Goal: Information Seeking & Learning: Learn about a topic

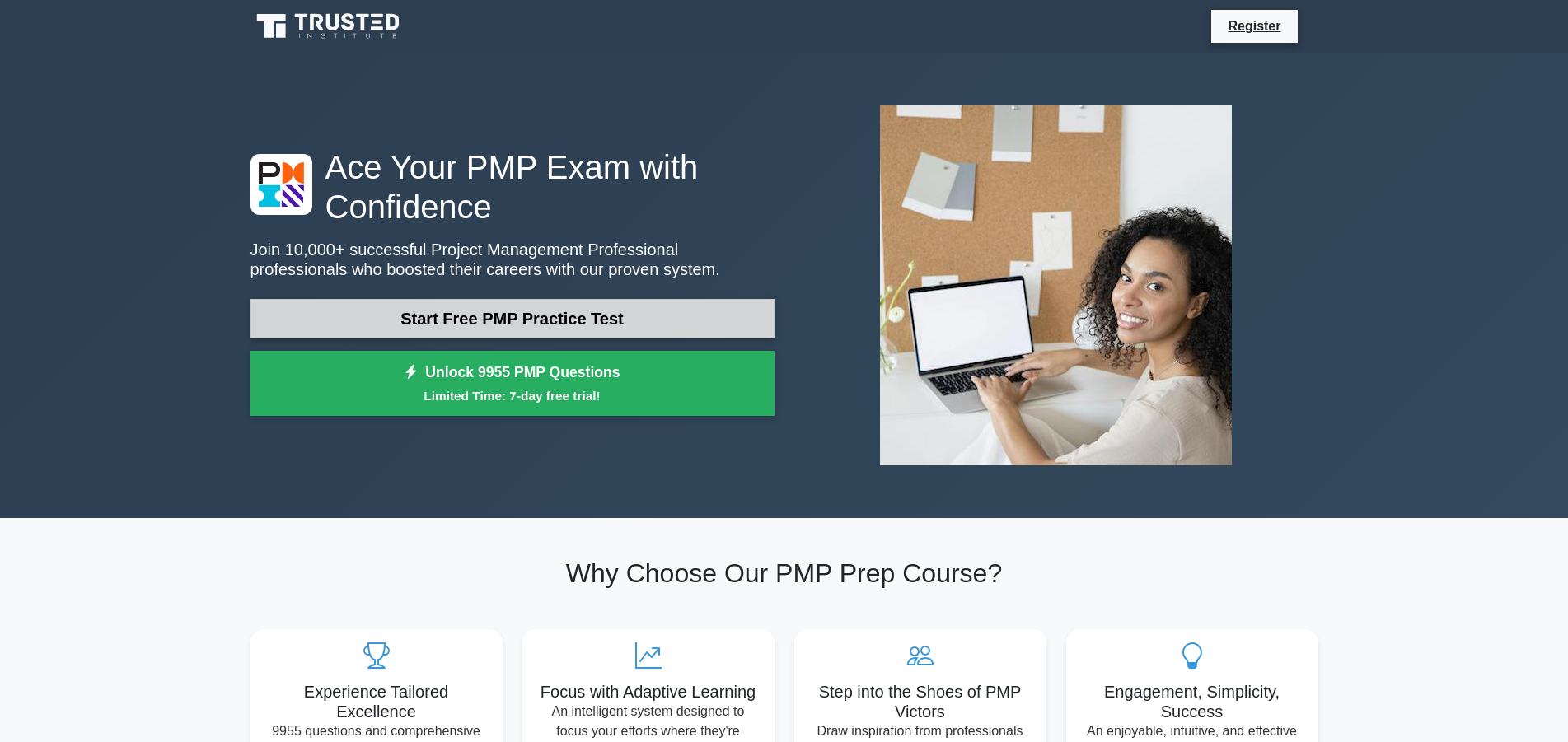
click at [608, 317] on link "Start Free PMP Practice Test" at bounding box center [512, 319] width 524 height 40
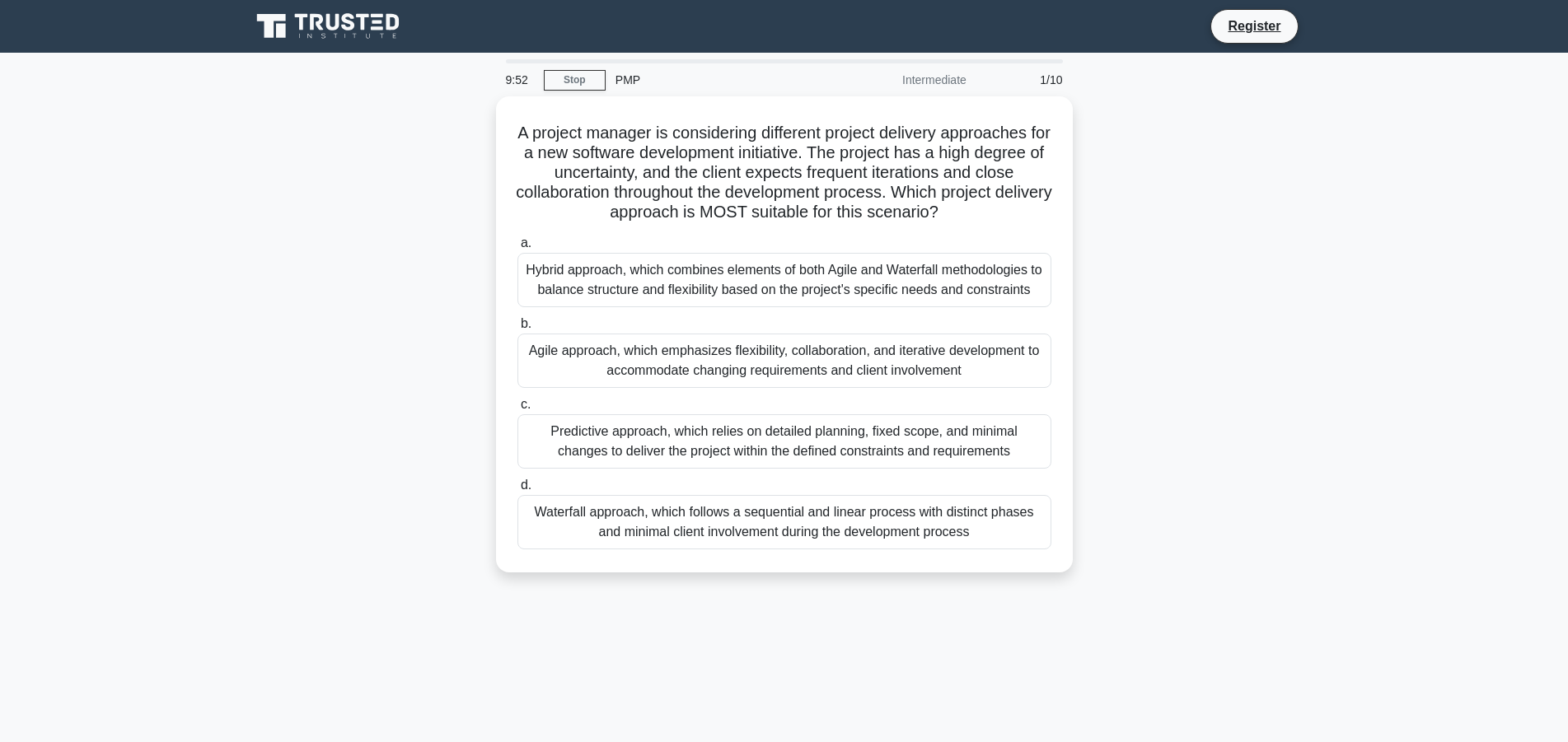
click at [364, 24] on icon at bounding box center [364, 22] width 13 height 17
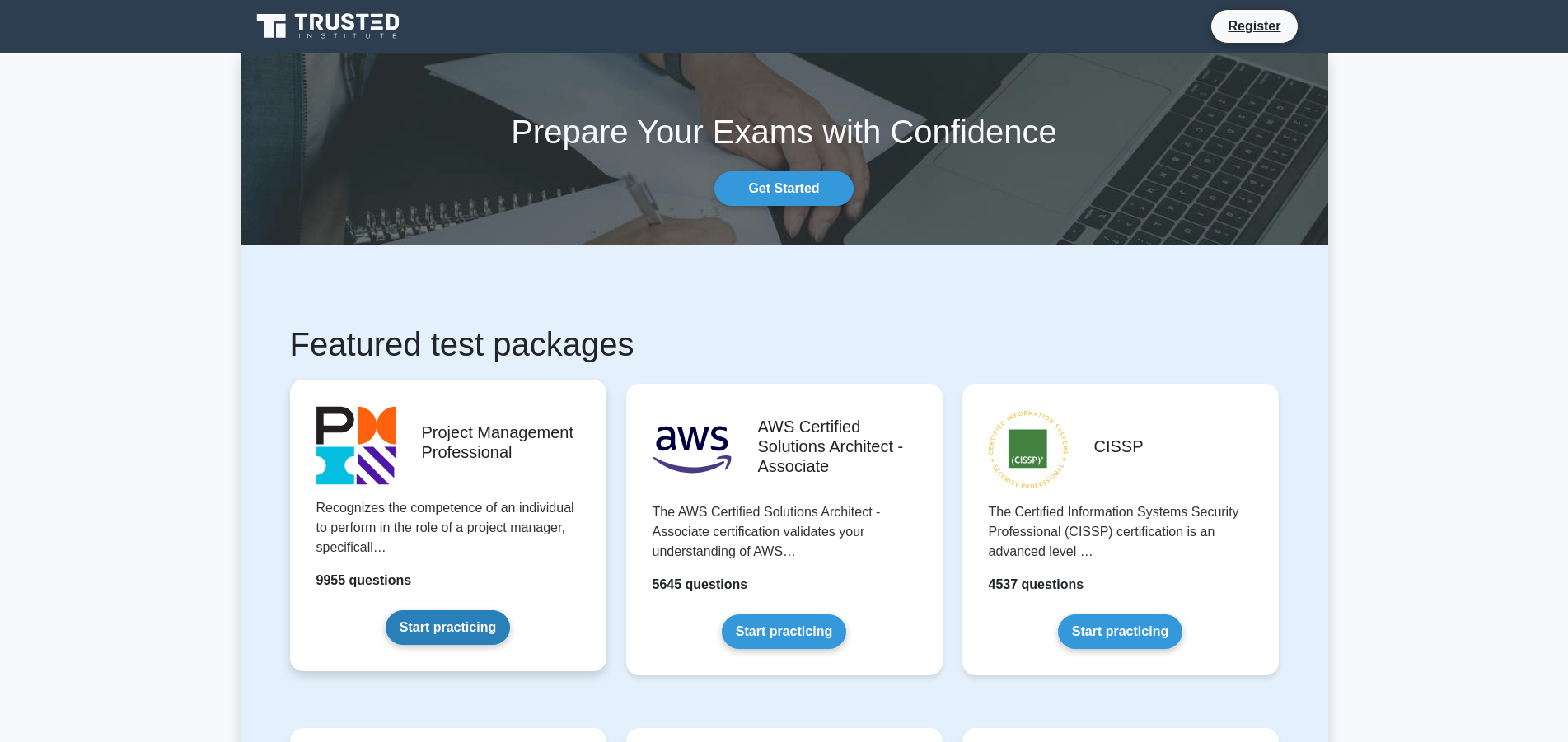
click at [441, 626] on link "Start practicing" at bounding box center [447, 627] width 125 height 35
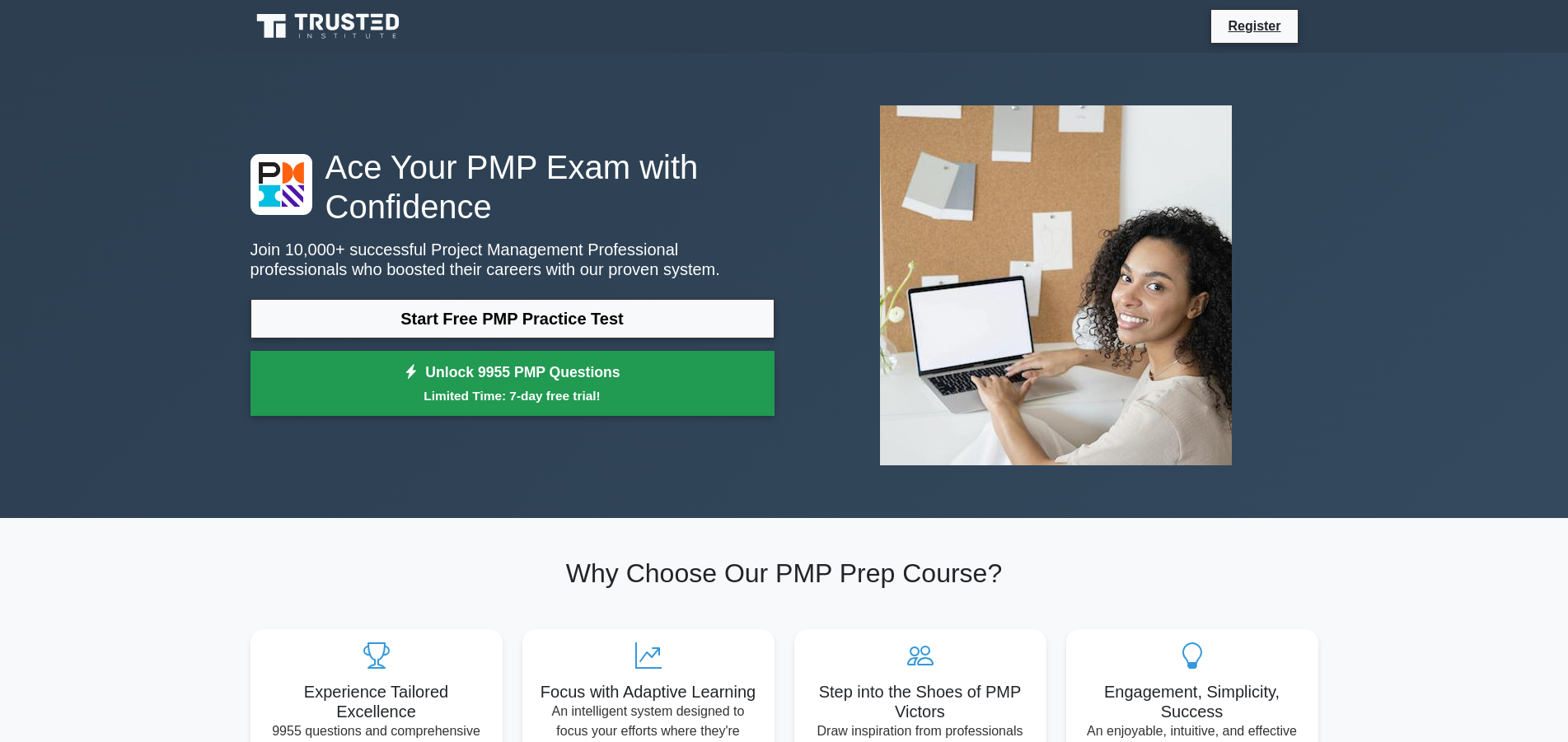
click at [632, 387] on small "Limited Time: 7-day free trial!" at bounding box center [513, 395] width 483 height 19
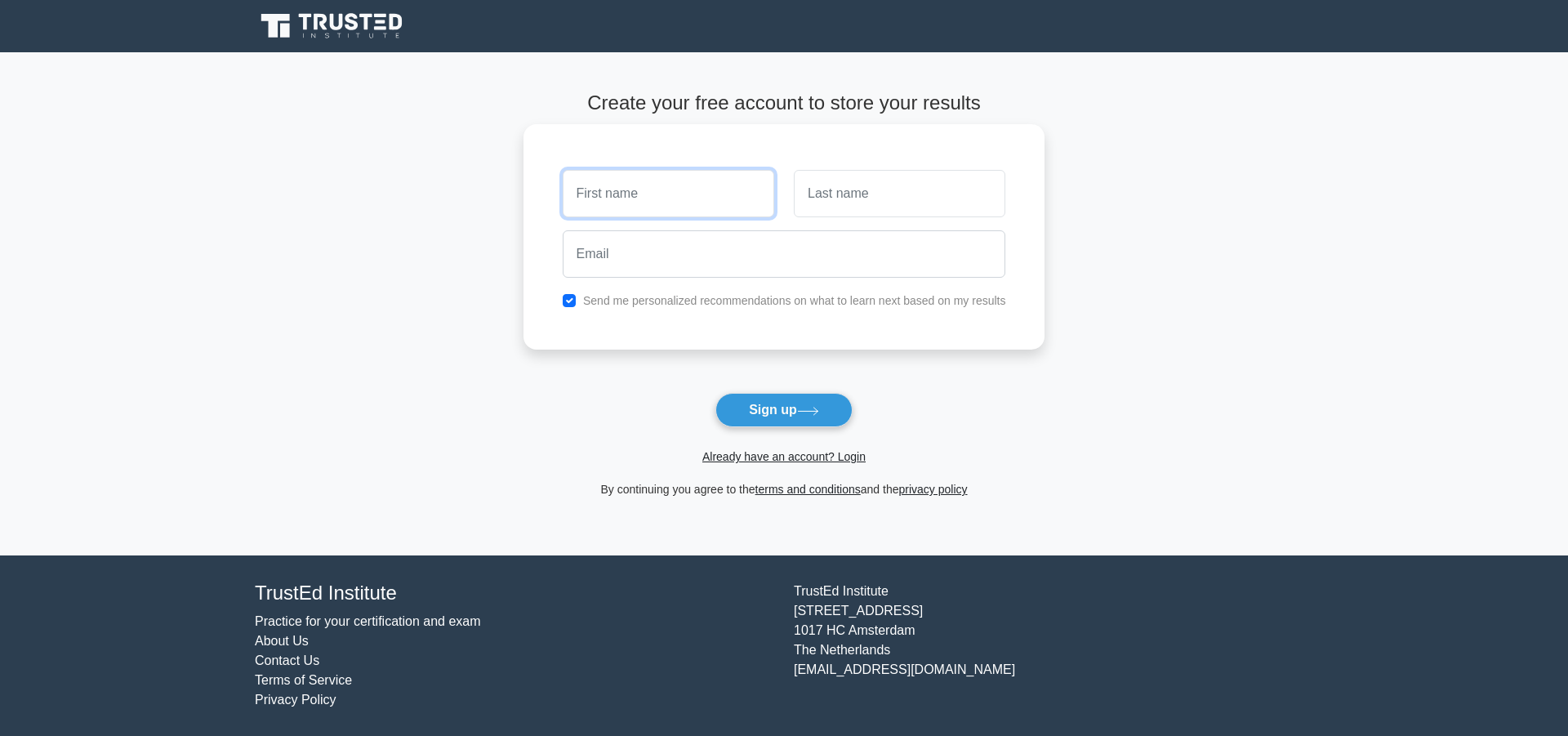
click at [677, 197] on input "text" at bounding box center [668, 193] width 212 height 48
type input "ELLI"
click at [841, 198] on input "text" at bounding box center [900, 193] width 212 height 48
type input "HAVARI"
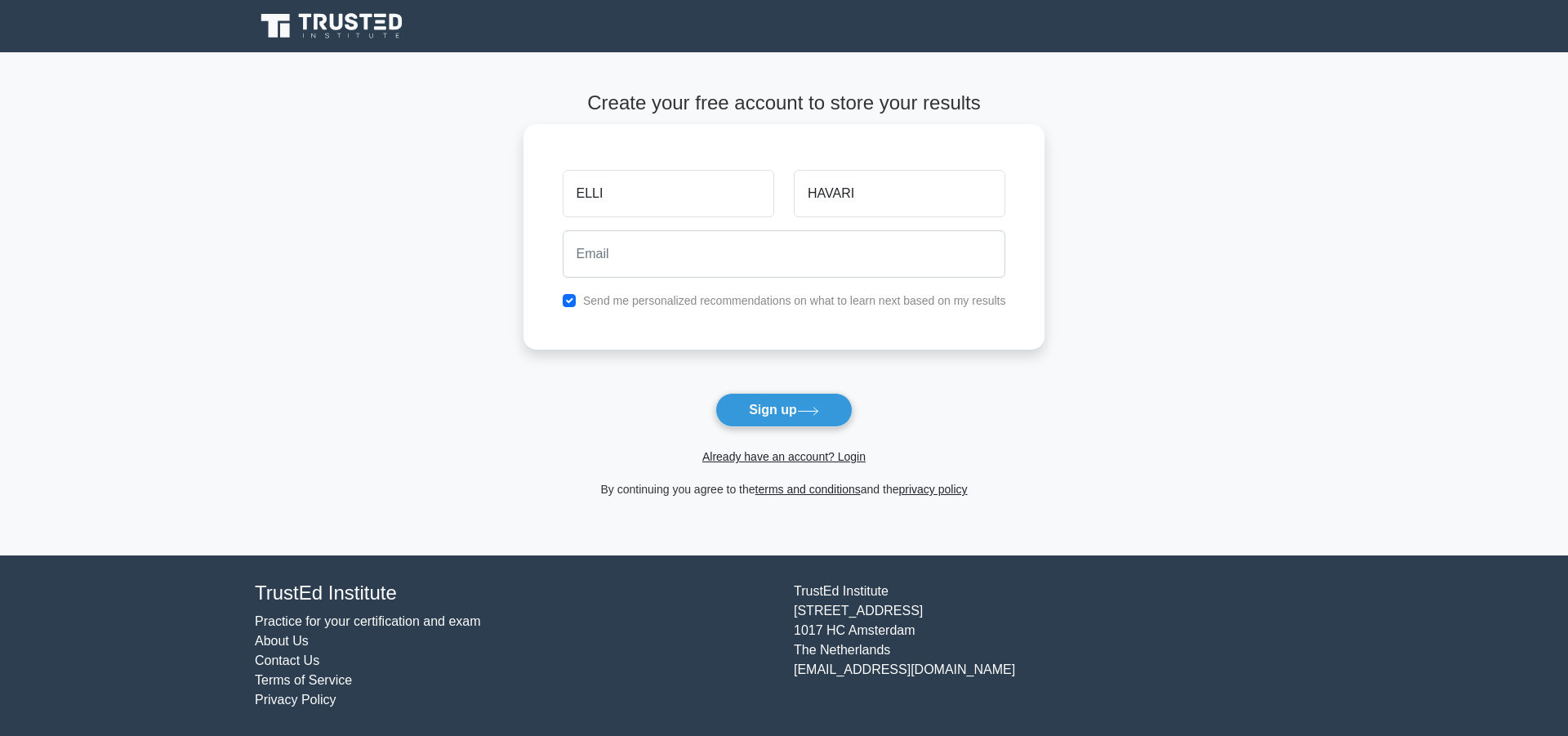
click at [692, 278] on div at bounding box center [784, 254] width 463 height 60
click at [662, 252] on input "email" at bounding box center [784, 254] width 444 height 48
click at [660, 252] on input "email" at bounding box center [784, 254] width 444 height 48
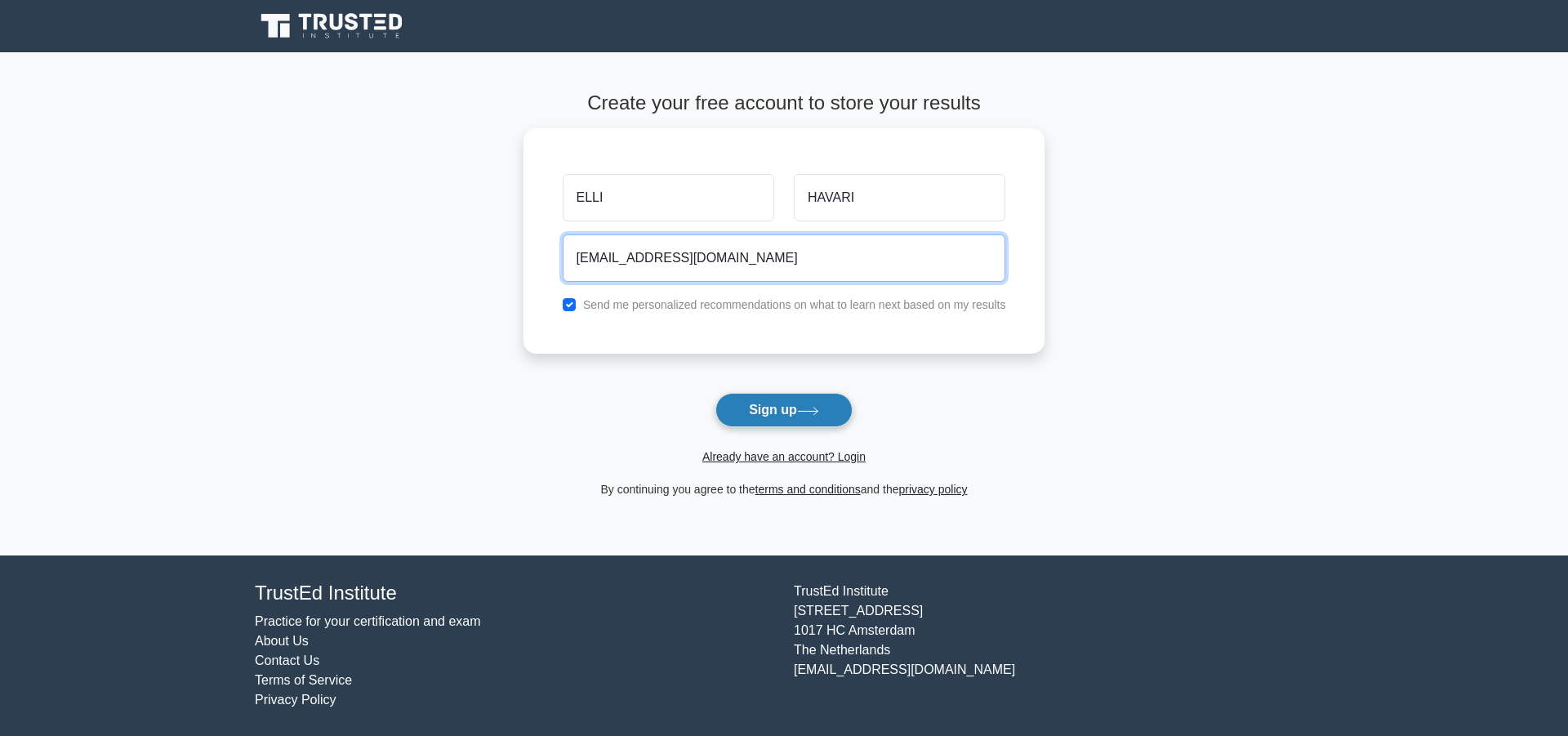
type input "[EMAIL_ADDRESS][DOMAIN_NAME]"
click at [761, 409] on button "Sign up" at bounding box center [784, 410] width 137 height 35
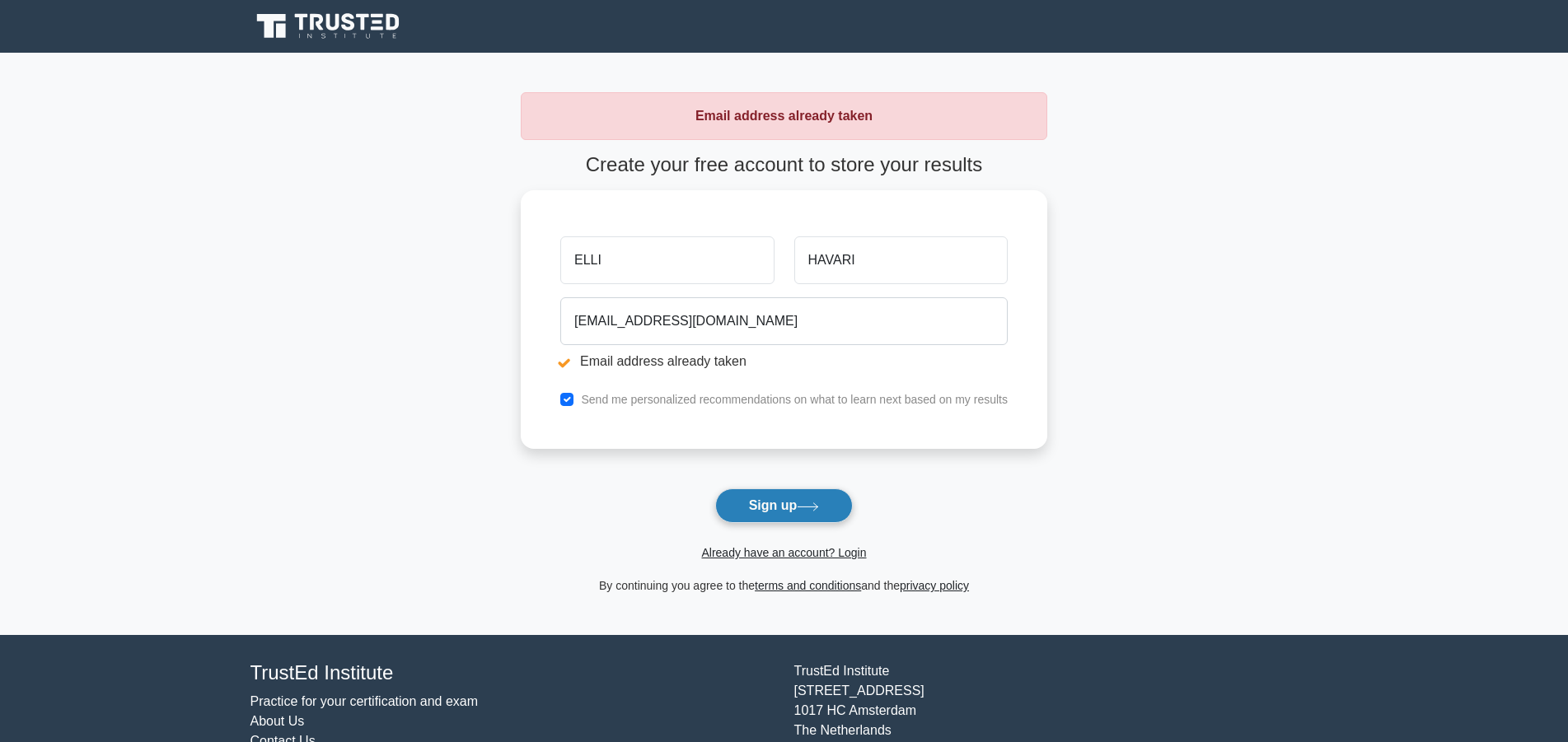
click at [774, 515] on button "Sign up" at bounding box center [784, 506] width 139 height 35
click at [852, 554] on link "Already have an account? Login" at bounding box center [784, 553] width 164 height 13
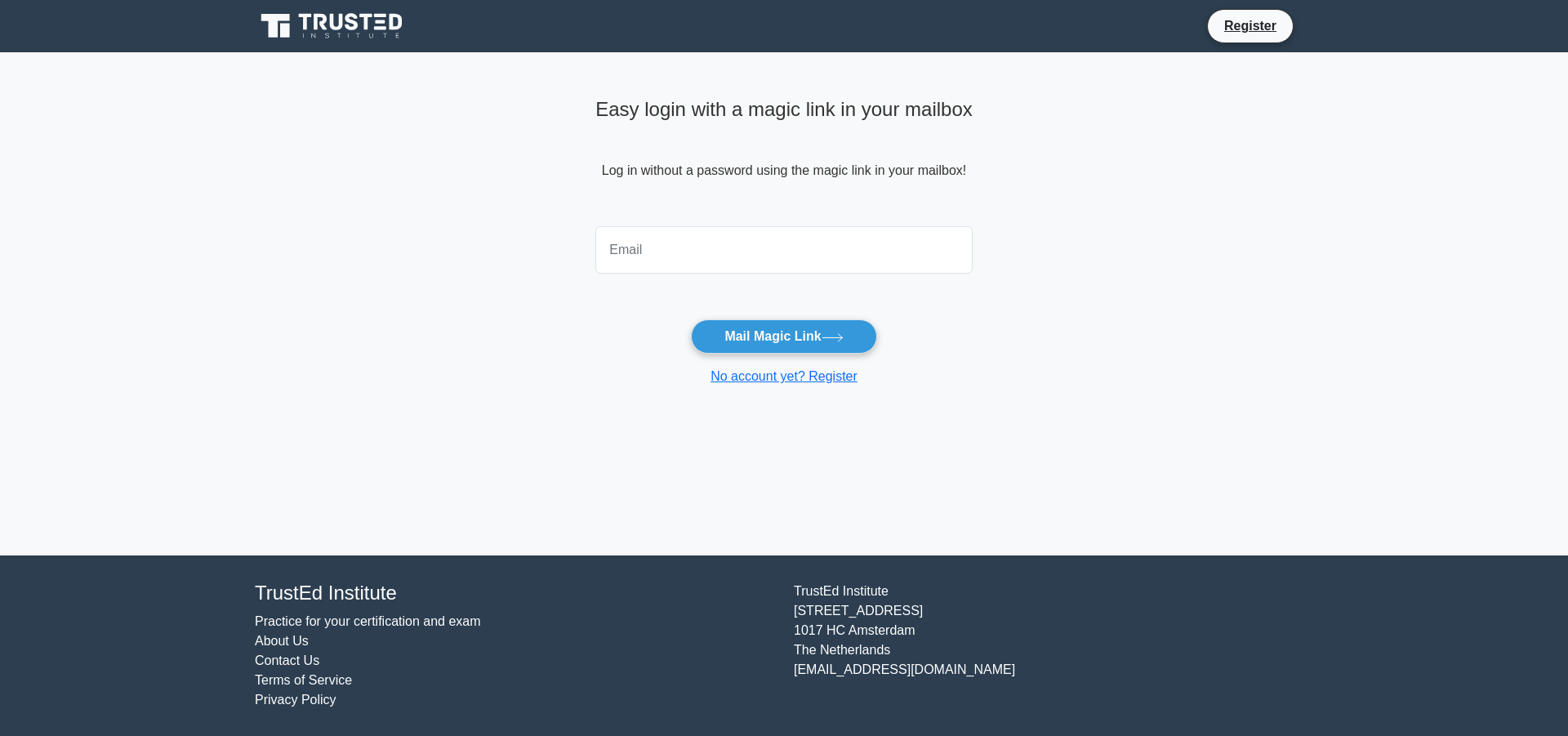
click at [654, 249] on div at bounding box center [784, 249] width 397 height 60
click at [694, 252] on input "email" at bounding box center [784, 250] width 378 height 48
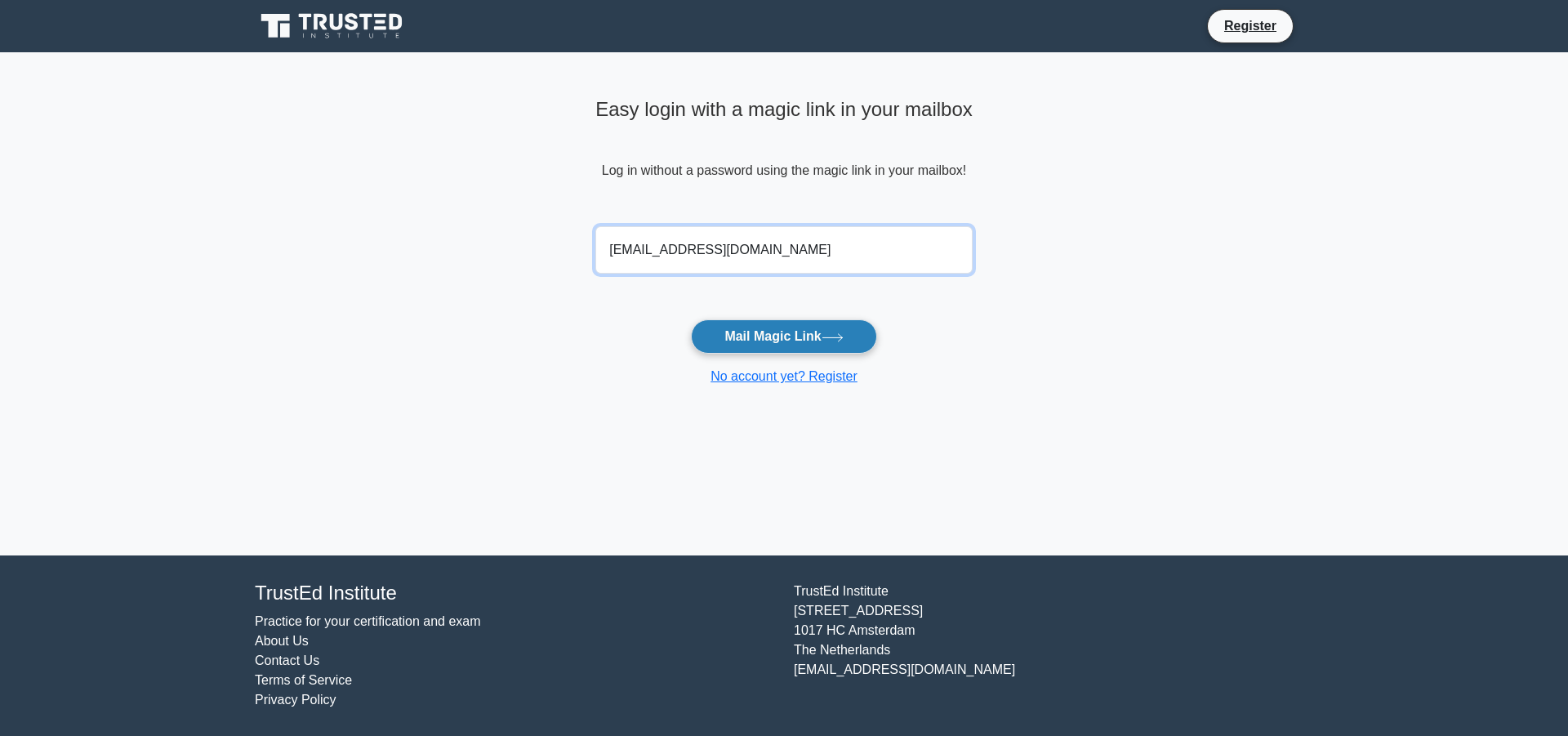
type input "exavari@gmail.com"
click at [739, 334] on button "Mail Magic Link" at bounding box center [784, 337] width 185 height 35
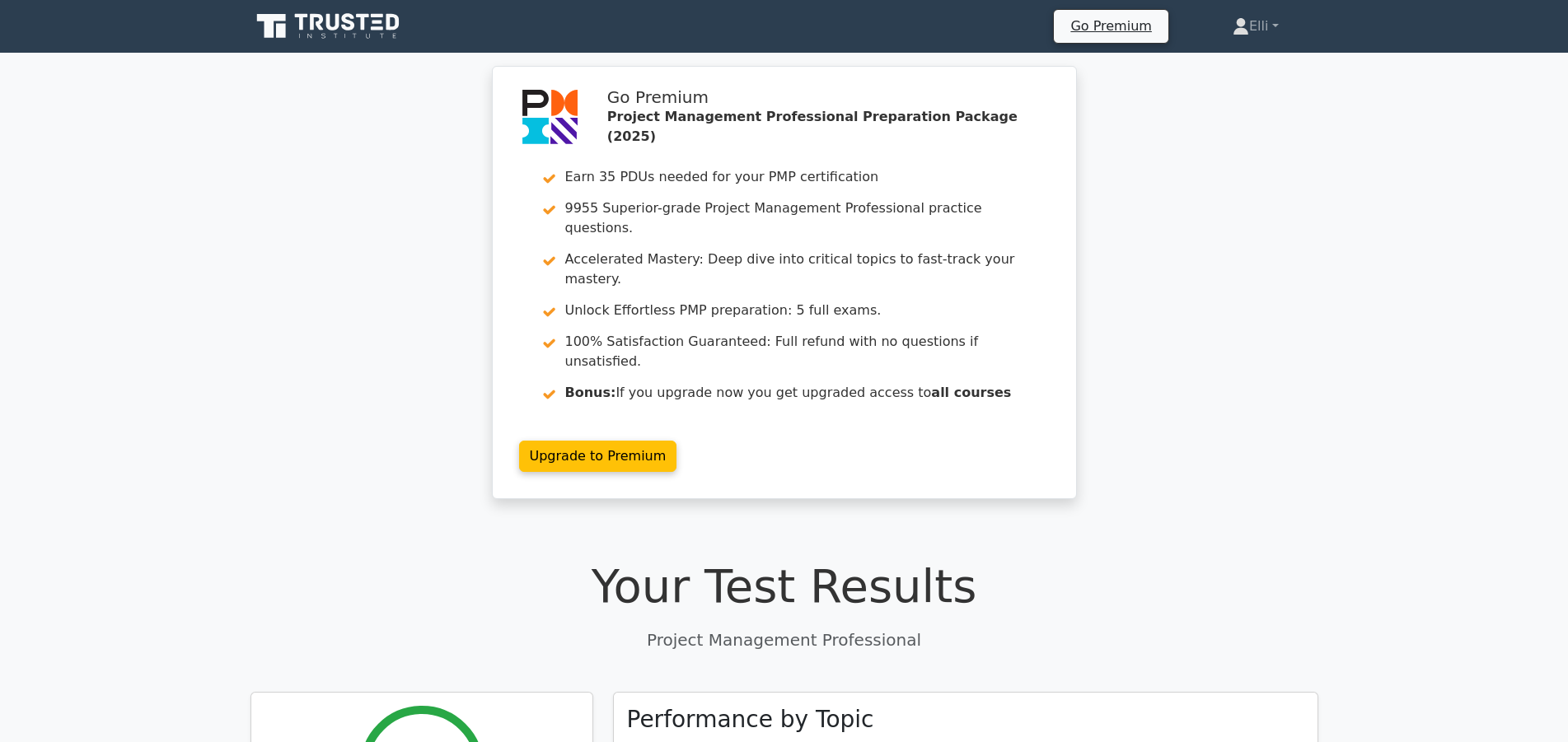
click at [1233, 559] on h1 "Your Test Results" at bounding box center [784, 586] width 1067 height 55
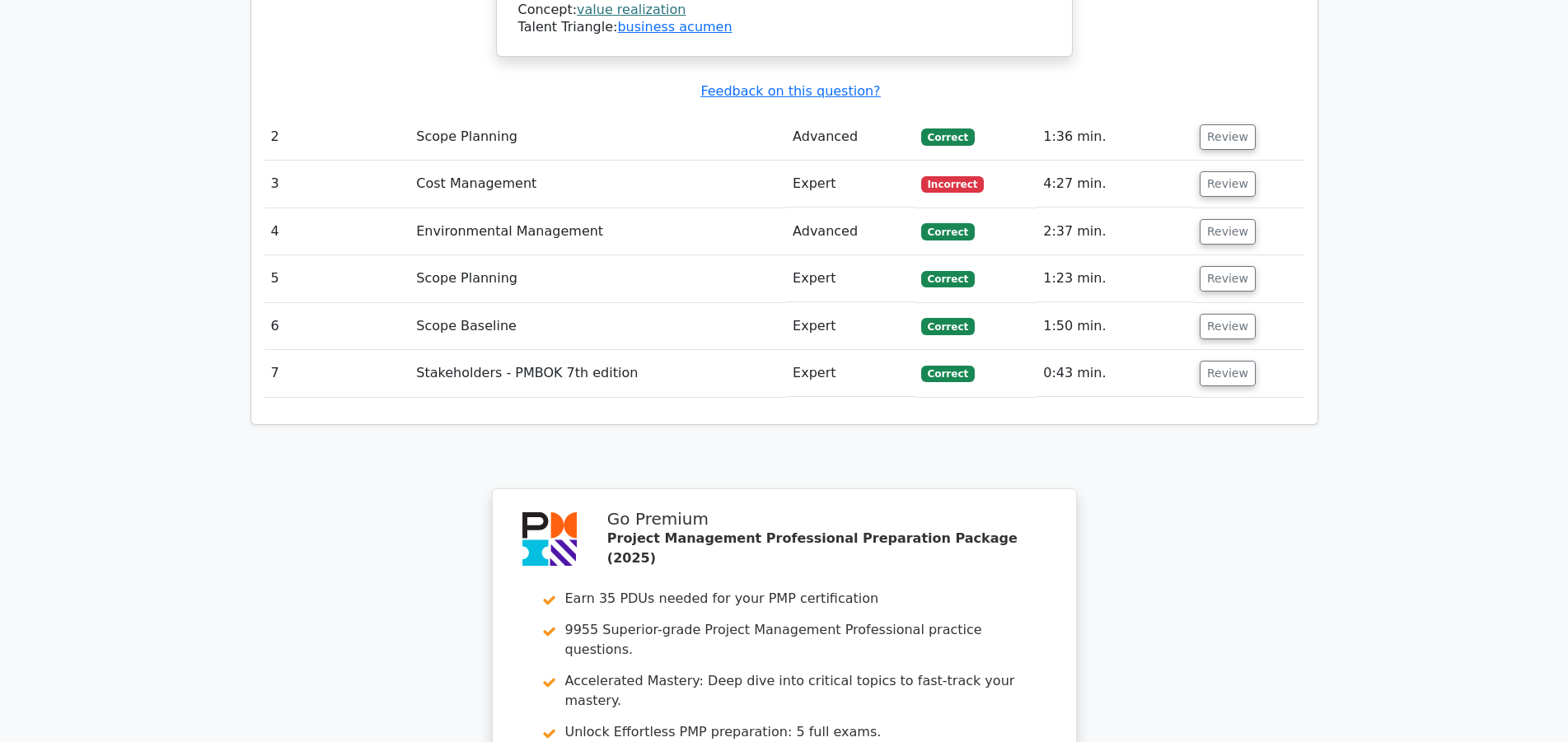
scroll to position [2611, 0]
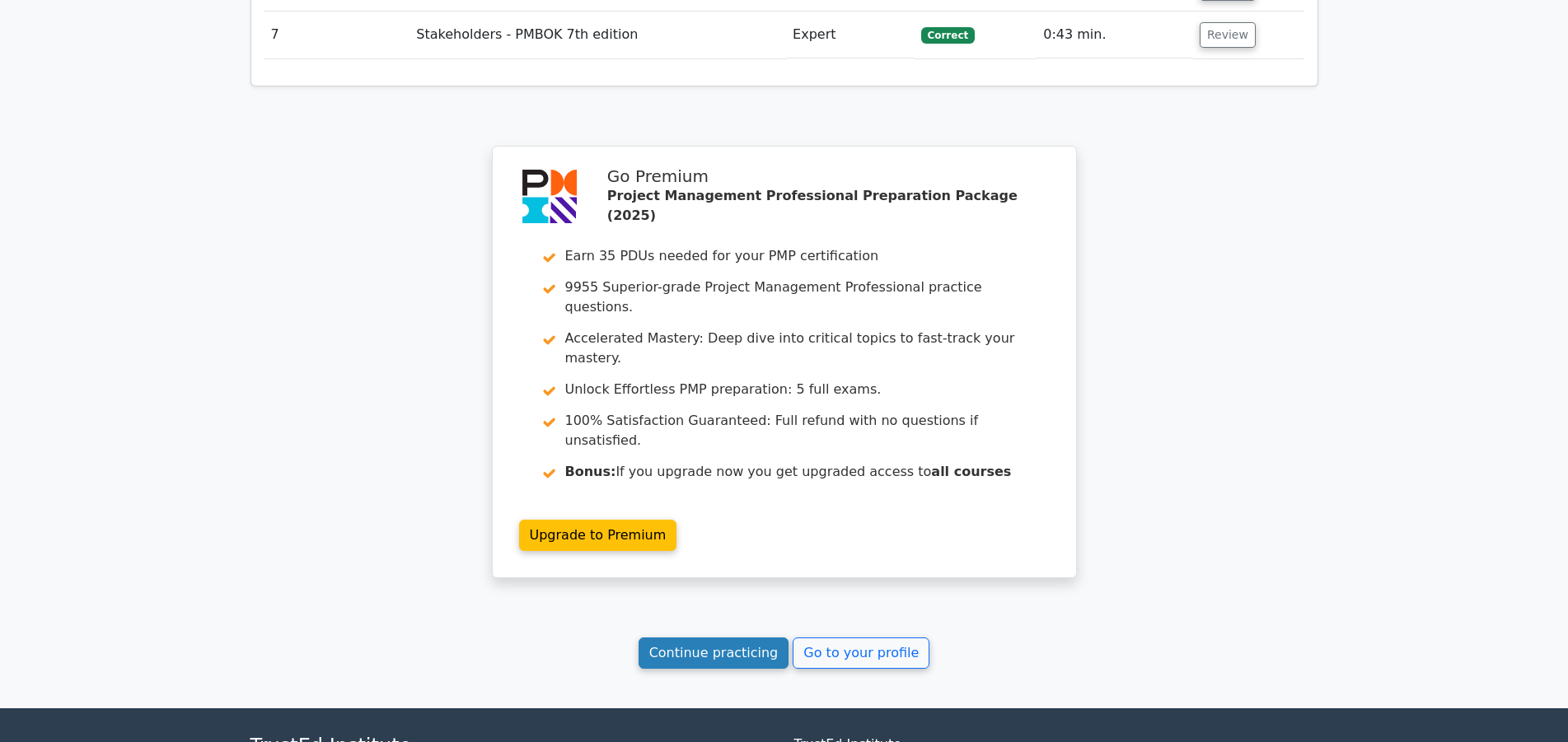
click at [764, 637] on link "Continue practicing" at bounding box center [714, 653] width 151 height 32
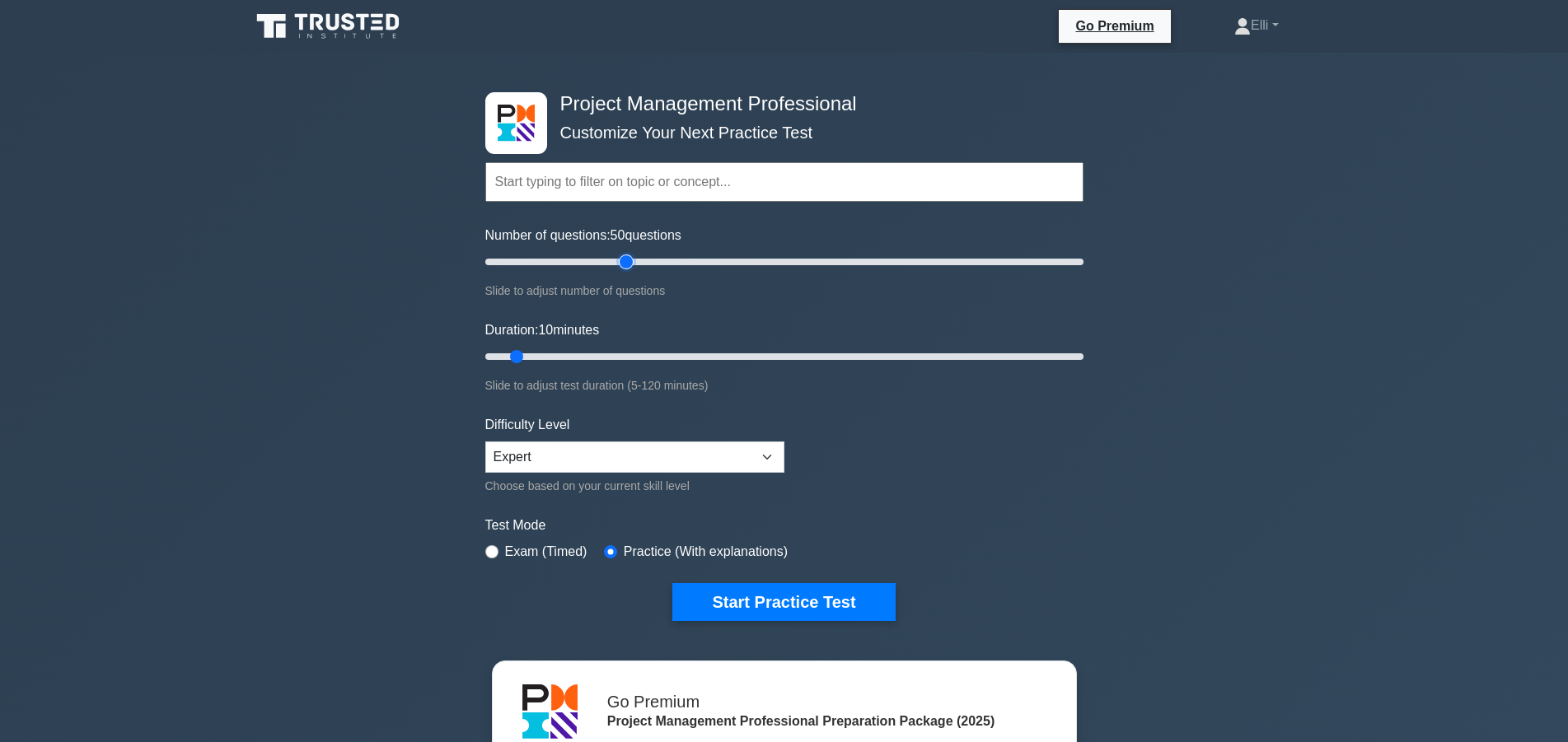
click at [624, 263] on input "Number of questions: 50 questions" at bounding box center [784, 262] width 598 height 20
click at [638, 262] on input "Number of questions: 55 questions" at bounding box center [784, 262] width 598 height 20
click at [664, 262] on input "Number of questions: 65 questions" at bounding box center [784, 262] width 598 height 20
type input "60"
click at [661, 262] on input "Number of questions: 60 questions" at bounding box center [784, 262] width 598 height 20
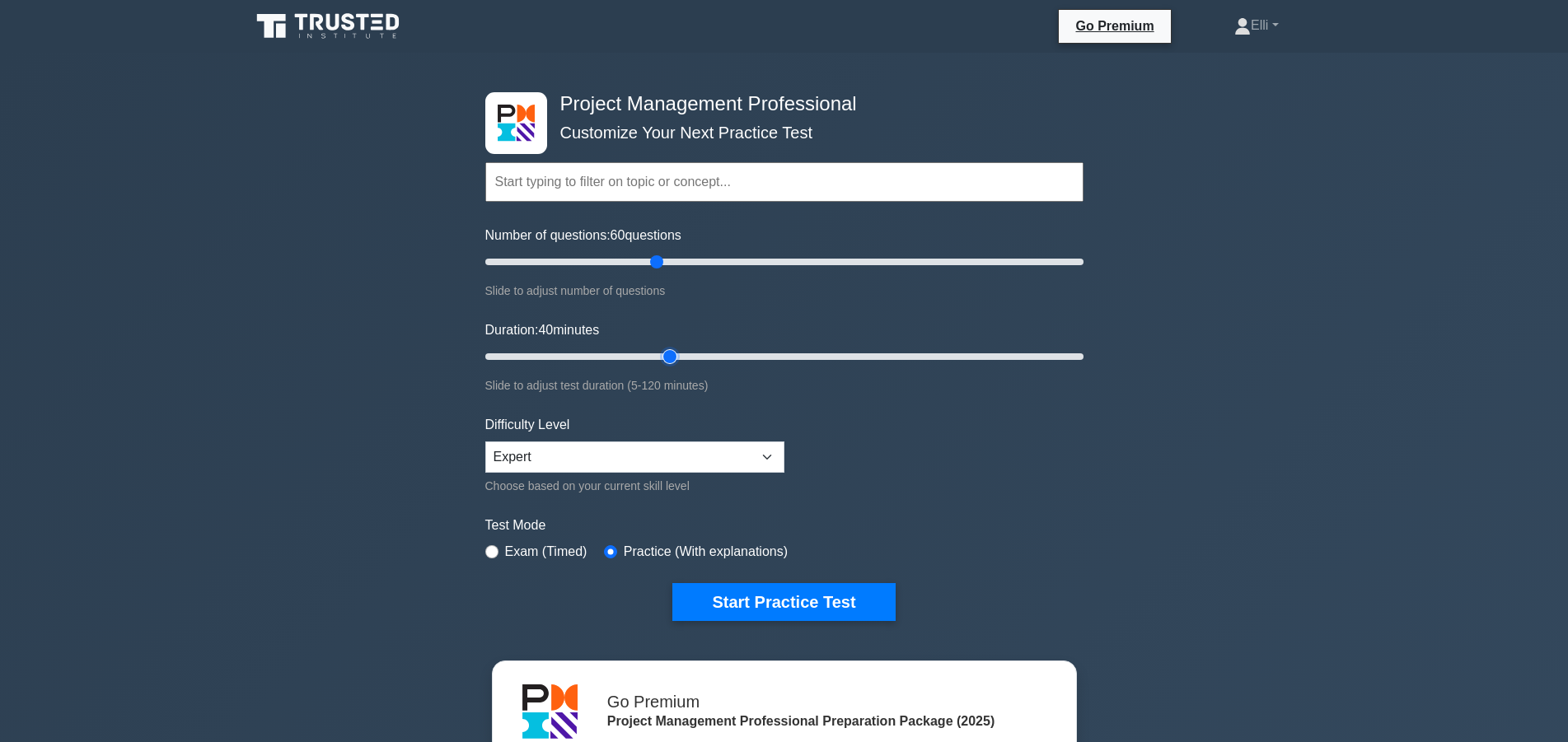
click at [682, 354] on input "Duration: 40 minutes" at bounding box center [784, 357] width 598 height 20
click at [733, 354] on input "Duration: 55 minutes" at bounding box center [784, 357] width 598 height 20
click at [768, 355] on input "Duration: 60 minutes" at bounding box center [784, 357] width 598 height 20
click at [804, 355] on input "Duration: 60 minutes" at bounding box center [784, 357] width 598 height 20
type input "70"
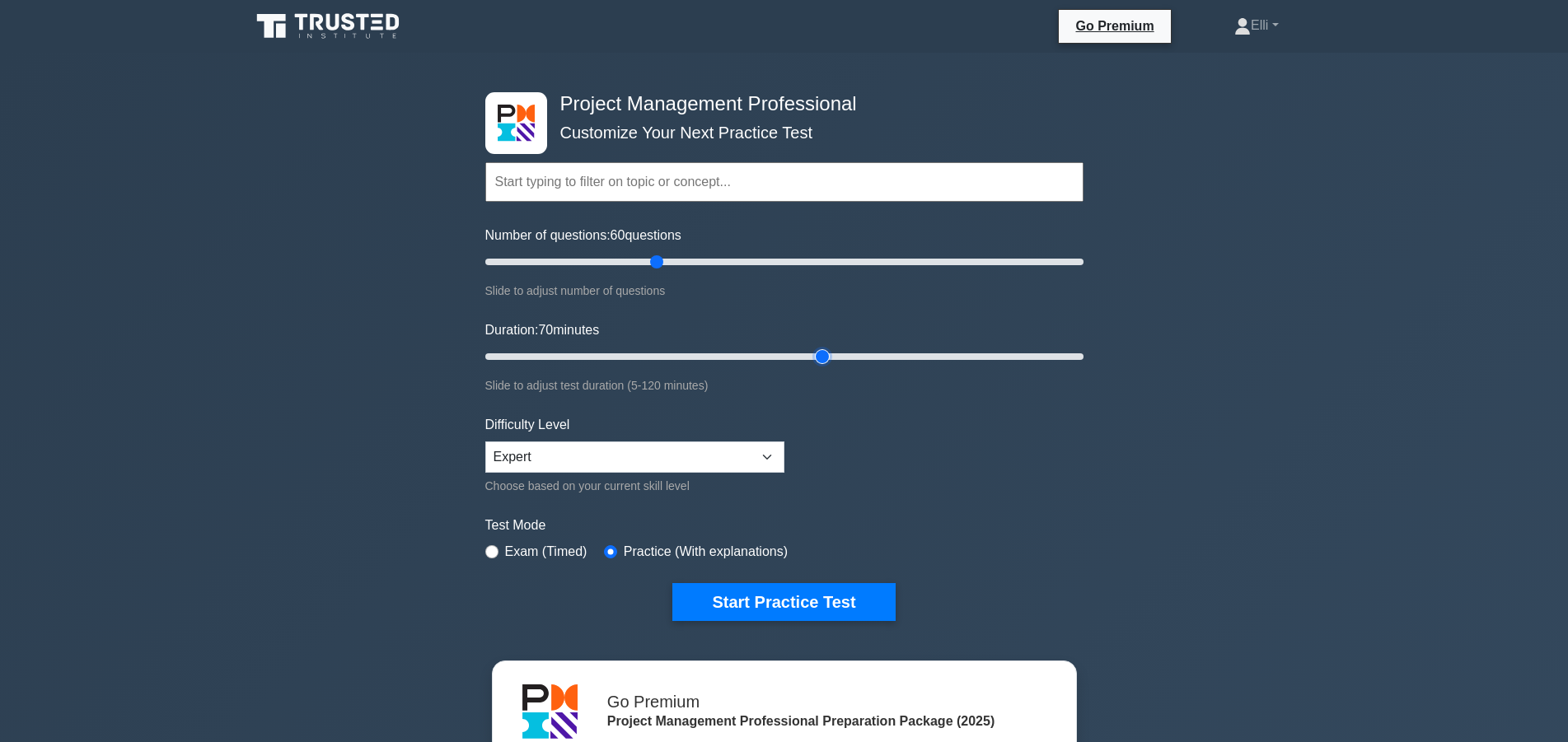
click at [823, 354] on input "Duration: 70 minutes" at bounding box center [784, 357] width 598 height 20
click at [790, 601] on button "Start Practice Test" at bounding box center [784, 603] width 222 height 38
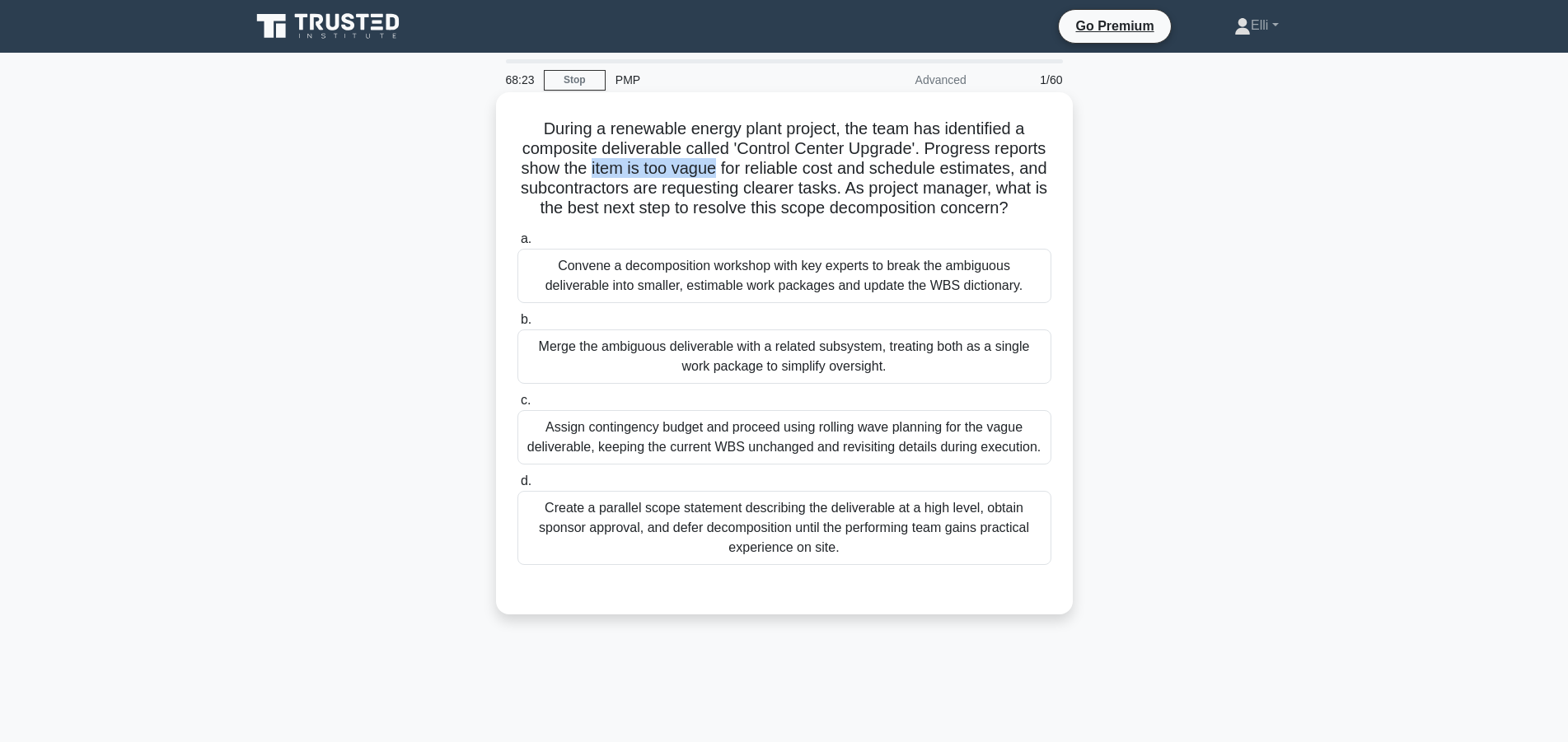
drag, startPoint x: 593, startPoint y: 166, endPoint x: 717, endPoint y: 168, distance: 124.0
click at [717, 168] on h5 "During a renewable energy plant project, the team has identified a composite de…" at bounding box center [784, 168] width 537 height 100
copy h5 "item is too vague"
click at [798, 275] on div "Convene a decomposition workshop with key experts to break the ambiguous delive…" at bounding box center [784, 276] width 534 height 55
click at [517, 245] on input "a. Convene a decomposition workshop with key experts to break the ambiguous del…" at bounding box center [517, 239] width 0 height 11
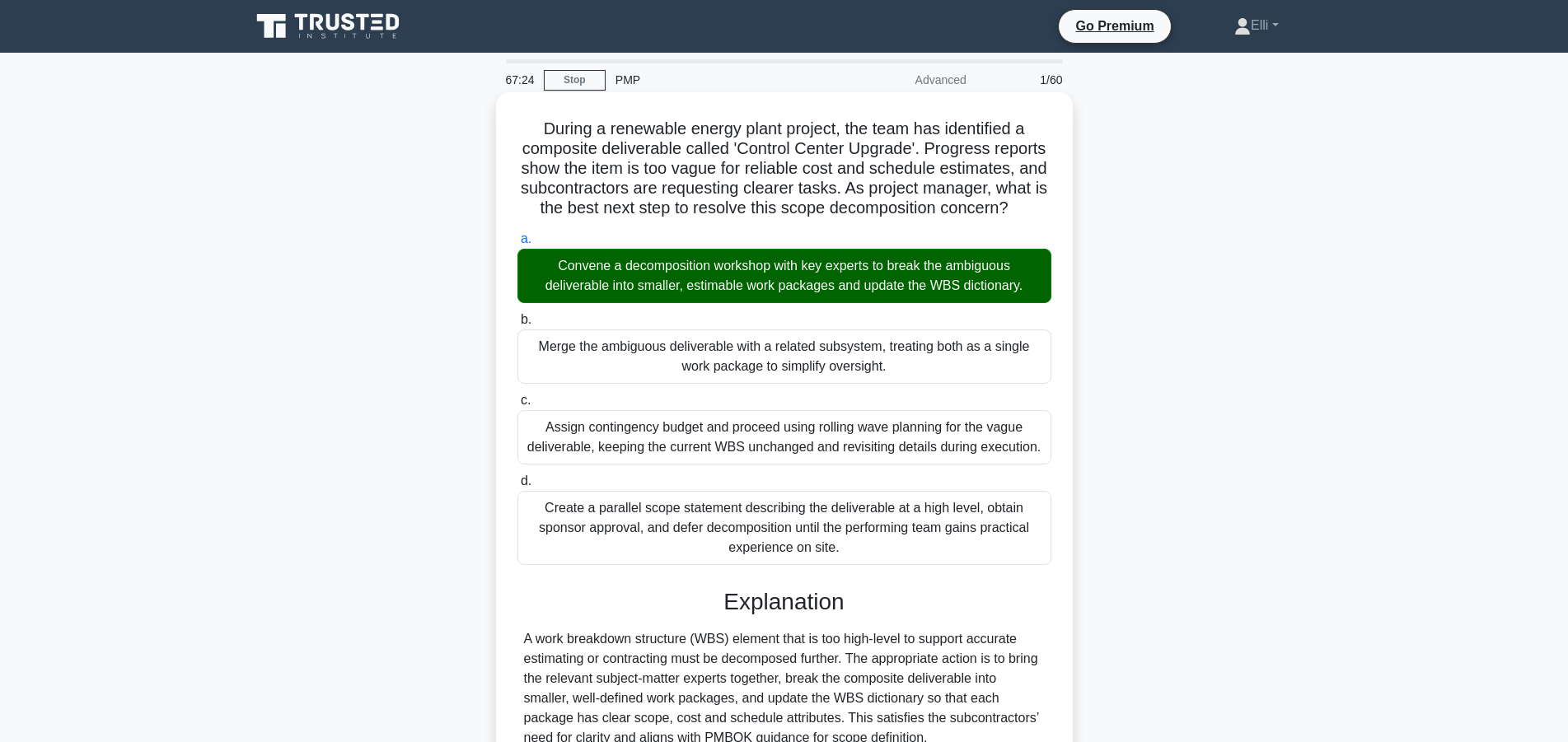
scroll to position [315, 0]
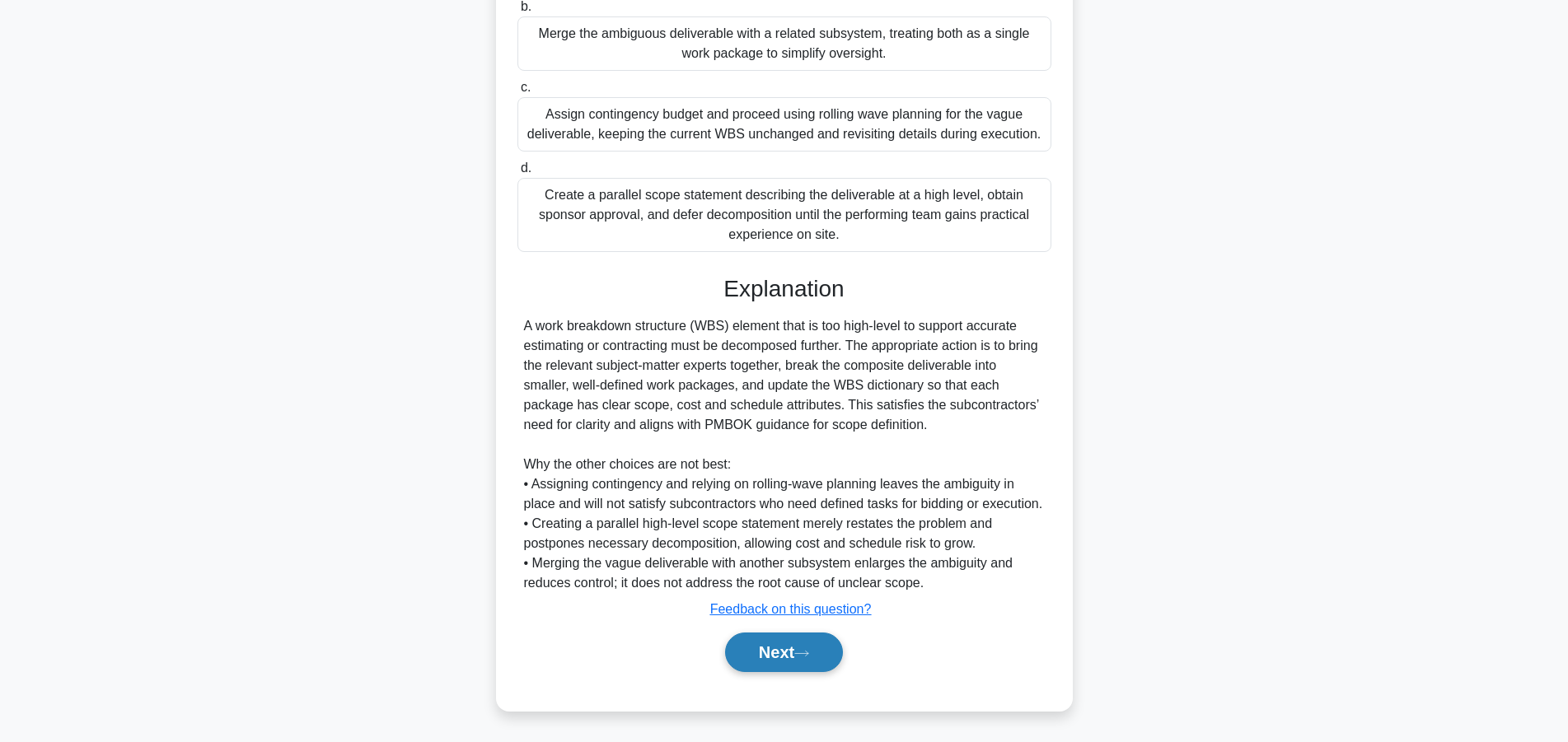
click at [779, 643] on button "Next" at bounding box center [784, 652] width 118 height 40
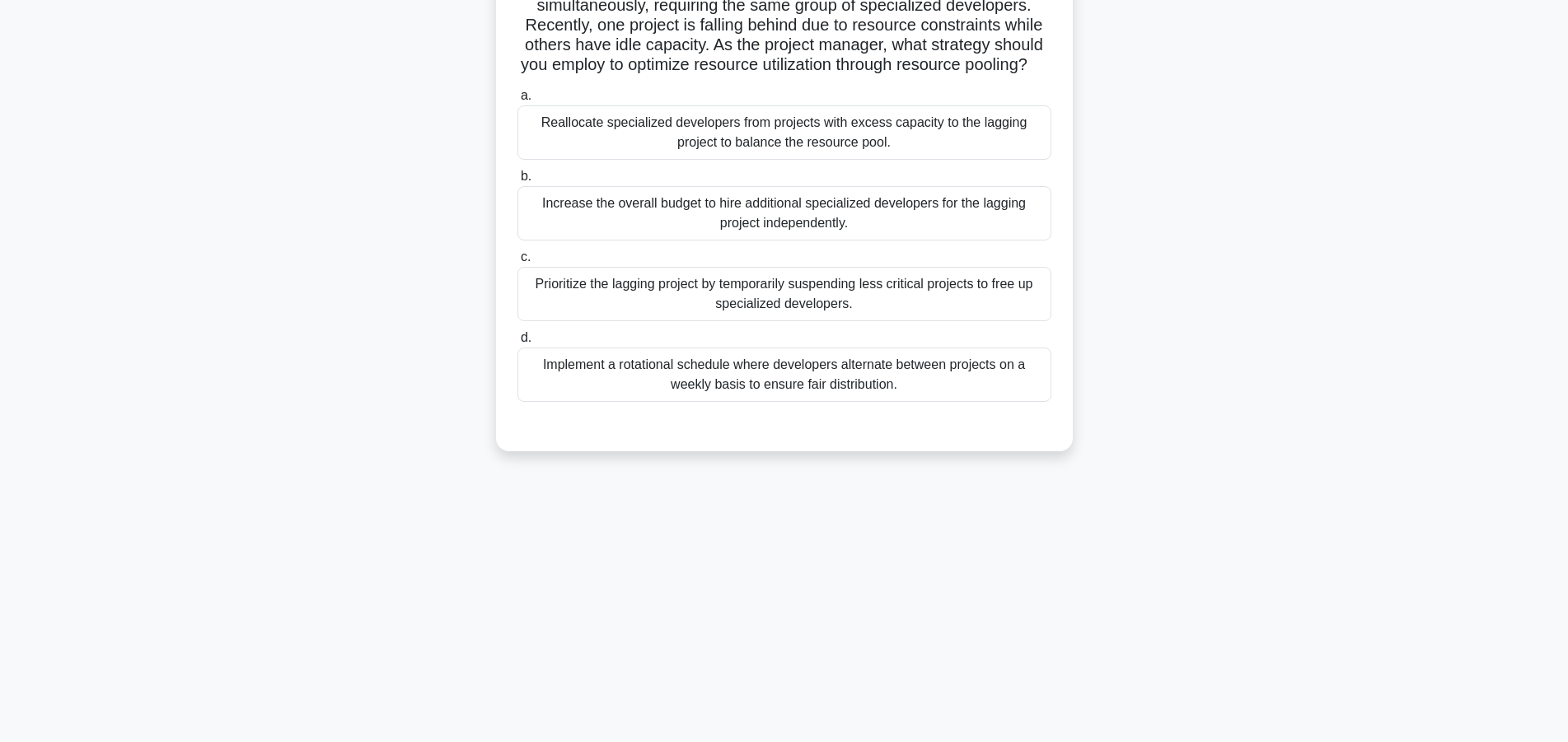
scroll to position [0, 0]
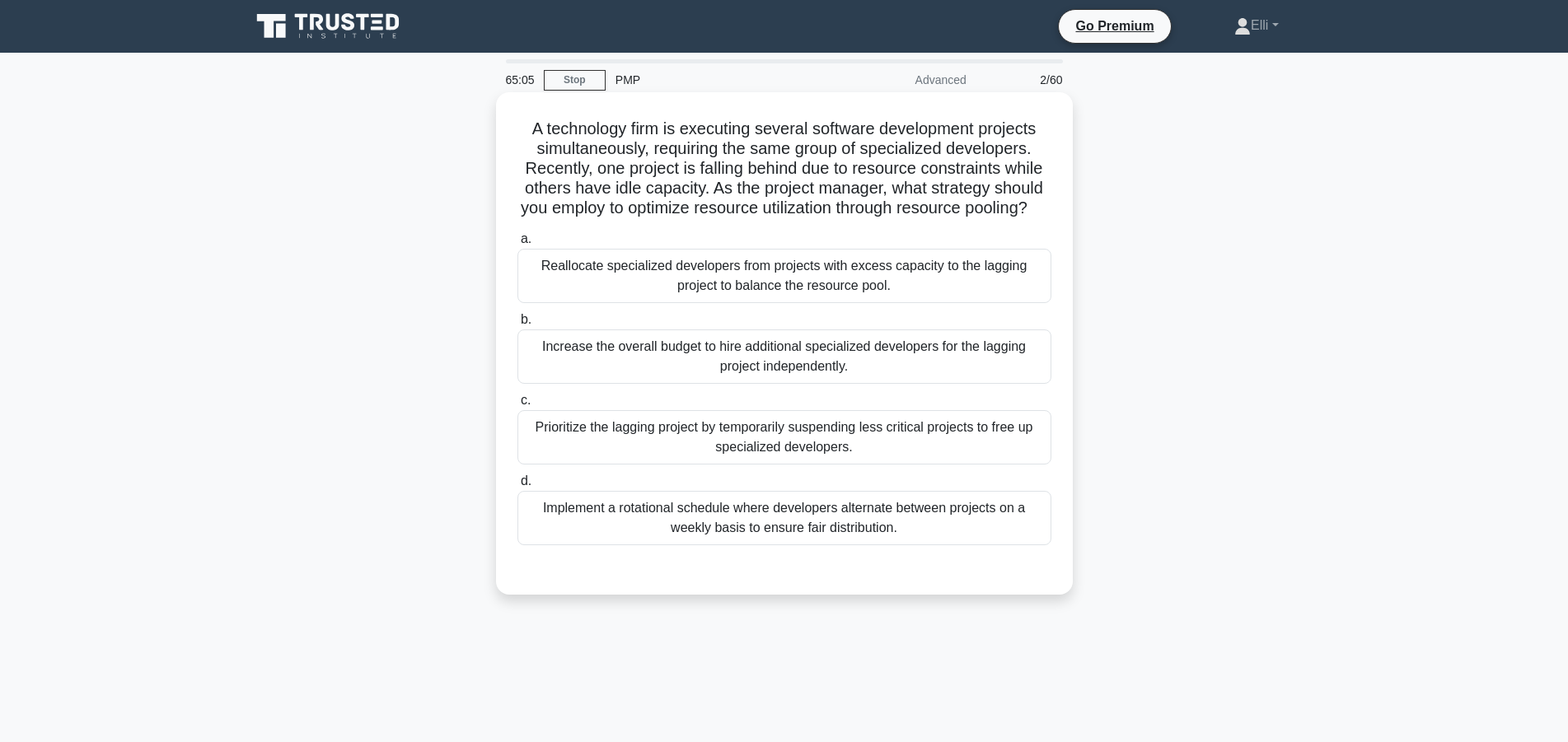
drag, startPoint x: 545, startPoint y: 287, endPoint x: 1001, endPoint y: 301, distance: 456.2
click at [1001, 301] on div "Reallocate specialized developers from projects with excess capacity to the lag…" at bounding box center [784, 276] width 534 height 55
copy div "Reallocate specialized developers from projects with excess capacity to the lag…"
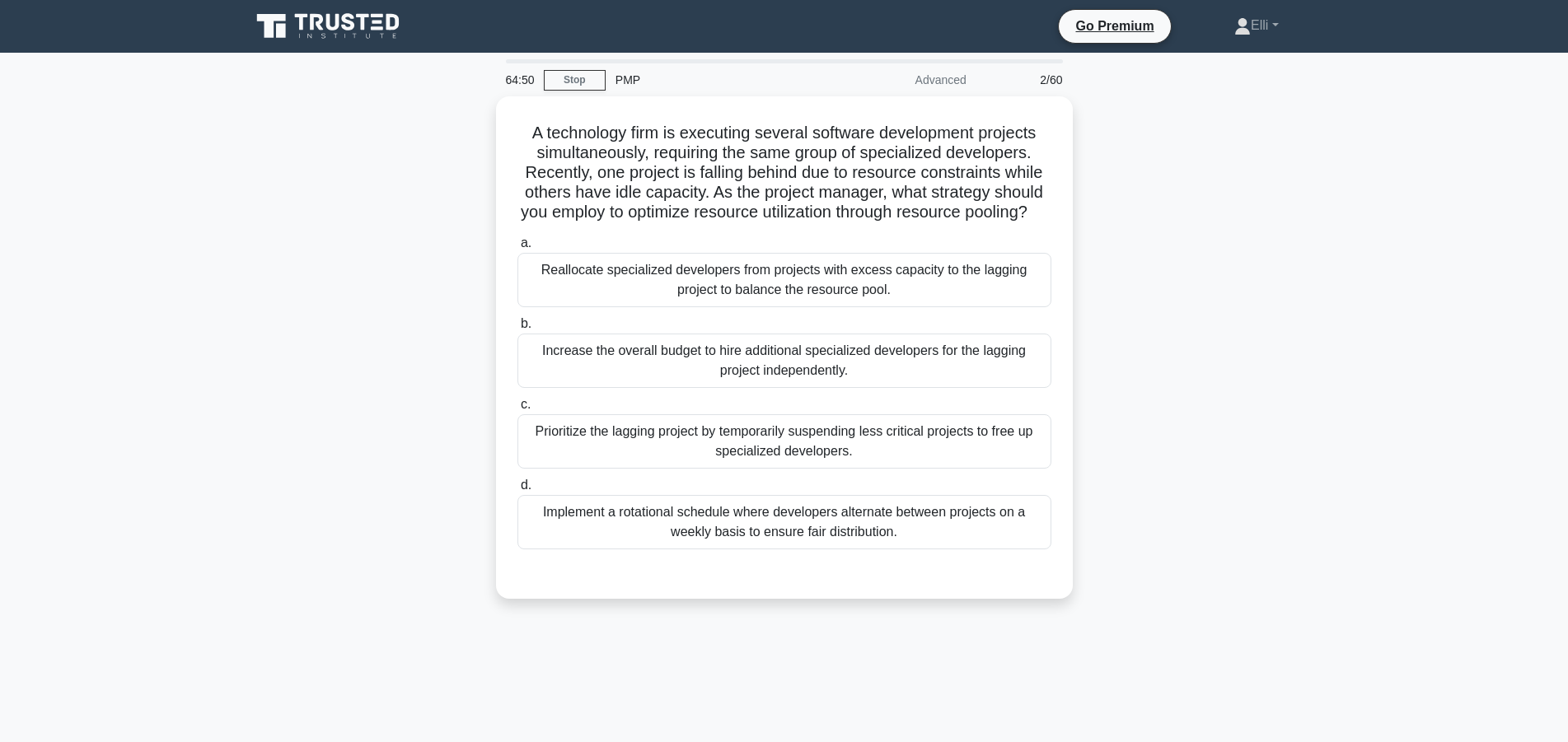
click at [1246, 354] on div "A technology firm is executing several software development projects simultaneo…" at bounding box center [784, 357] width 1087 height 522
drag, startPoint x: 960, startPoint y: 301, endPoint x: 418, endPoint y: 373, distance: 546.8
click at [418, 373] on div "A technology firm is executing several software development projects simultaneo…" at bounding box center [784, 357] width 1087 height 522
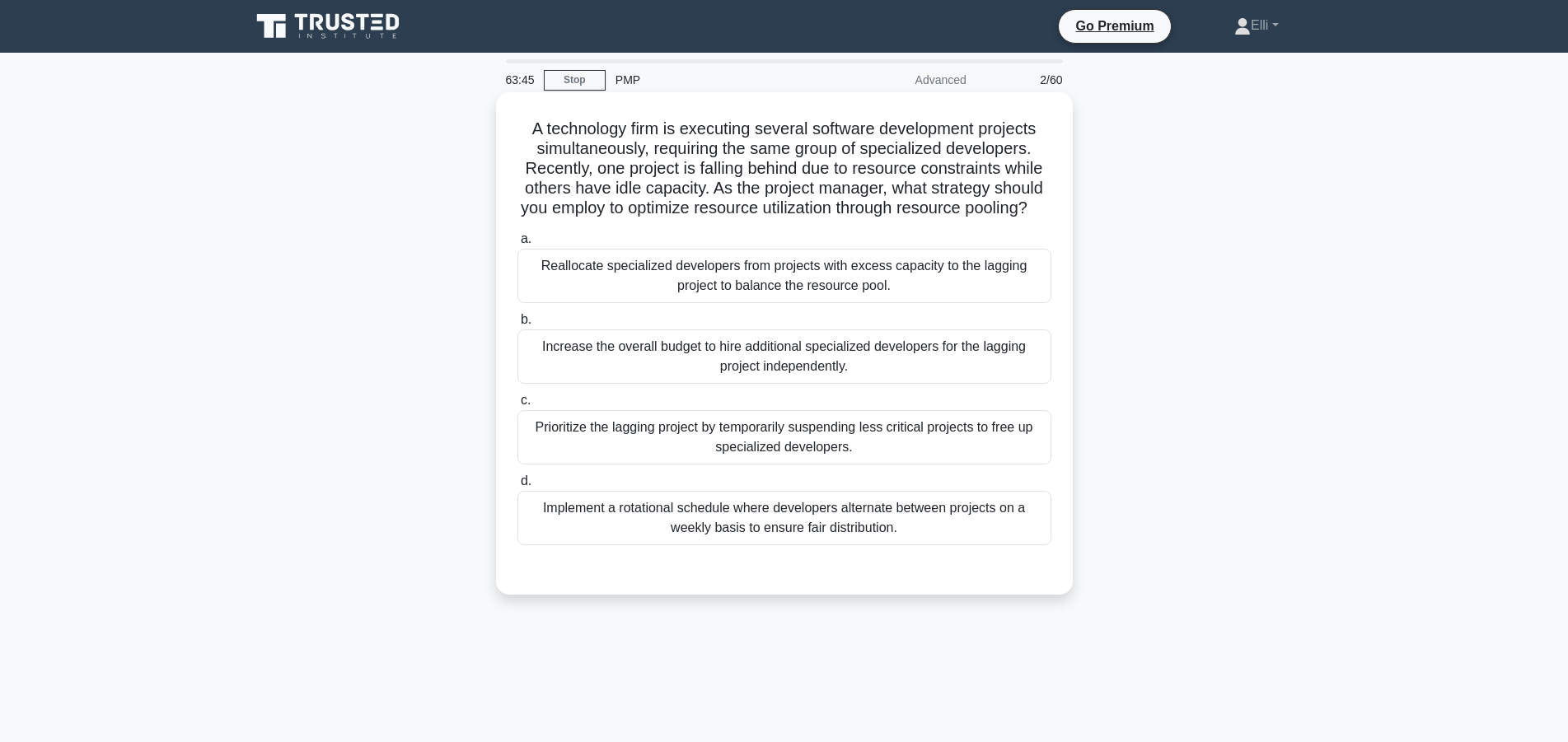
drag, startPoint x: 634, startPoint y: 535, endPoint x: 636, endPoint y: 507, distance: 28.1
click at [635, 530] on div "Implement a rotational schedule where developers alternate between projects on …" at bounding box center [784, 518] width 534 height 55
click at [703, 530] on div "Implement a rotational schedule where developers alternate between projects on …" at bounding box center [784, 518] width 534 height 55
click at [517, 487] on input "d. Implement a rotational schedule where developers alternate between projects …" at bounding box center [517, 481] width 0 height 11
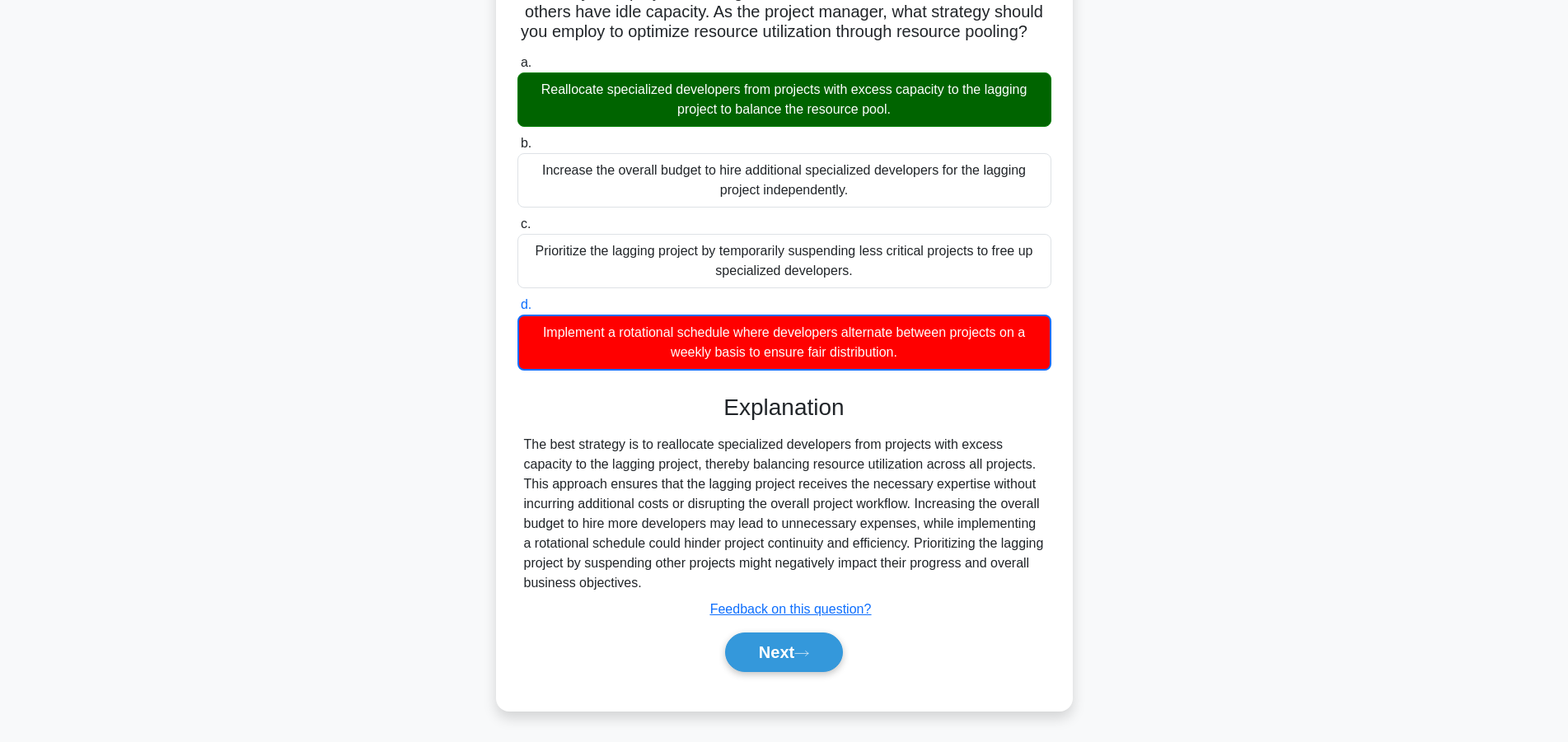
scroll to position [198, 0]
drag, startPoint x: 775, startPoint y: 655, endPoint x: 774, endPoint y: 427, distance: 228.0
click at [775, 652] on button "Next" at bounding box center [784, 652] width 118 height 40
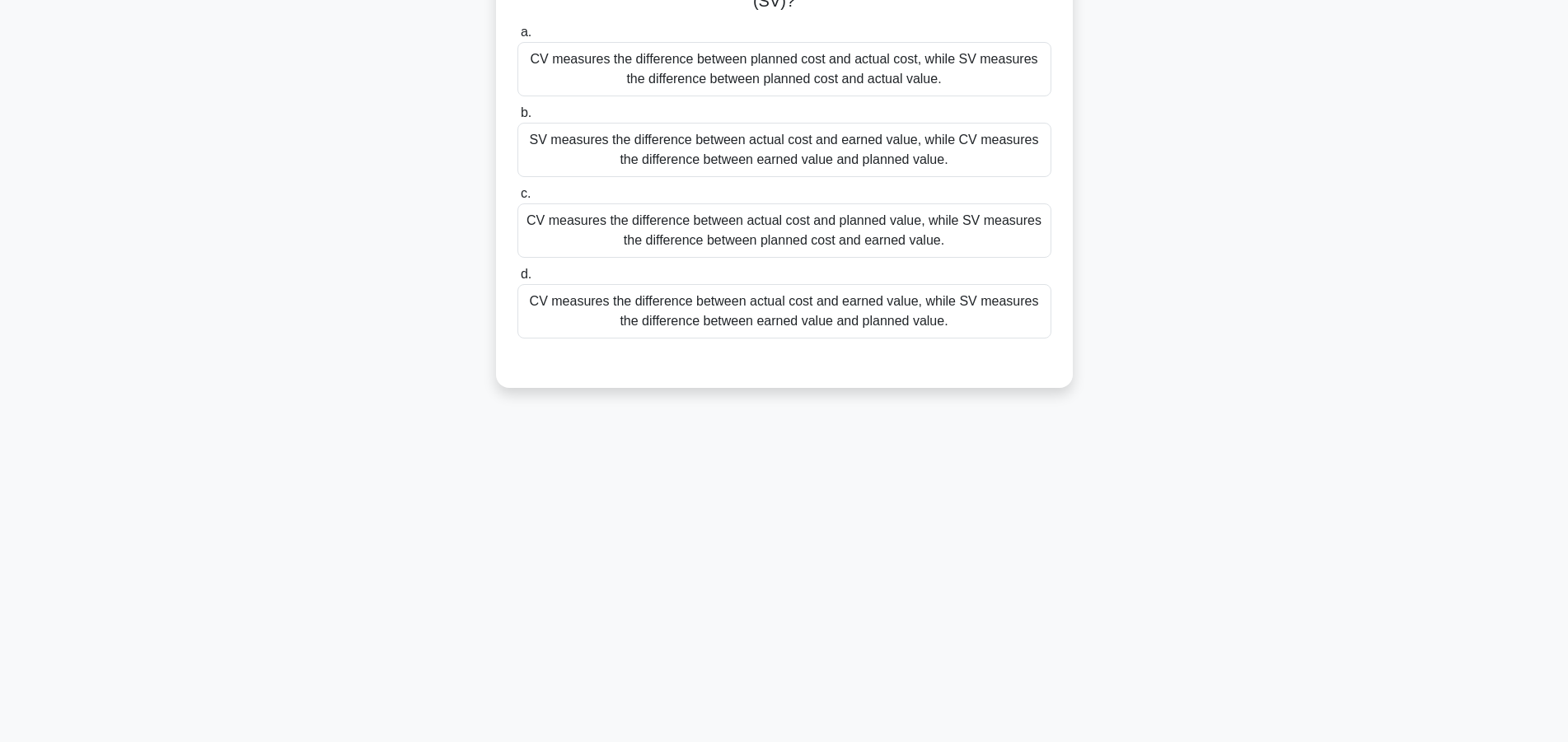
scroll to position [0, 0]
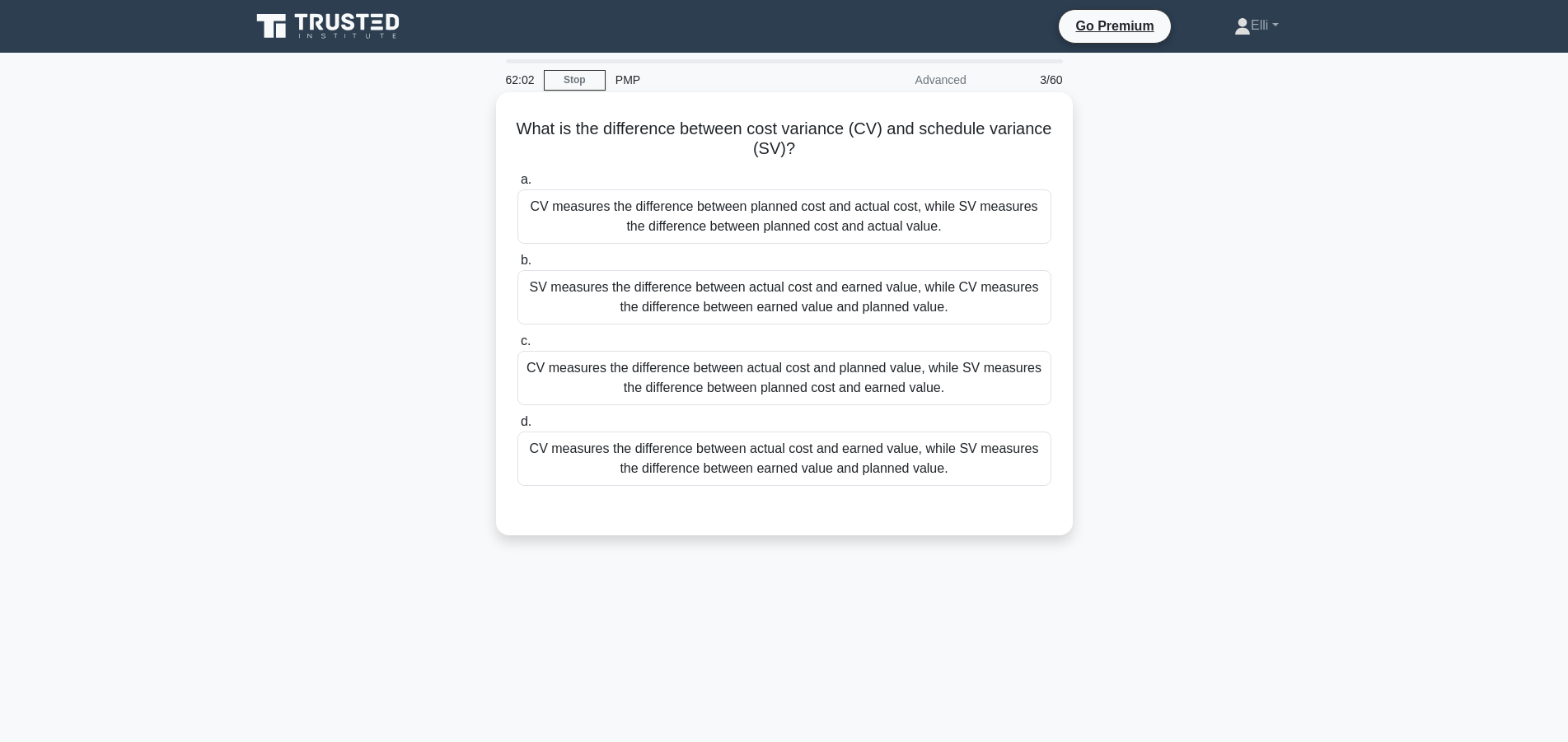
click at [824, 207] on div "CV measures the difference between planned cost and actual cost, while SV measu…" at bounding box center [784, 217] width 534 height 55
click at [517, 185] on input "a. CV measures the difference between planned cost and actual cost, while SV me…" at bounding box center [517, 179] width 0 height 11
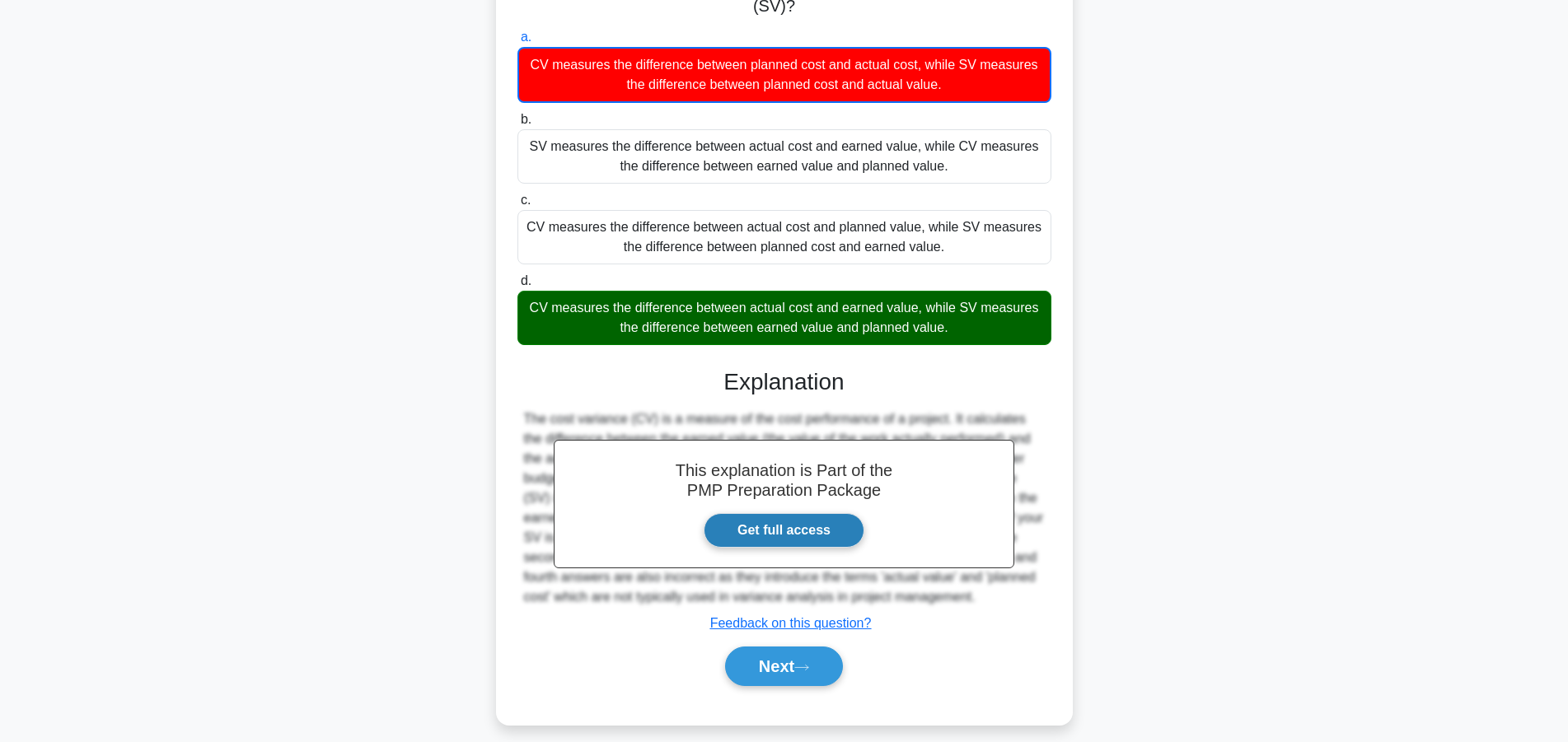
scroll to position [159, 0]
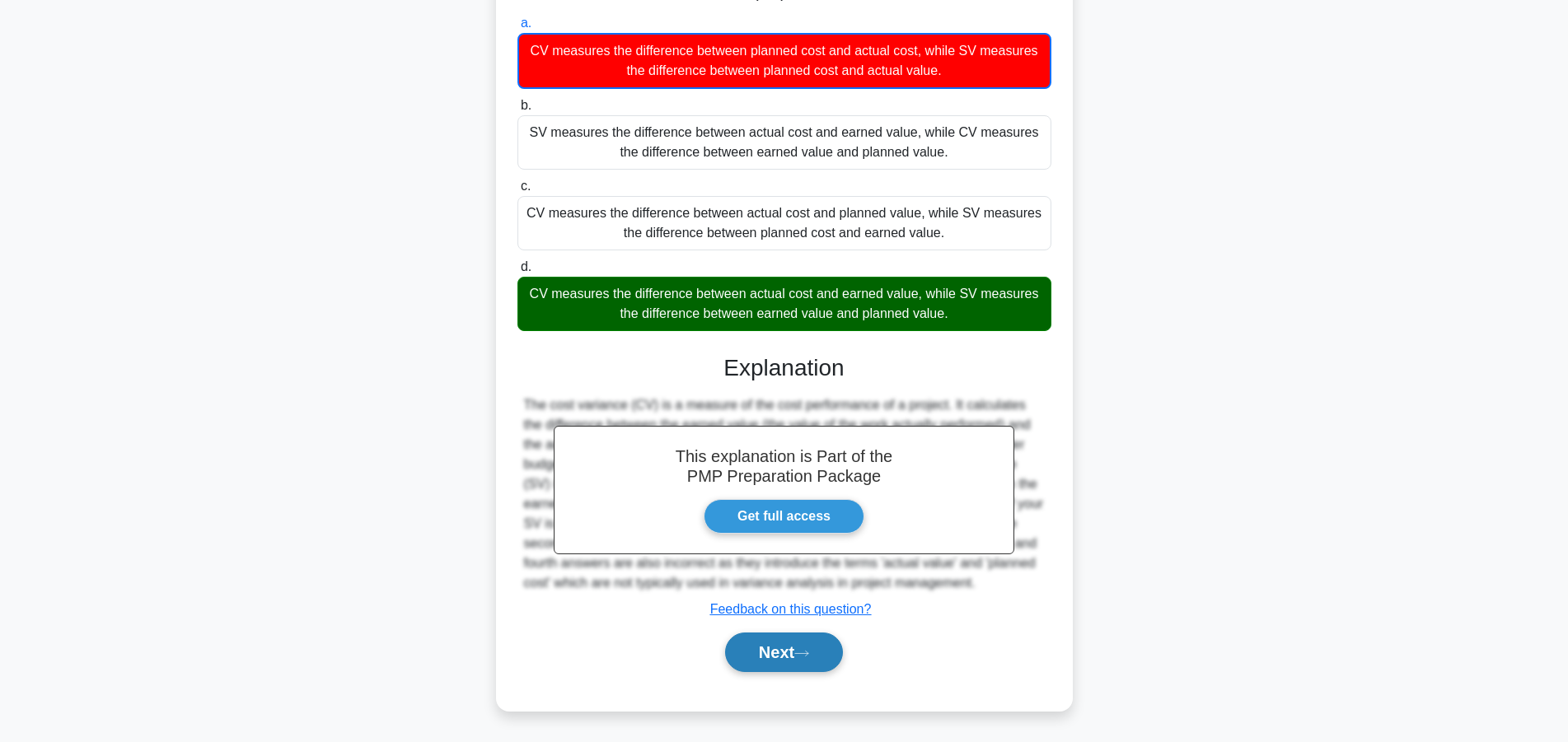
click at [773, 641] on button "Next" at bounding box center [784, 652] width 118 height 40
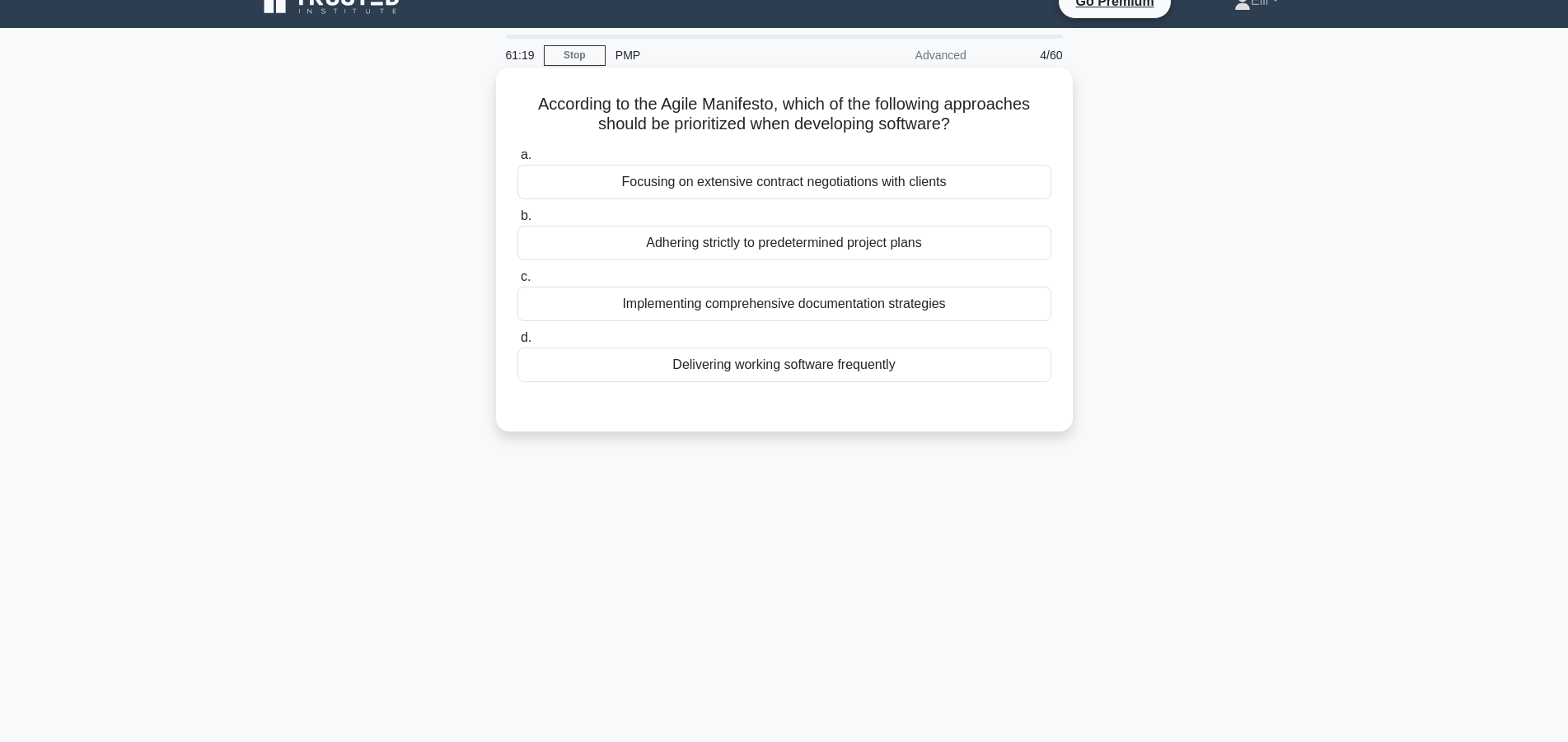
scroll to position [0, 0]
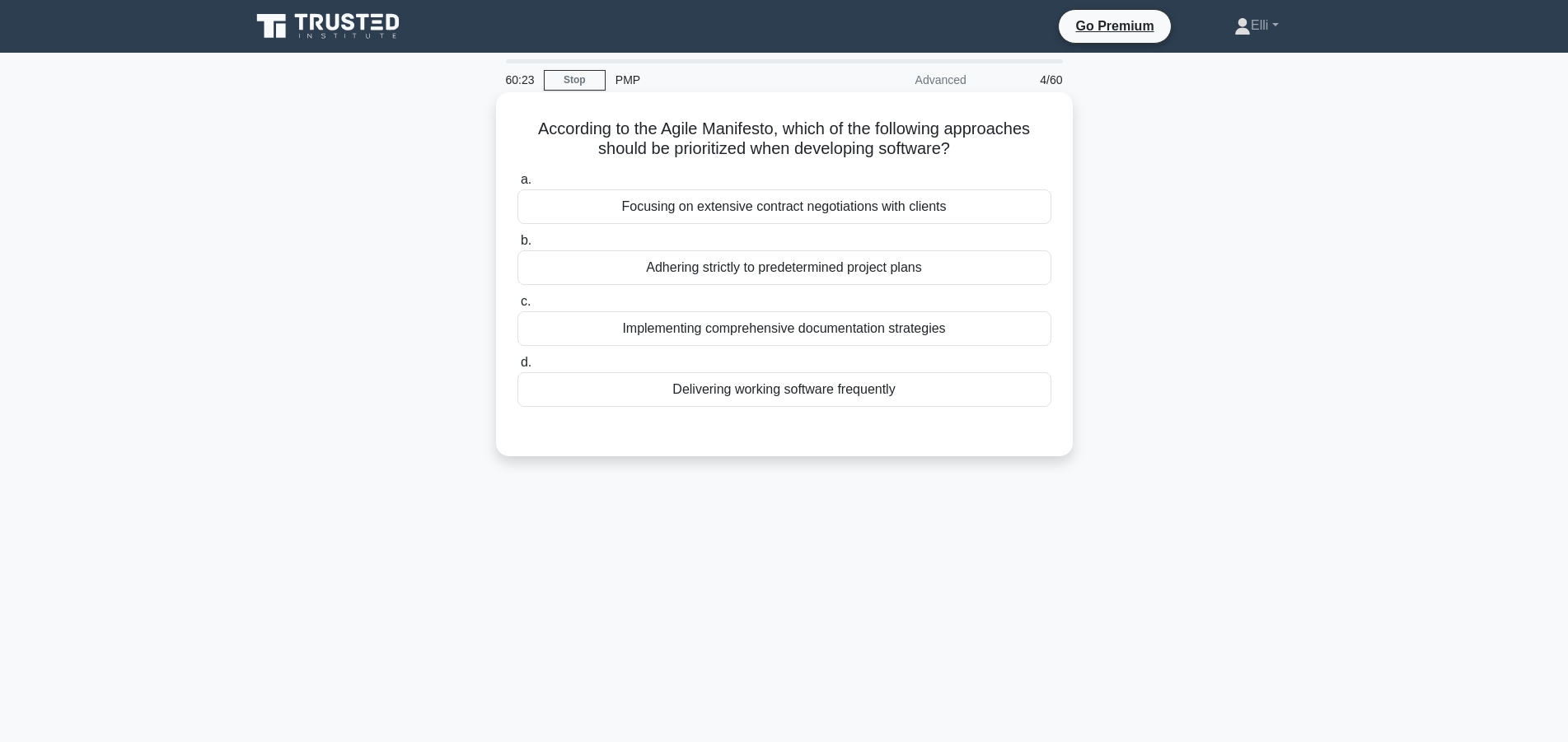
click at [827, 392] on div "Delivering working software frequently" at bounding box center [784, 390] width 534 height 35
click at [517, 369] on input "d. Delivering working software frequently" at bounding box center [517, 363] width 0 height 11
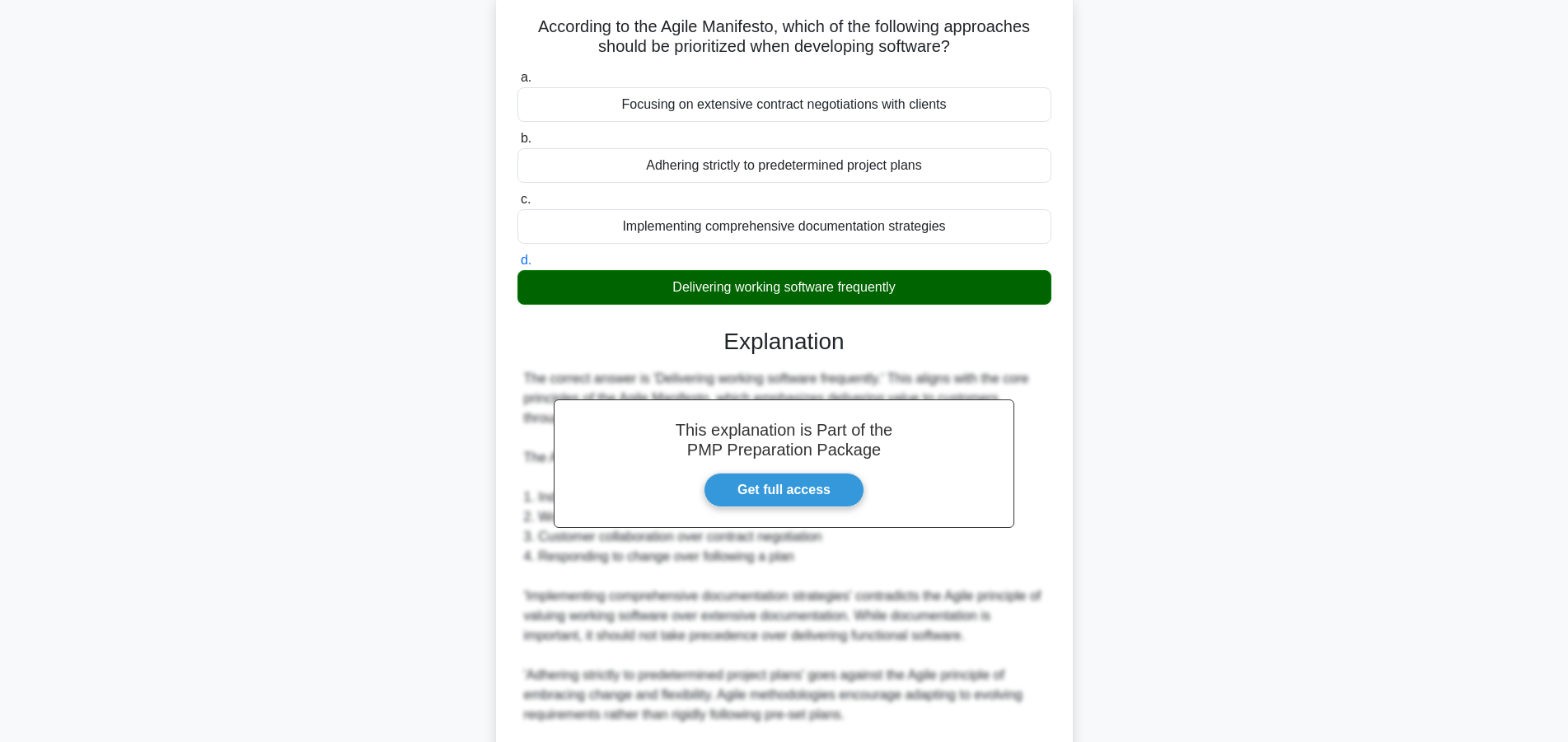
scroll to position [334, 0]
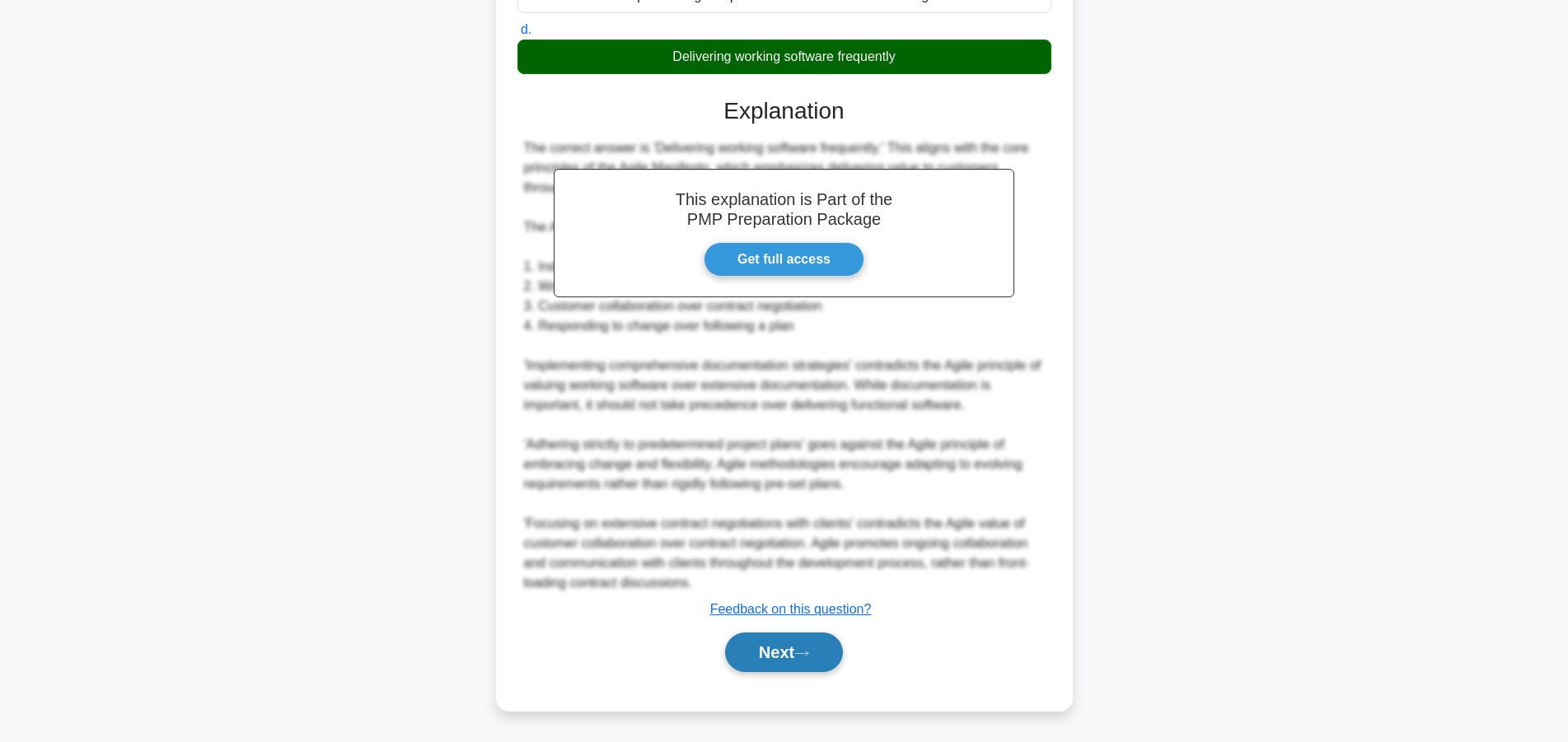
click at [764, 658] on button "Next" at bounding box center [784, 652] width 118 height 40
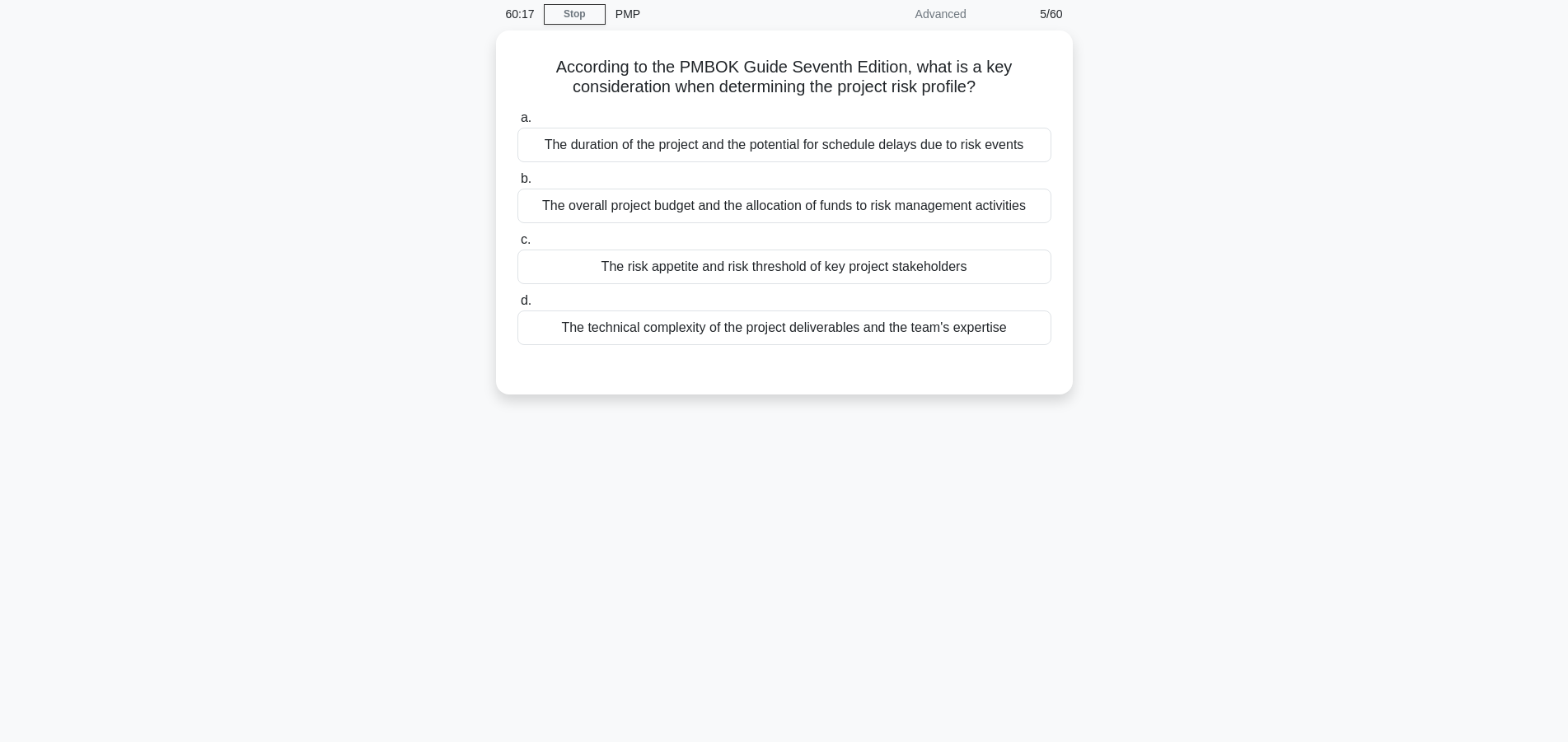
scroll to position [0, 0]
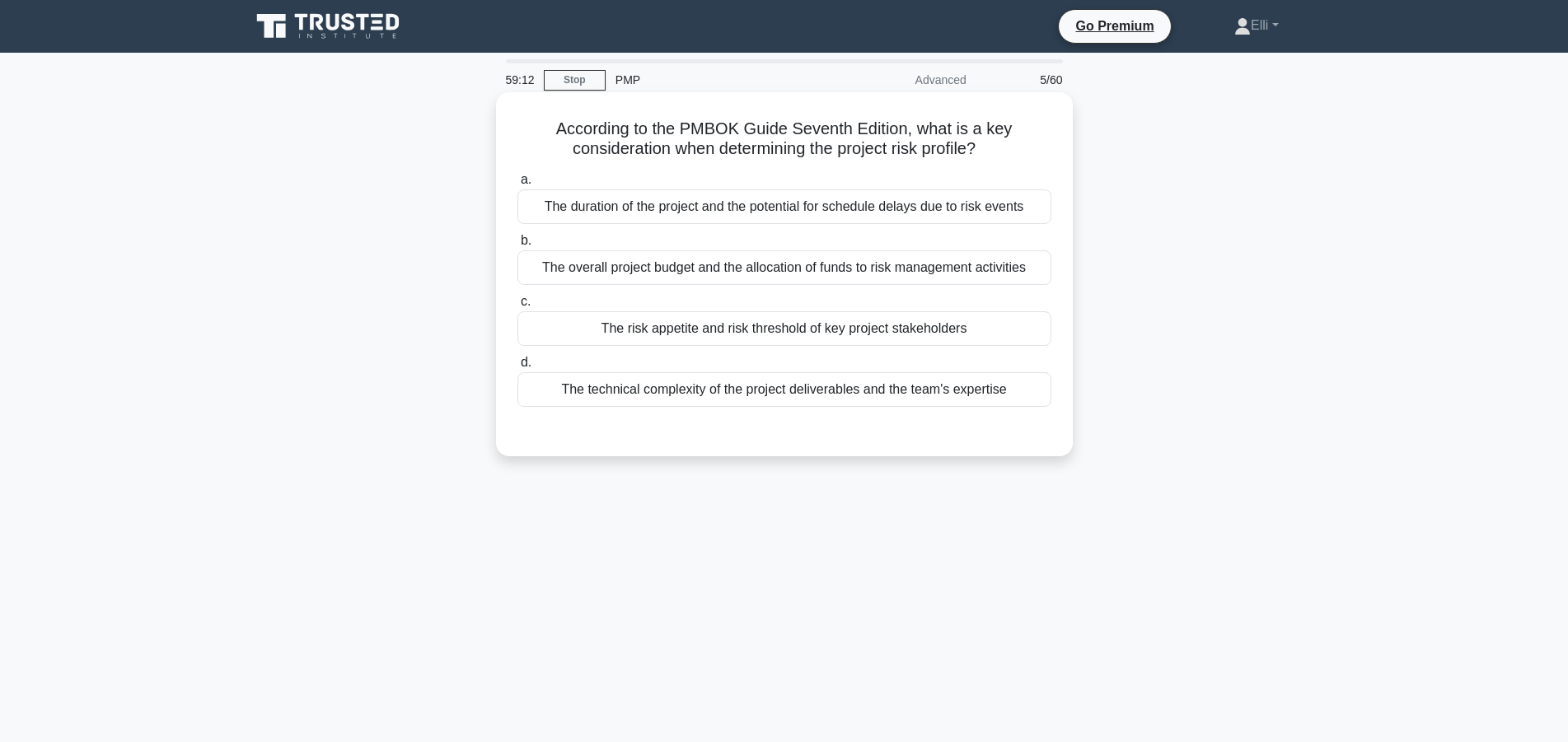
click at [890, 321] on div "The risk appetite and risk threshold of key project stakeholders" at bounding box center [784, 329] width 534 height 35
click at [890, 330] on div "The risk appetite and risk threshold of key project stakeholders" at bounding box center [784, 329] width 534 height 35
click at [517, 307] on input "c. The risk appetite and risk threshold of key project stakeholders" at bounding box center [517, 301] width 0 height 11
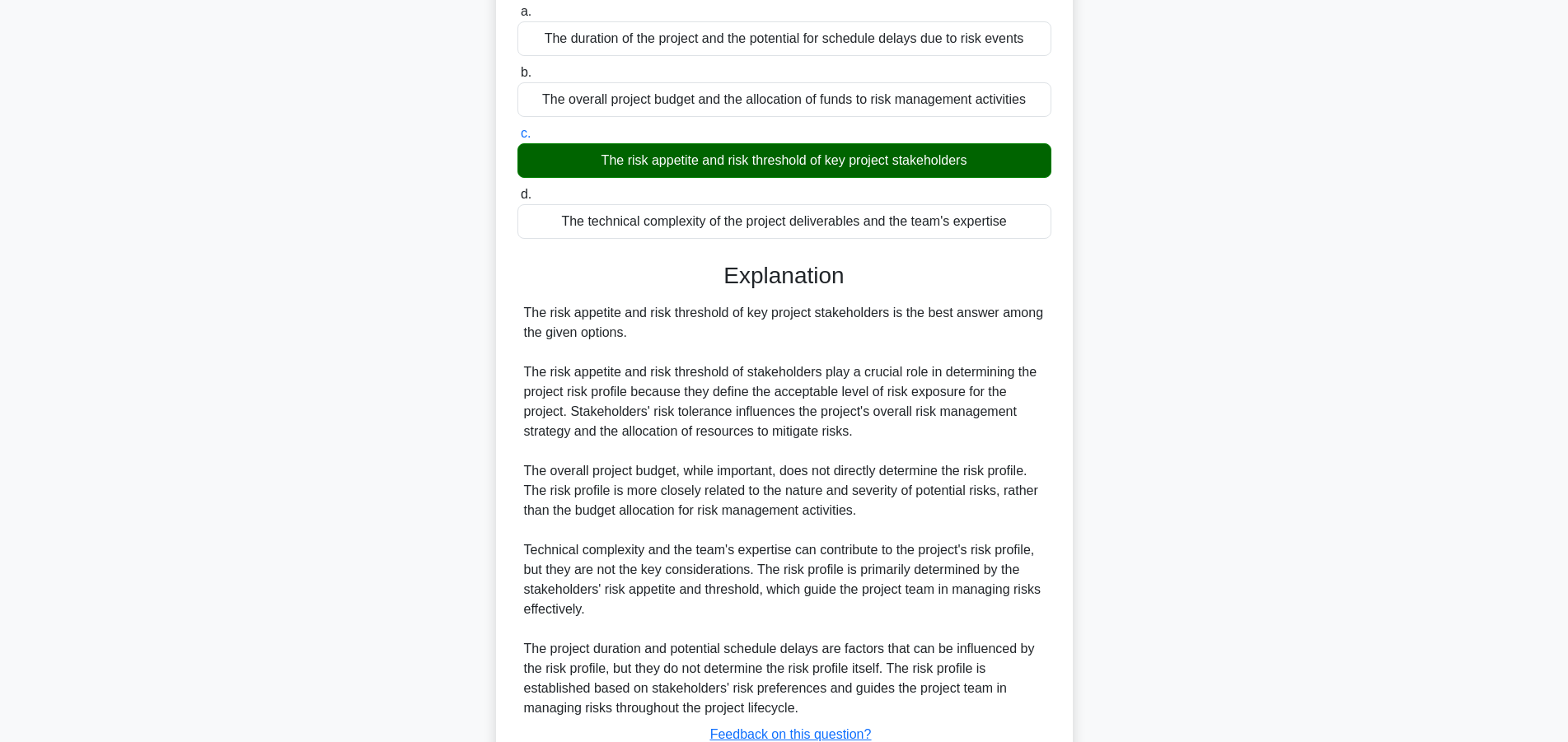
scroll to position [295, 0]
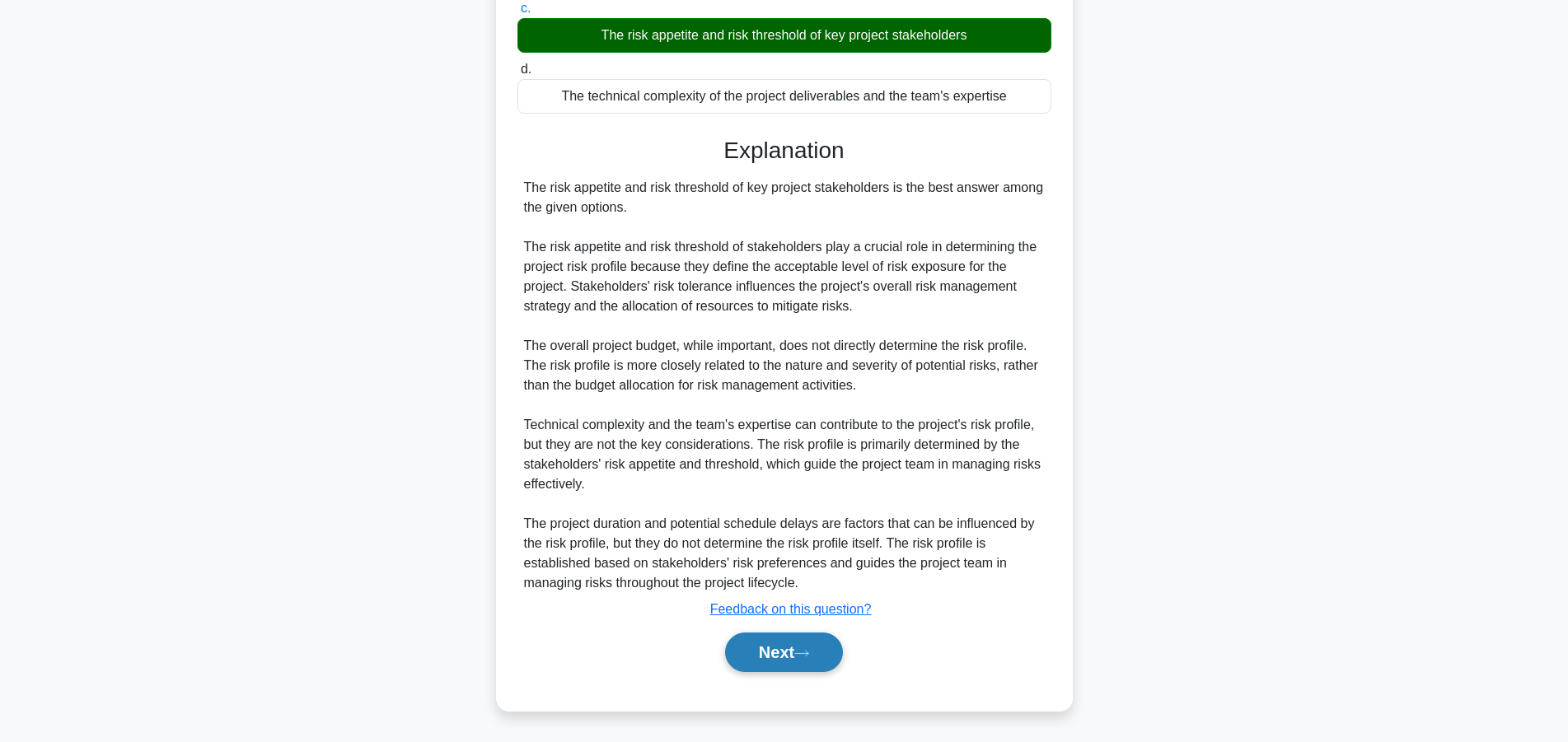
click at [773, 647] on button "Next" at bounding box center [784, 652] width 118 height 40
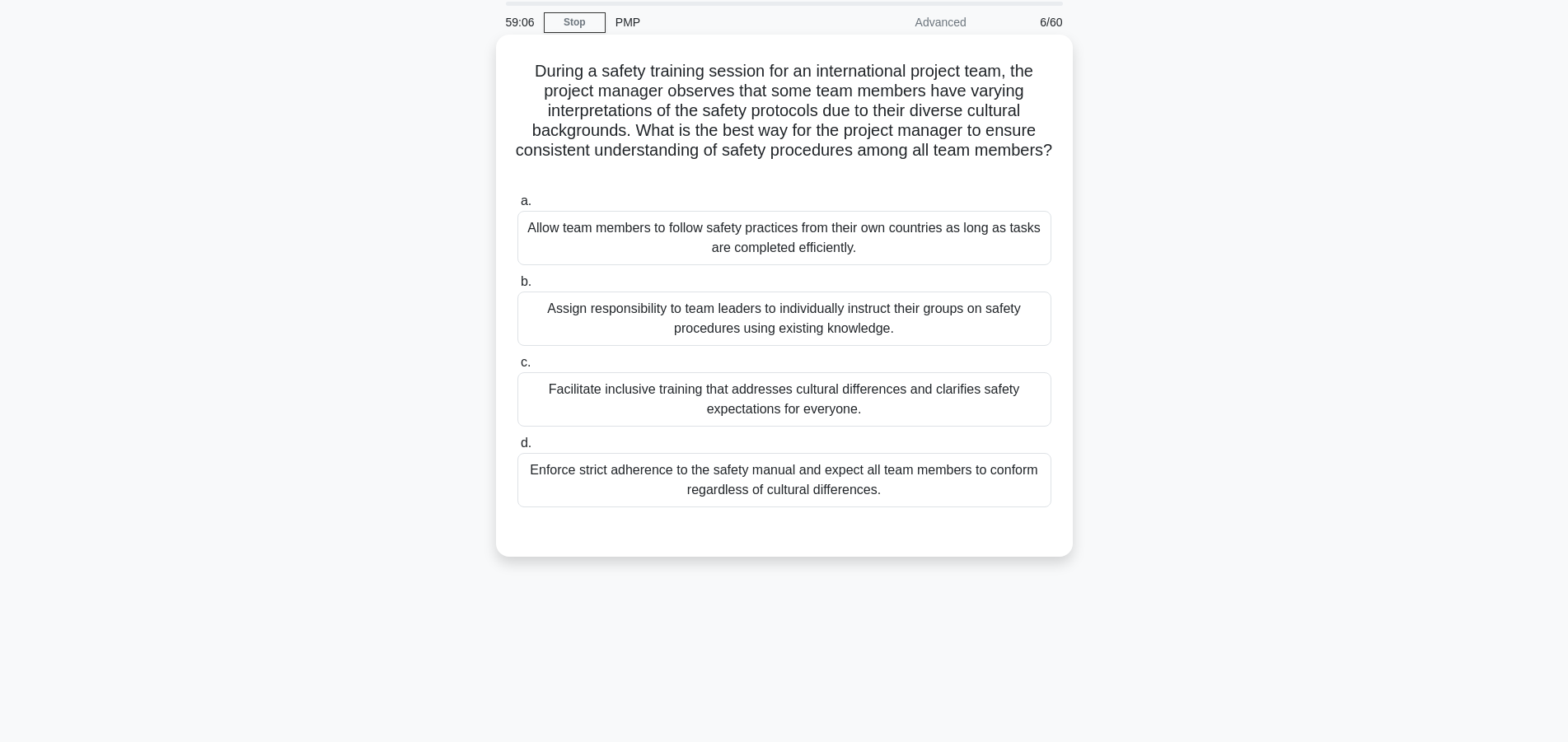
scroll to position [0, 0]
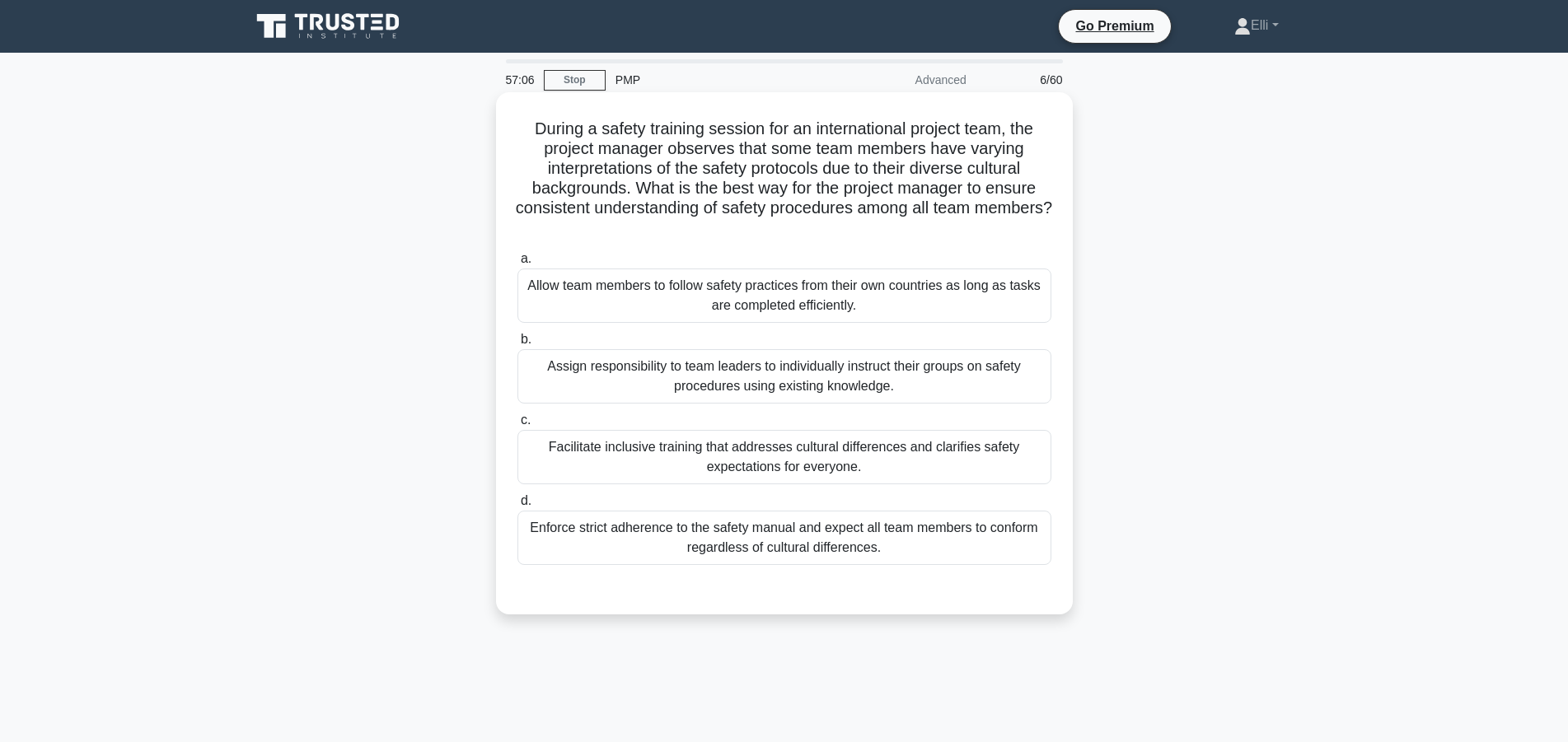
click at [862, 460] on div "Facilitate inclusive training that addresses cultural differences and clarifies…" at bounding box center [784, 457] width 534 height 55
click at [517, 426] on input "c. Facilitate inclusive training that addresses cultural differences and clarif…" at bounding box center [517, 420] width 0 height 11
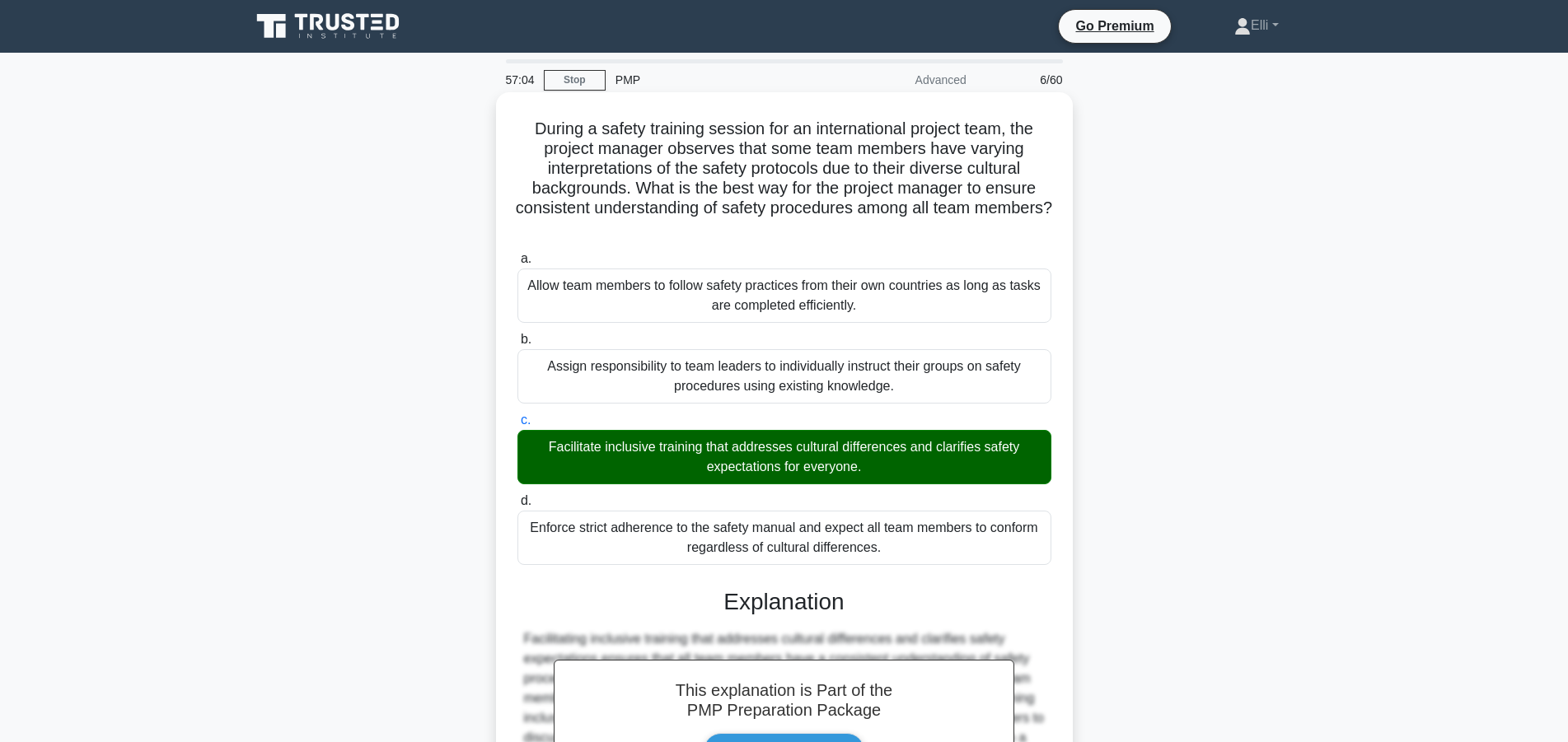
scroll to position [236, 0]
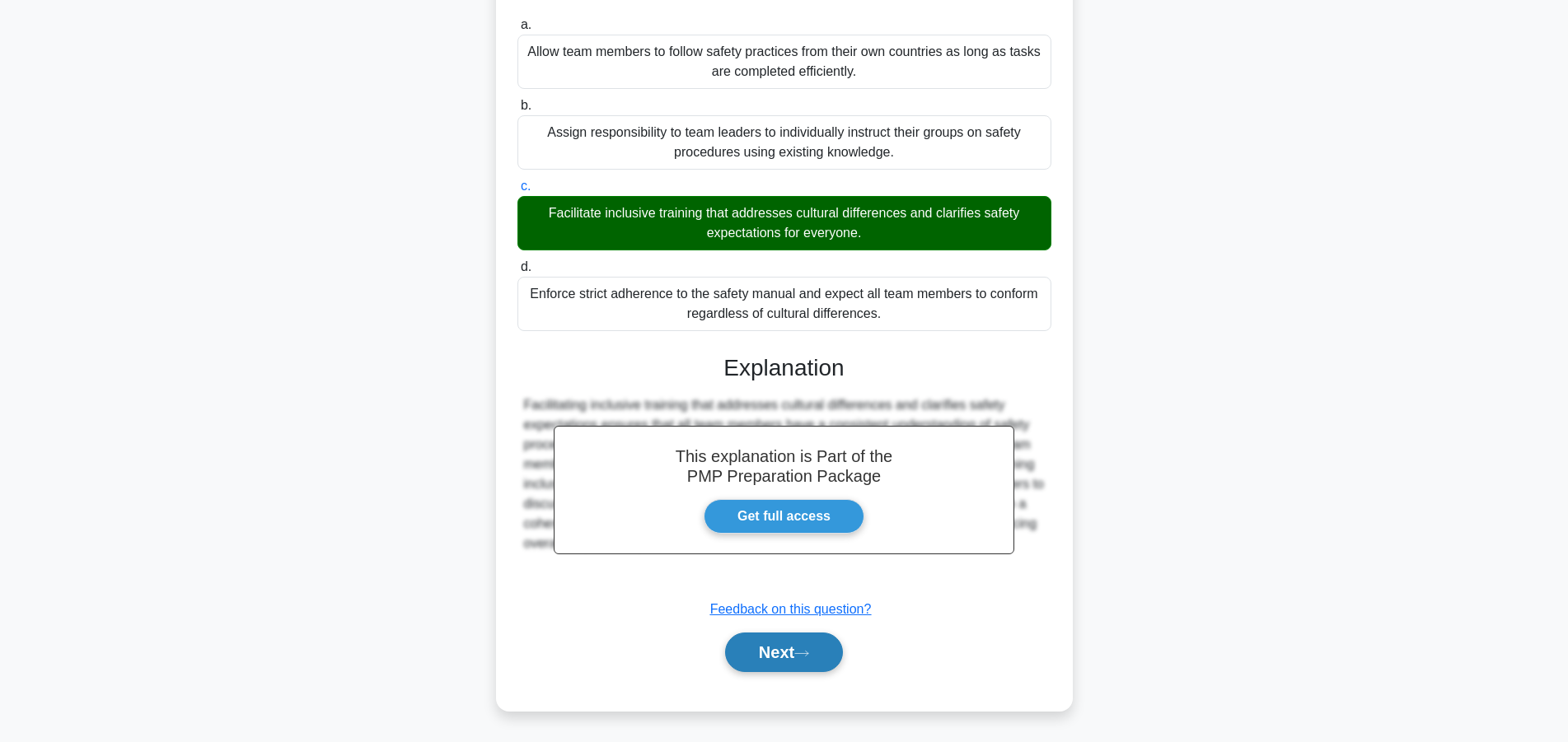
click at [760, 643] on button "Next" at bounding box center [784, 652] width 118 height 40
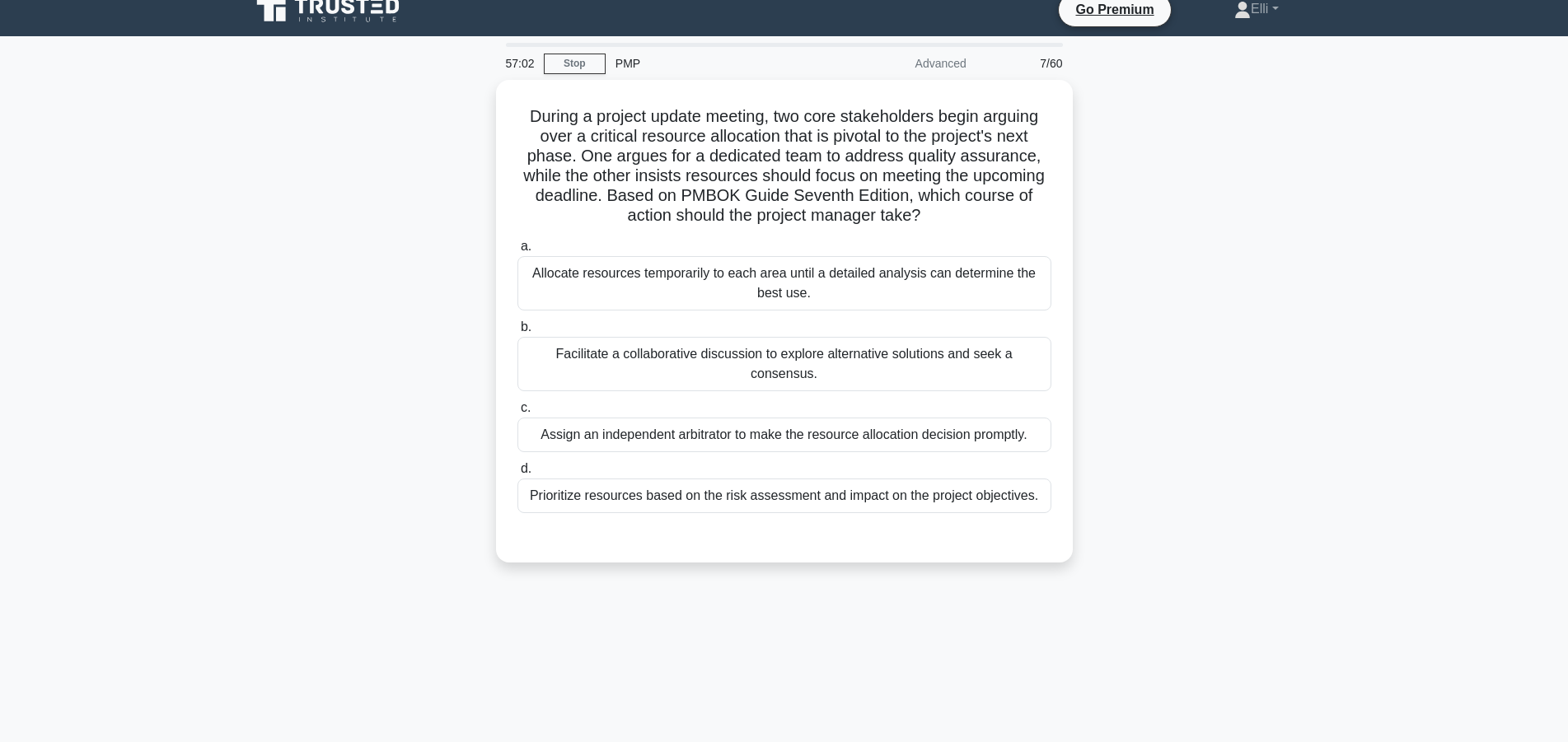
scroll to position [0, 0]
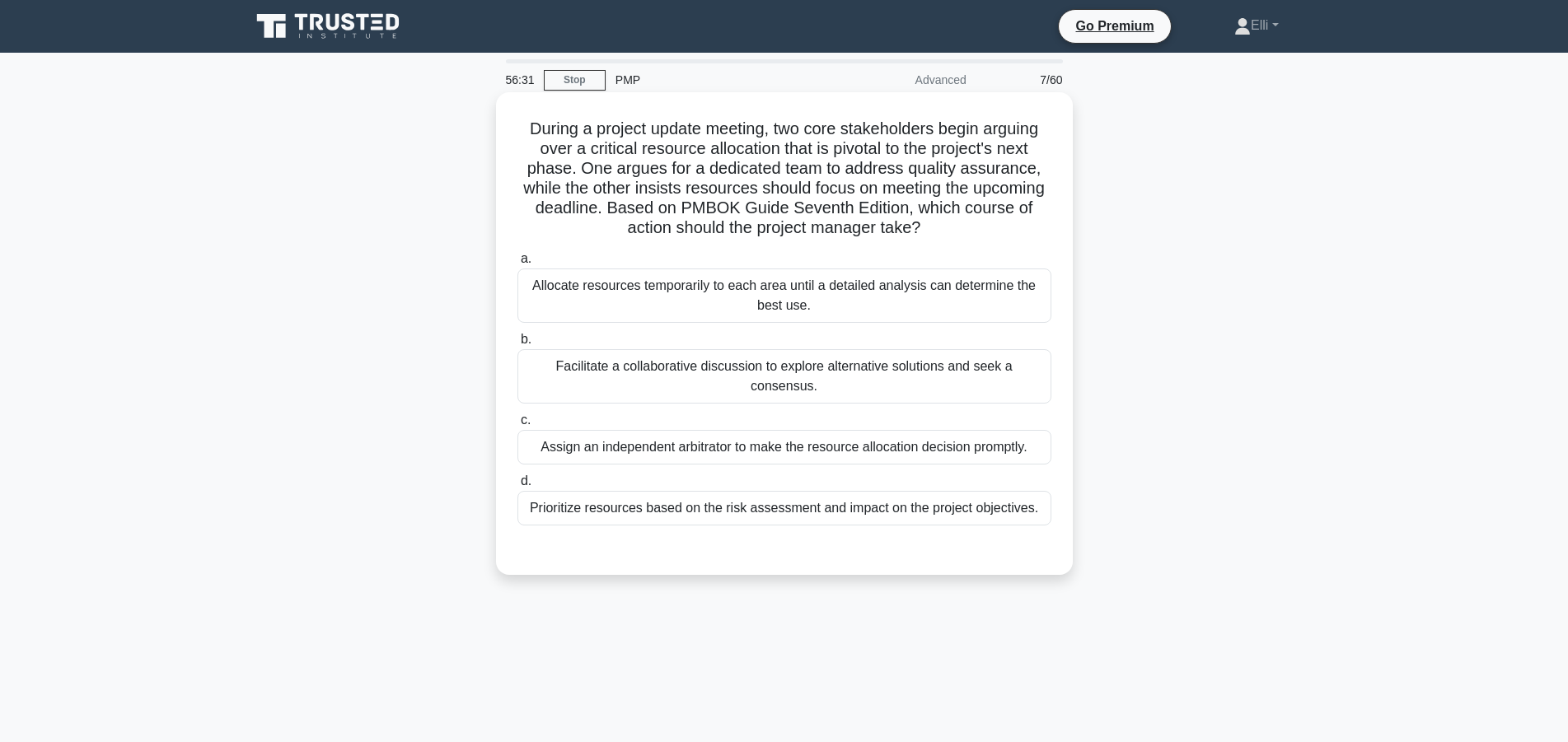
click at [885, 378] on div "Facilitate a collaborative discussion to explore alternative solutions and seek…" at bounding box center [784, 377] width 534 height 55
click at [517, 345] on input "b. Facilitate a collaborative discussion to explore alternative solutions and s…" at bounding box center [517, 339] width 0 height 11
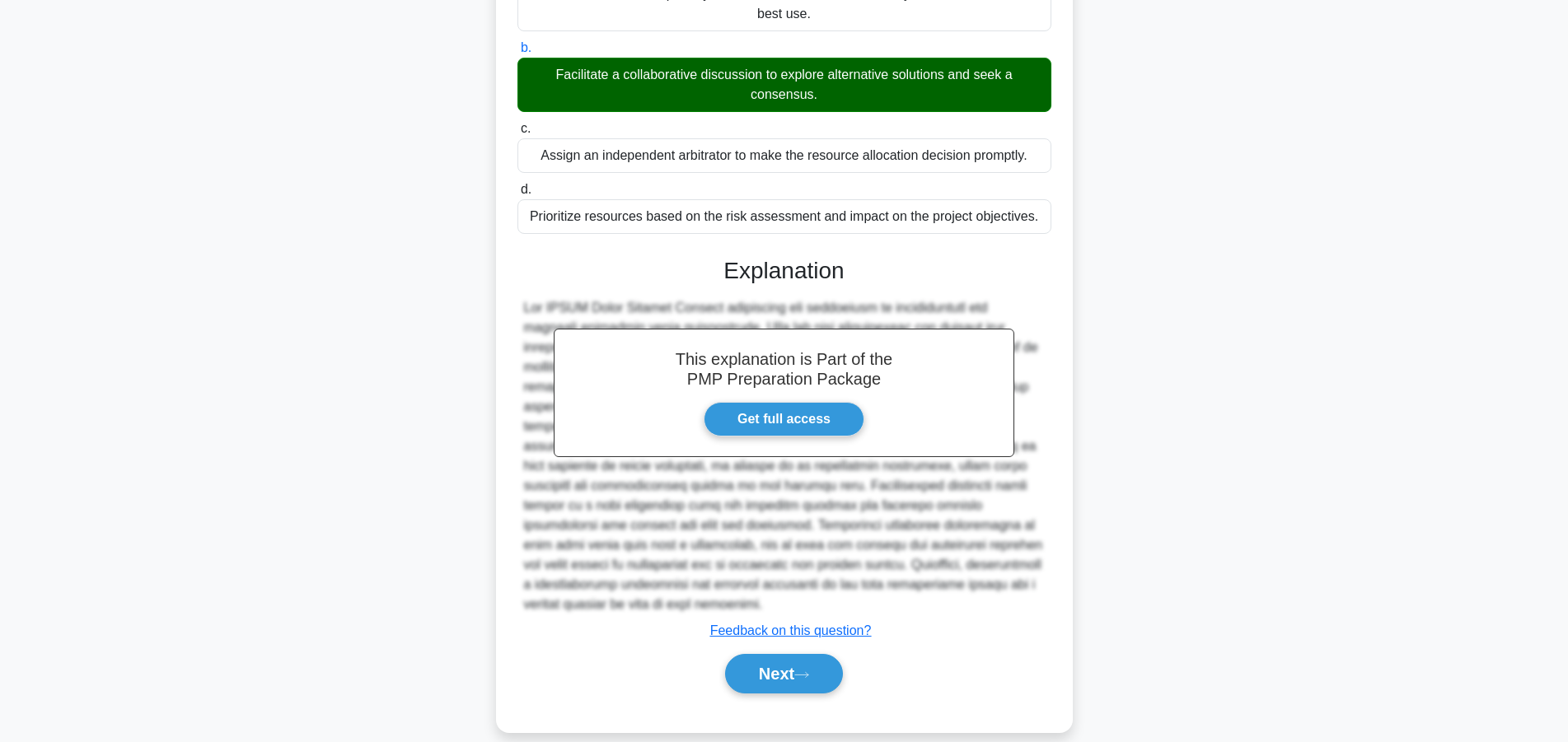
scroll to position [295, 0]
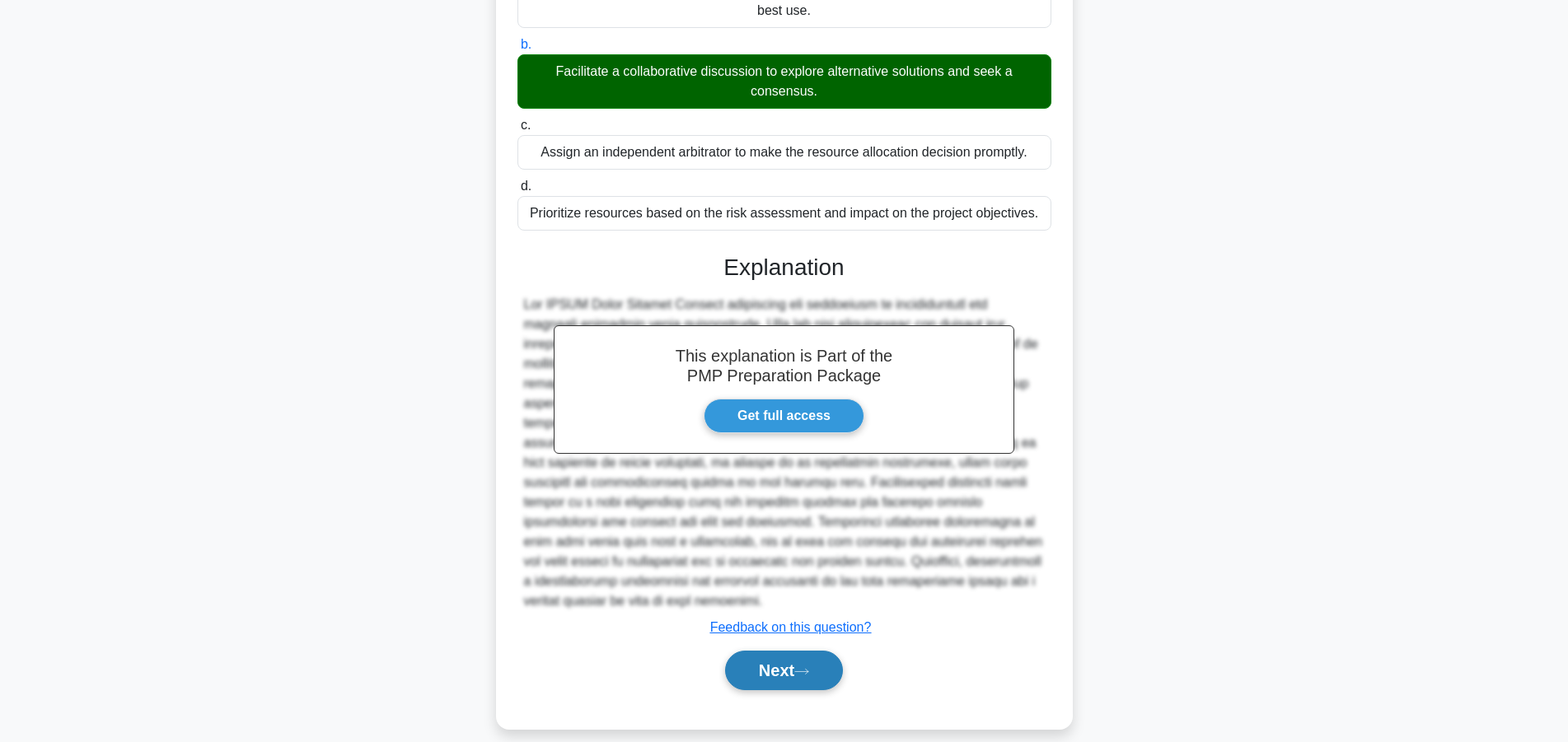
click at [773, 651] on button "Next" at bounding box center [784, 671] width 118 height 40
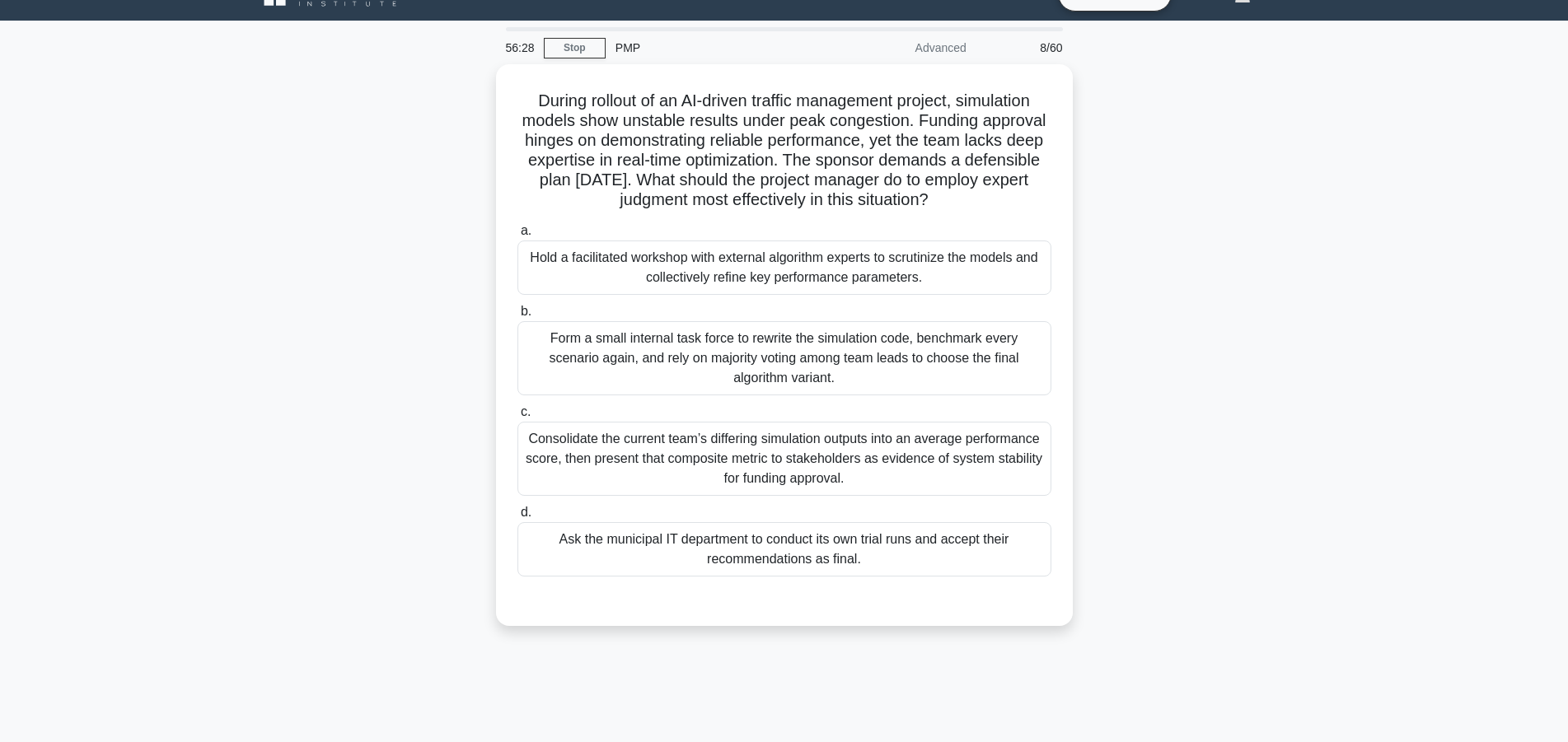
scroll to position [0, 0]
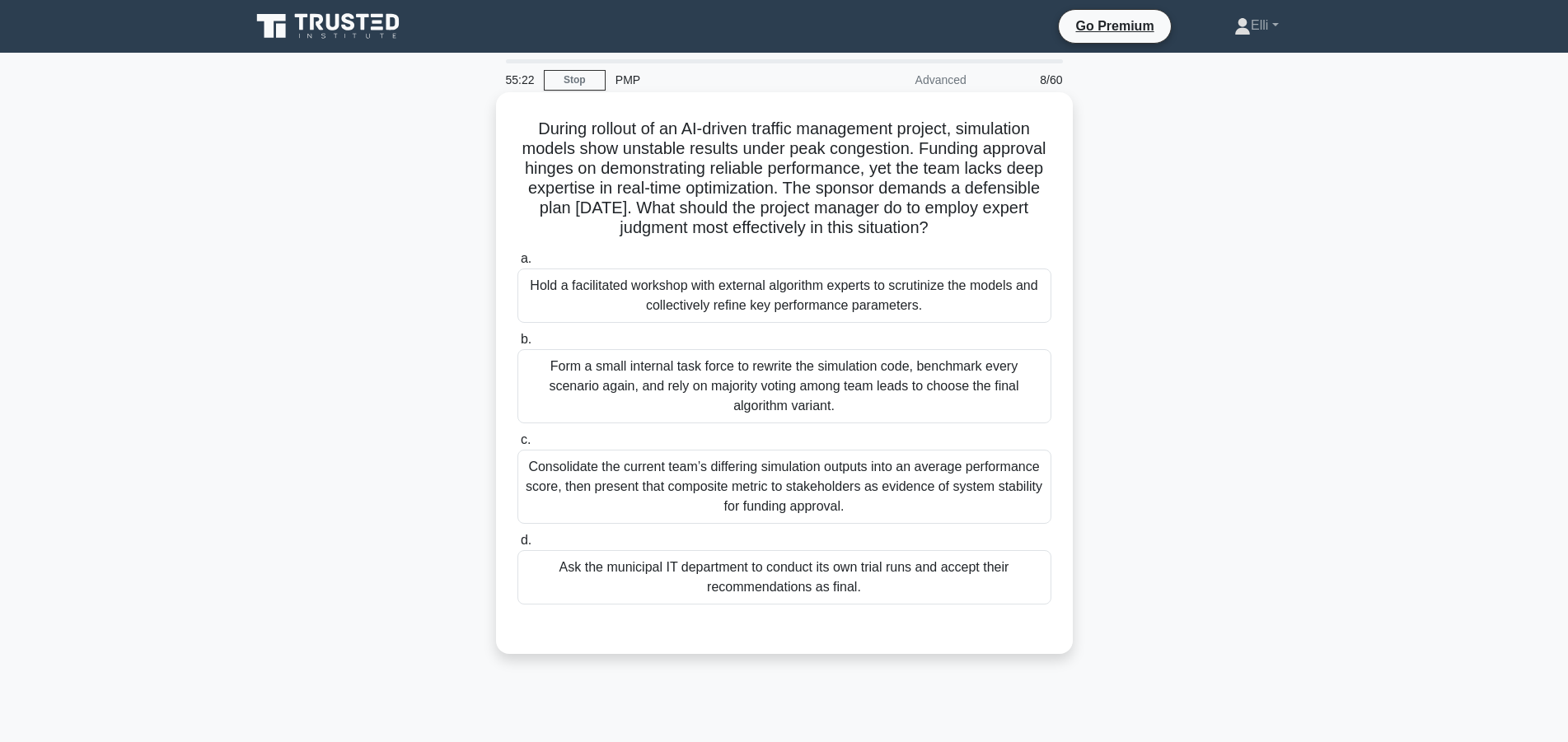
click at [921, 305] on div "Hold a facilitated workshop with external algorithm experts to scrutinize the m…" at bounding box center [784, 296] width 534 height 55
click at [517, 265] on input "a. Hold a facilitated workshop with external algorithm experts to scrutinize th…" at bounding box center [517, 259] width 0 height 11
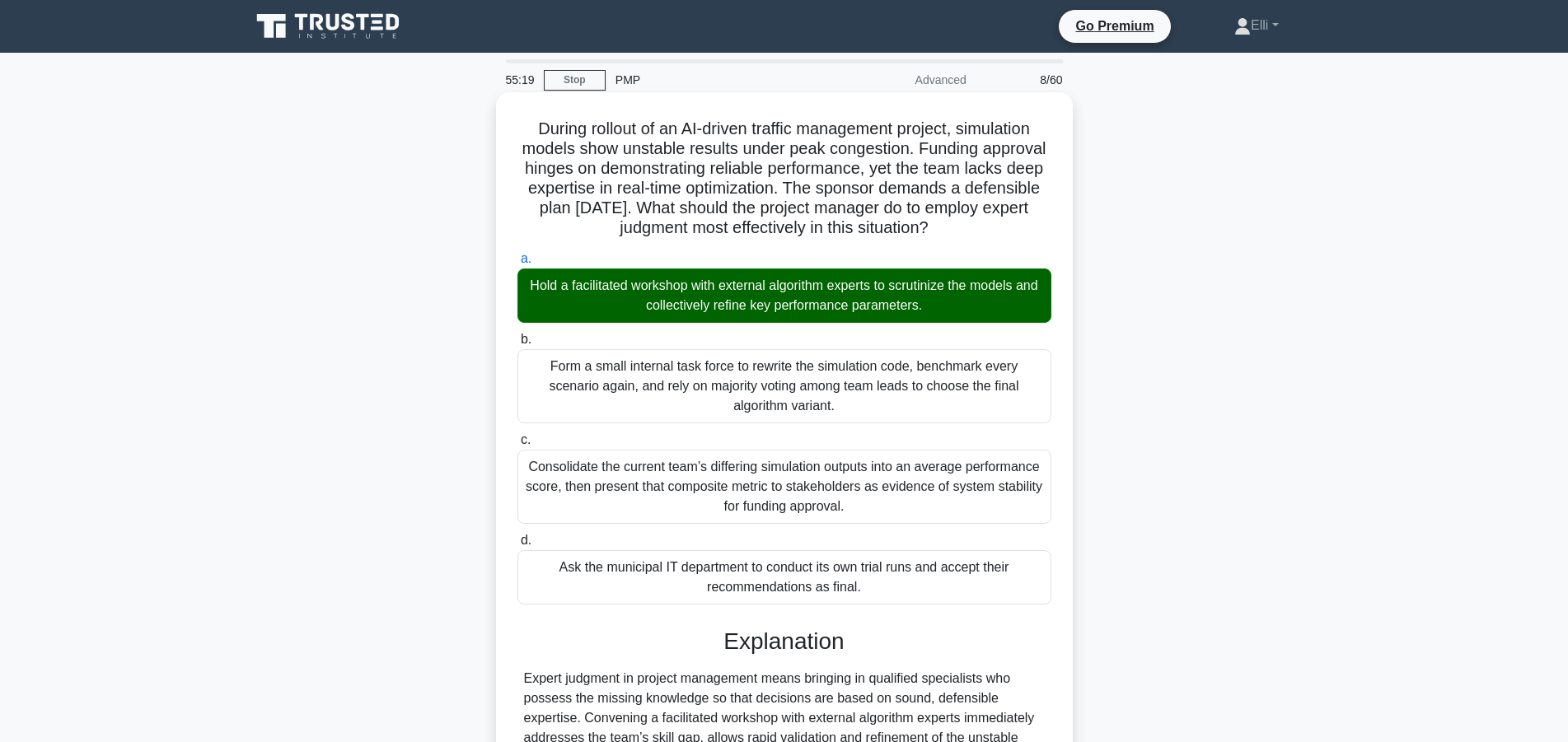
scroll to position [295, 0]
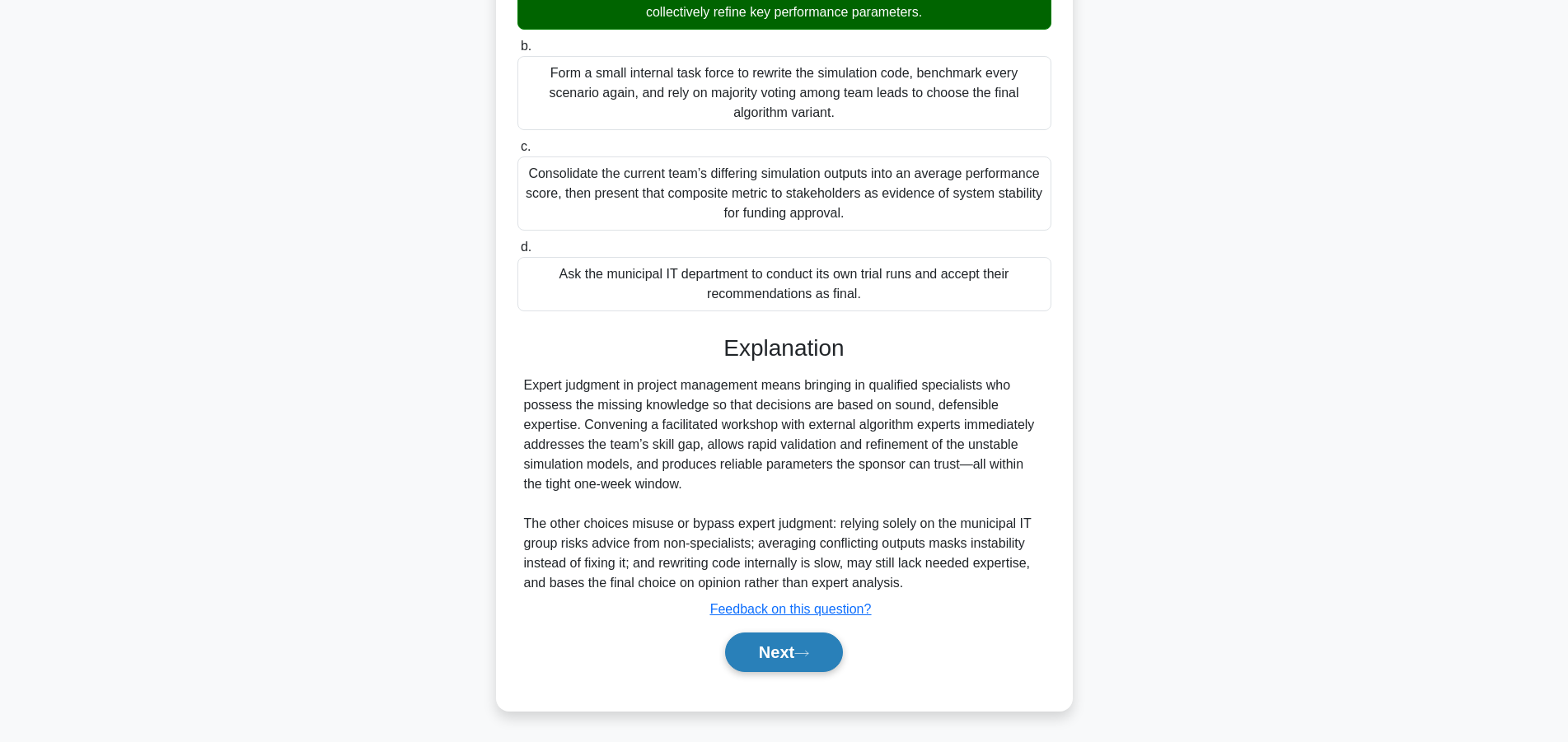
click at [787, 642] on button "Next" at bounding box center [784, 652] width 118 height 40
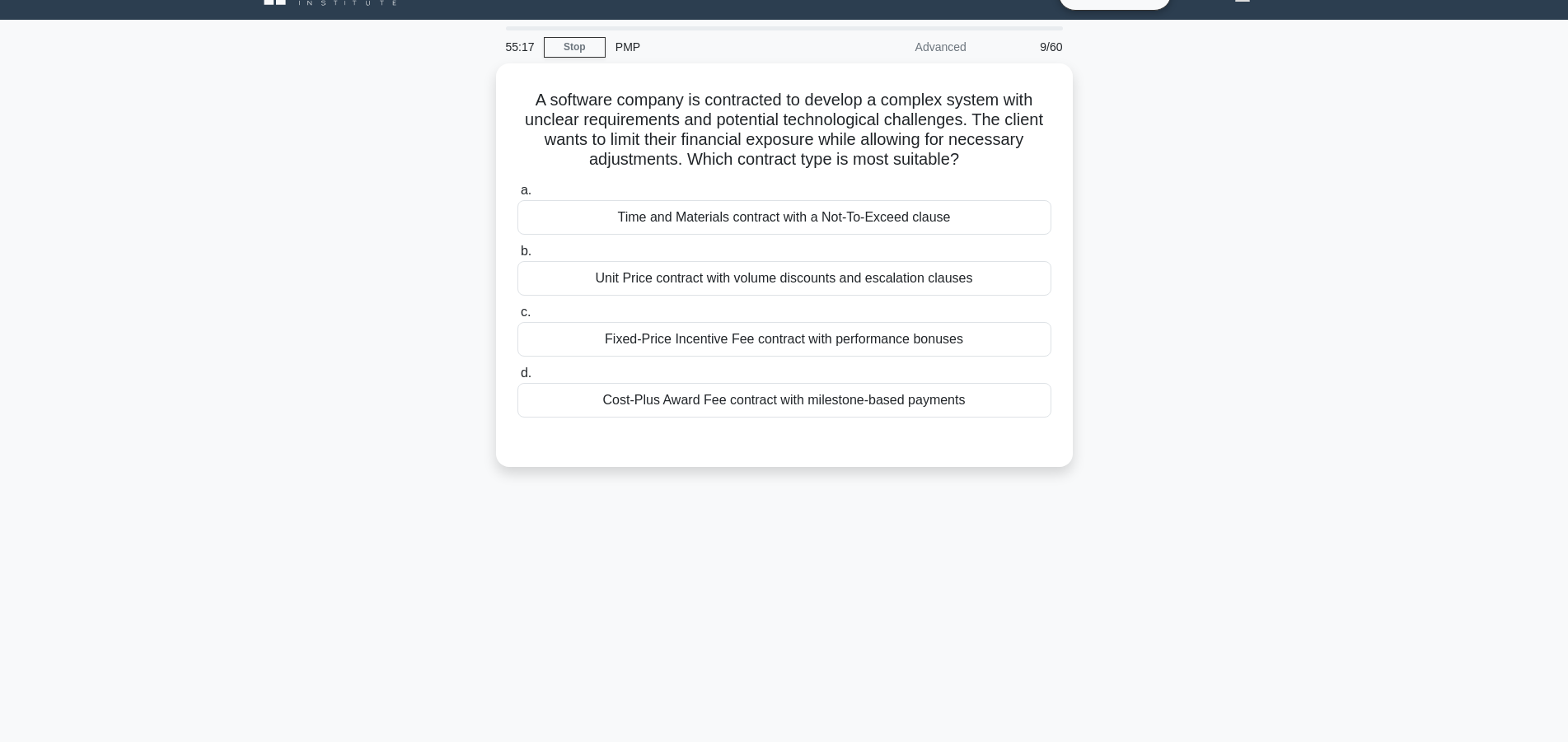
scroll to position [0, 0]
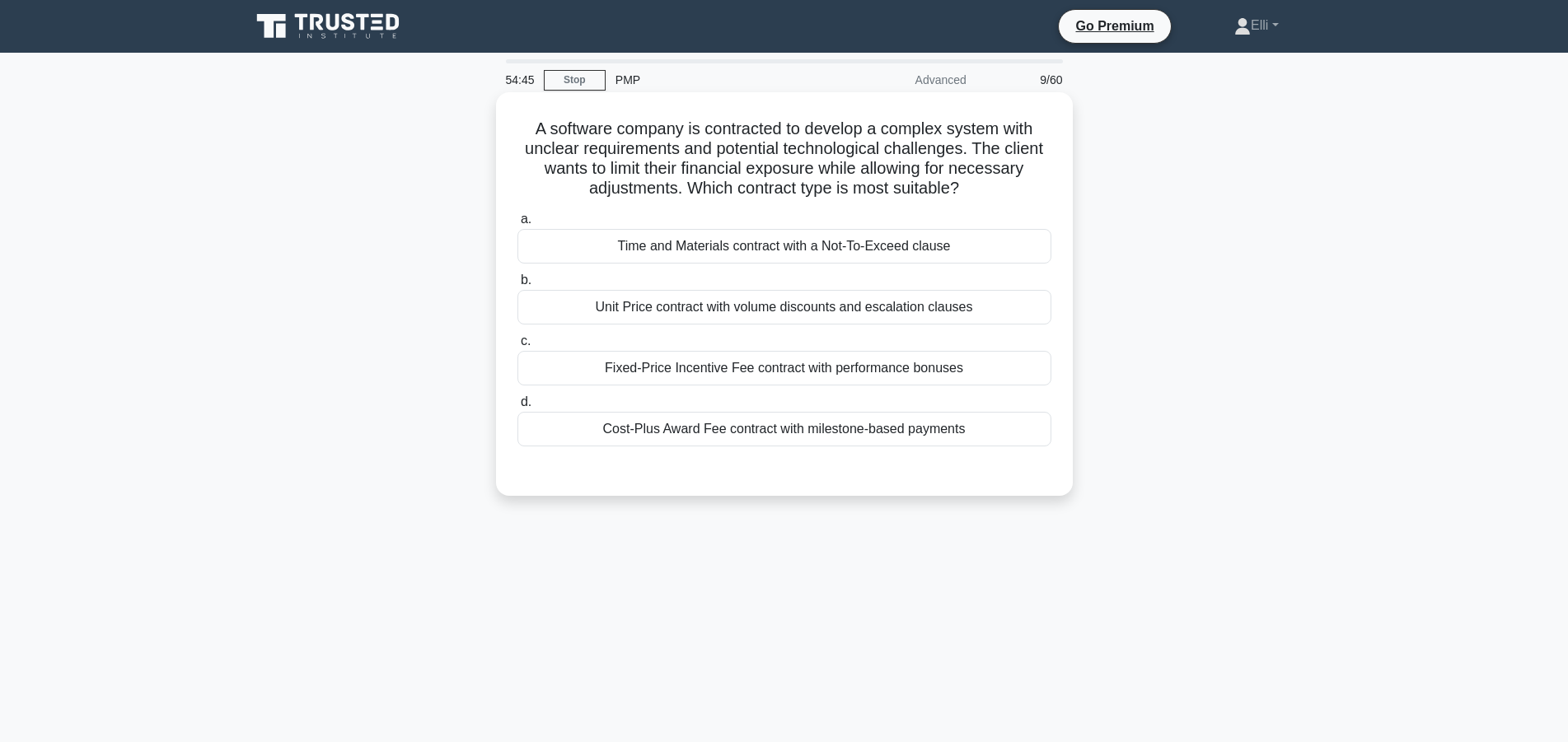
click at [811, 252] on div "Time and Materials contract with a Not-To-Exceed clause" at bounding box center [784, 247] width 534 height 35
click at [517, 225] on input "a. Time and Materials contract with a Not-To-Exceed clause" at bounding box center [517, 219] width 0 height 11
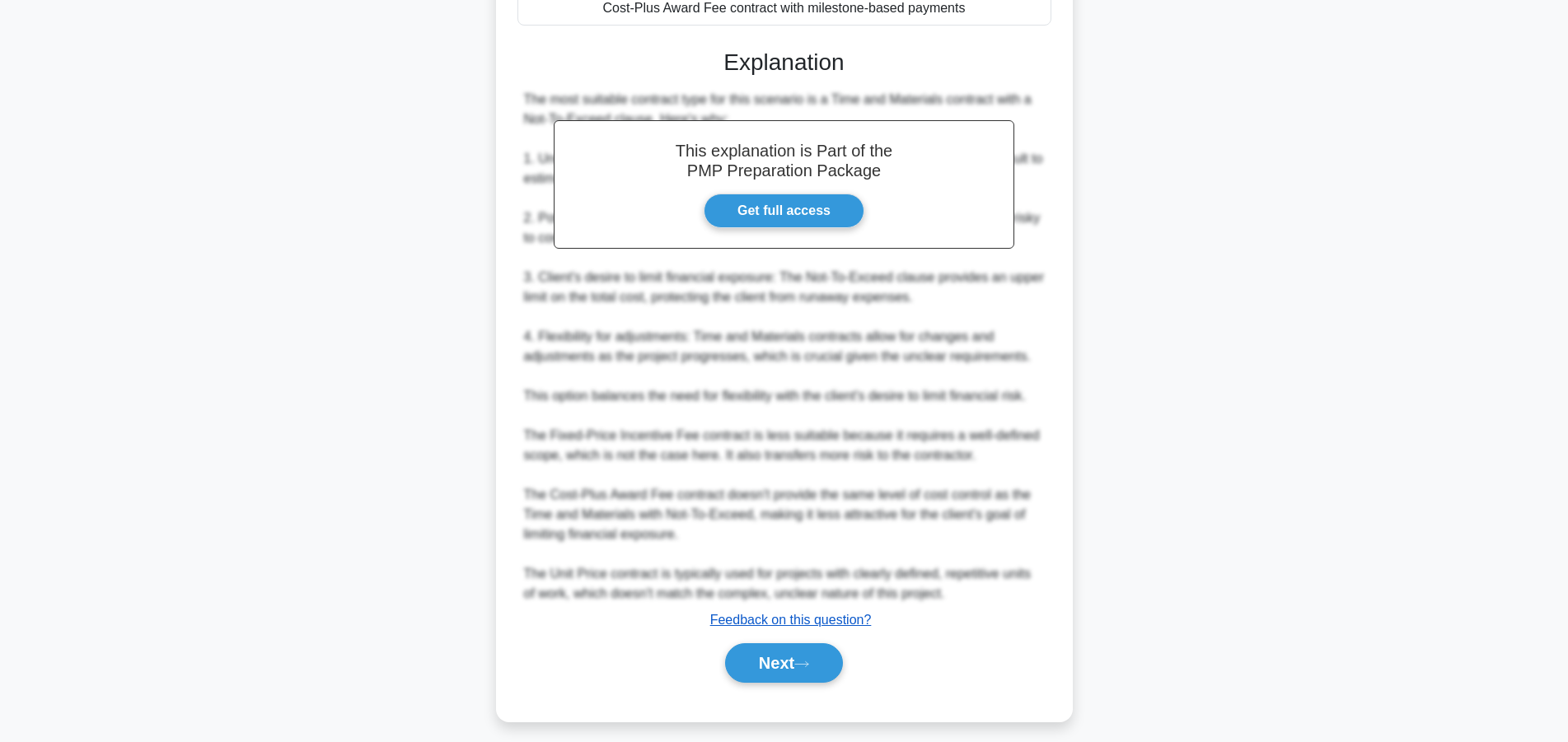
scroll to position [433, 0]
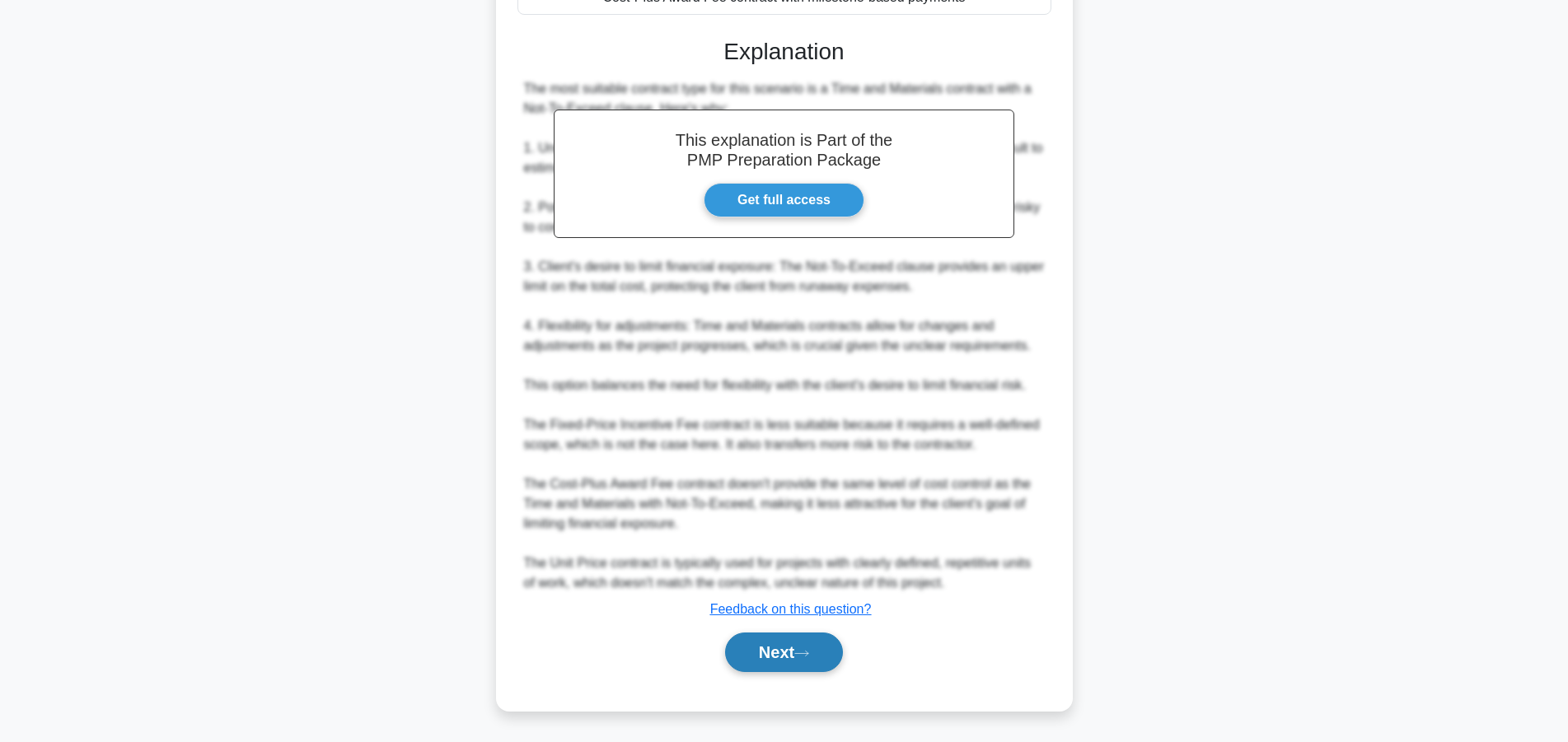
click at [757, 652] on button "Next" at bounding box center [784, 652] width 118 height 40
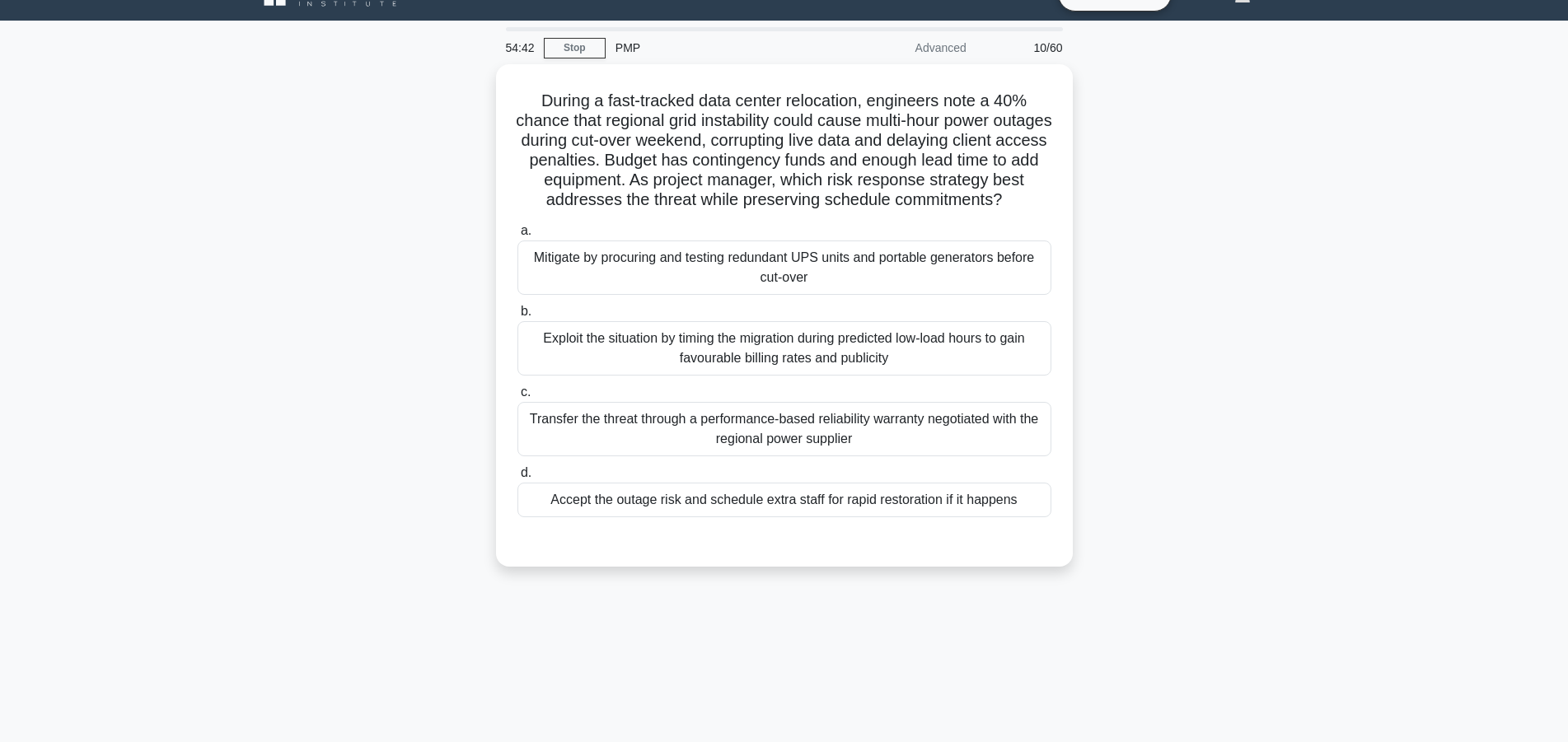
scroll to position [0, 0]
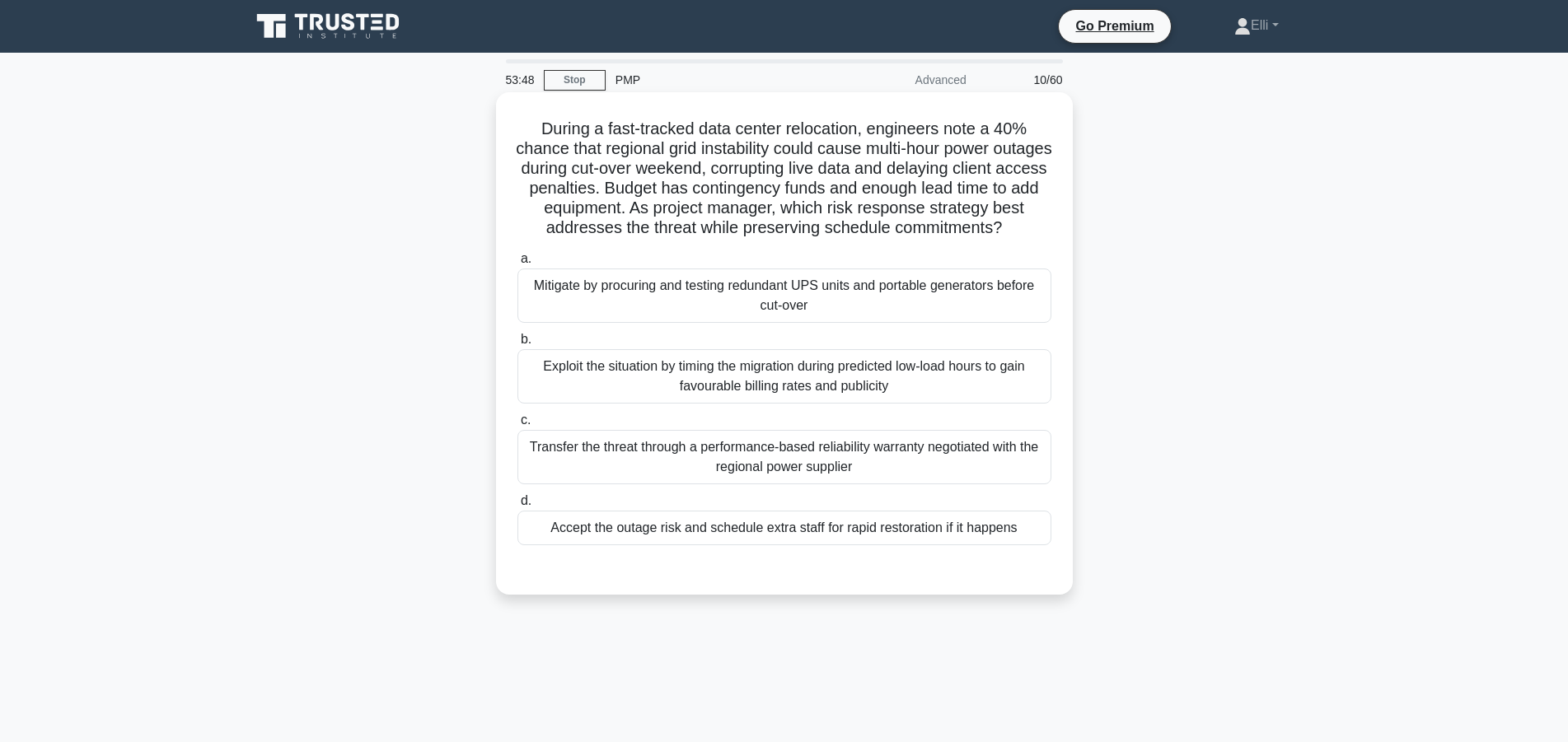
click at [746, 286] on div "Mitigate by procuring and testing redundant UPS units and portable generators b…" at bounding box center [784, 296] width 534 height 55
click at [517, 265] on input "a. Mitigate by procuring and testing redundant UPS units and portable generator…" at bounding box center [517, 259] width 0 height 11
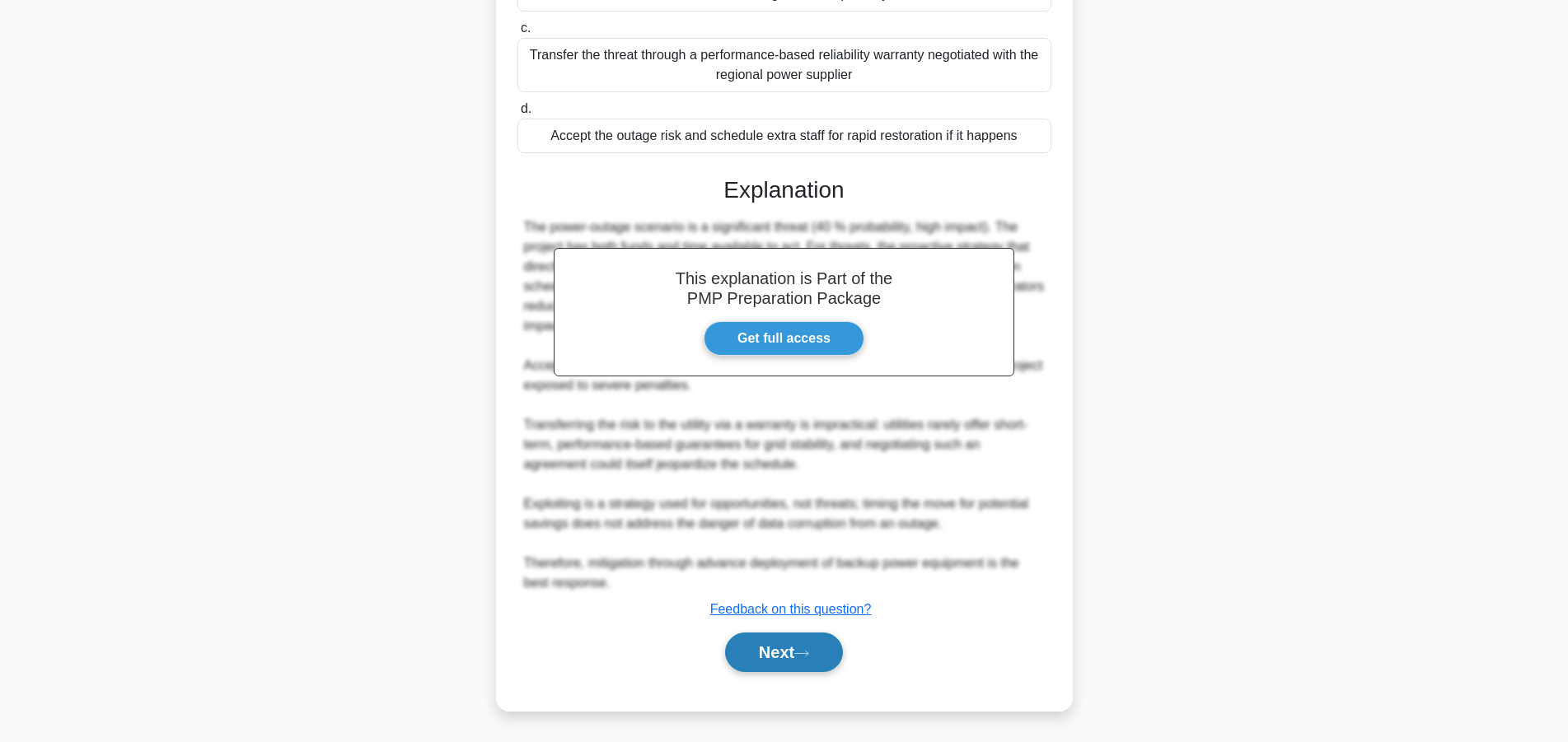
click at [745, 649] on button "Next" at bounding box center [784, 652] width 118 height 40
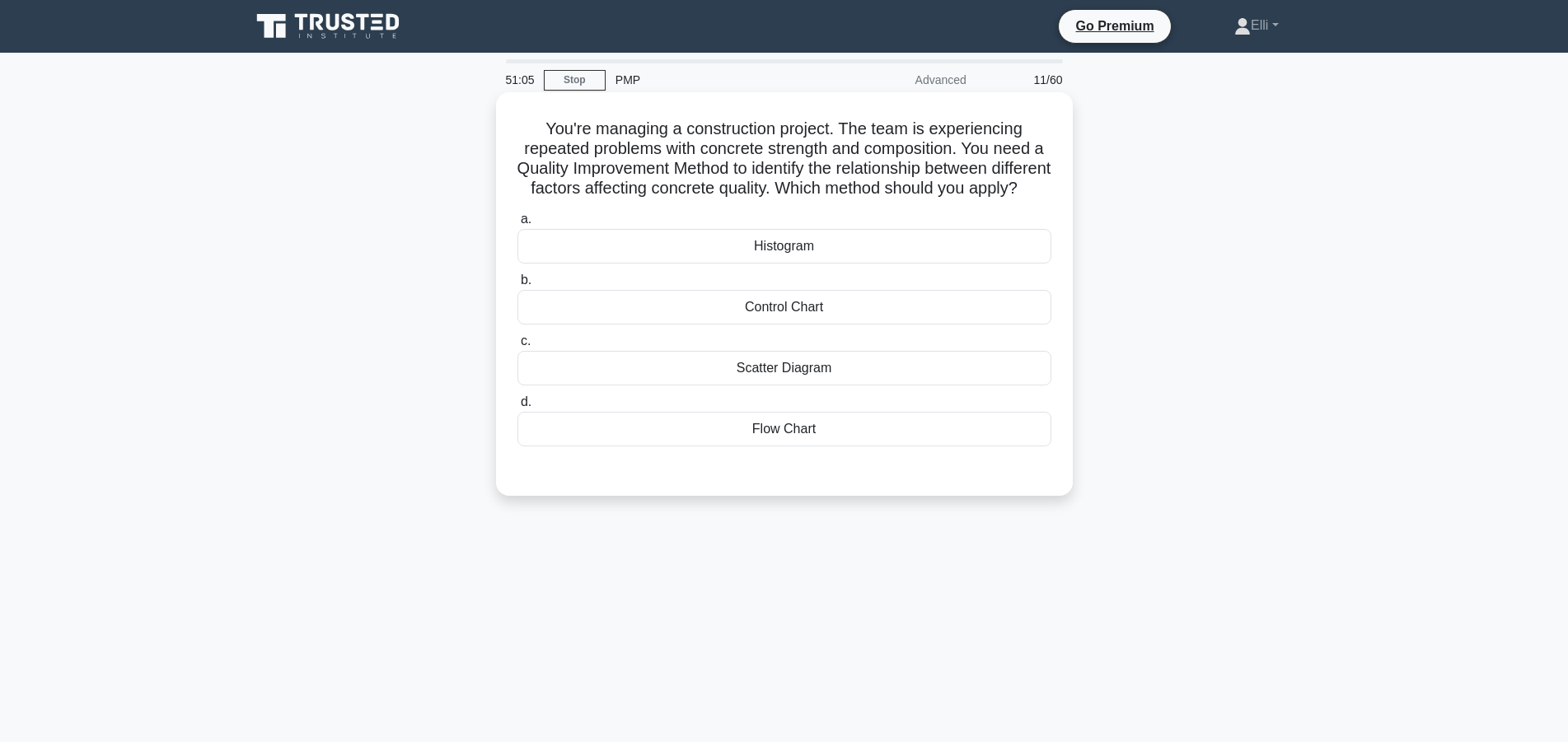
click at [931, 447] on div "Flow Chart" at bounding box center [784, 429] width 534 height 35
click at [517, 408] on input "d. Flow Chart" at bounding box center [517, 402] width 0 height 11
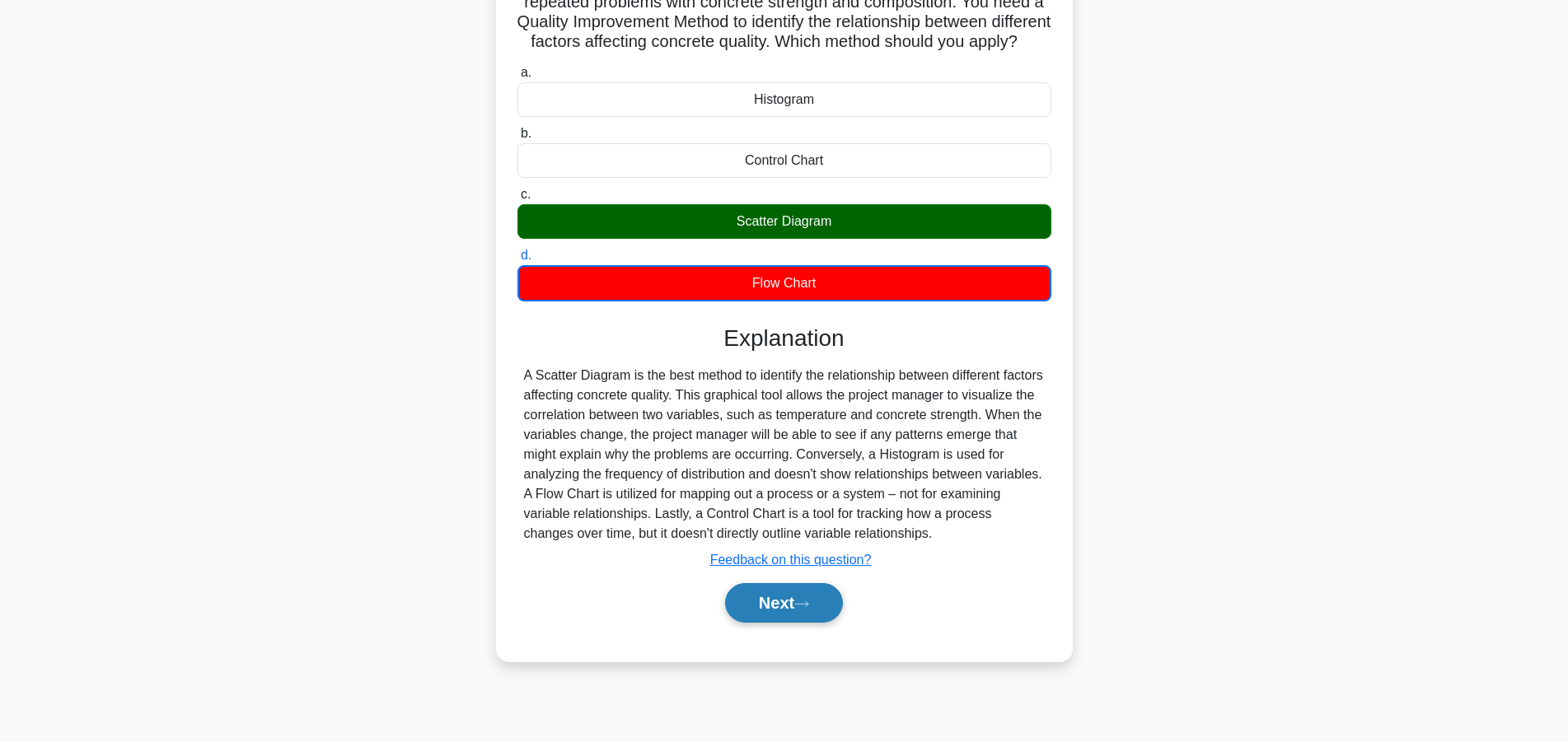
scroll to position [148, 0]
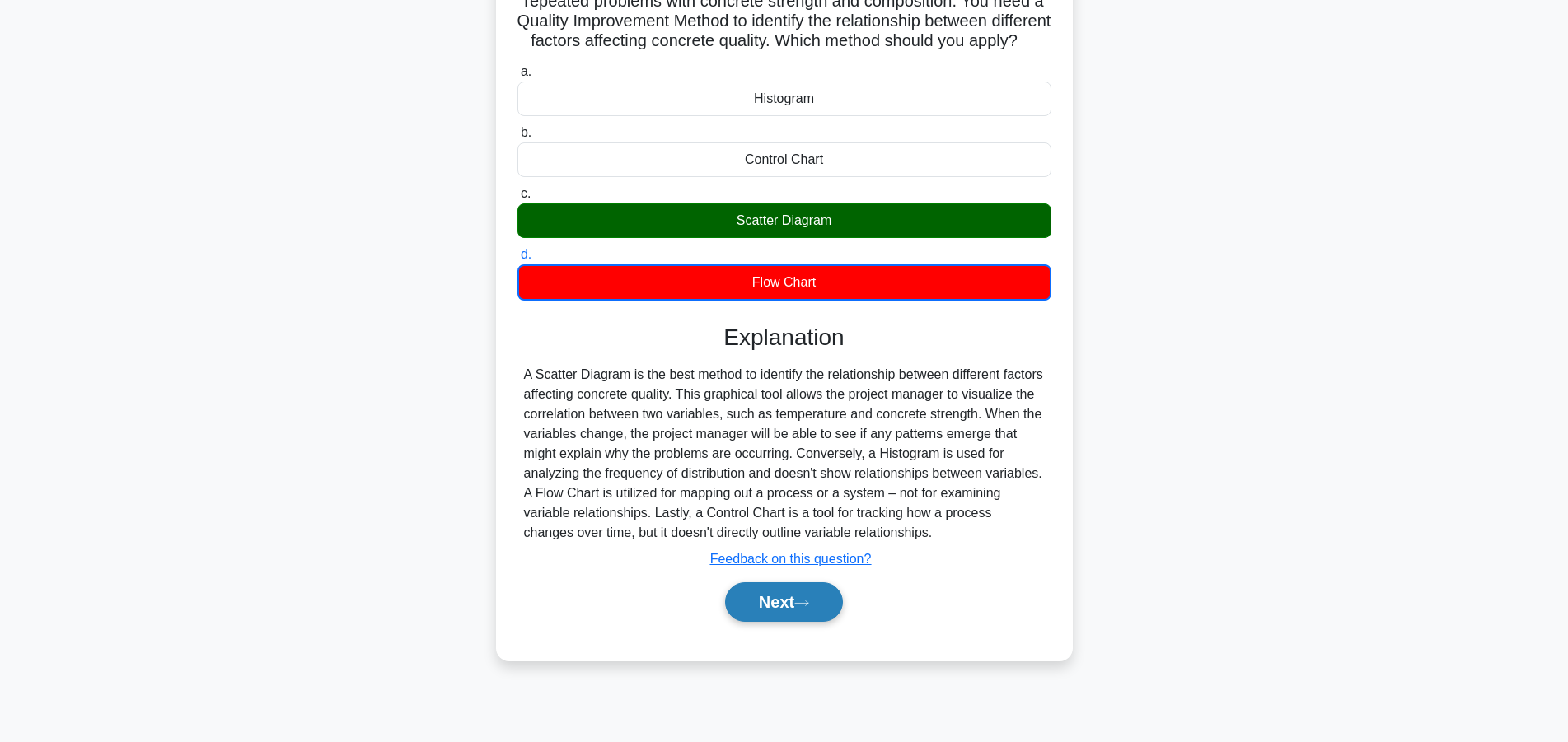
click at [755, 622] on button "Next" at bounding box center [784, 603] width 118 height 40
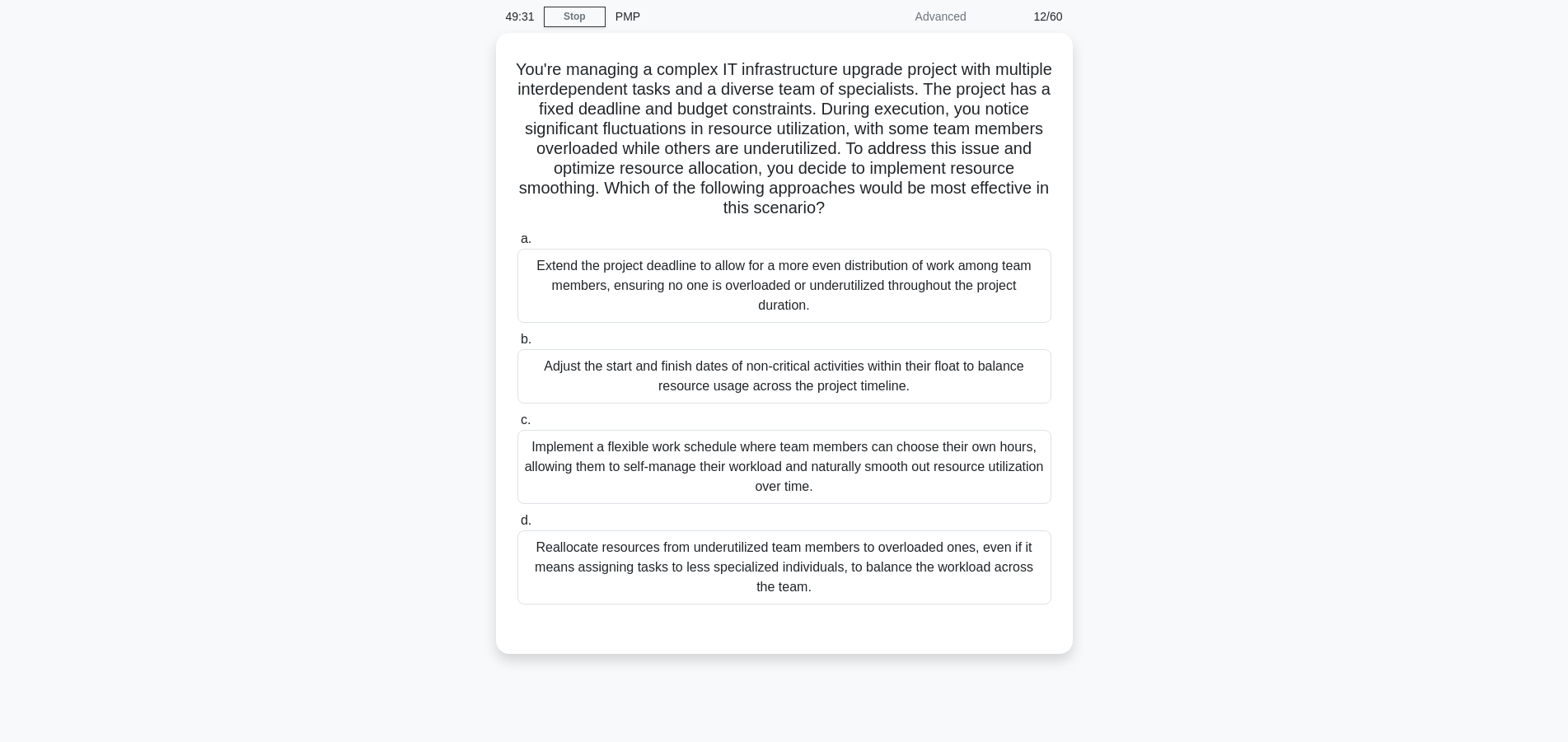
scroll to position [0, 0]
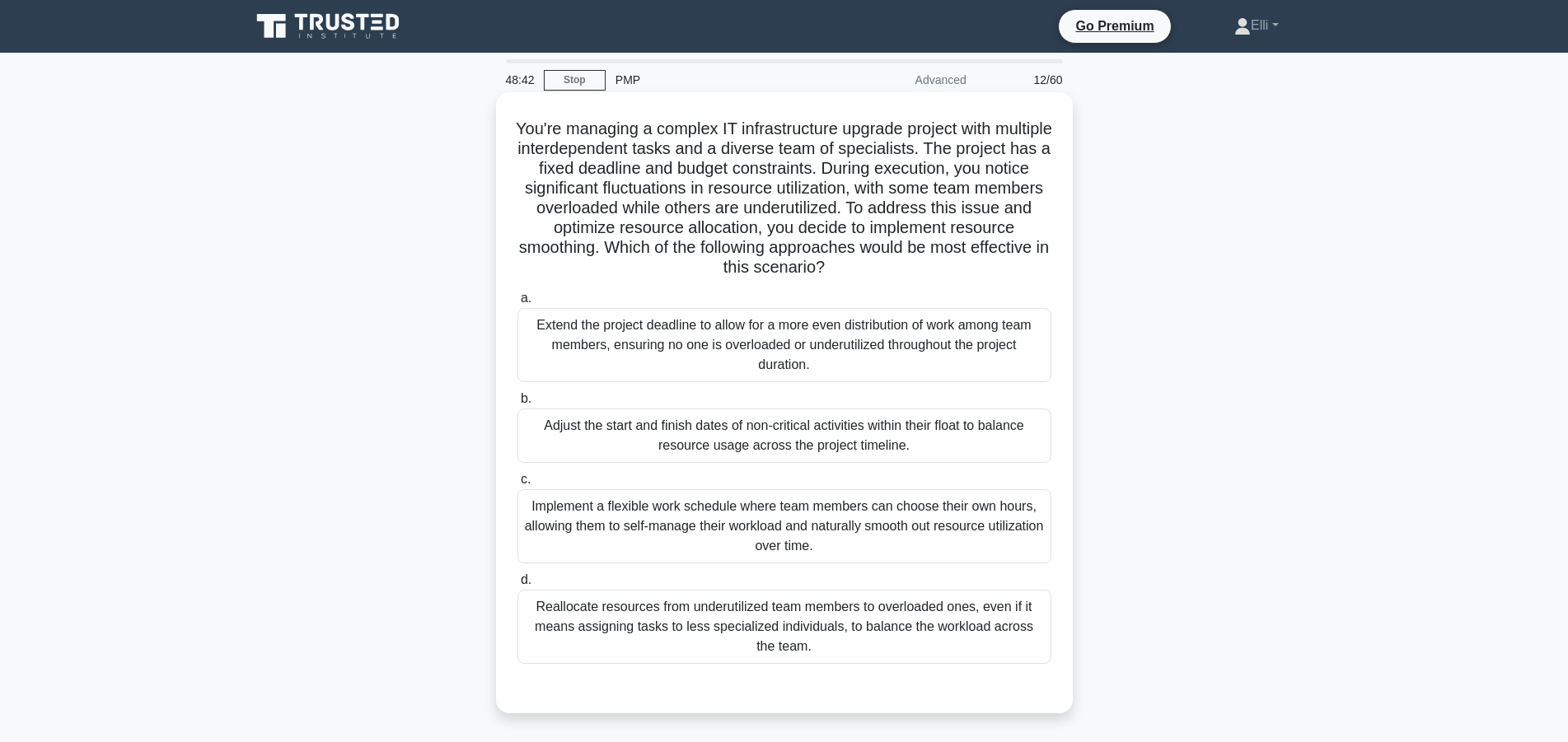
click at [1014, 524] on div "Implement a flexible work schedule where team members can choose their own hour…" at bounding box center [784, 526] width 534 height 74
click at [517, 486] on input "c. Implement a flexible work schedule where team members can choose their own h…" at bounding box center [517, 480] width 0 height 11
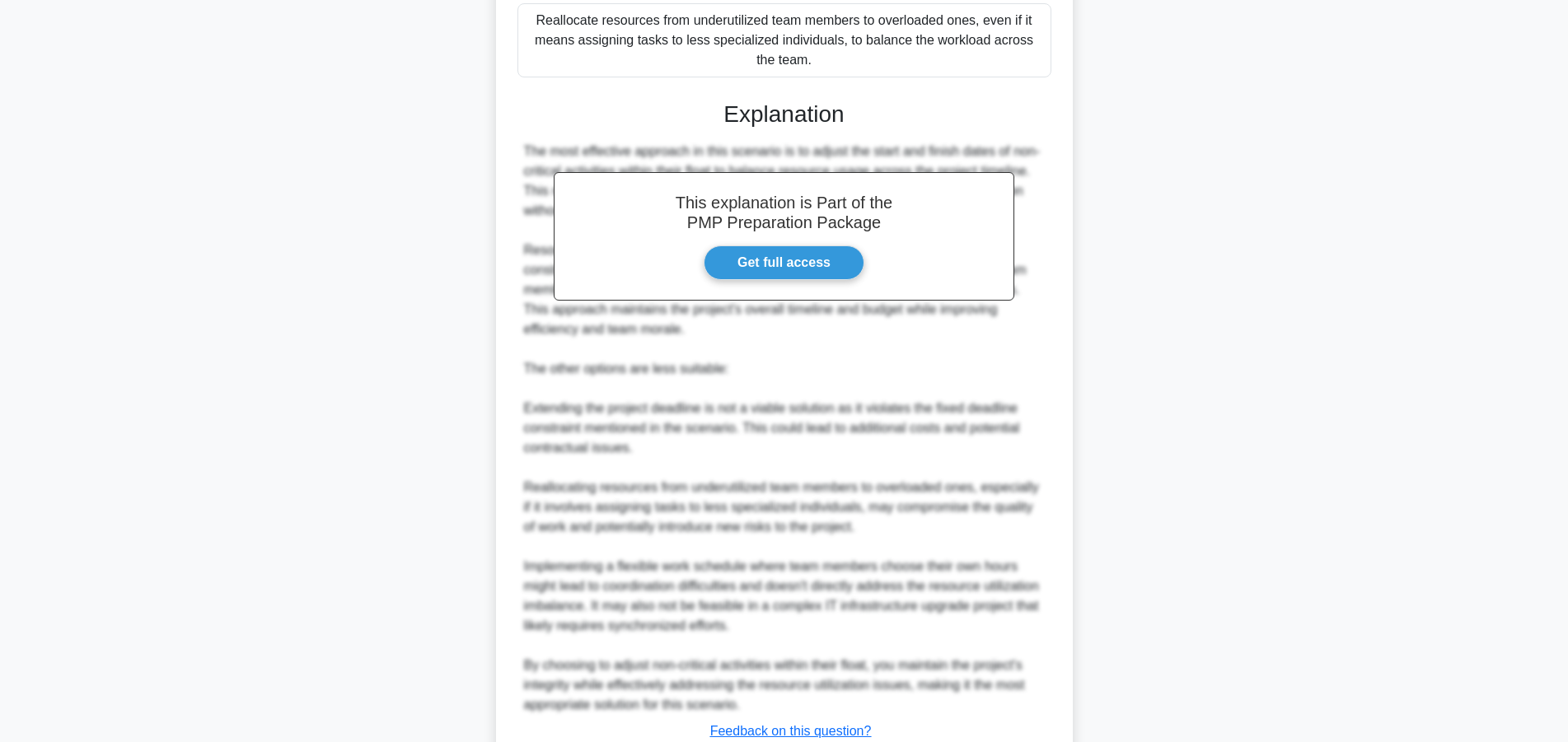
scroll to position [711, 0]
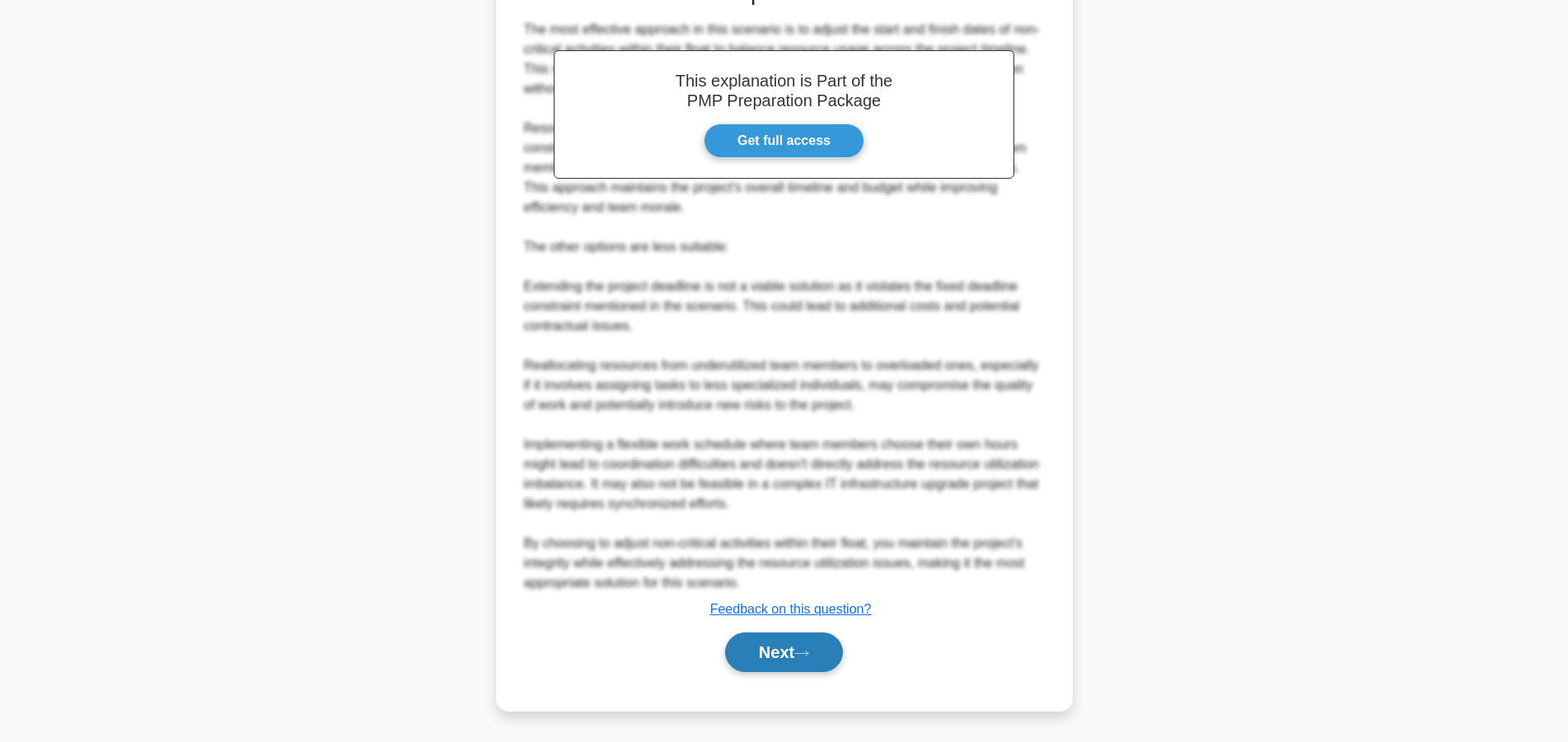
click at [809, 652] on icon at bounding box center [802, 653] width 15 height 9
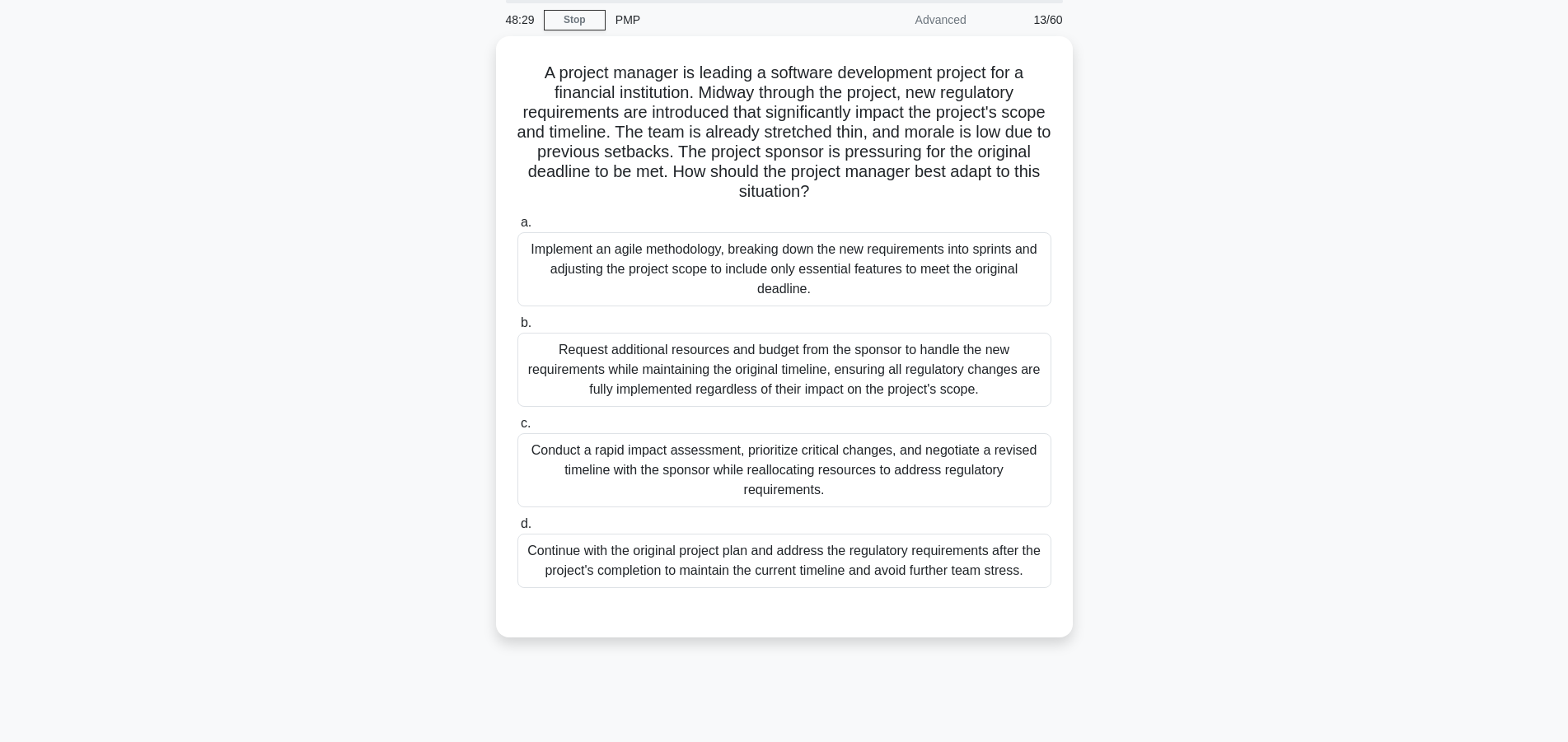
scroll to position [0, 0]
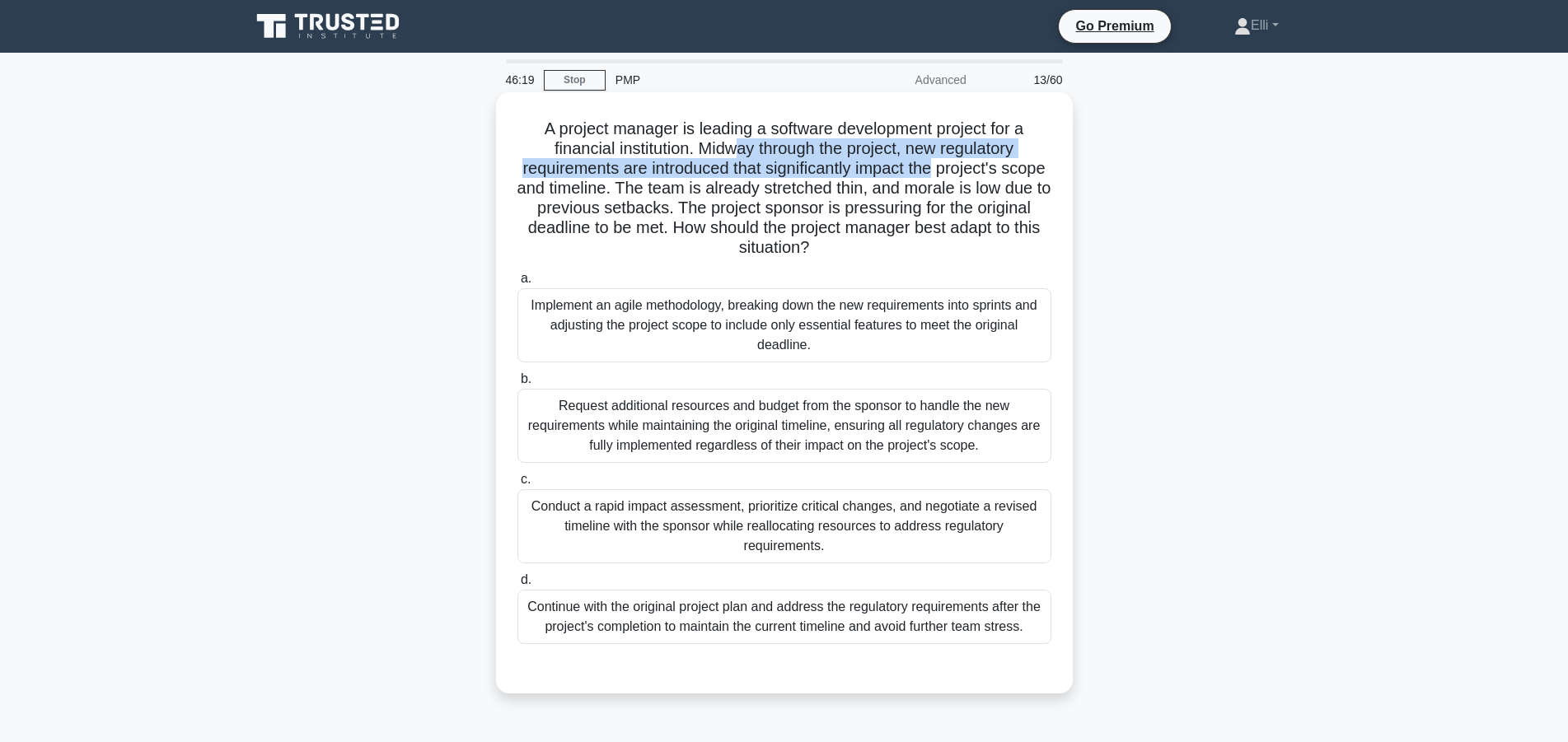
drag, startPoint x: 734, startPoint y: 156, endPoint x: 931, endPoint y: 174, distance: 197.8
click at [931, 174] on h5 "A project manager is leading a software development project for a financial ins…" at bounding box center [784, 188] width 537 height 140
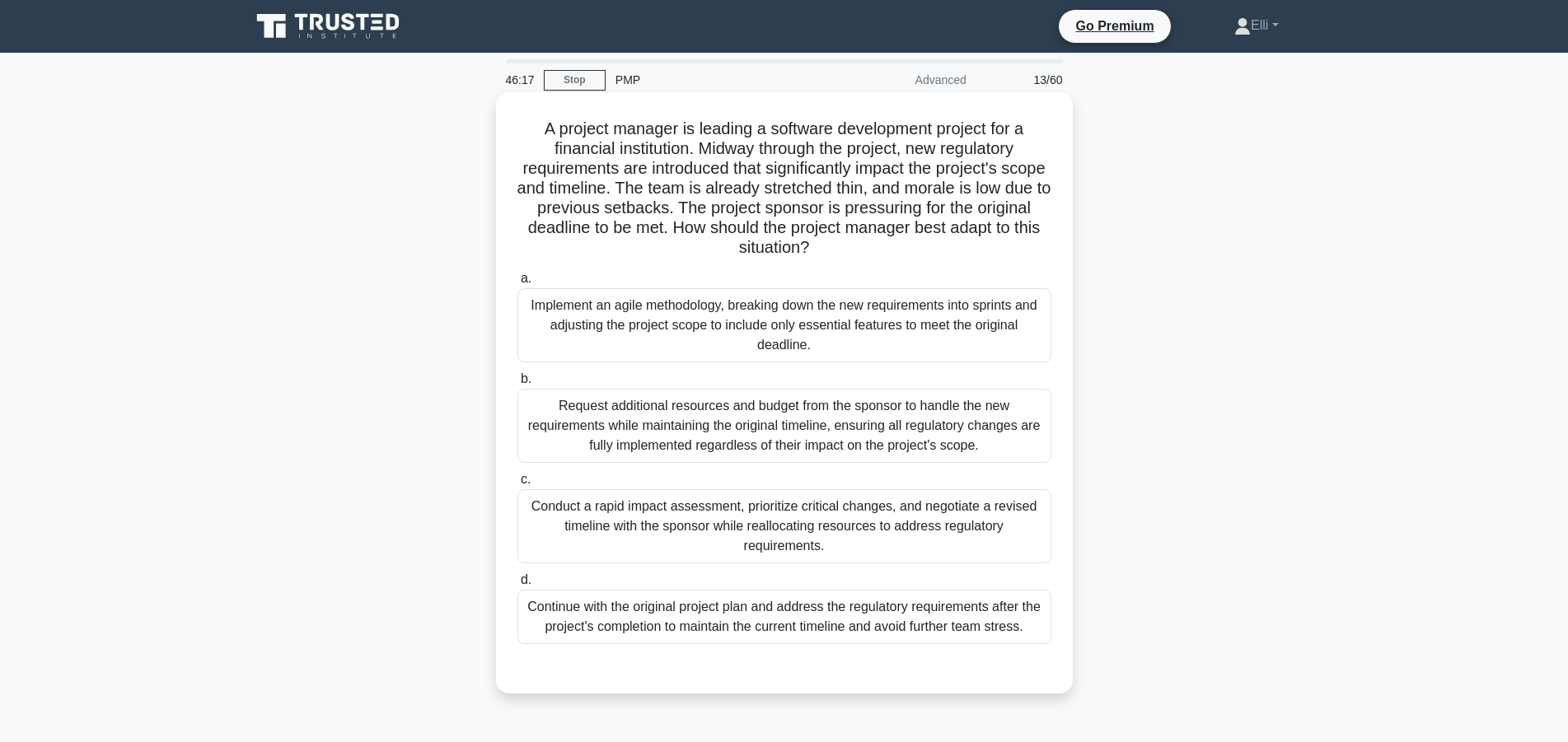
click at [935, 193] on h5 "A project manager is leading a software development project for a financial ins…" at bounding box center [784, 188] width 537 height 140
click at [712, 533] on div "Conduct a rapid impact assessment, prioritize critical changes, and negotiate a…" at bounding box center [784, 526] width 534 height 74
click at [517, 486] on input "c. Conduct a rapid impact assessment, prioritize critical changes, and negotiat…" at bounding box center [517, 480] width 0 height 11
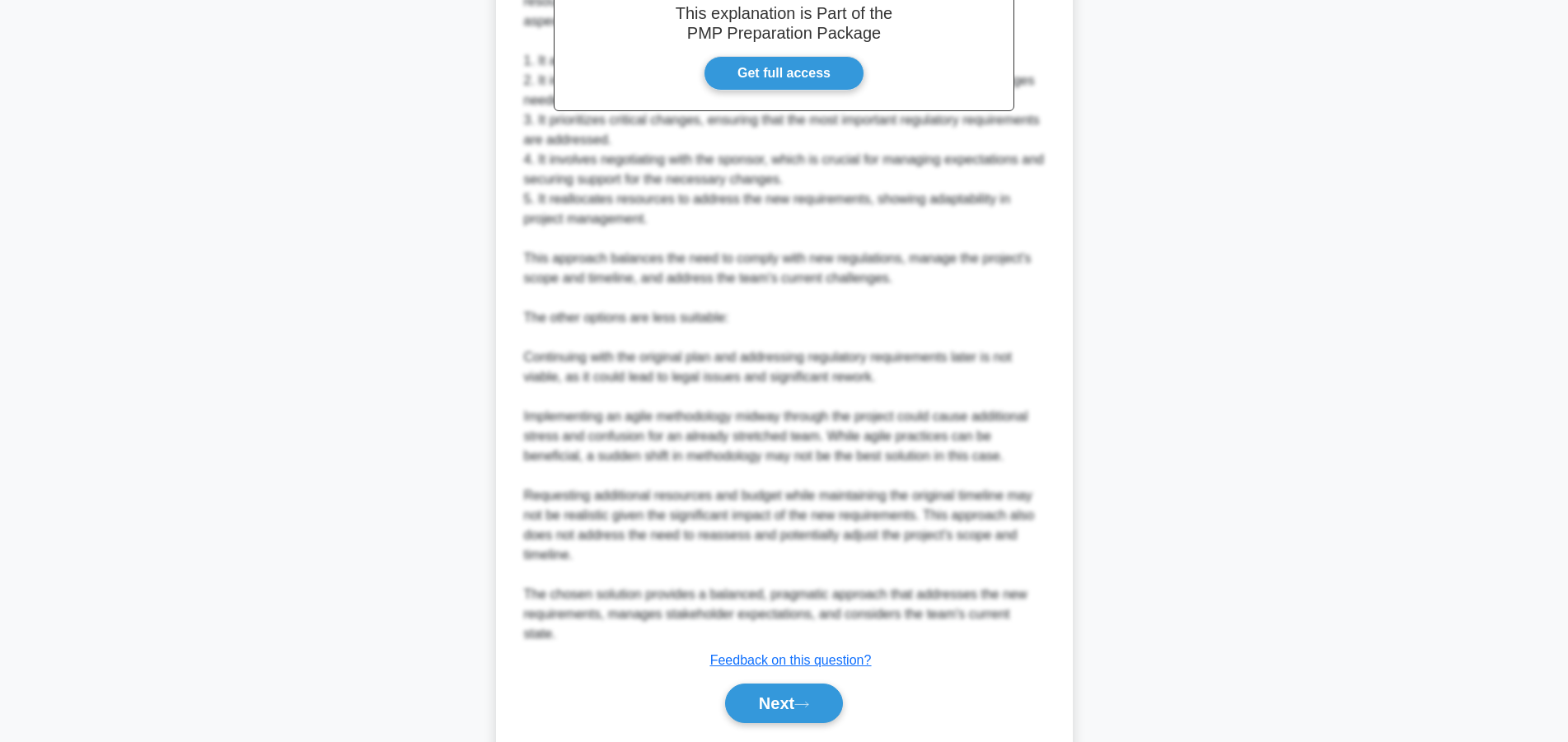
scroll to position [789, 0]
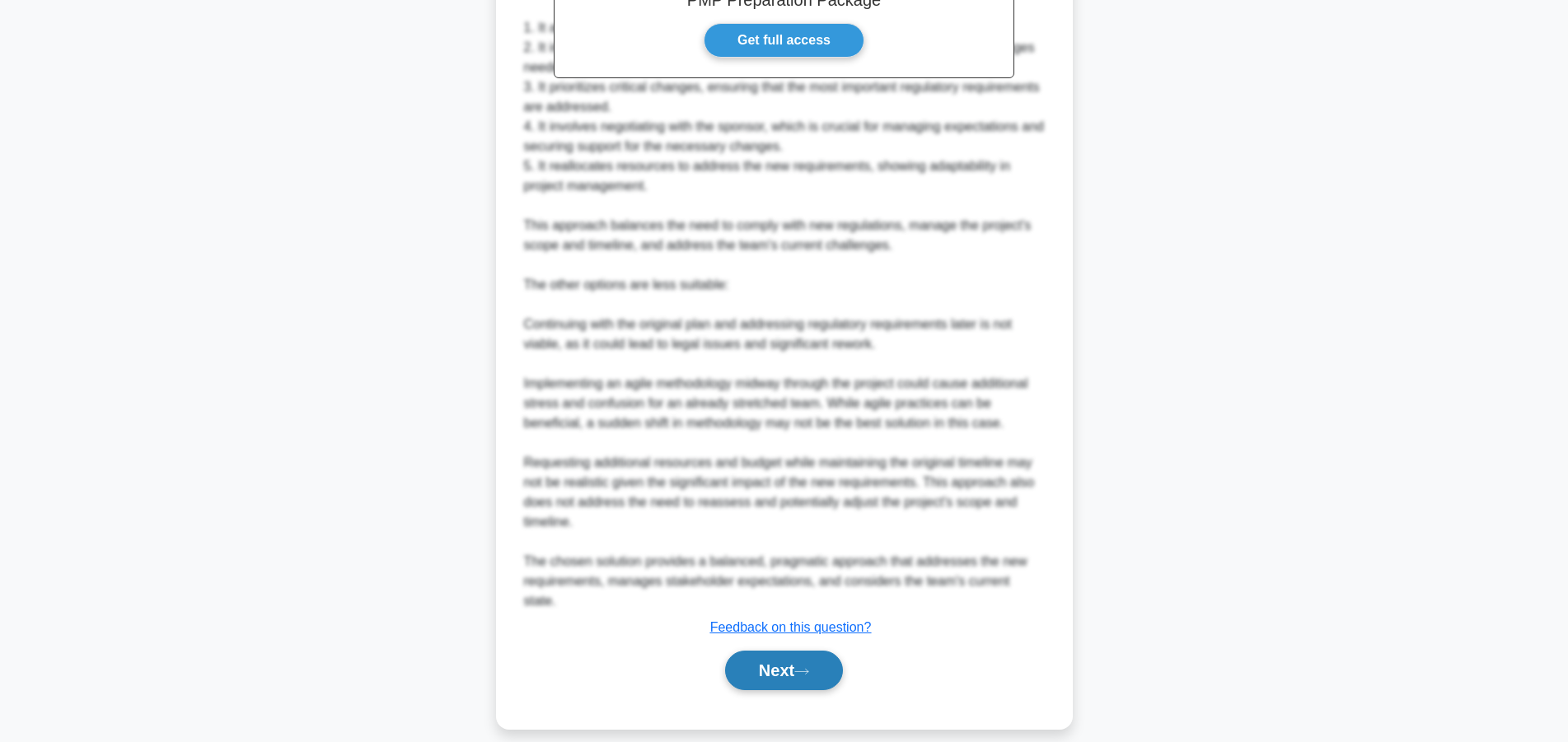
click at [749, 651] on button "Next" at bounding box center [784, 671] width 118 height 40
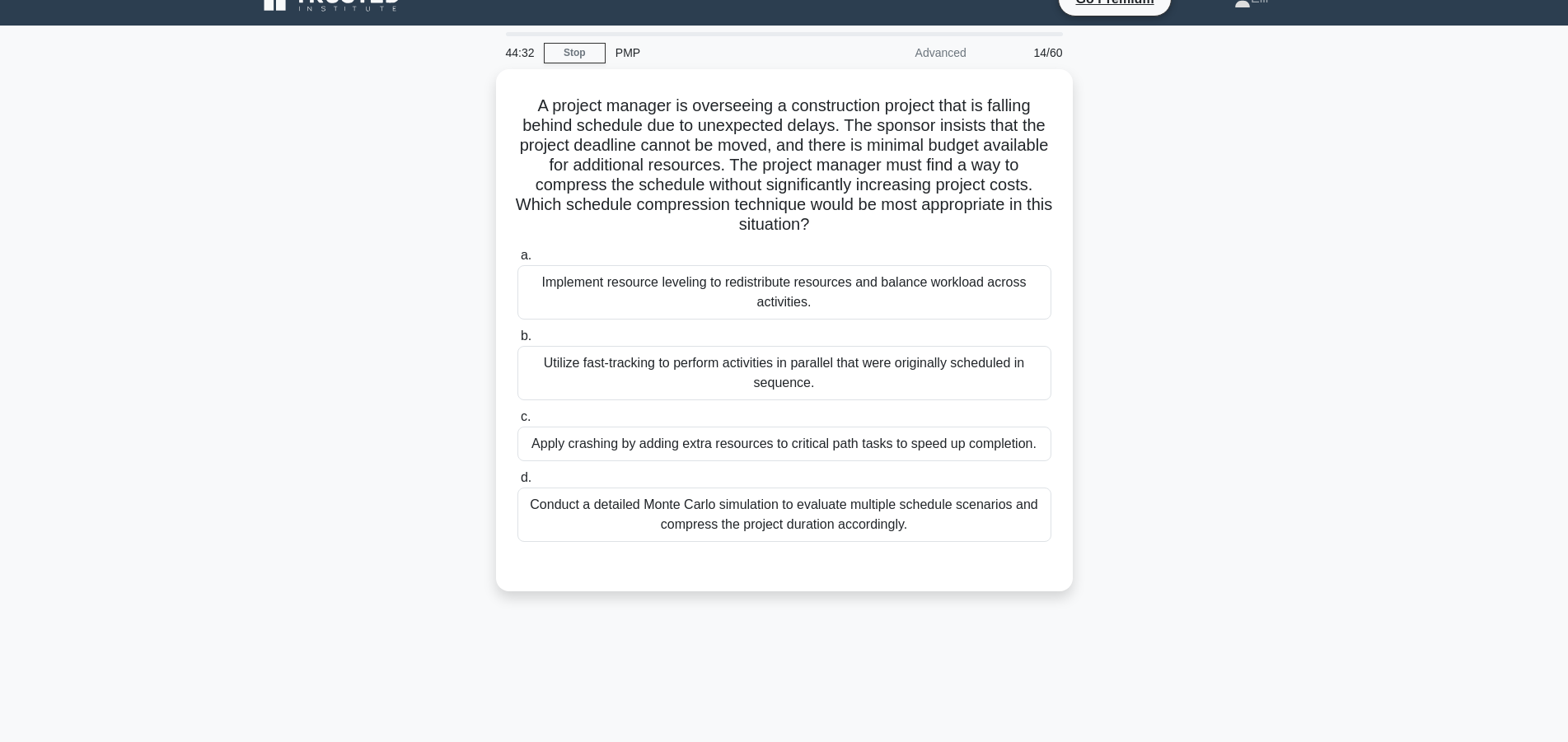
scroll to position [0, 0]
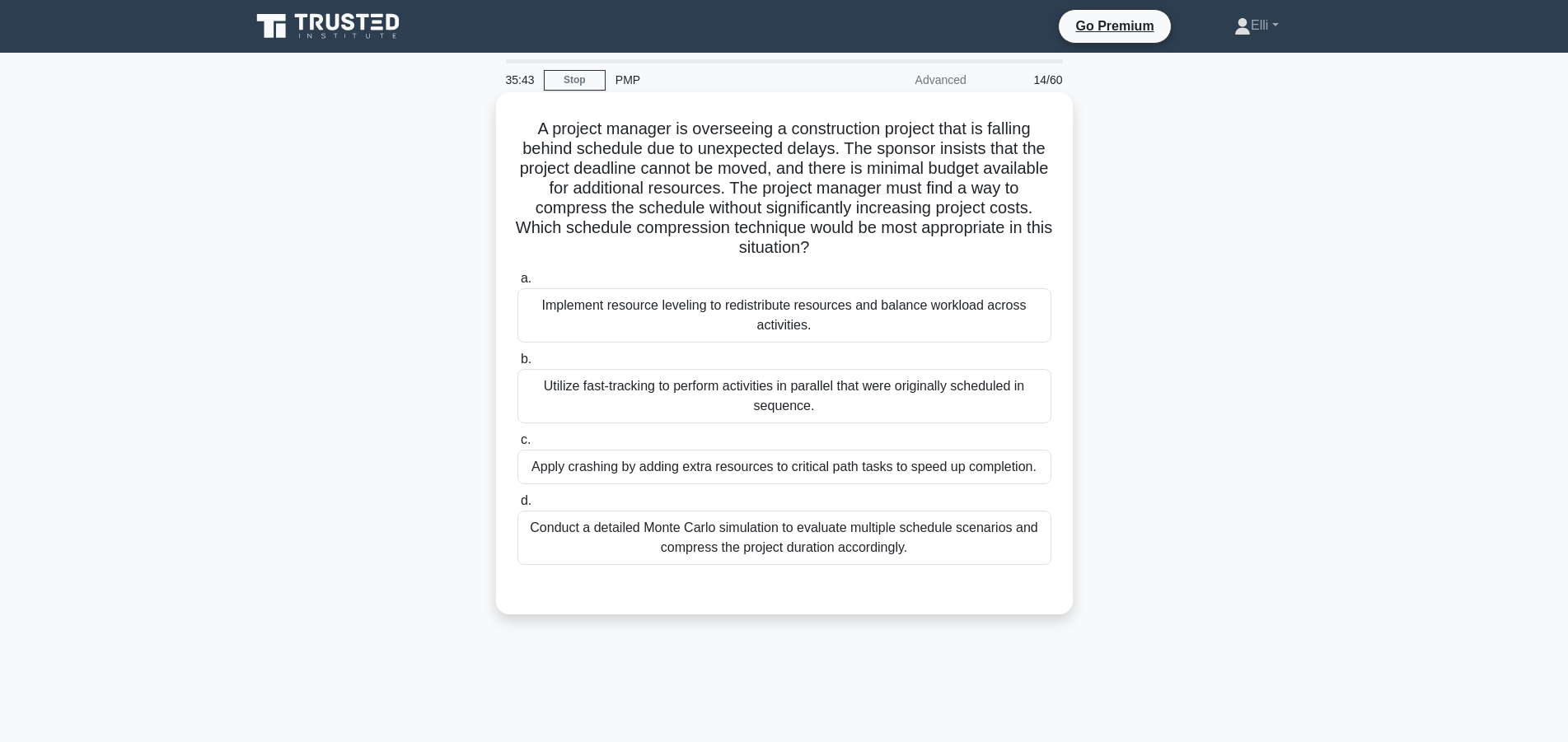
click at [1002, 392] on div "Utilize fast-tracking to perform activities in parallel that were originally sc…" at bounding box center [784, 397] width 534 height 55
click at [517, 365] on input "b. Utilize fast-tracking to perform activities in parallel that were originally…" at bounding box center [517, 359] width 0 height 11
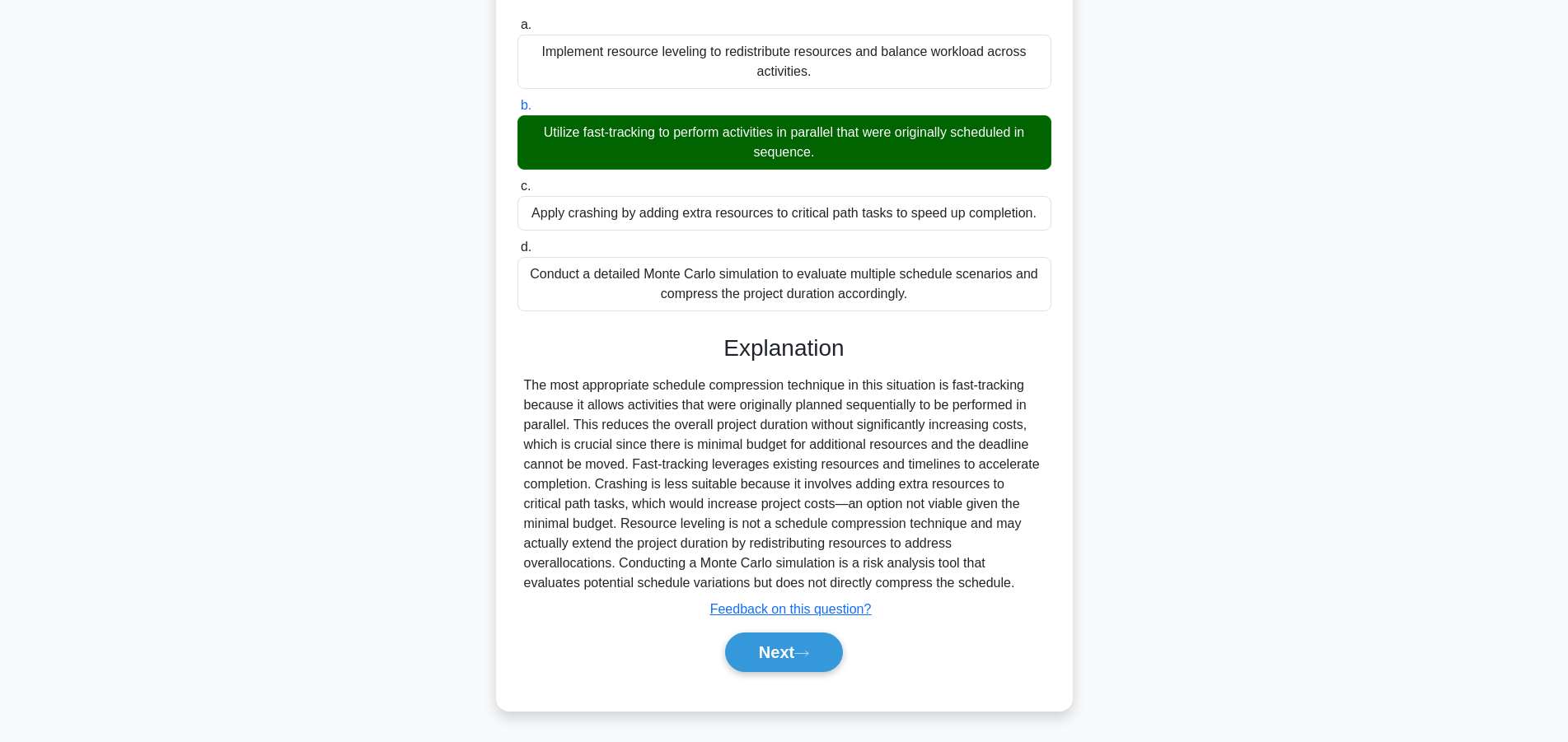
scroll to position [256, 0]
click at [739, 652] on button "Next" at bounding box center [784, 652] width 118 height 40
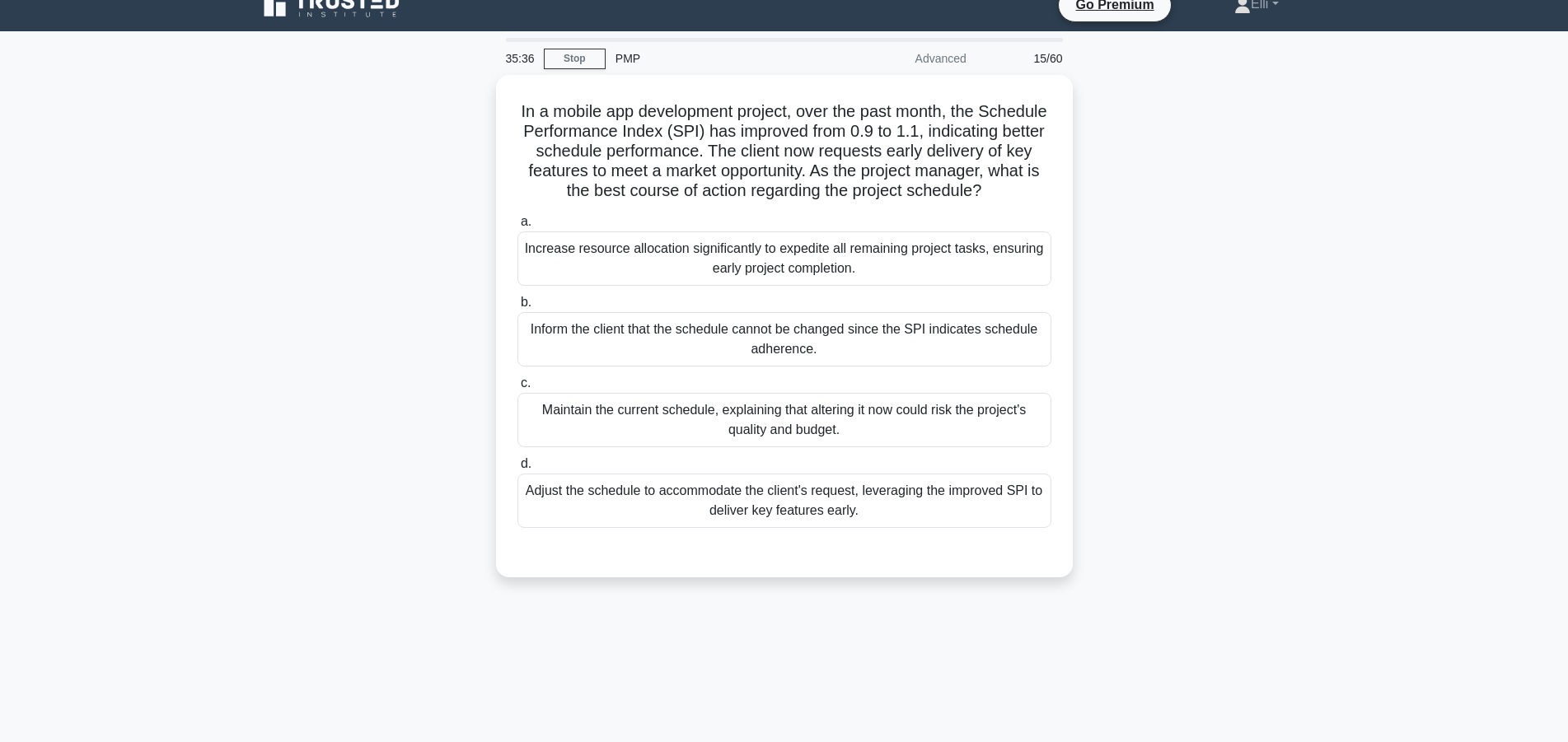
scroll to position [0, 0]
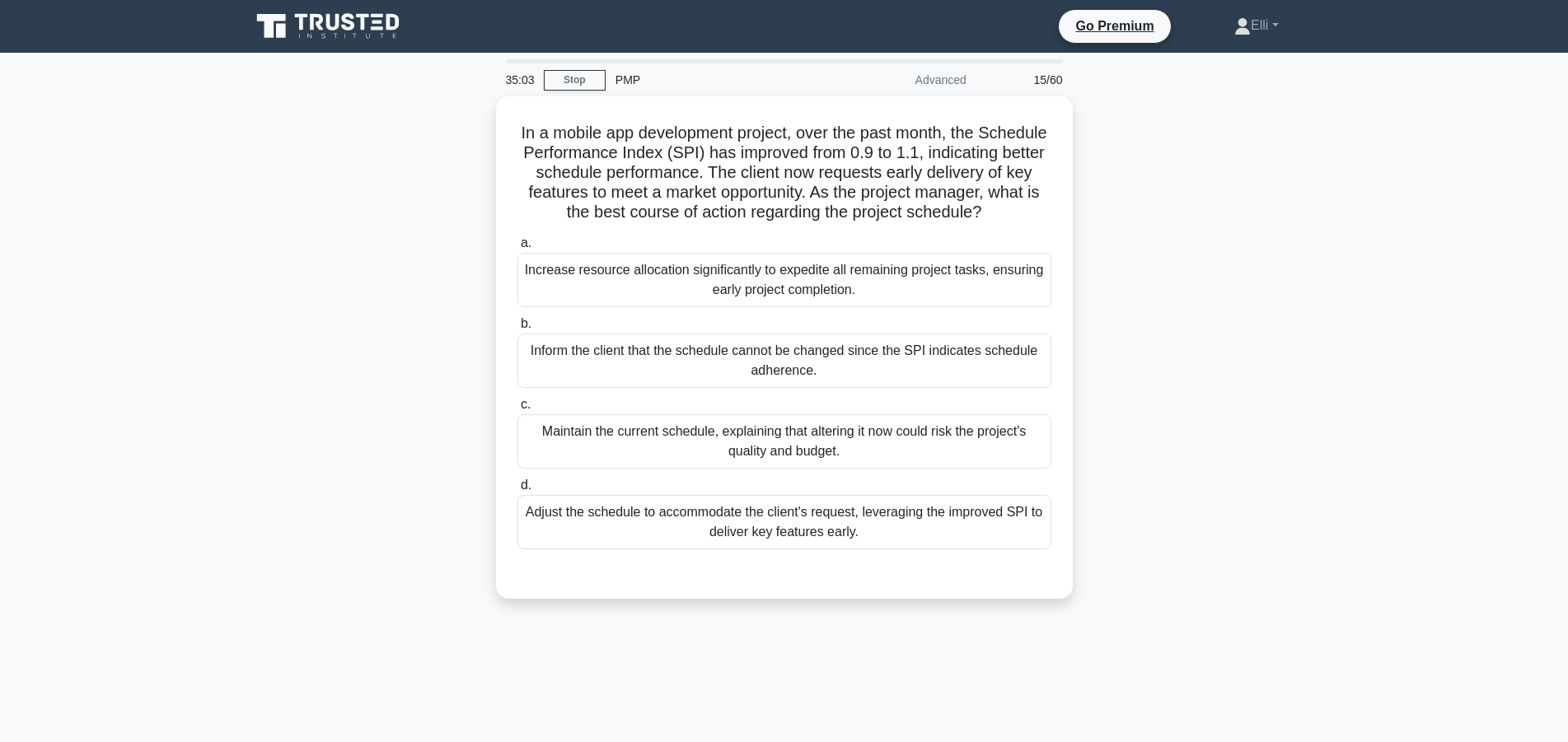
click at [1114, 631] on div "35:03 Stop PMP Advanced 15/60 In a mobile app development project, over the pas…" at bounding box center [784, 471] width 1087 height 823
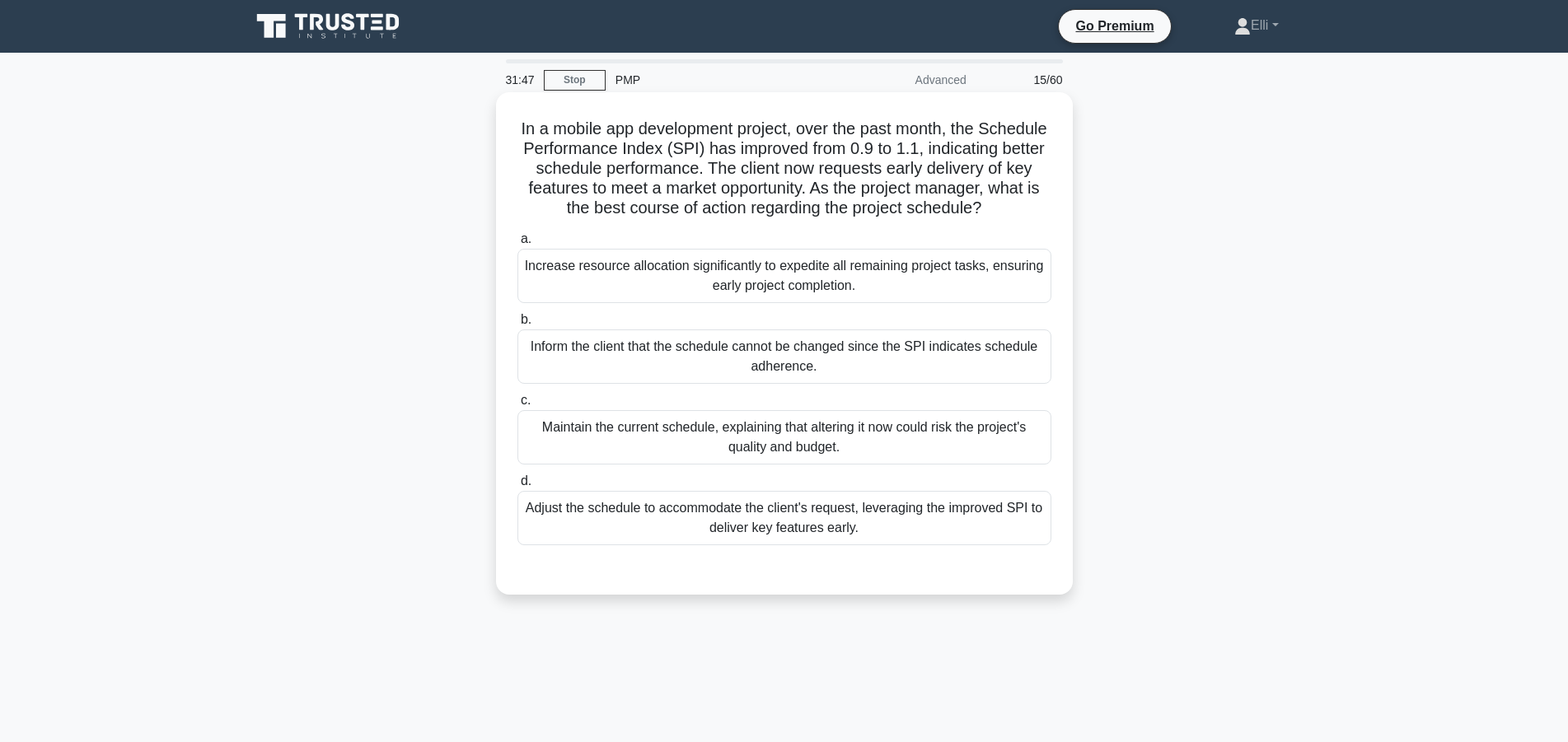
drag, startPoint x: 750, startPoint y: 374, endPoint x: 813, endPoint y: 374, distance: 63.0
click at [813, 374] on div "Inform the client that the schedule cannot be changed since the SPI indicates s…" at bounding box center [784, 357] width 534 height 55
copy div "adherence"
drag, startPoint x: 911, startPoint y: 350, endPoint x: 1032, endPoint y: 365, distance: 121.9
click at [1032, 365] on div "Inform the client that the schedule cannot be changed since the SPI indicates s…" at bounding box center [784, 357] width 534 height 55
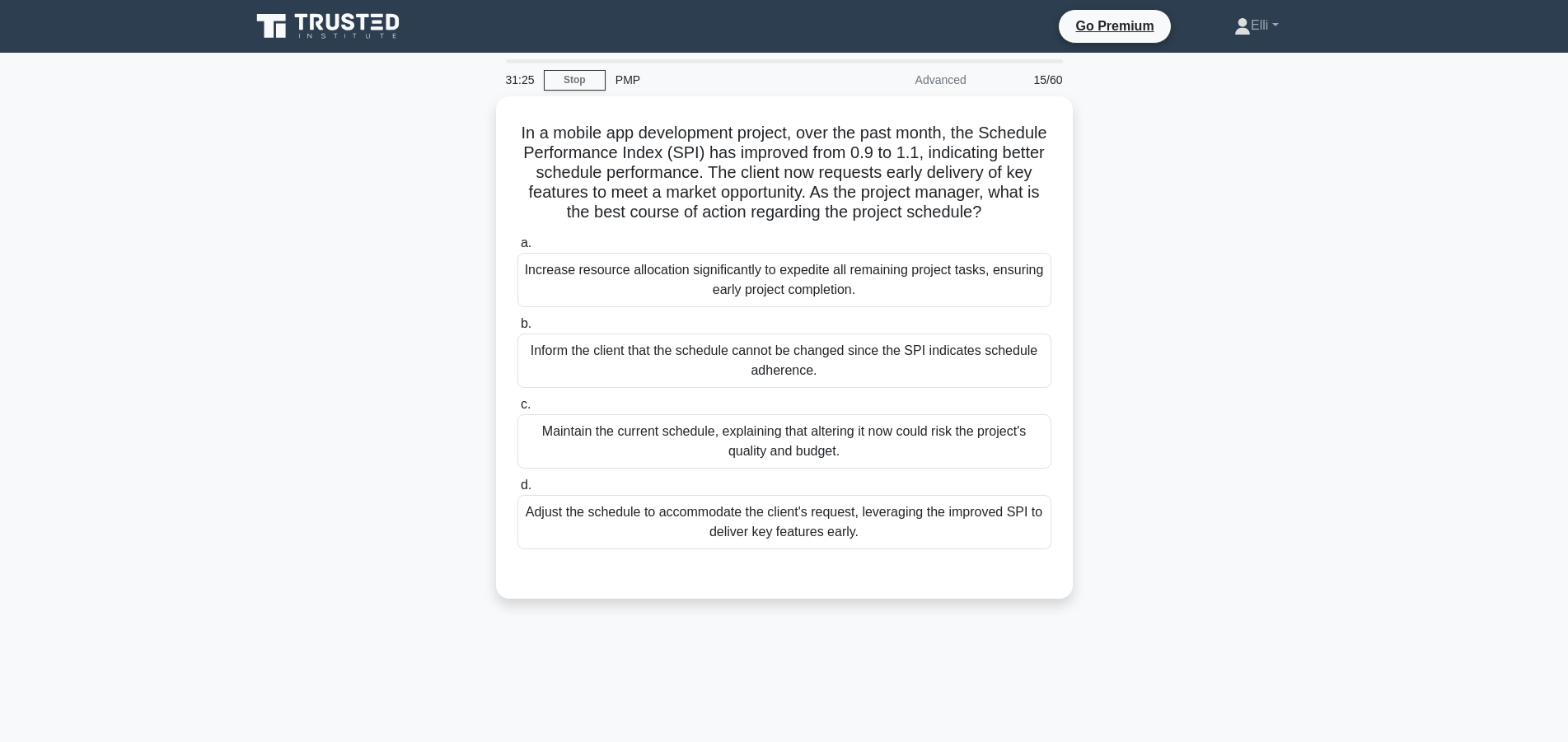
copy div "SPI indicates schedule adherence."
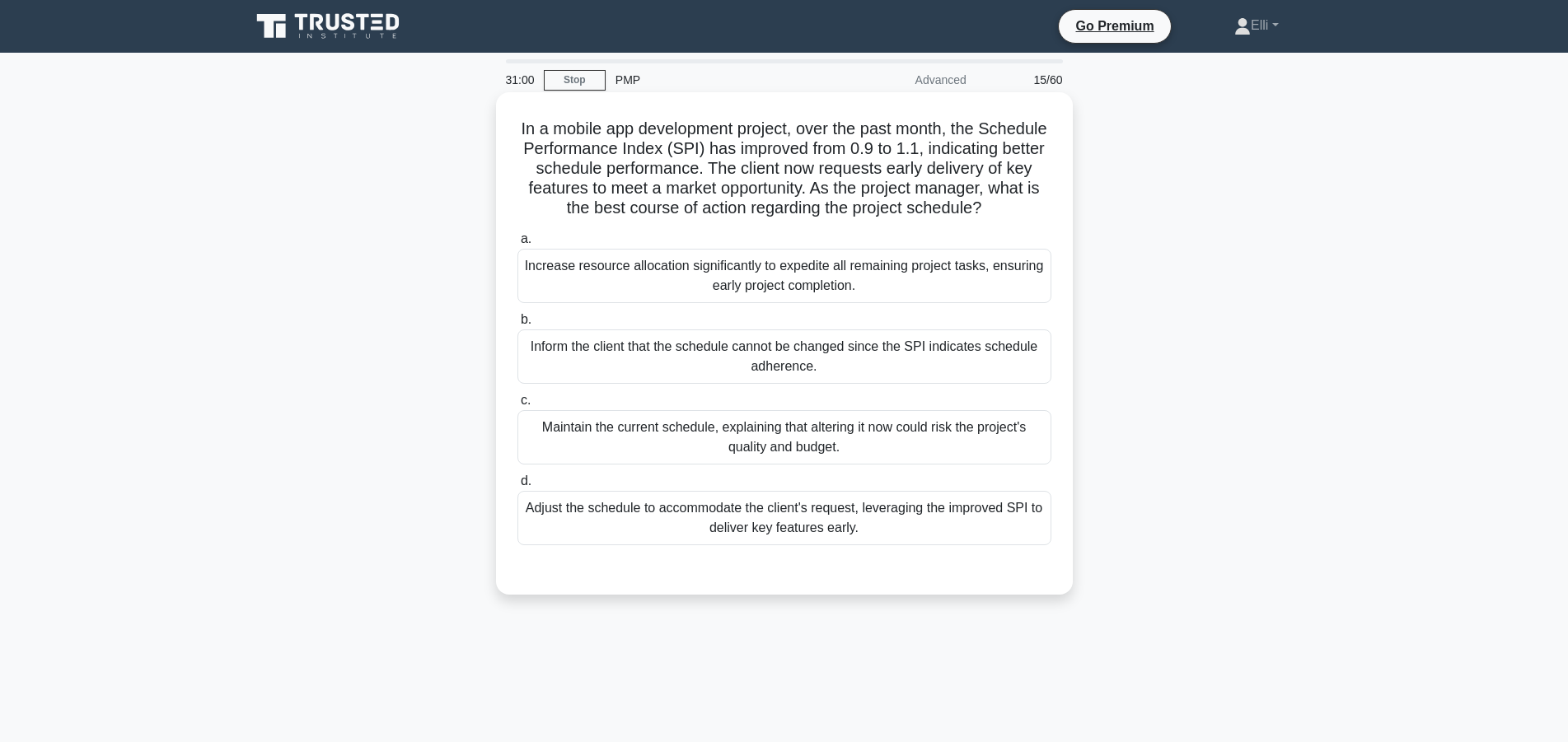
click at [905, 364] on div "Inform the client that the schedule cannot be changed since the SPI indicates s…" at bounding box center [784, 357] width 534 height 55
click at [517, 325] on input "b. Inform the client that the schedule cannot be changed since the SPI indicate…" at bounding box center [517, 320] width 0 height 11
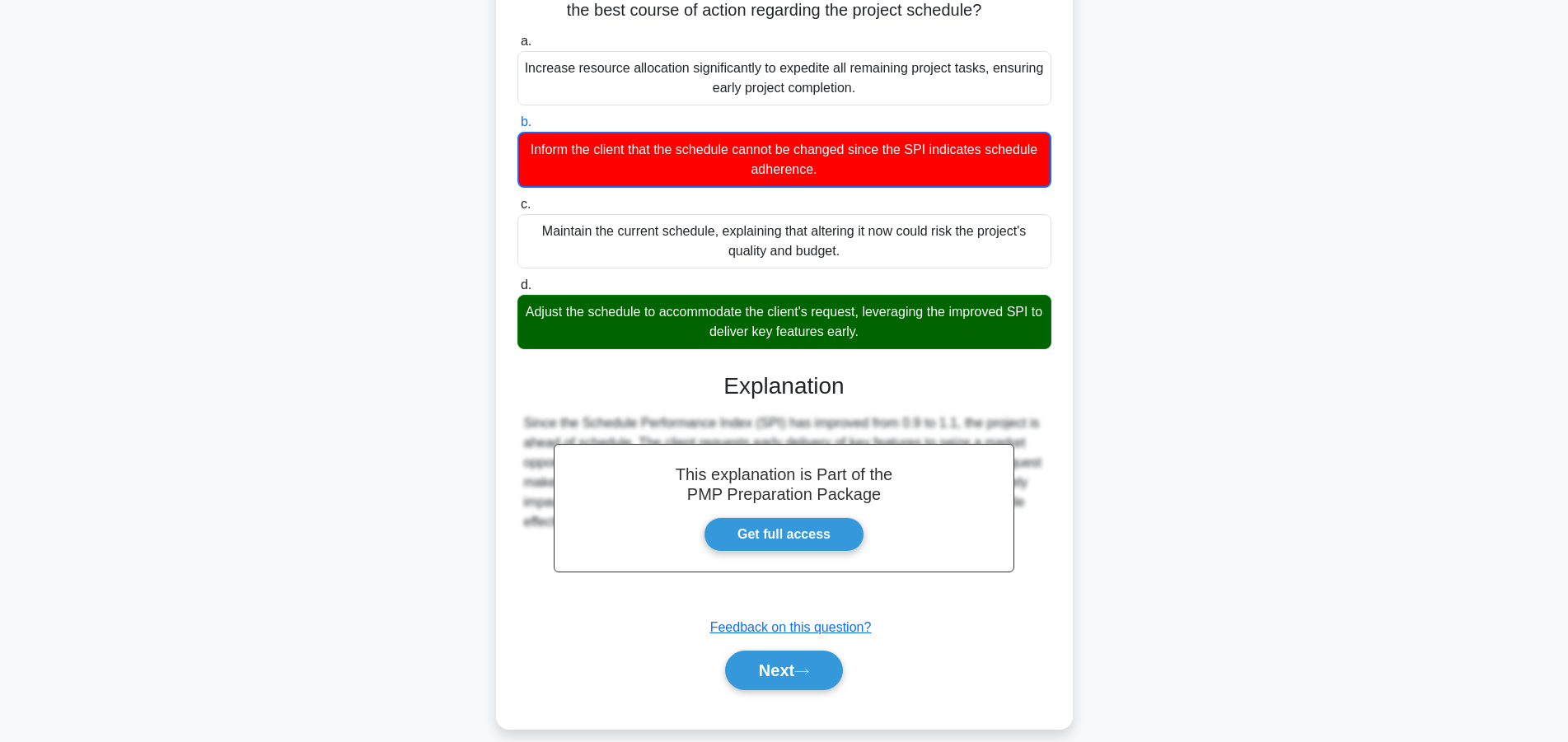
scroll to position [217, 0]
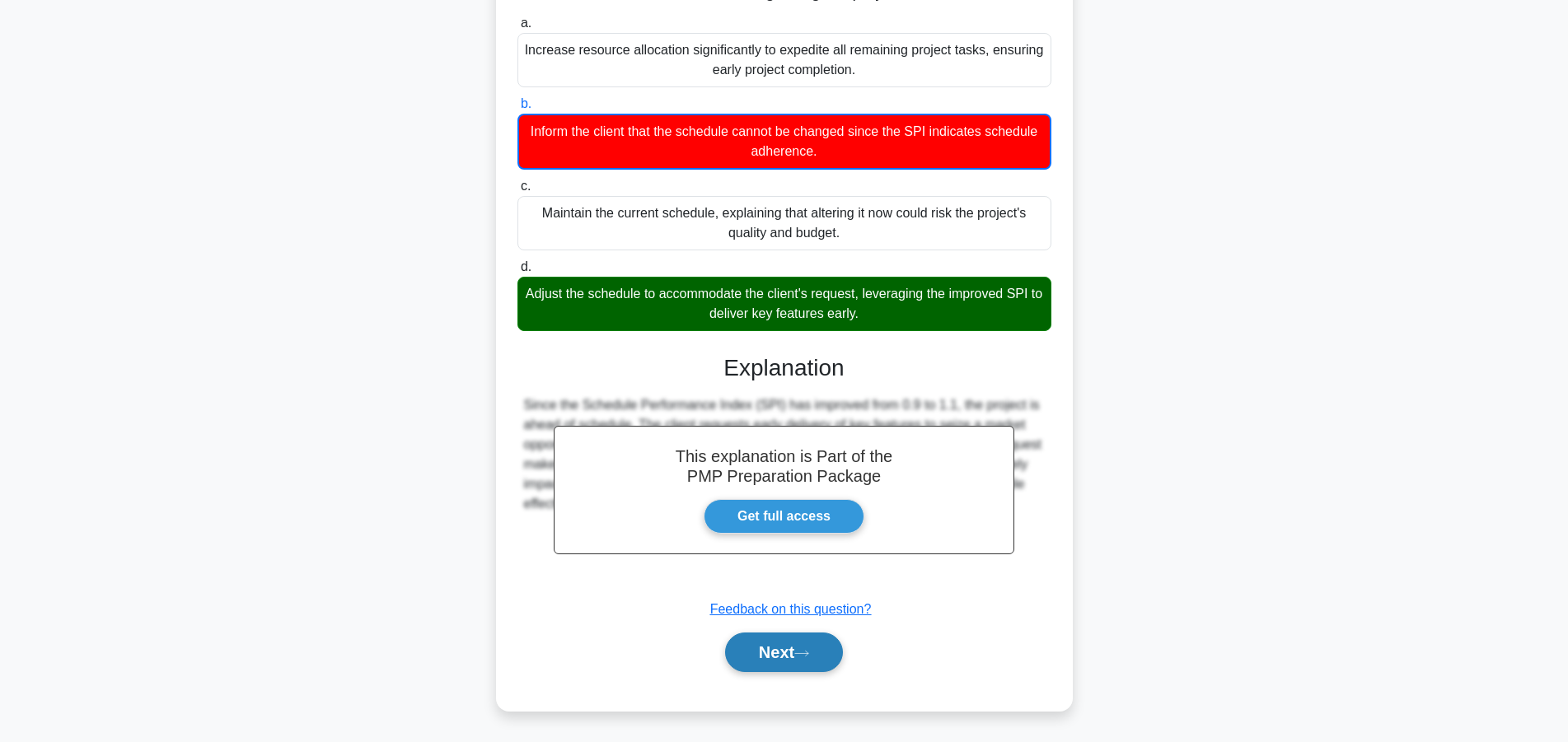
click at [792, 649] on button "Next" at bounding box center [784, 652] width 118 height 40
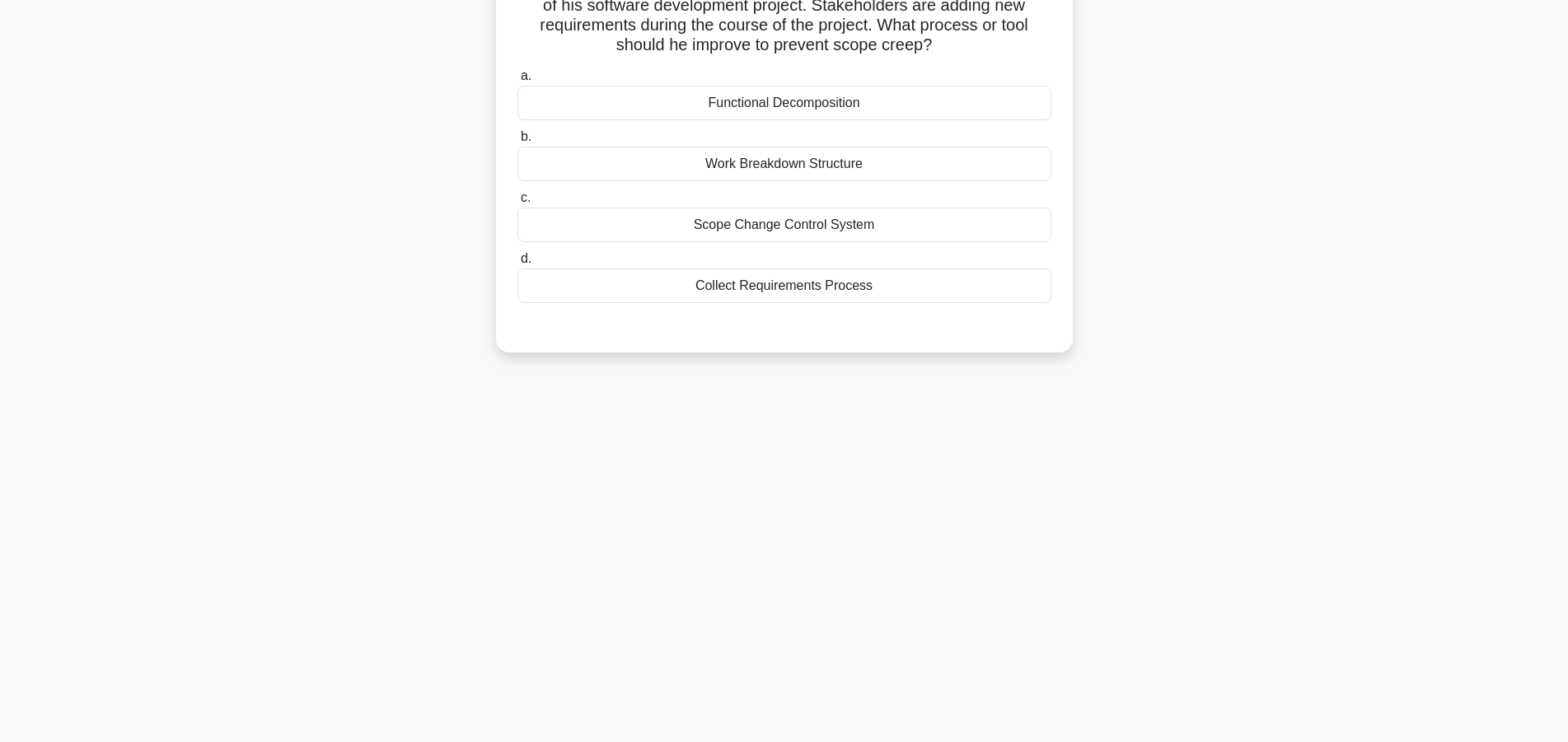
scroll to position [0, 0]
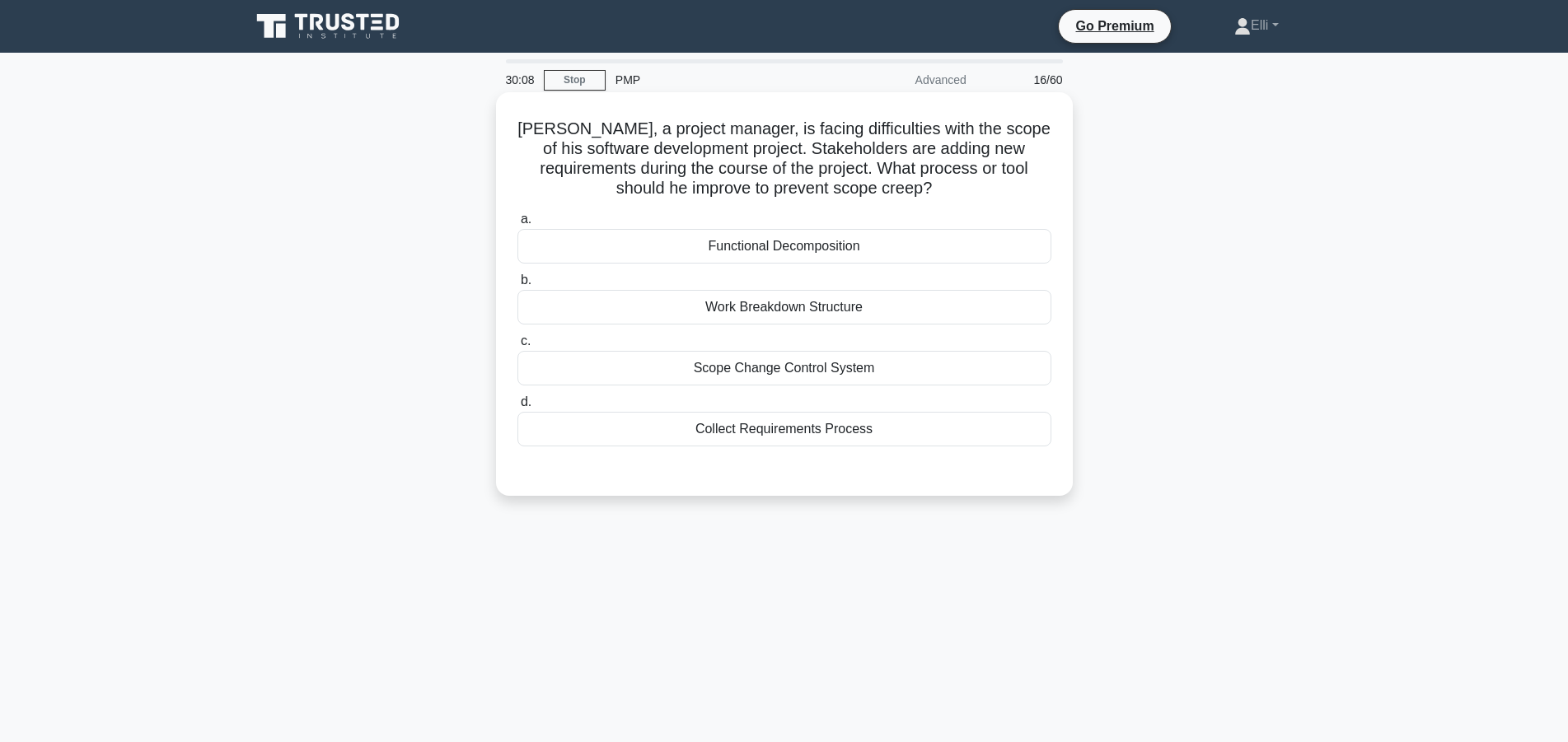
click at [872, 372] on div "Scope Change Control System" at bounding box center [784, 369] width 534 height 35
click at [517, 347] on input "c. Scope Change Control System" at bounding box center [517, 341] width 0 height 11
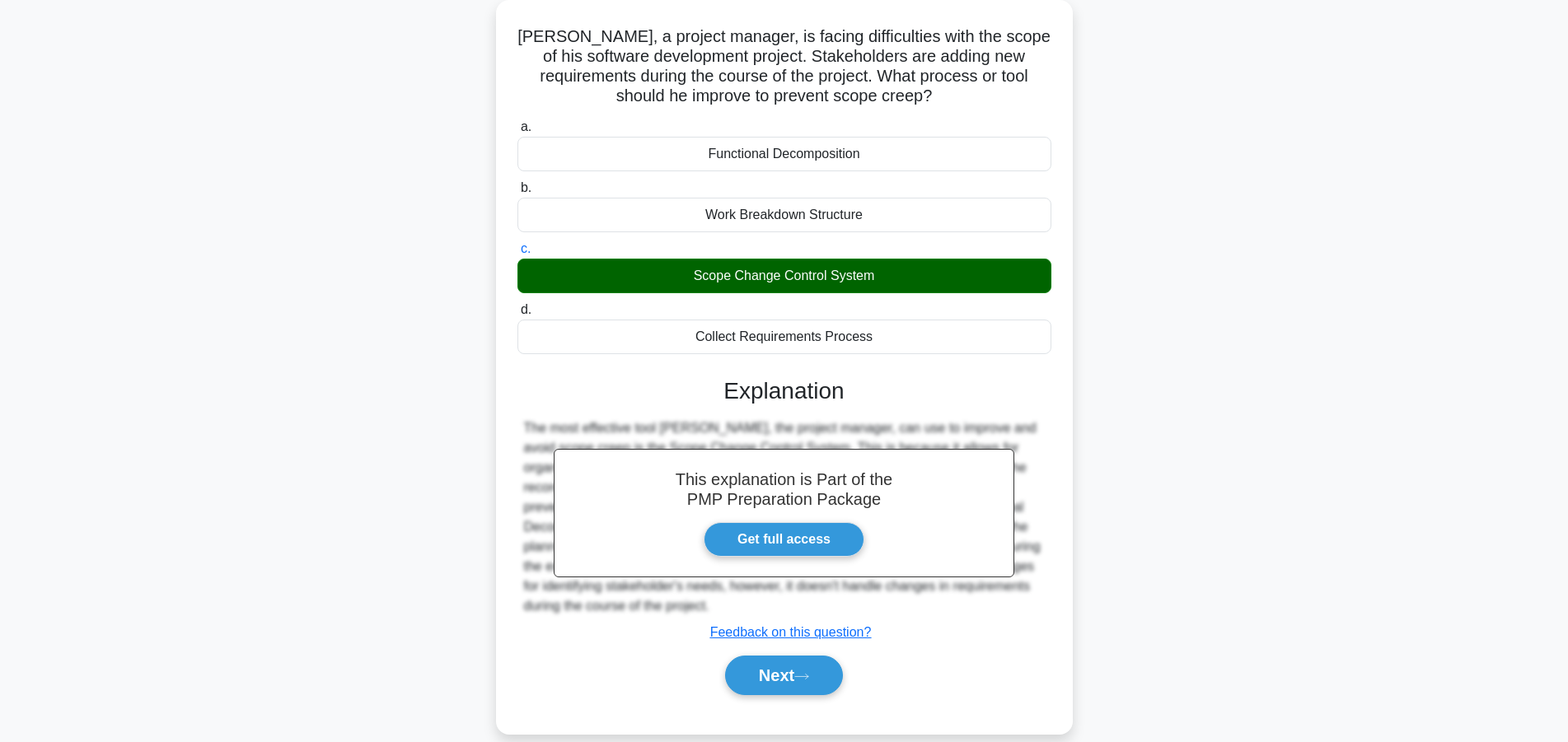
scroll to position [148, 0]
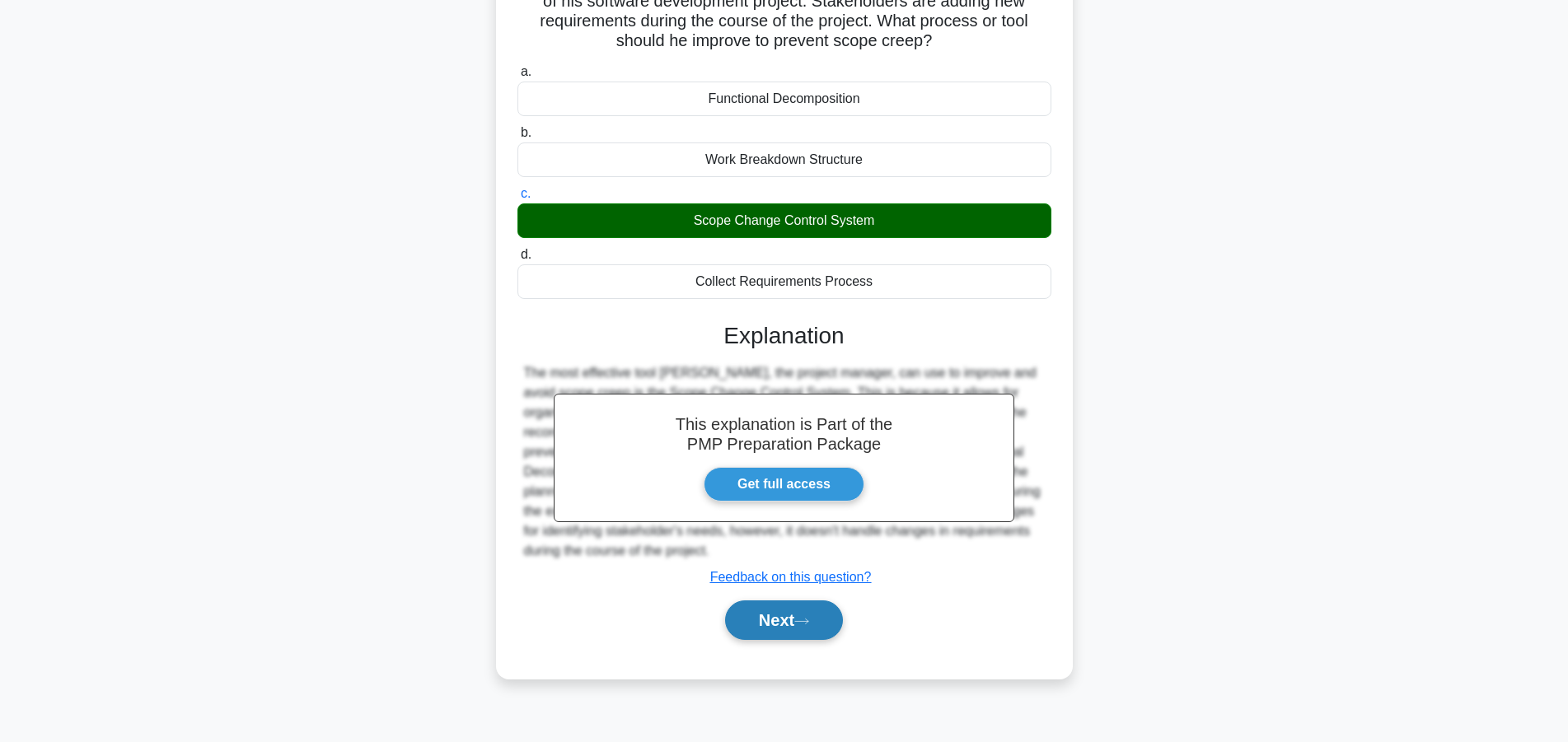
click at [775, 622] on button "Next" at bounding box center [784, 620] width 118 height 40
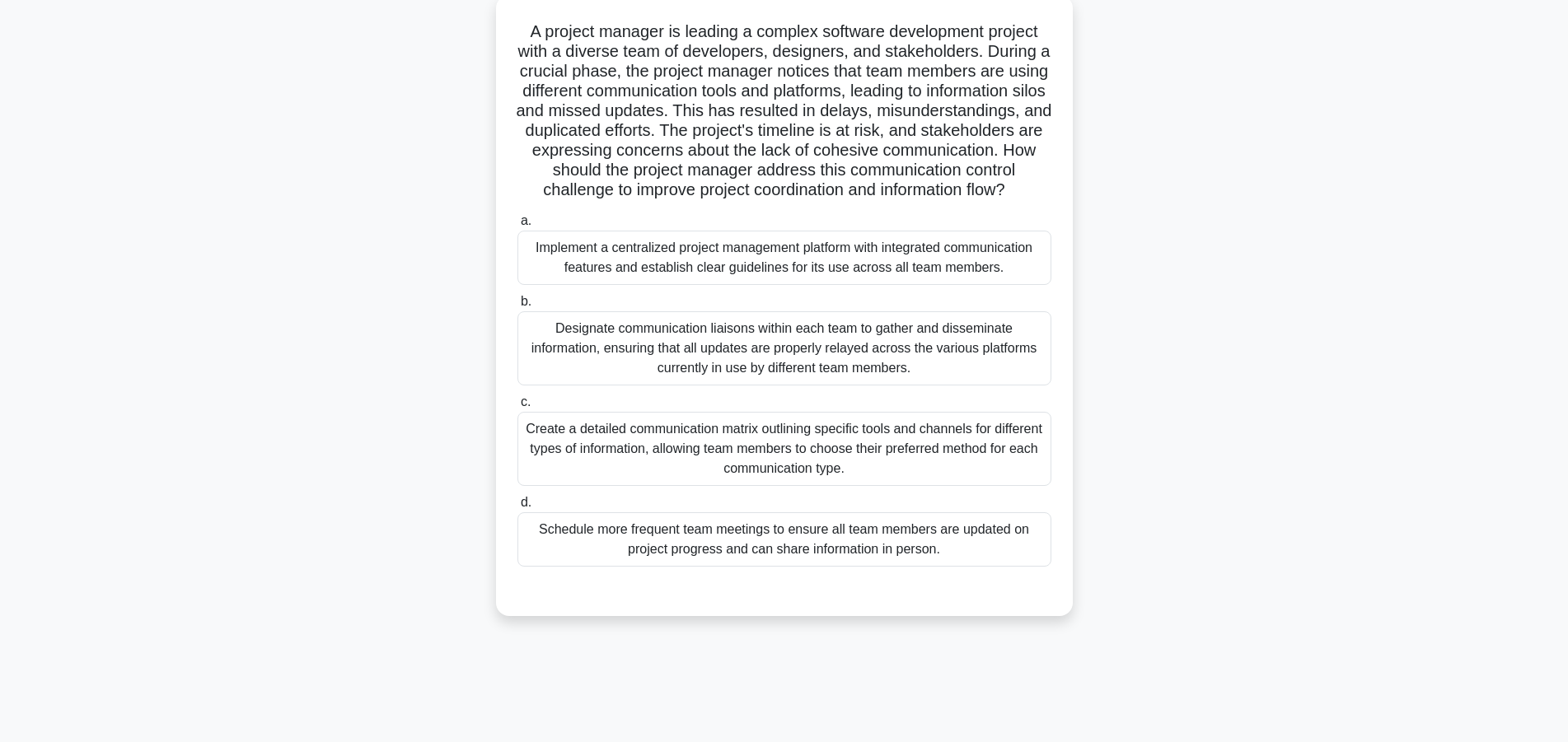
scroll to position [63, 0]
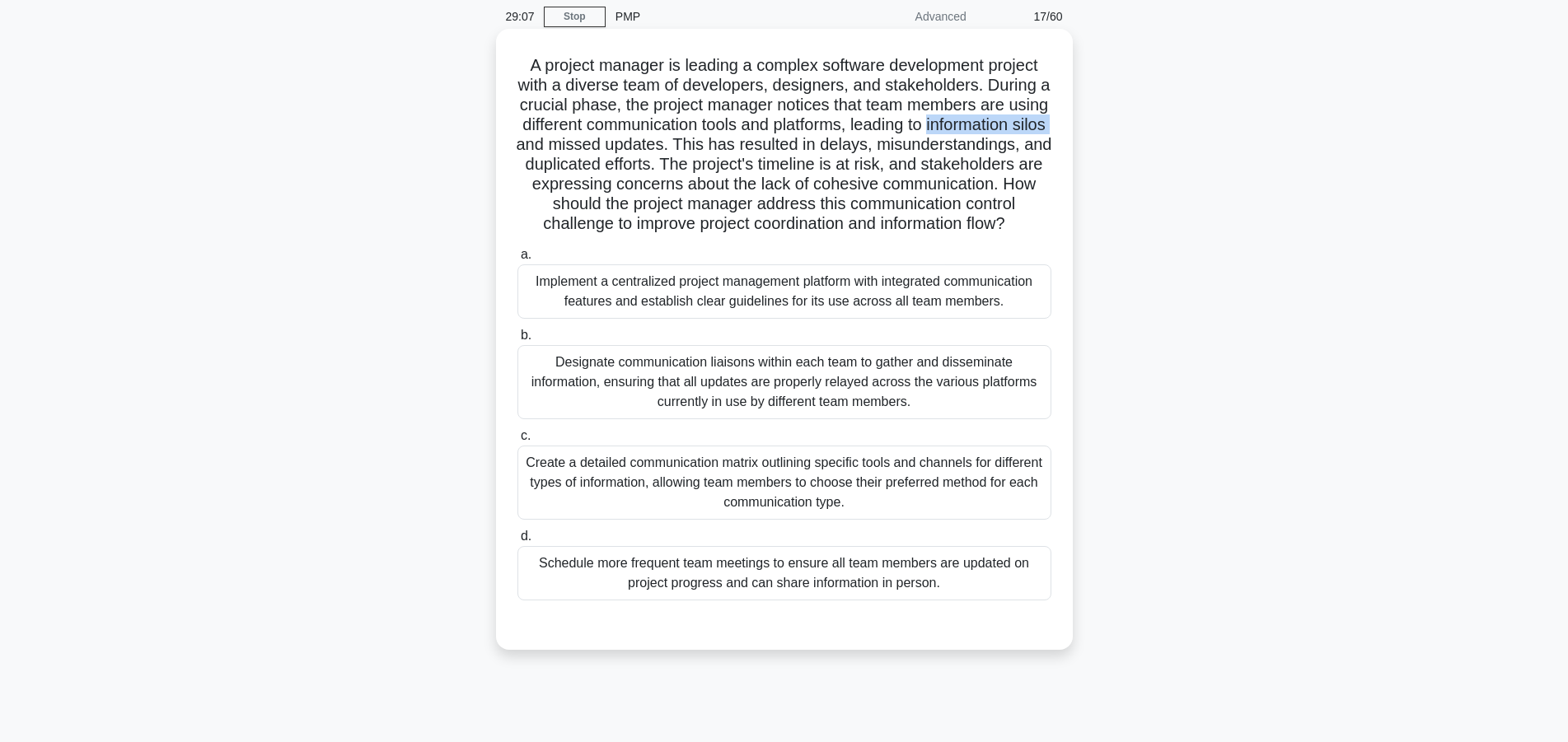
drag, startPoint x: 929, startPoint y: 124, endPoint x: 1053, endPoint y: 130, distance: 124.1
click at [1053, 130] on div "A project manager is leading a complex software development project with a dive…" at bounding box center [784, 339] width 564 height 608
copy h5 "information silos"
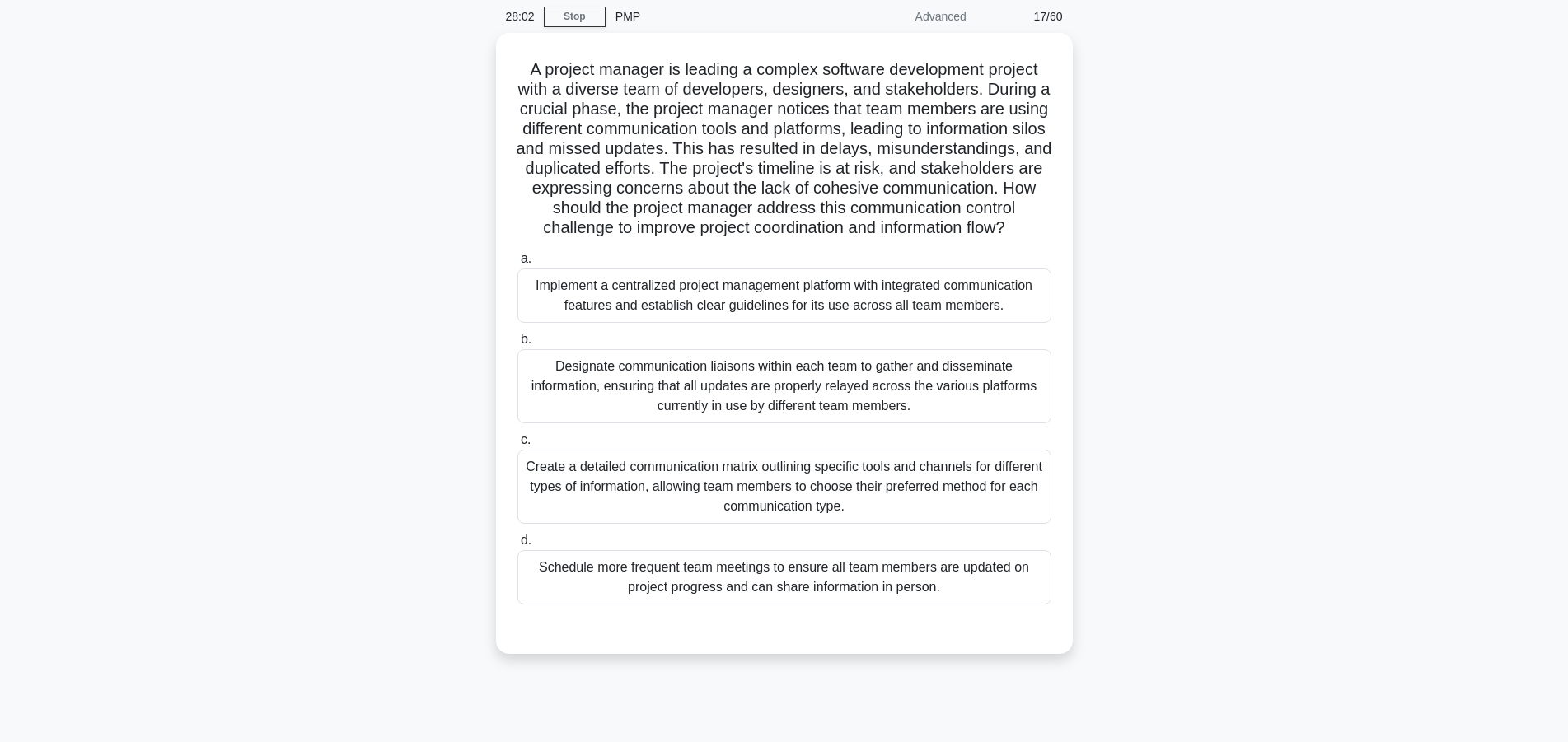
click at [1451, 151] on main "28:02 Stop PMP Advanced 17/60 A project manager is leading a complex software d…" at bounding box center [784, 408] width 1568 height 837
click at [1389, 144] on main "27:46 Stop PMP Advanced 17/60 A project manager is leading a complex software d…" at bounding box center [784, 408] width 1568 height 837
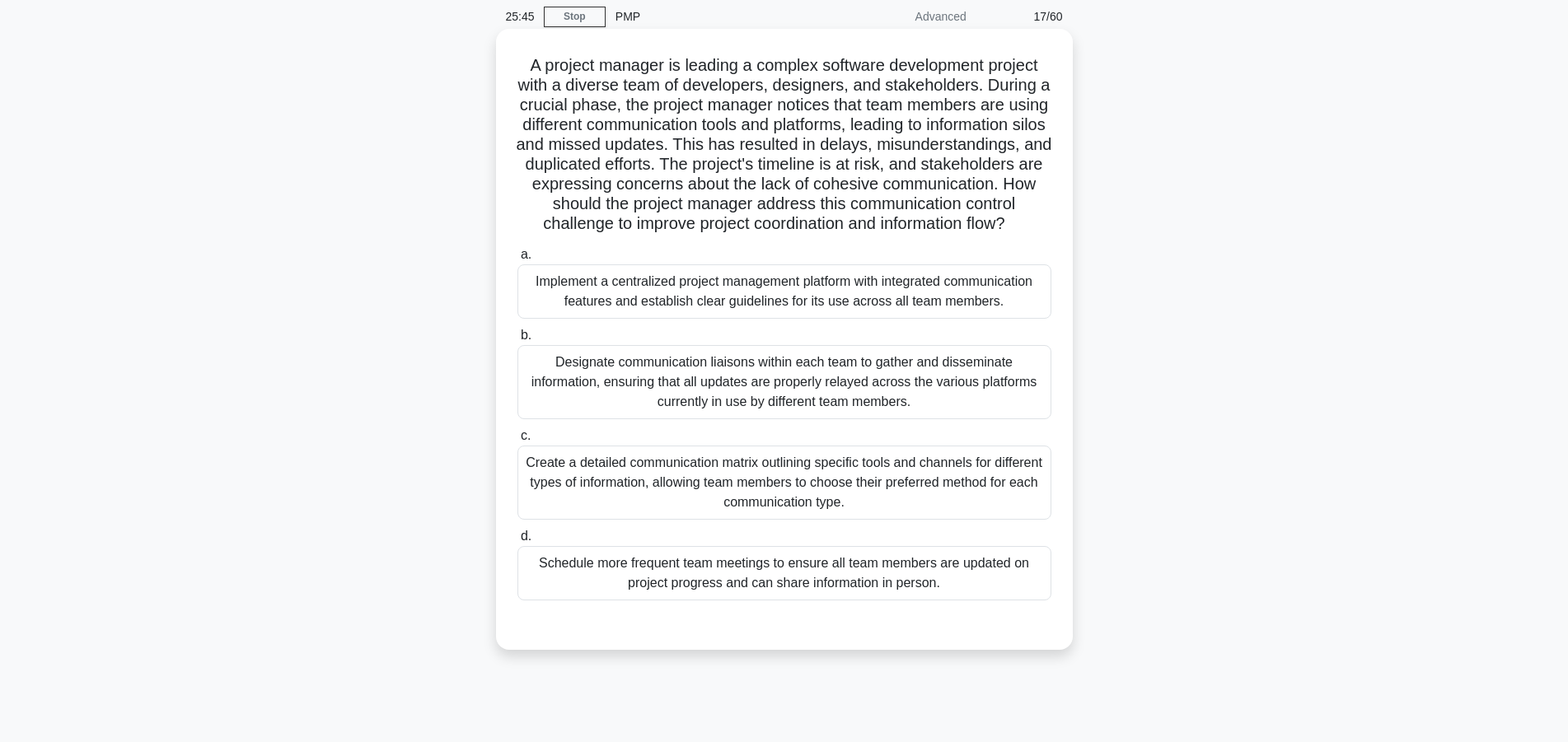
click at [811, 286] on div "Implement a centralized project management platform with integrated communicati…" at bounding box center [784, 292] width 534 height 55
click at [517, 261] on input "a. Implement a centralized project management platform with integrated communic…" at bounding box center [517, 255] width 0 height 11
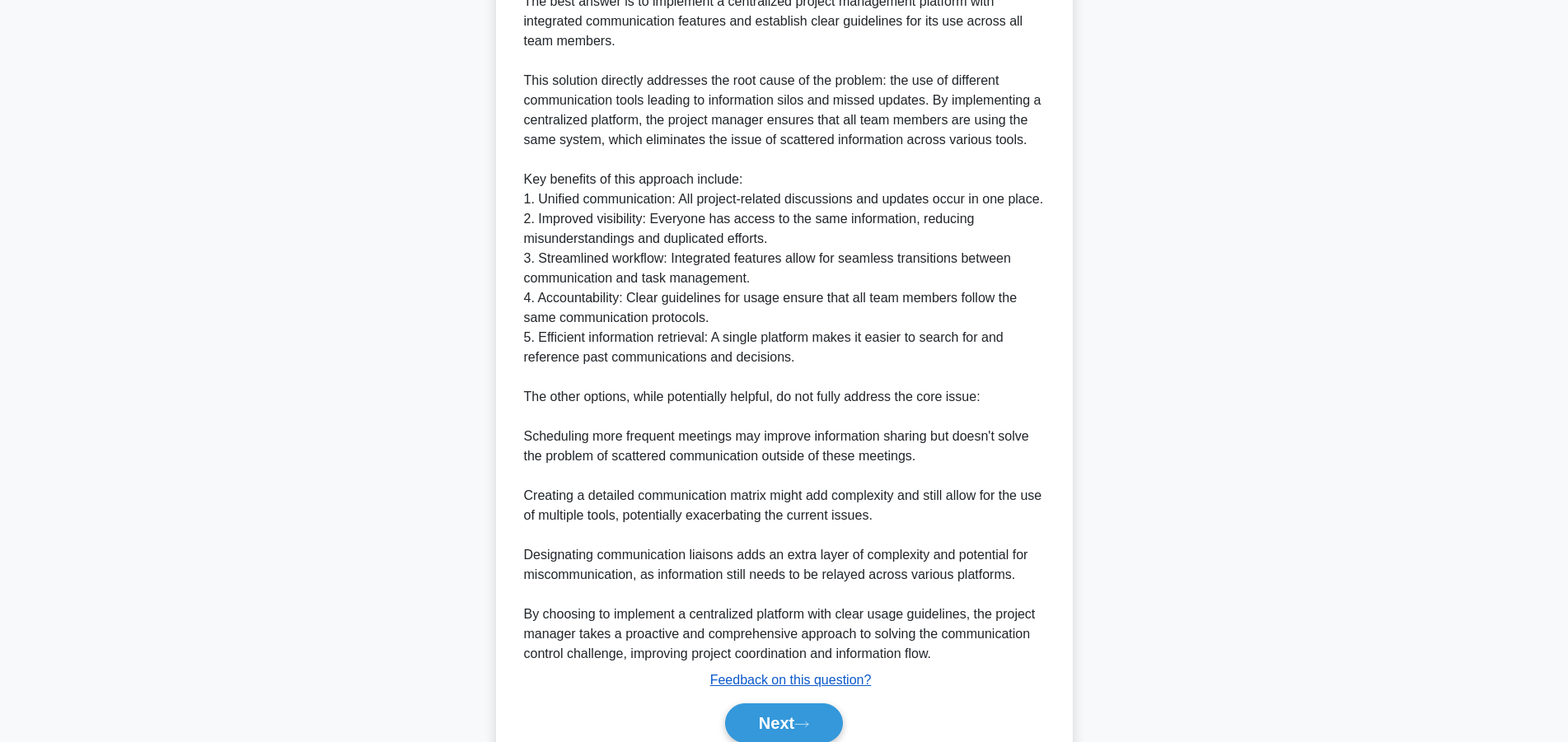
scroll to position [809, 0]
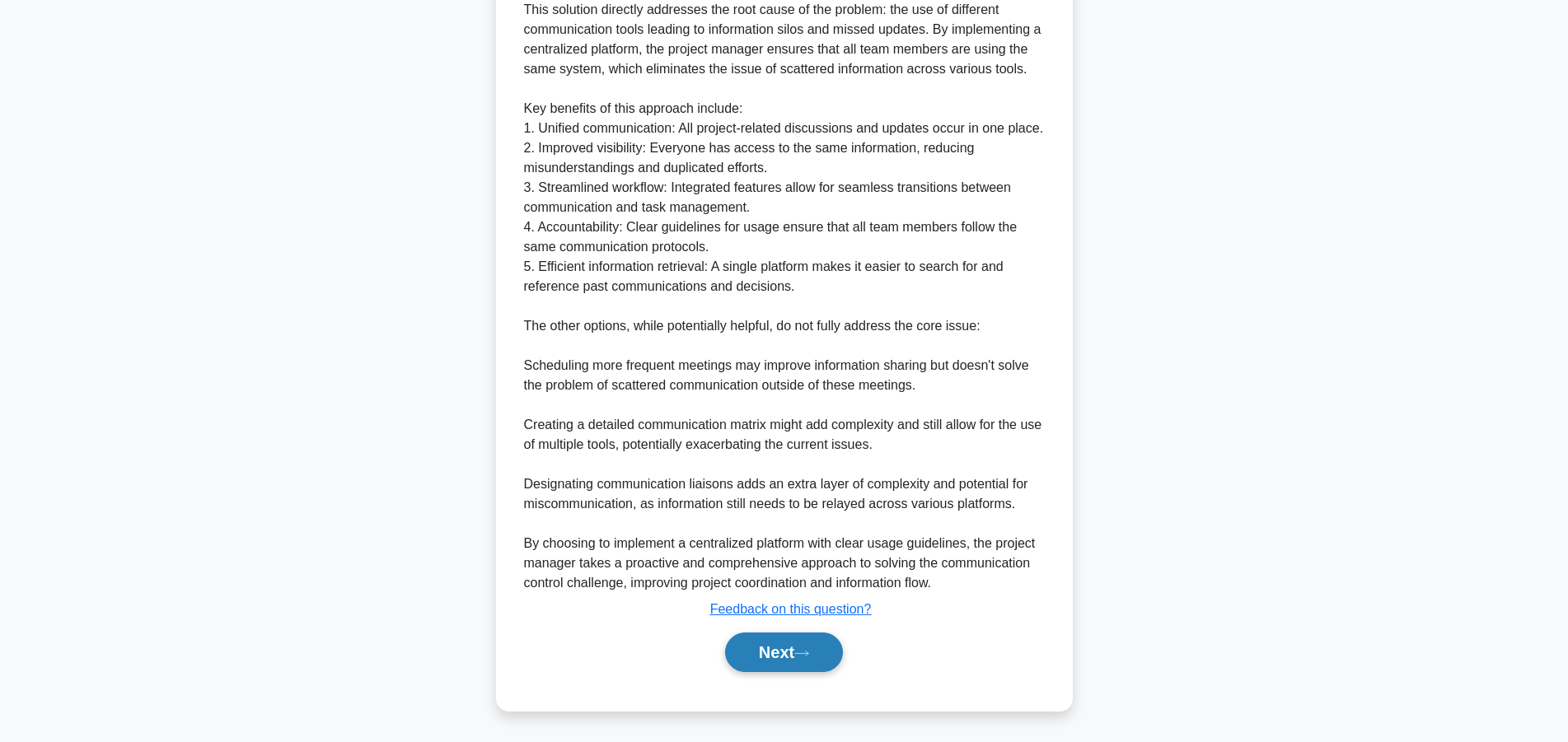
click at [761, 660] on button "Next" at bounding box center [784, 652] width 118 height 40
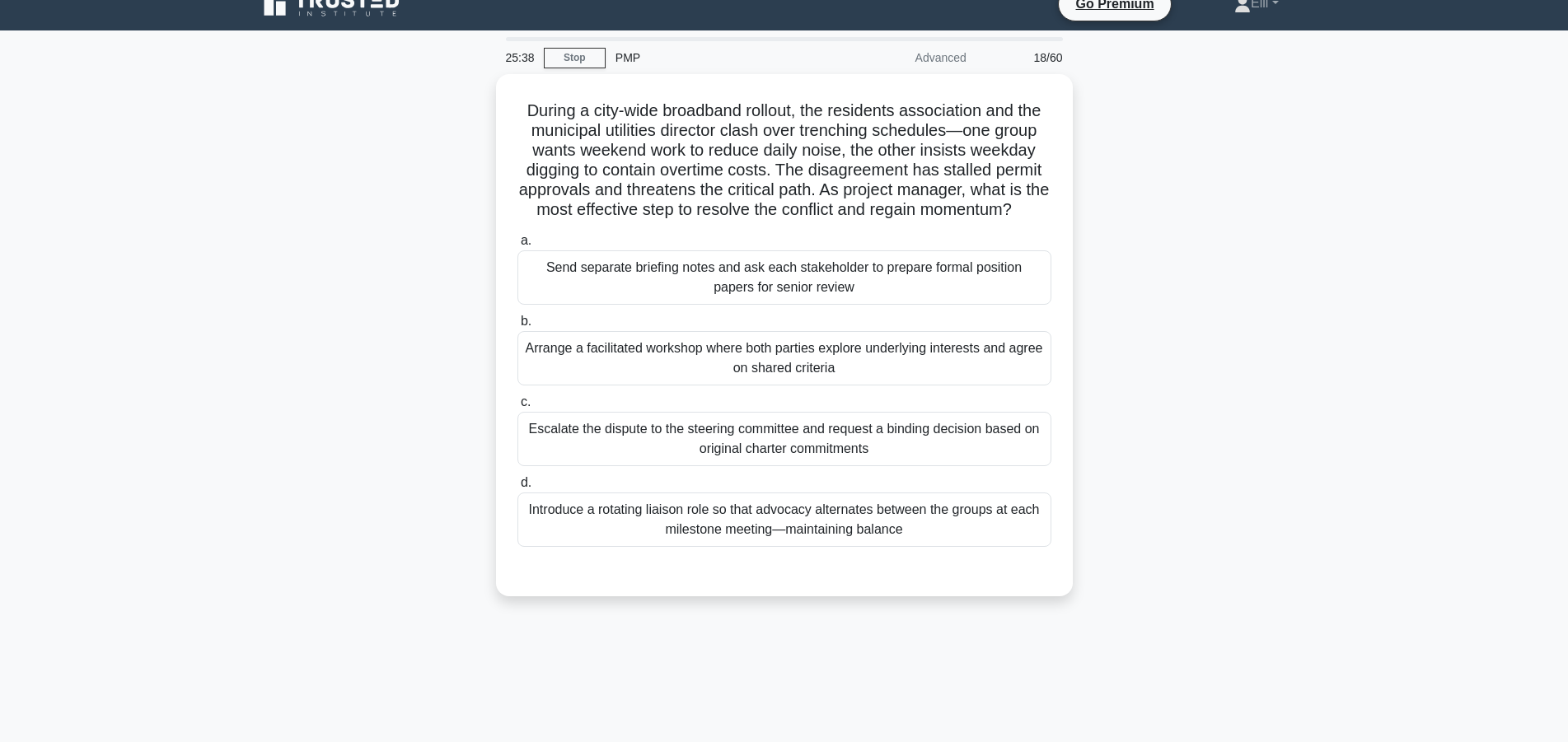
scroll to position [0, 0]
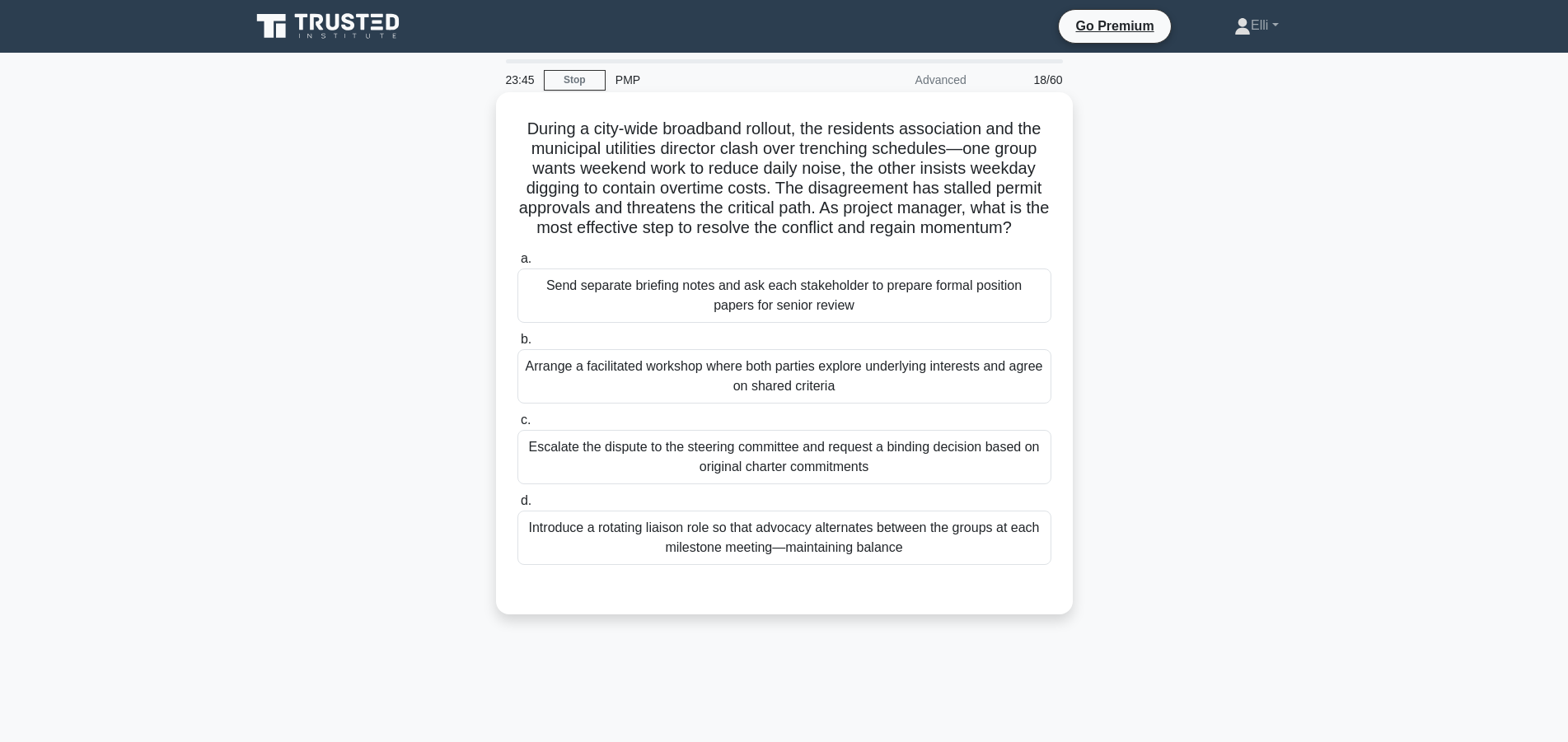
click at [985, 388] on div "Arrange a facilitated workshop where both parties explore underlying interests …" at bounding box center [784, 377] width 534 height 55
click at [517, 345] on input "b. Arrange a facilitated workshop where both parties explore underlying interes…" at bounding box center [517, 339] width 0 height 11
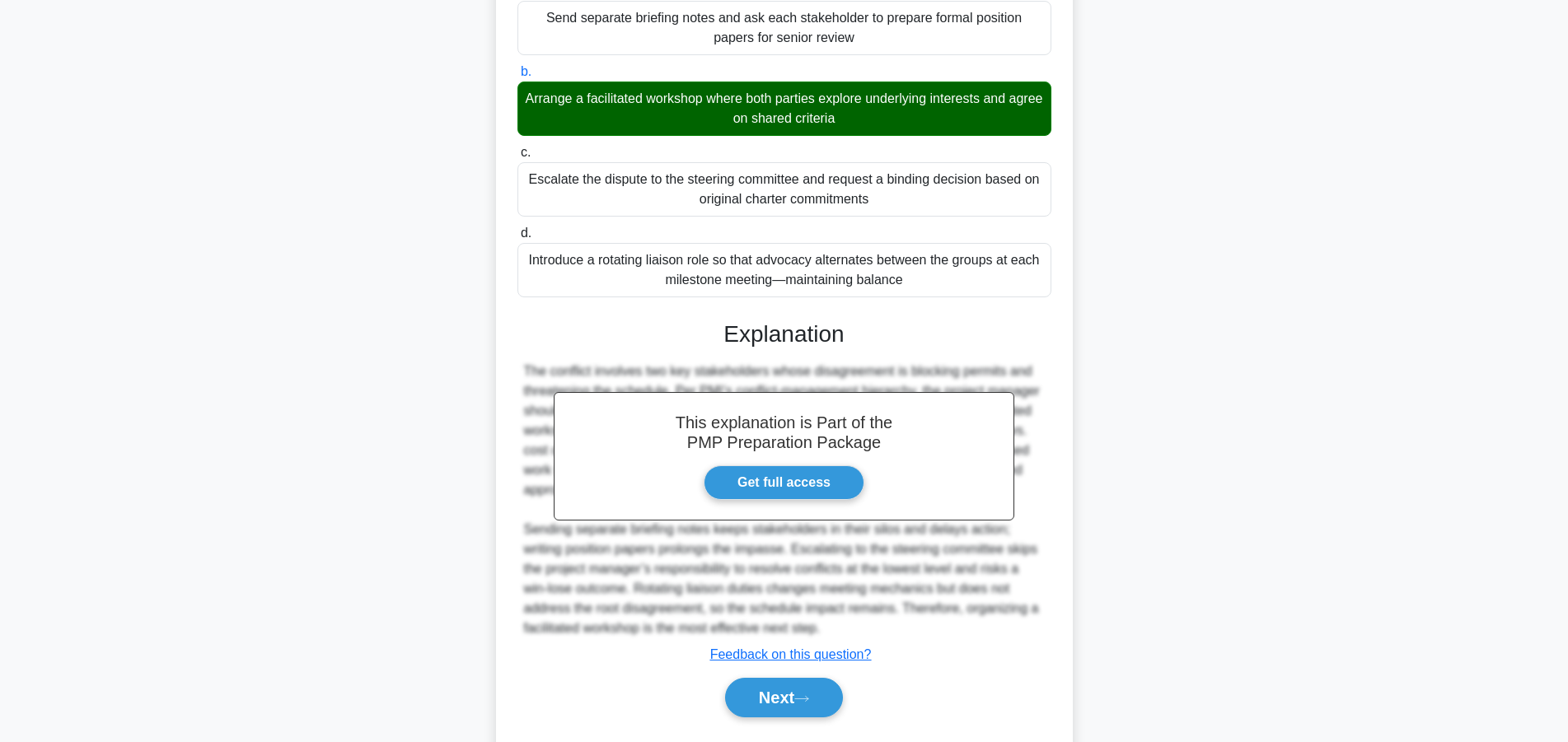
scroll to position [315, 0]
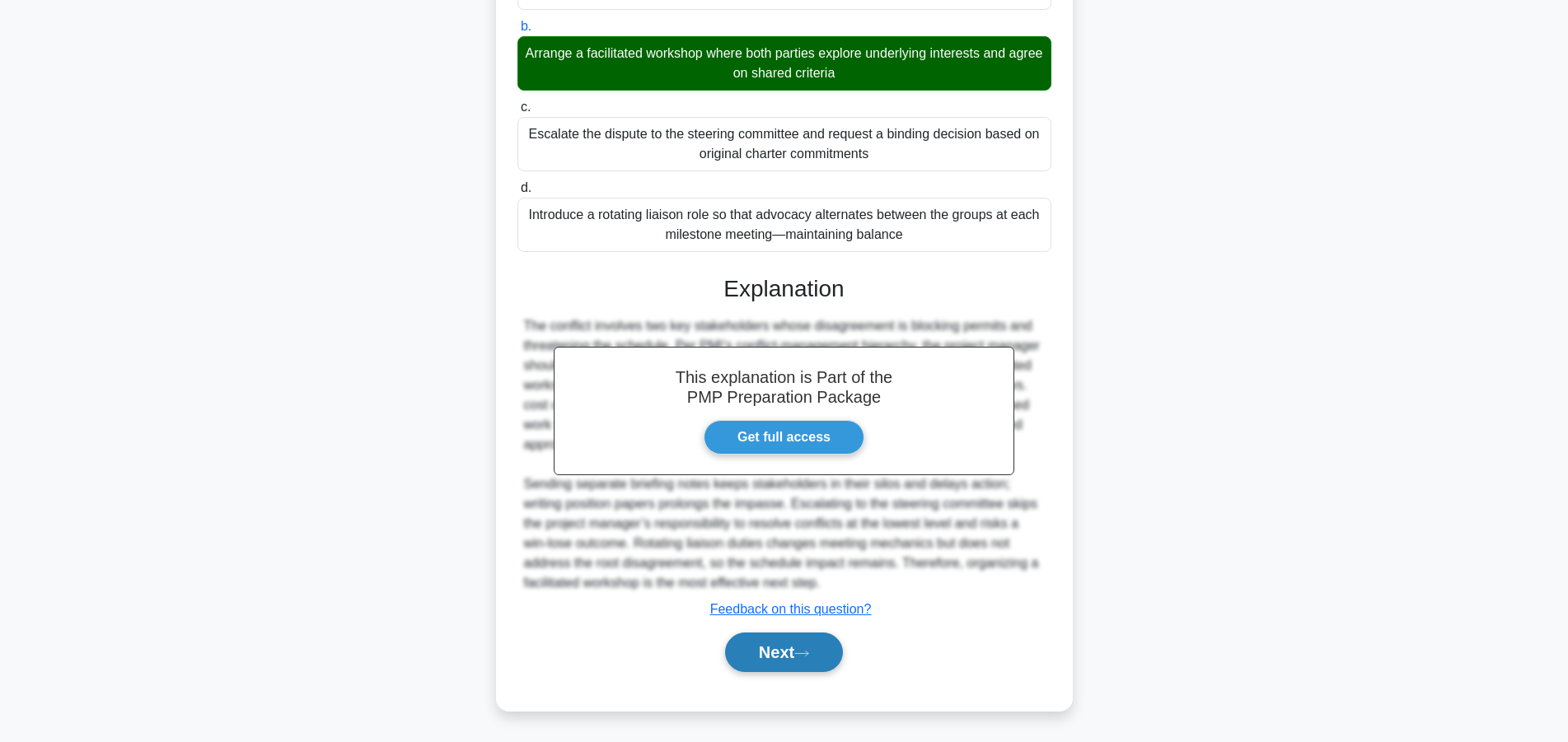
click at [782, 648] on button "Next" at bounding box center [784, 652] width 118 height 40
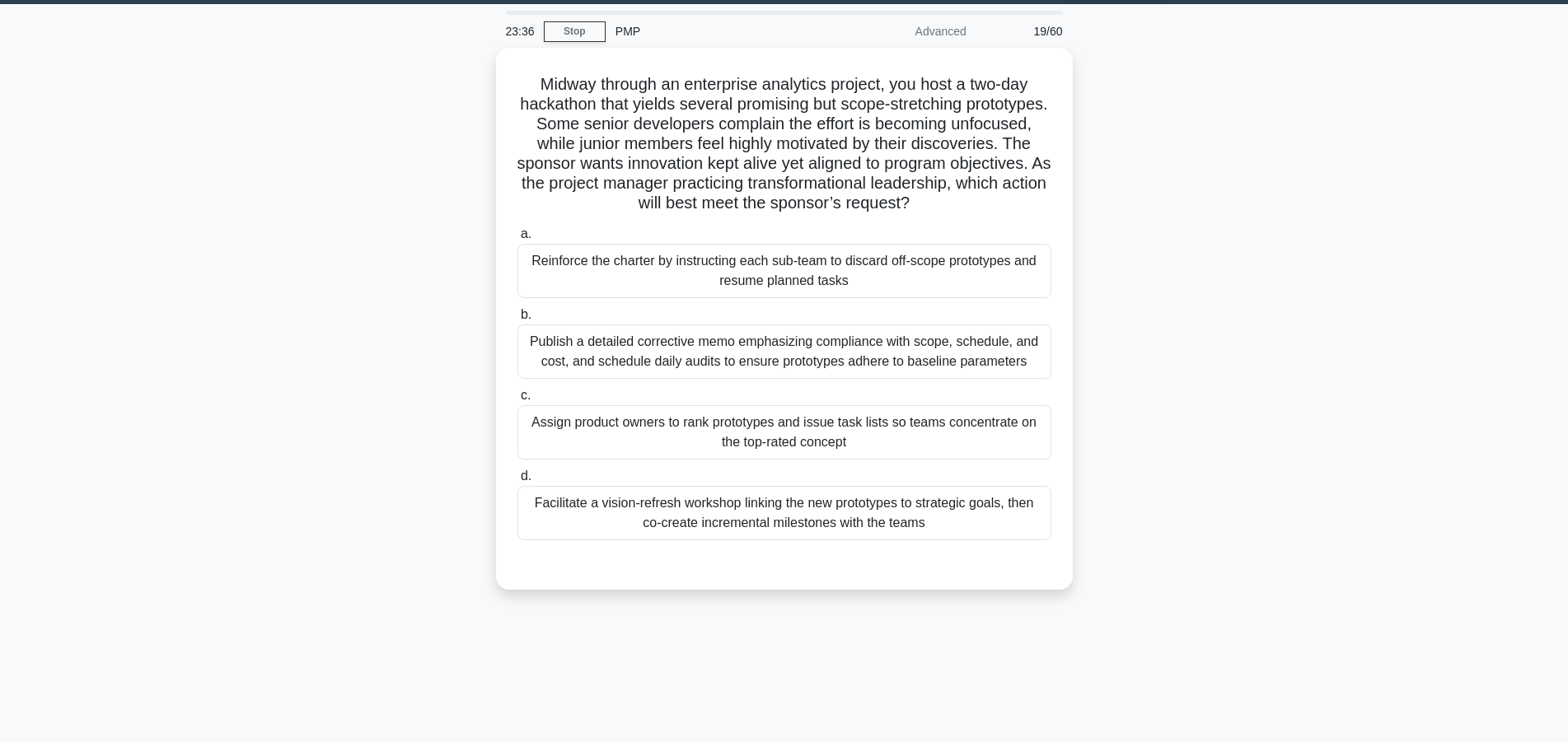
scroll to position [0, 0]
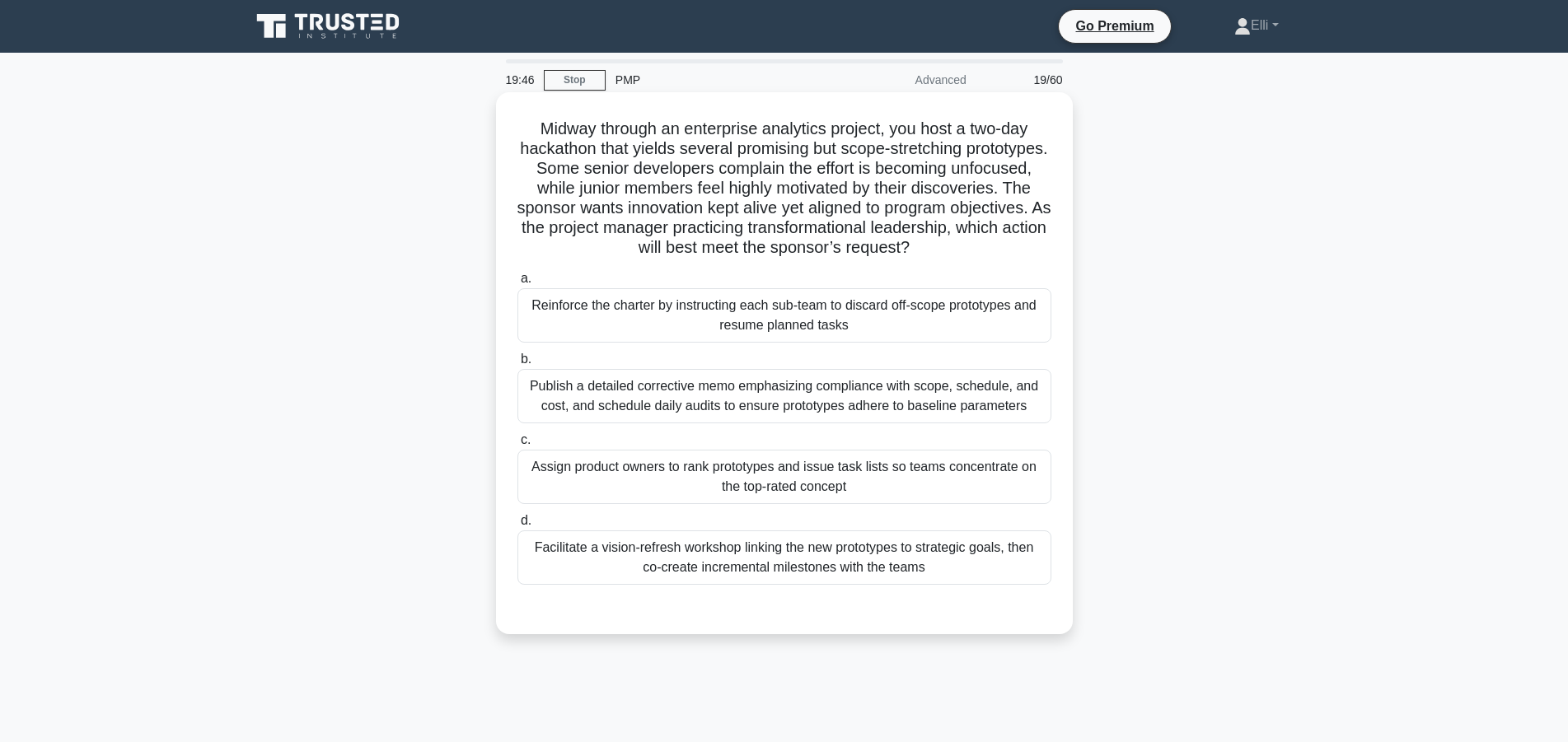
click at [772, 562] on div "Facilitate a vision-refresh workshop linking the new prototypes to strategic go…" at bounding box center [784, 558] width 534 height 55
click at [517, 526] on input "d. Facilitate a vision-refresh workshop linking the new prototypes to strategic…" at bounding box center [517, 520] width 0 height 11
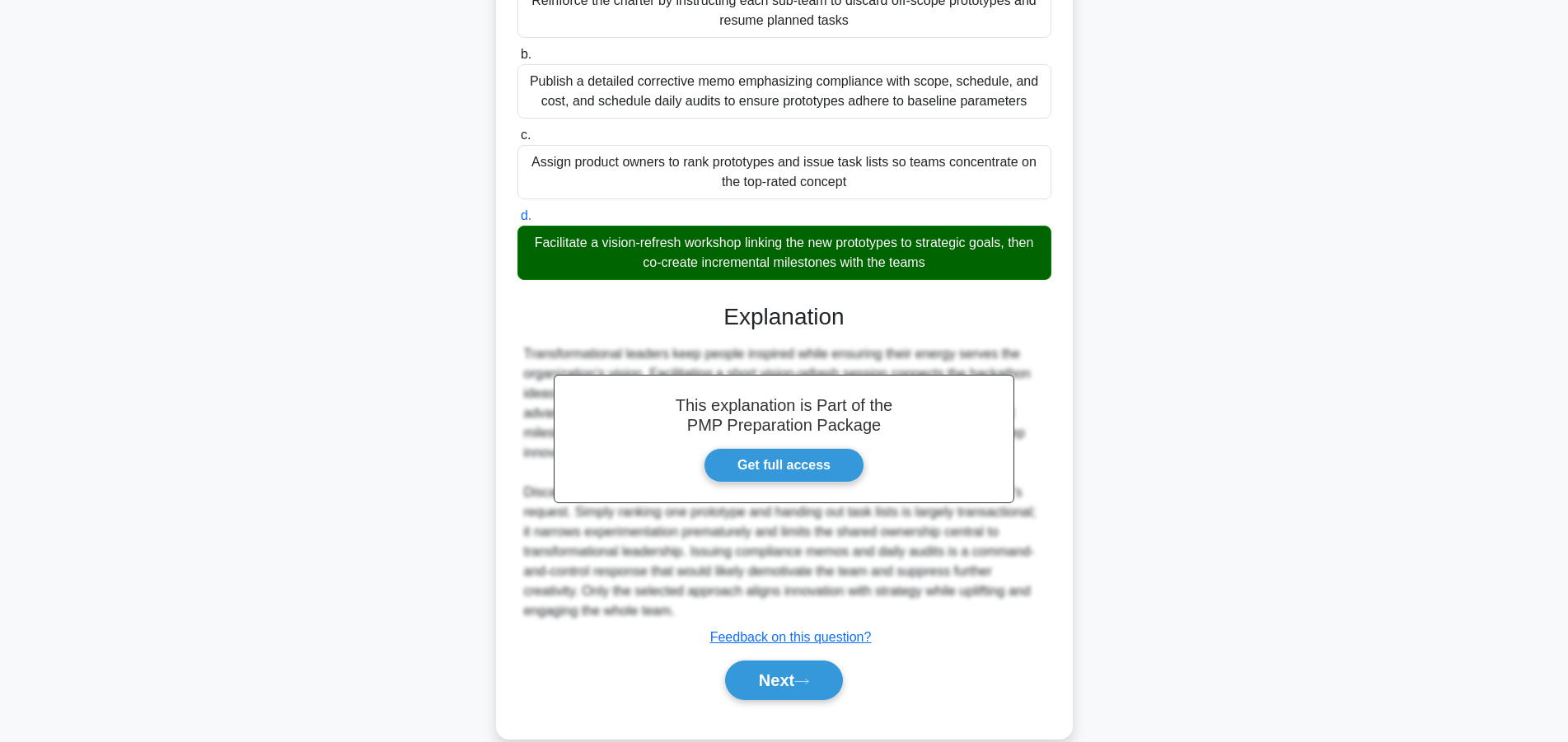
scroll to position [334, 0]
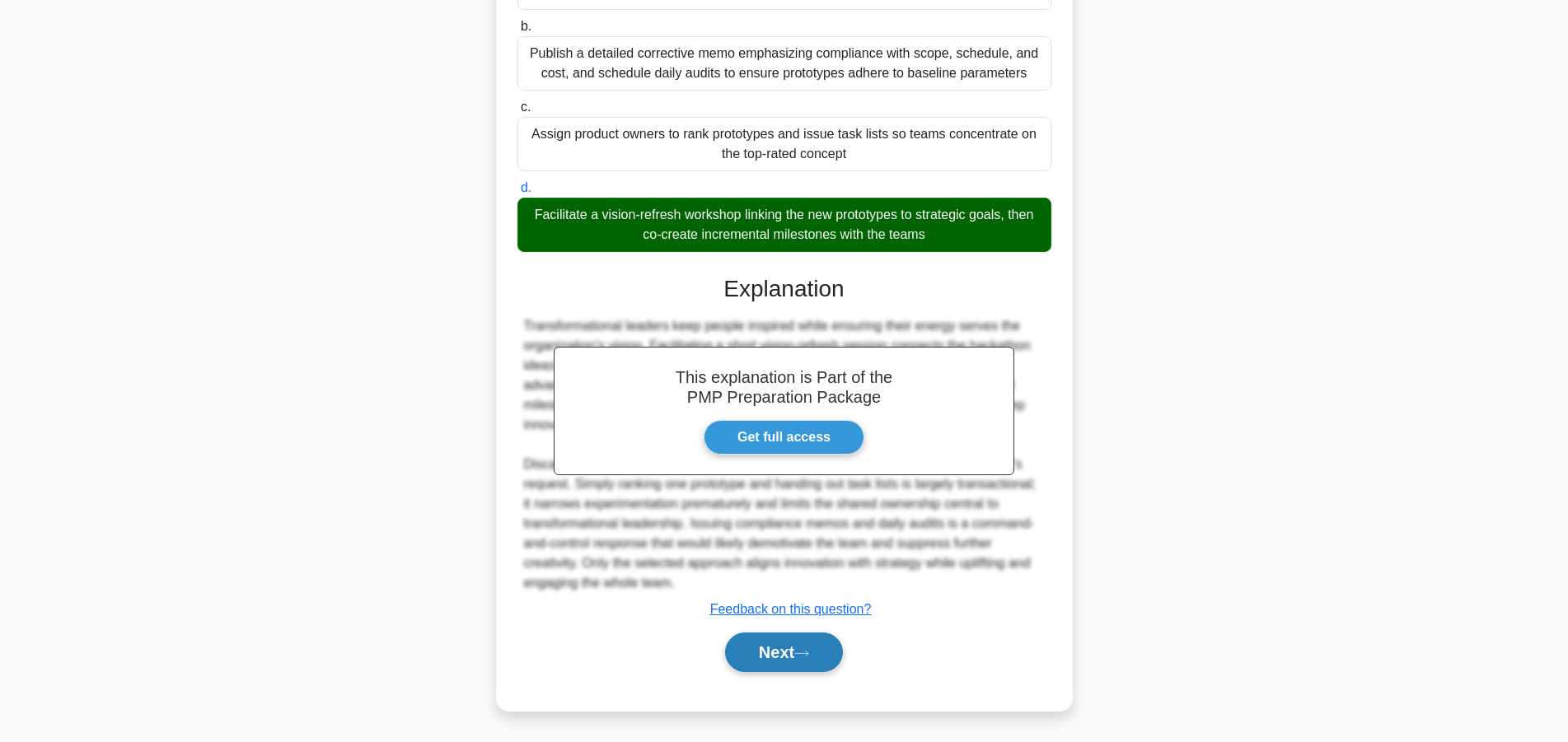
click at [800, 646] on button "Next" at bounding box center [784, 652] width 118 height 40
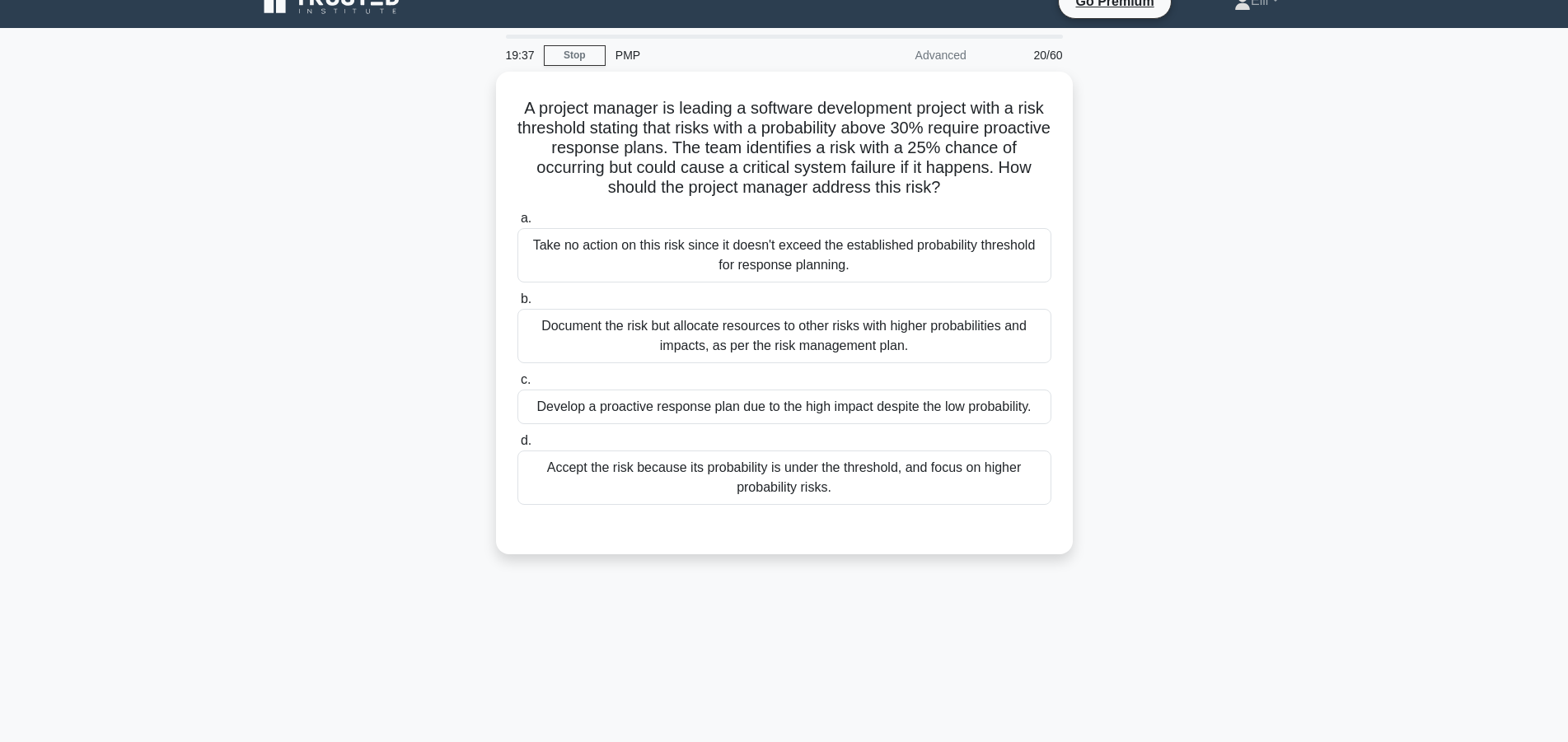
scroll to position [0, 0]
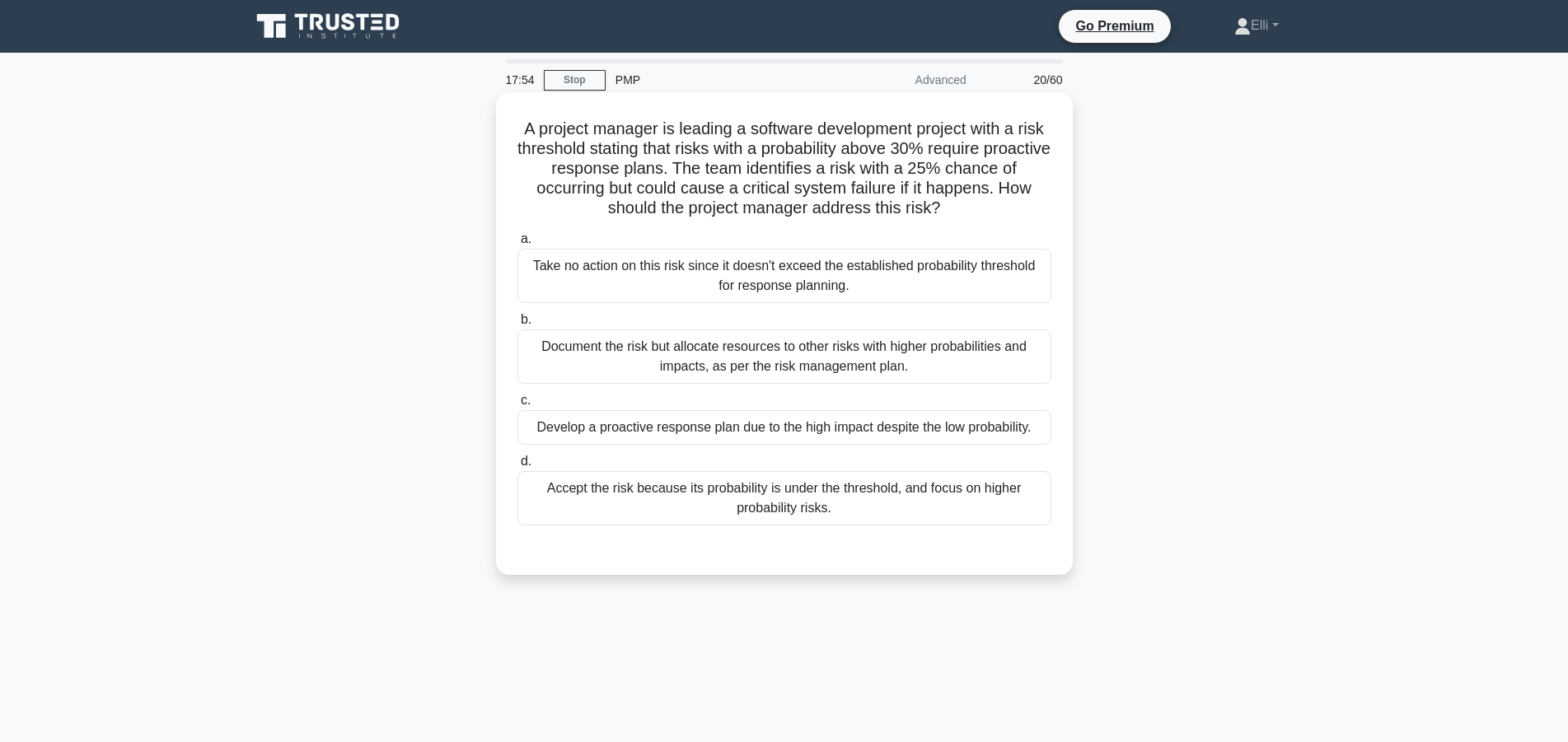
click at [623, 424] on div "Develop a proactive response plan due to the high impact despite the low probab…" at bounding box center [784, 427] width 534 height 35
click at [517, 406] on input "c. Develop a proactive response plan due to the high impact despite the low pro…" at bounding box center [517, 400] width 0 height 11
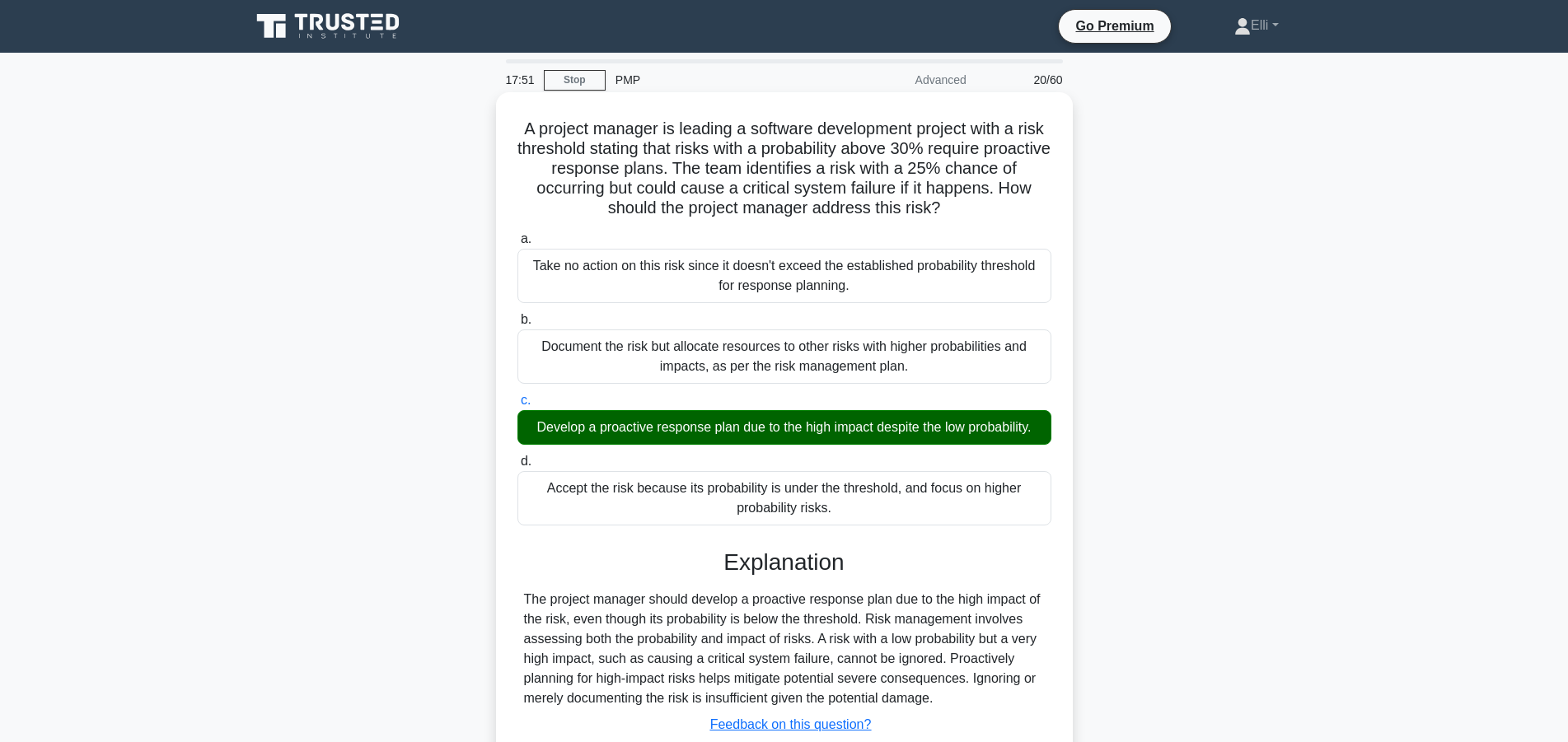
scroll to position [148, 0]
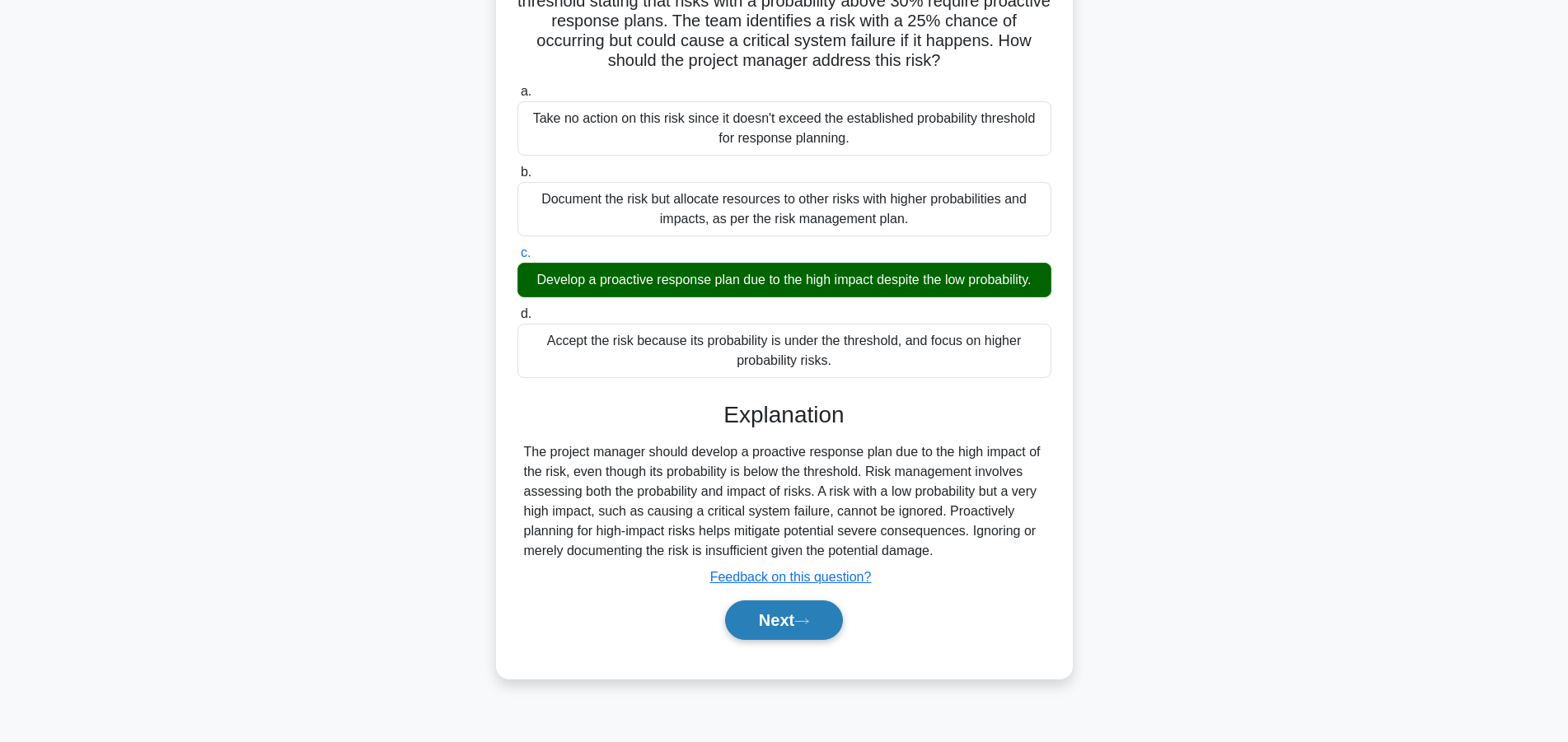
click at [768, 627] on button "Next" at bounding box center [784, 620] width 118 height 40
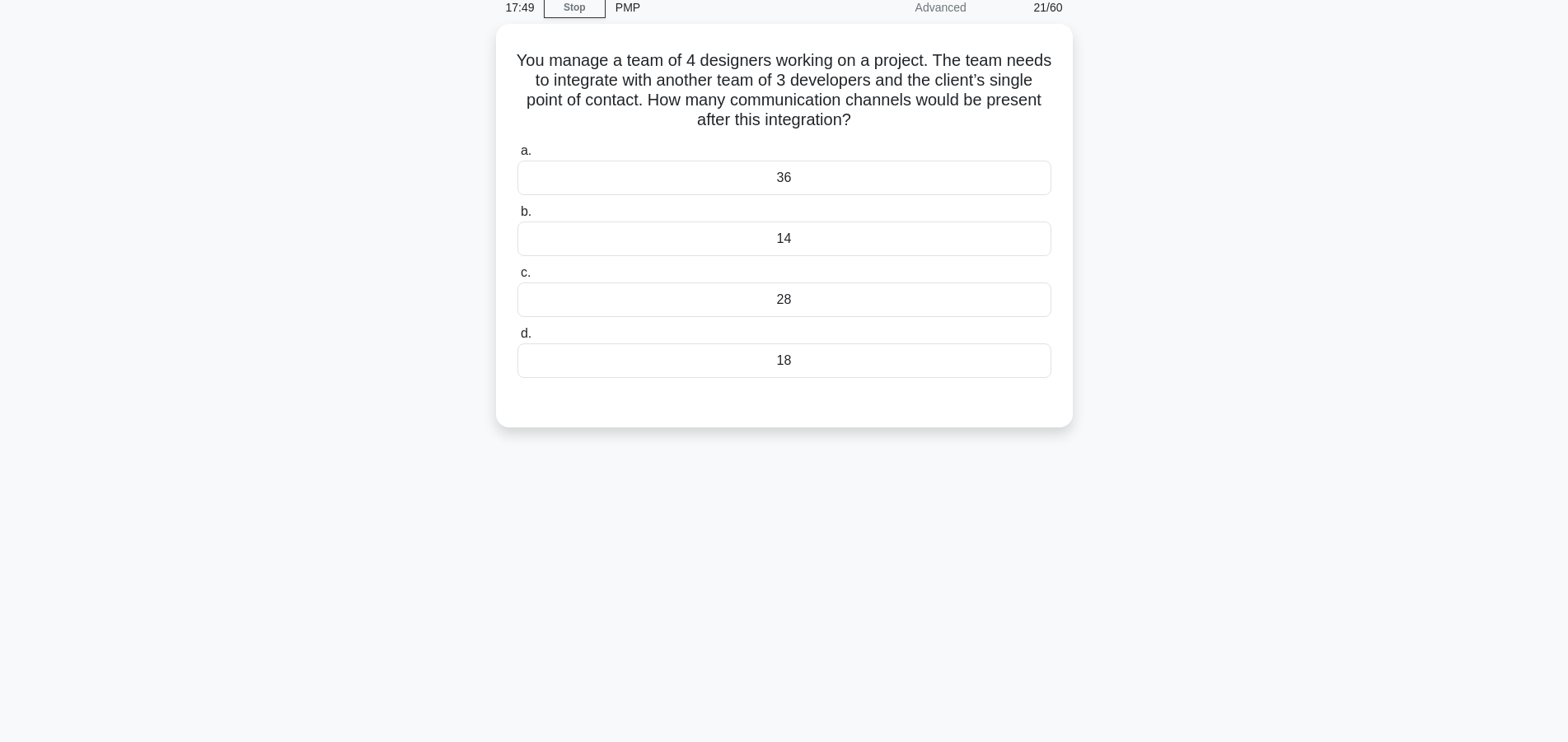
scroll to position [0, 0]
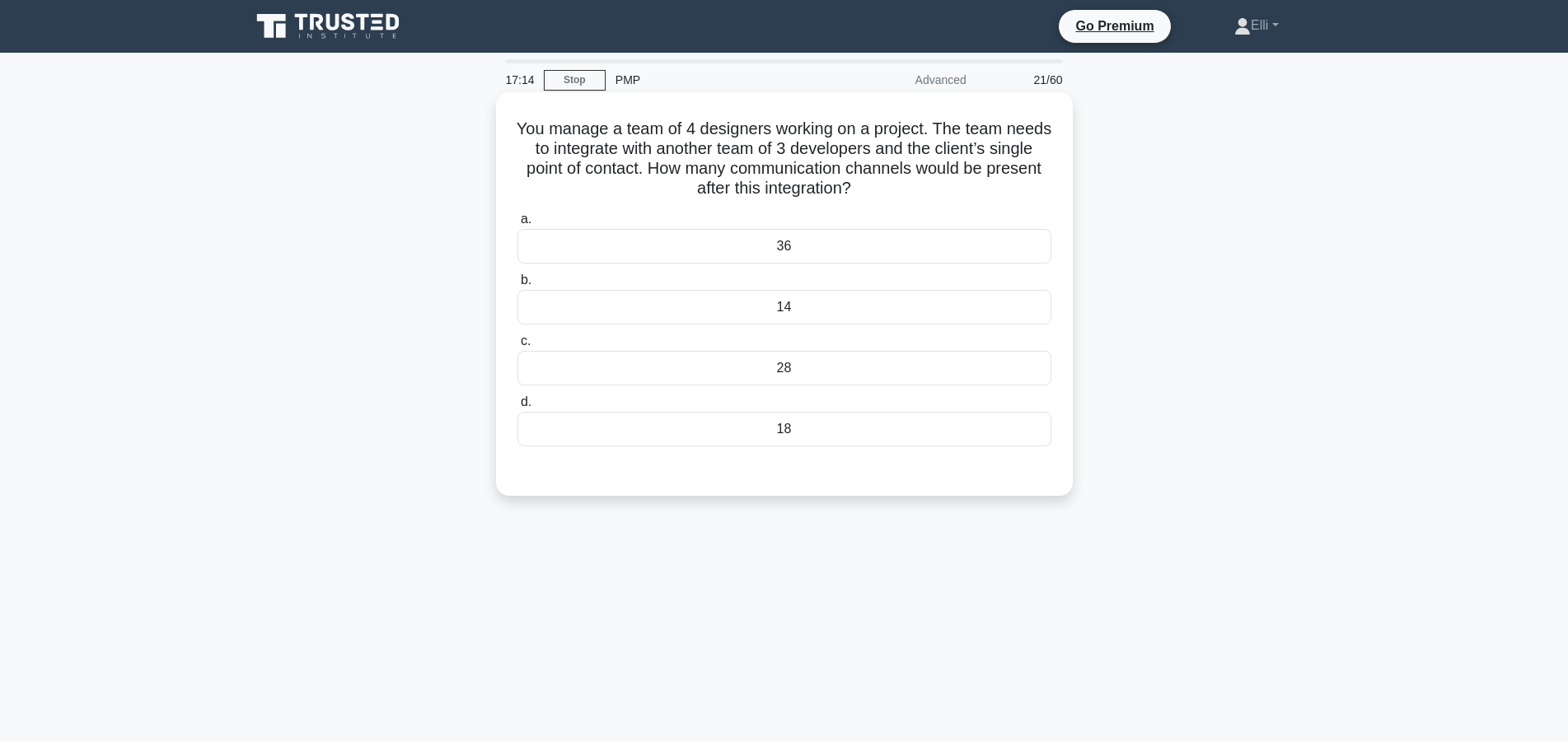
click at [795, 374] on div "28" at bounding box center [784, 369] width 534 height 35
click at [517, 347] on input "c. 28" at bounding box center [517, 341] width 0 height 11
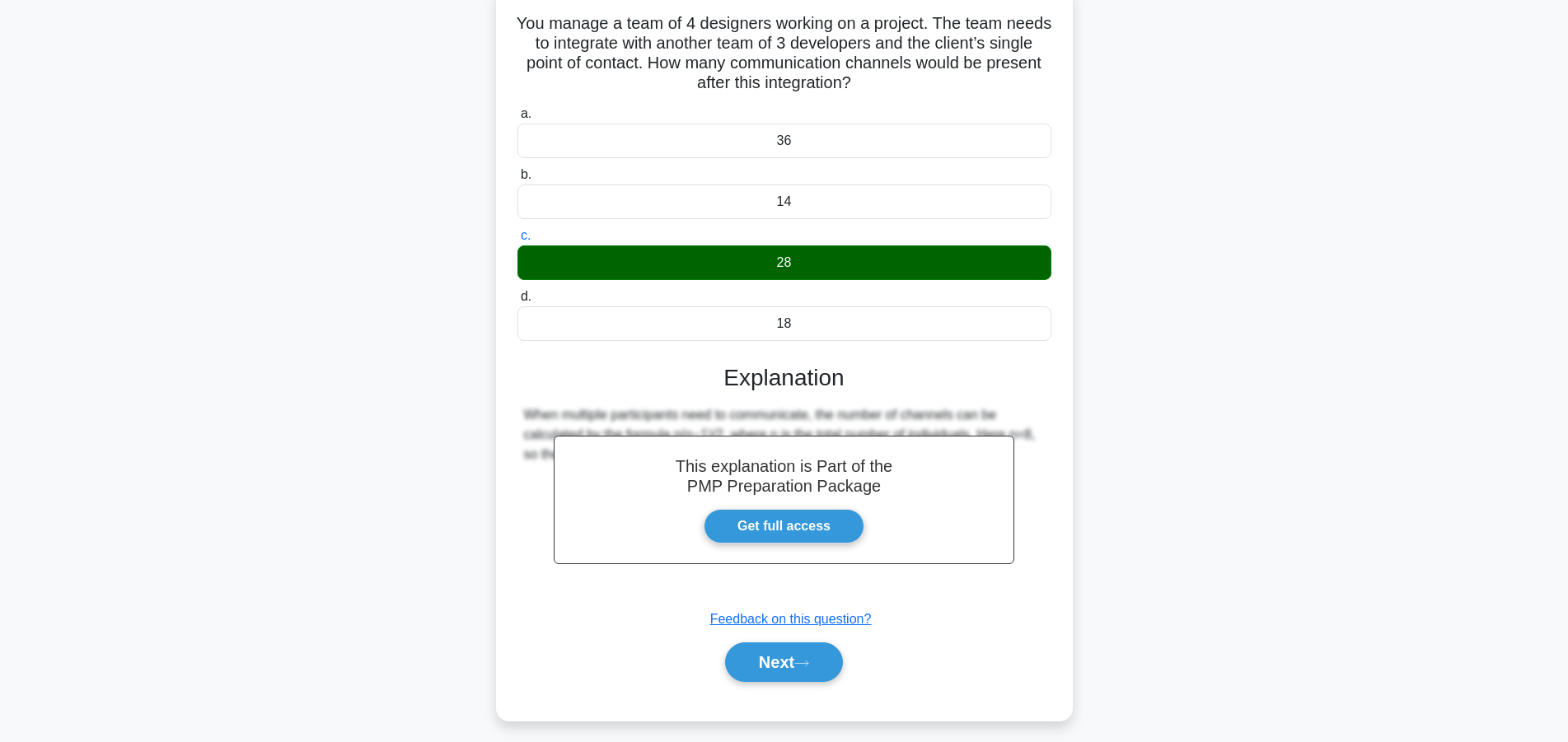
scroll to position [148, 0]
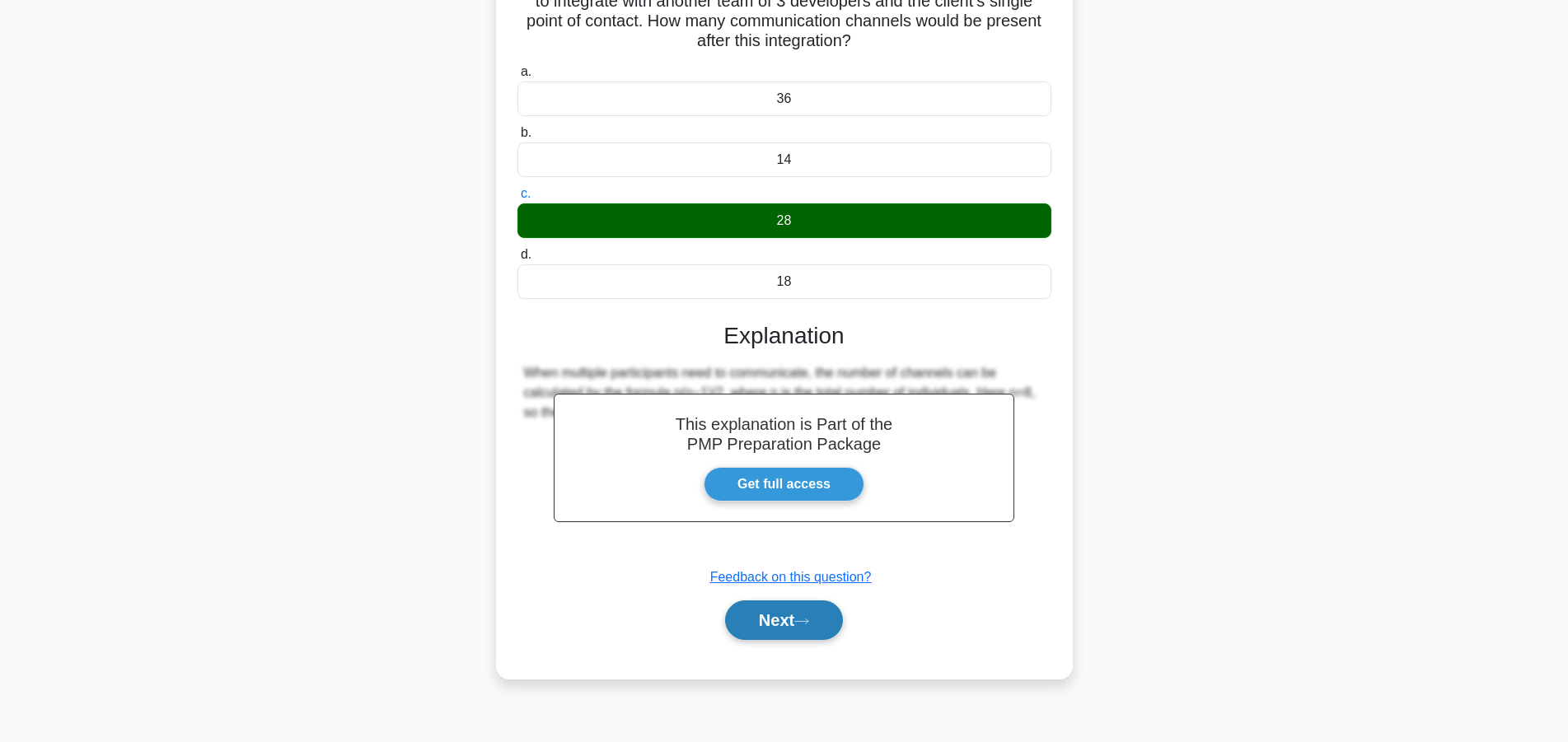
click at [779, 627] on button "Next" at bounding box center [784, 620] width 118 height 40
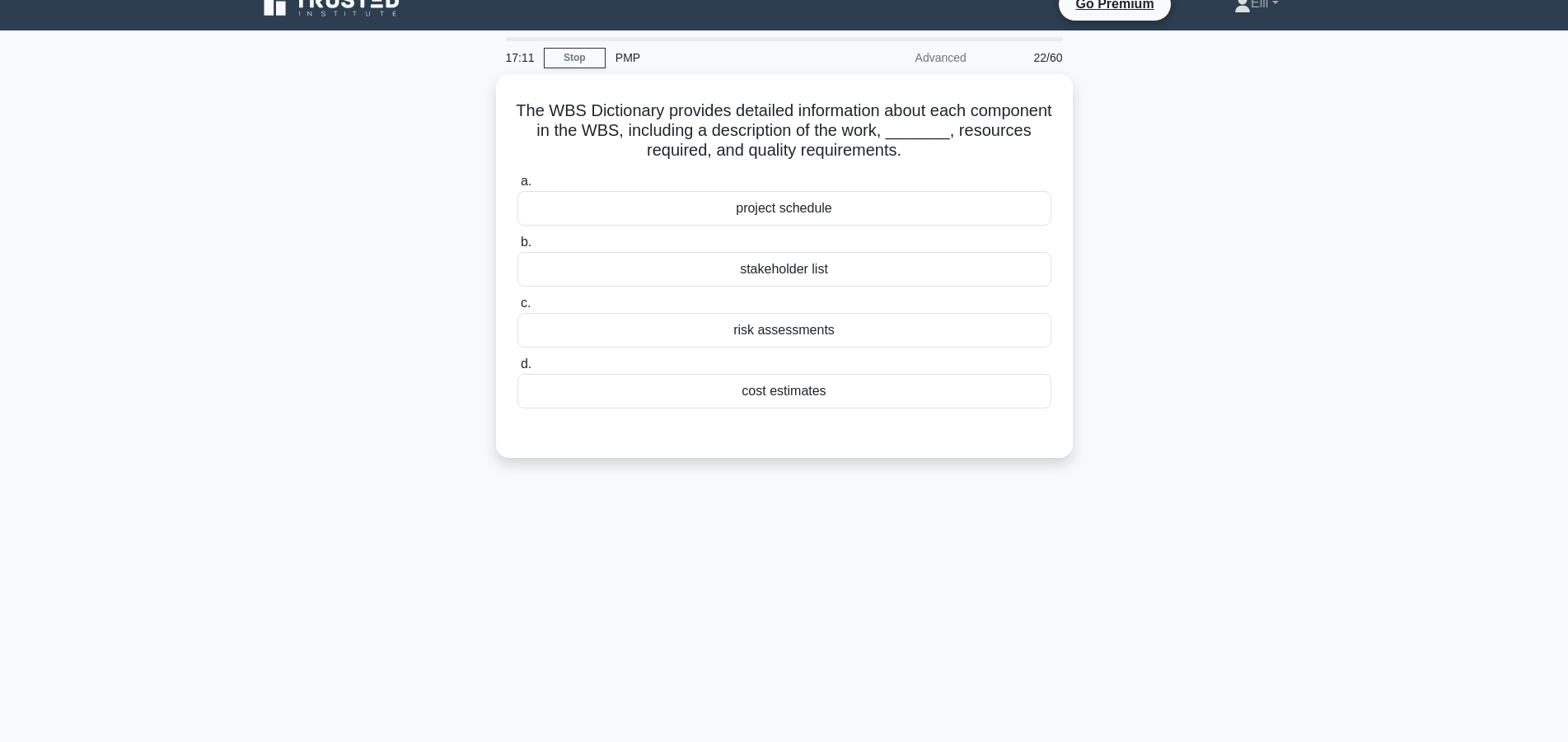
scroll to position [0, 0]
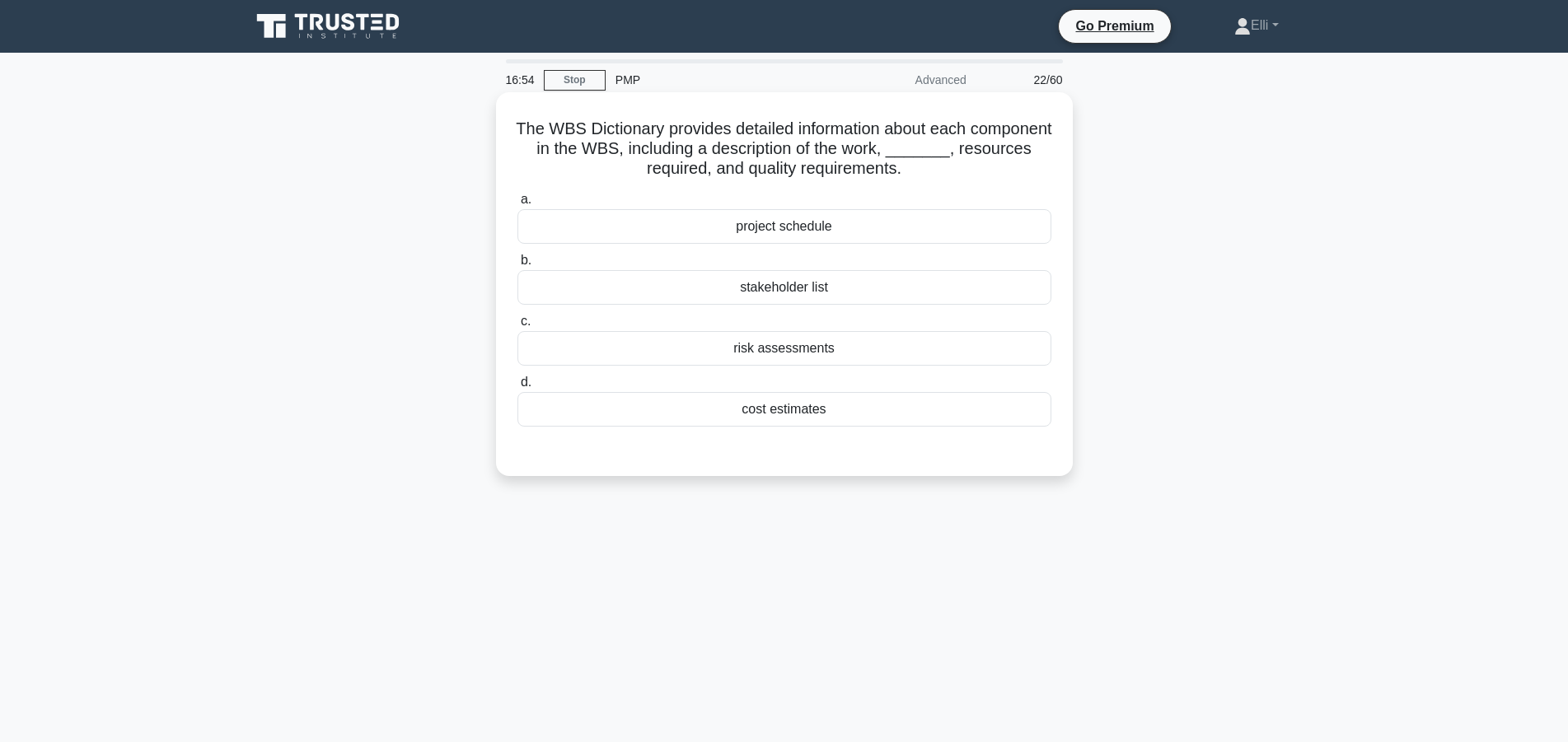
click at [779, 405] on div "cost estimates" at bounding box center [784, 409] width 534 height 35
click at [517, 388] on input "d. cost estimates" at bounding box center [517, 383] width 0 height 11
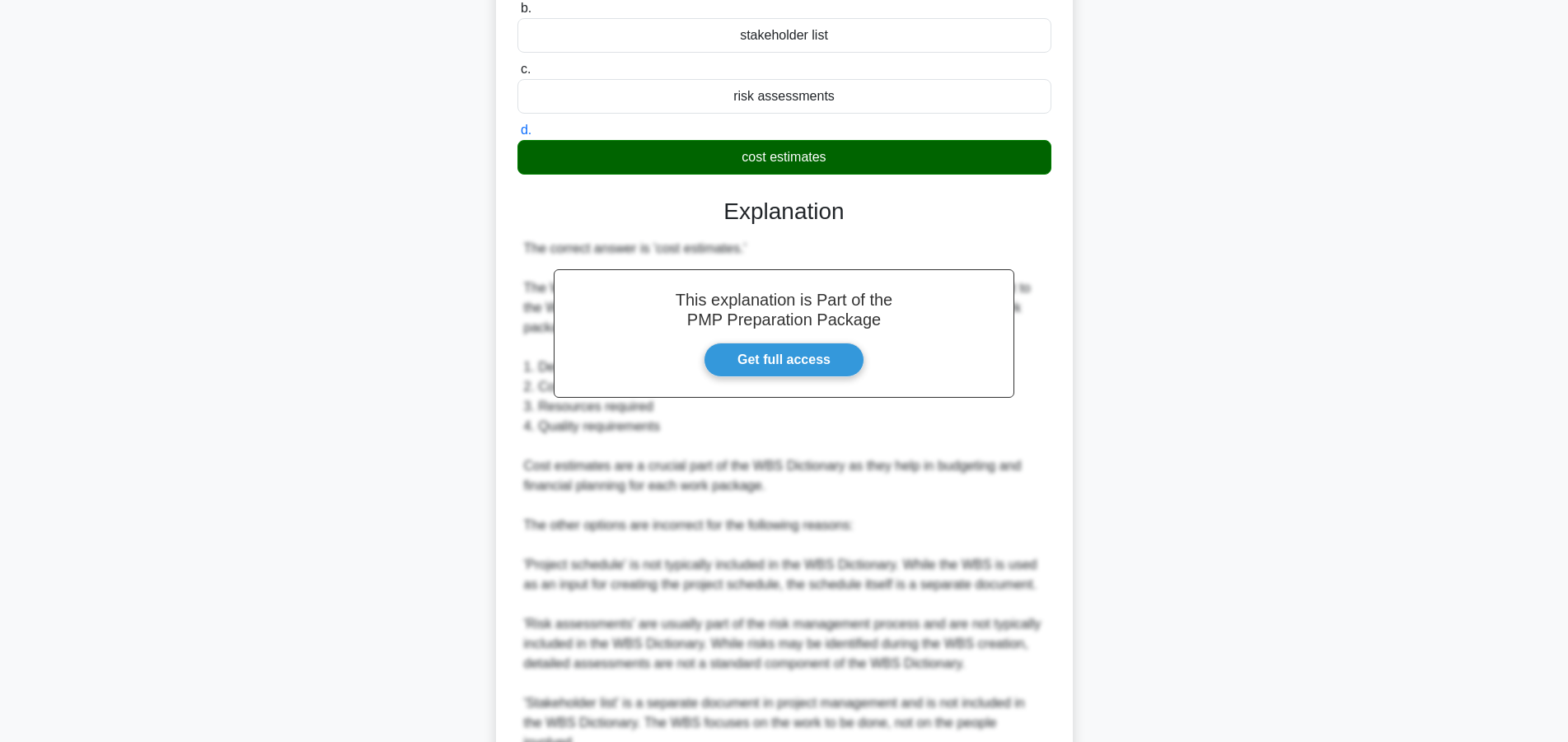
scroll to position [413, 0]
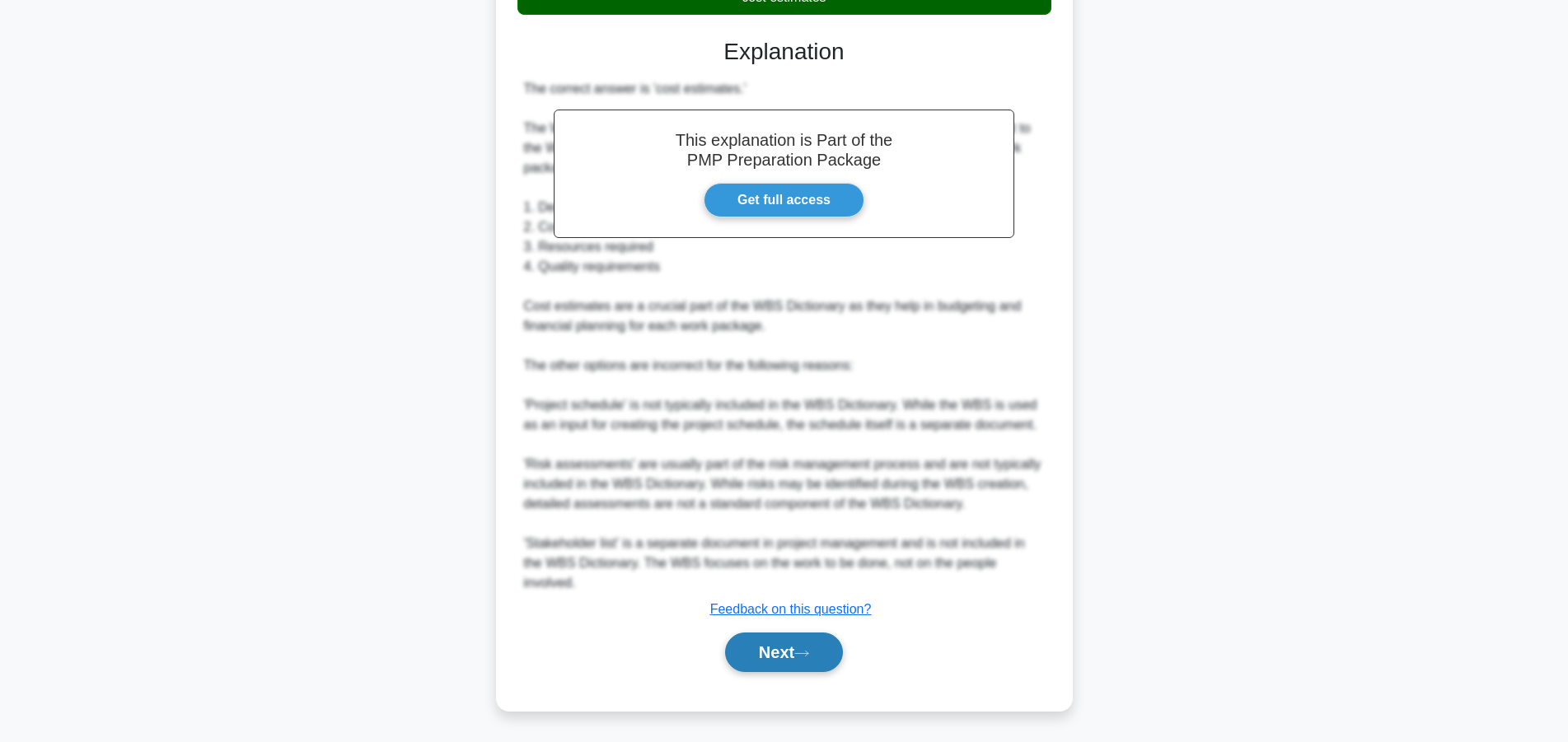
click at [788, 642] on button "Next" at bounding box center [784, 652] width 118 height 40
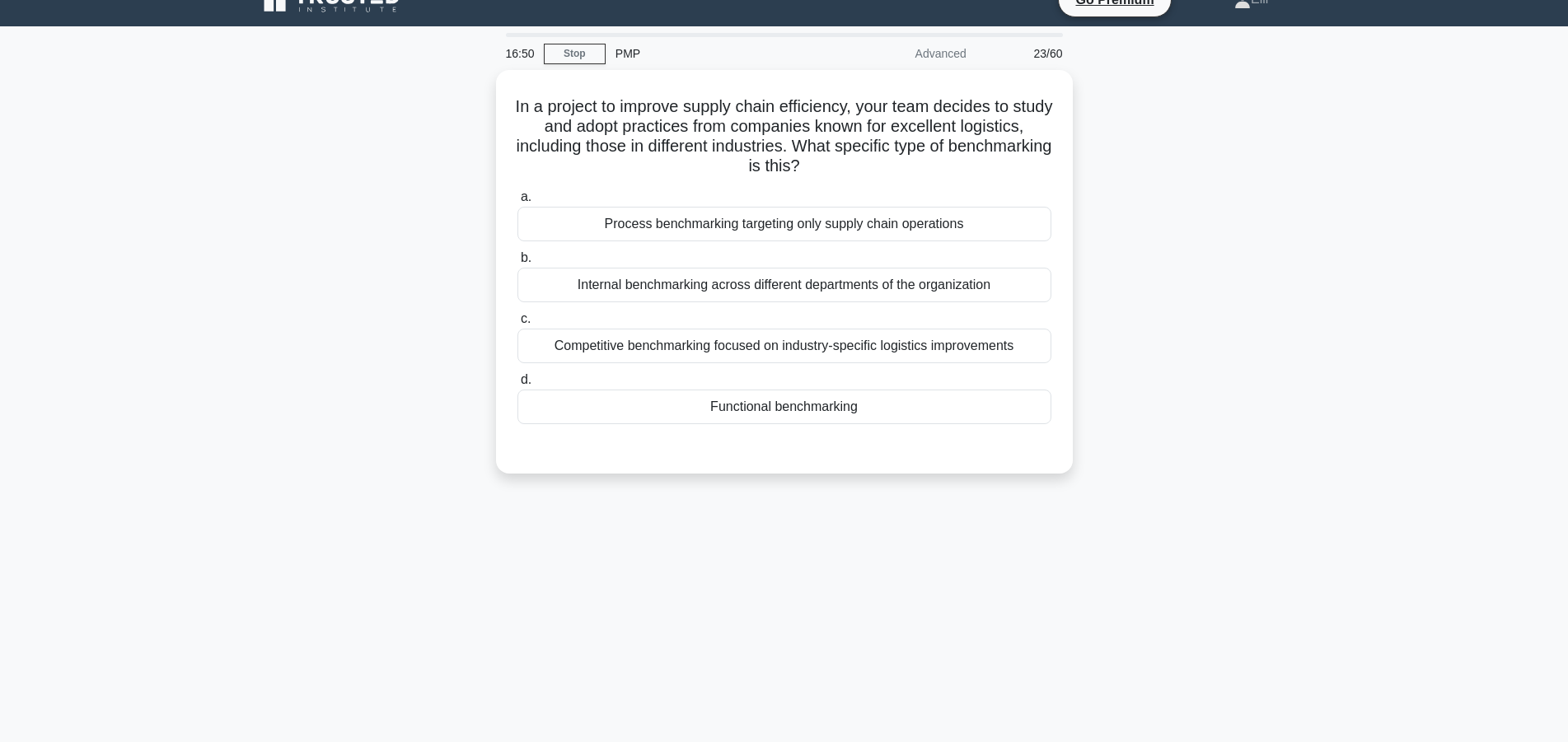
scroll to position [0, 0]
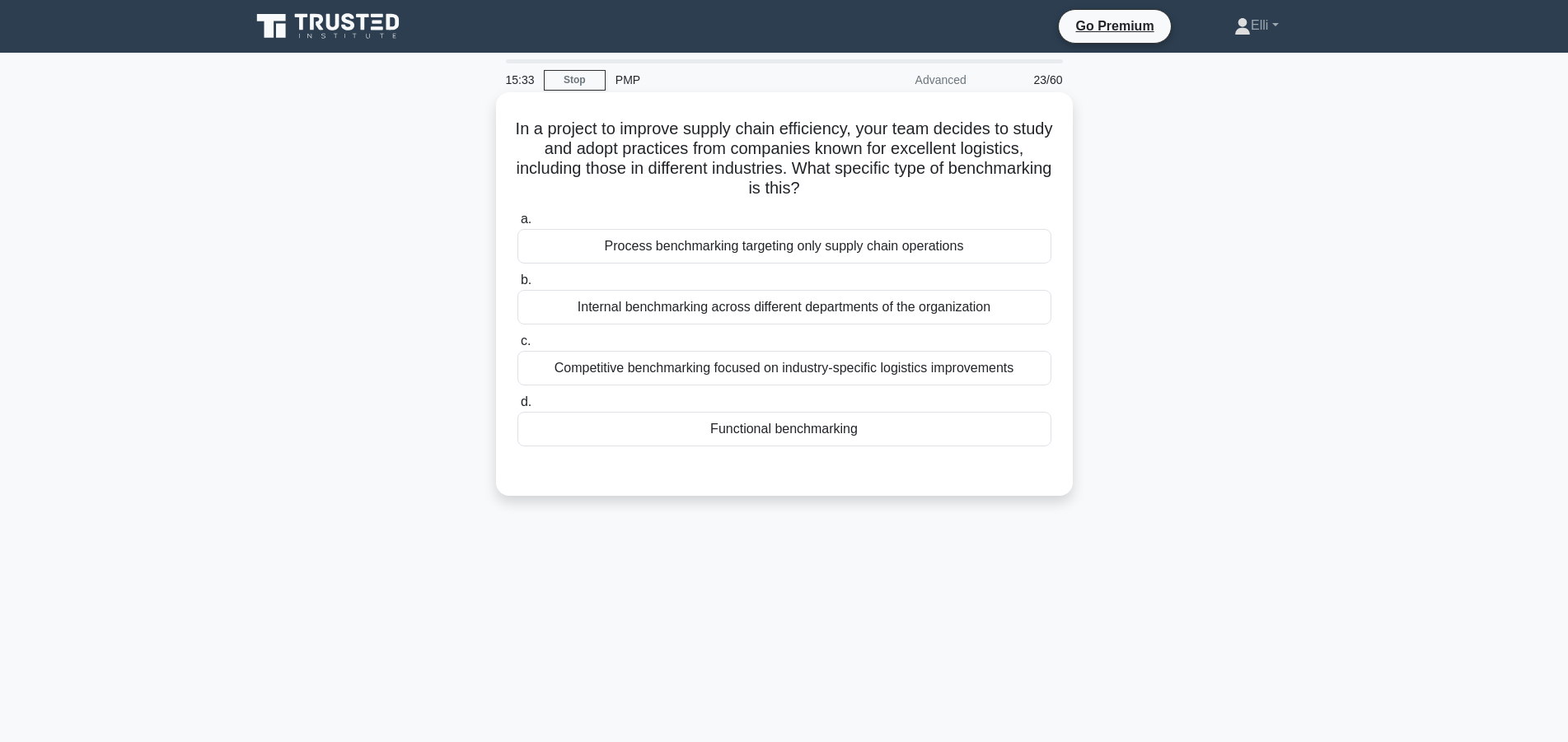
click at [950, 250] on div "Process benchmarking targeting only supply chain operations" at bounding box center [784, 247] width 534 height 35
click at [517, 225] on input "a. Process benchmarking targeting only supply chain operations" at bounding box center [517, 219] width 0 height 11
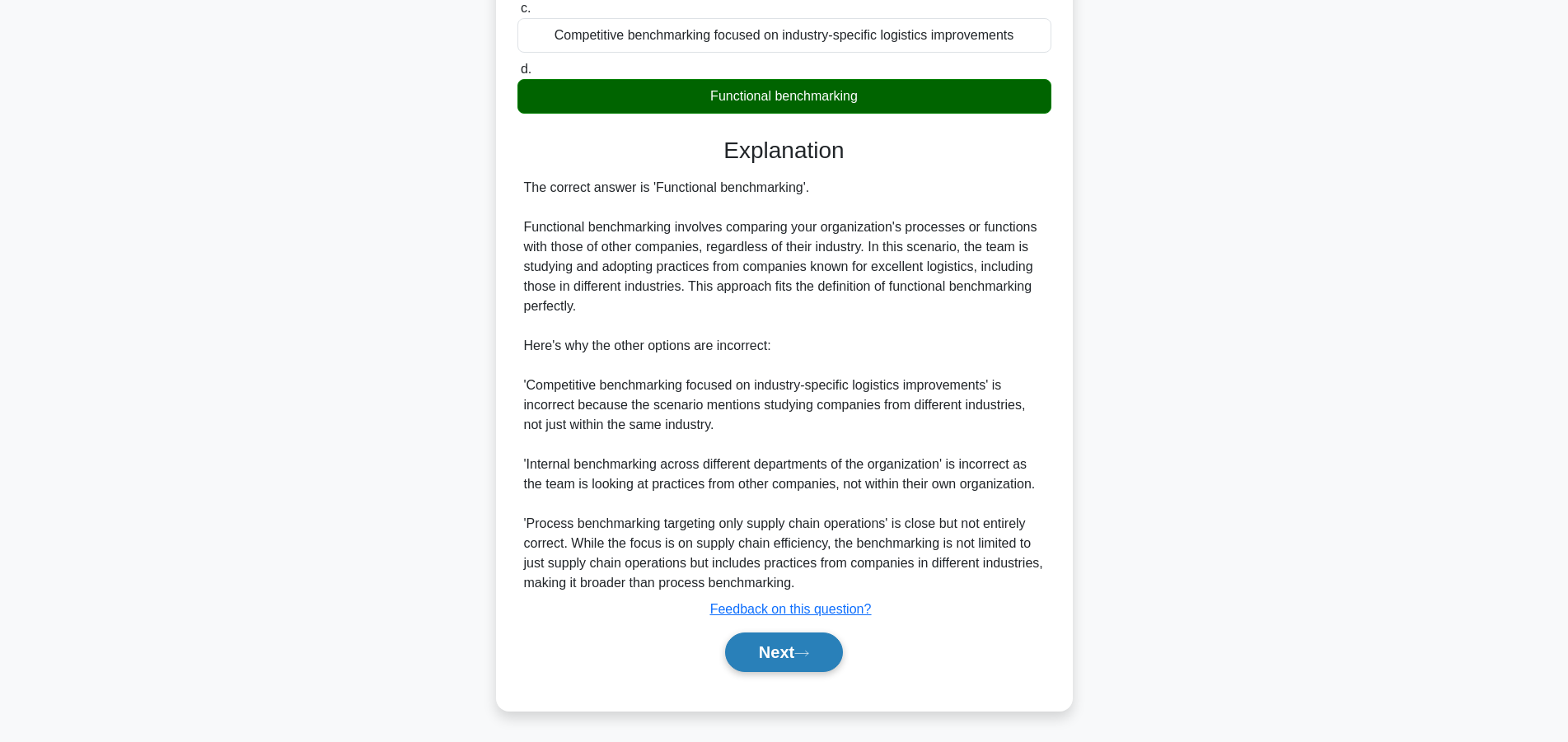
click at [769, 651] on button "Next" at bounding box center [784, 652] width 118 height 40
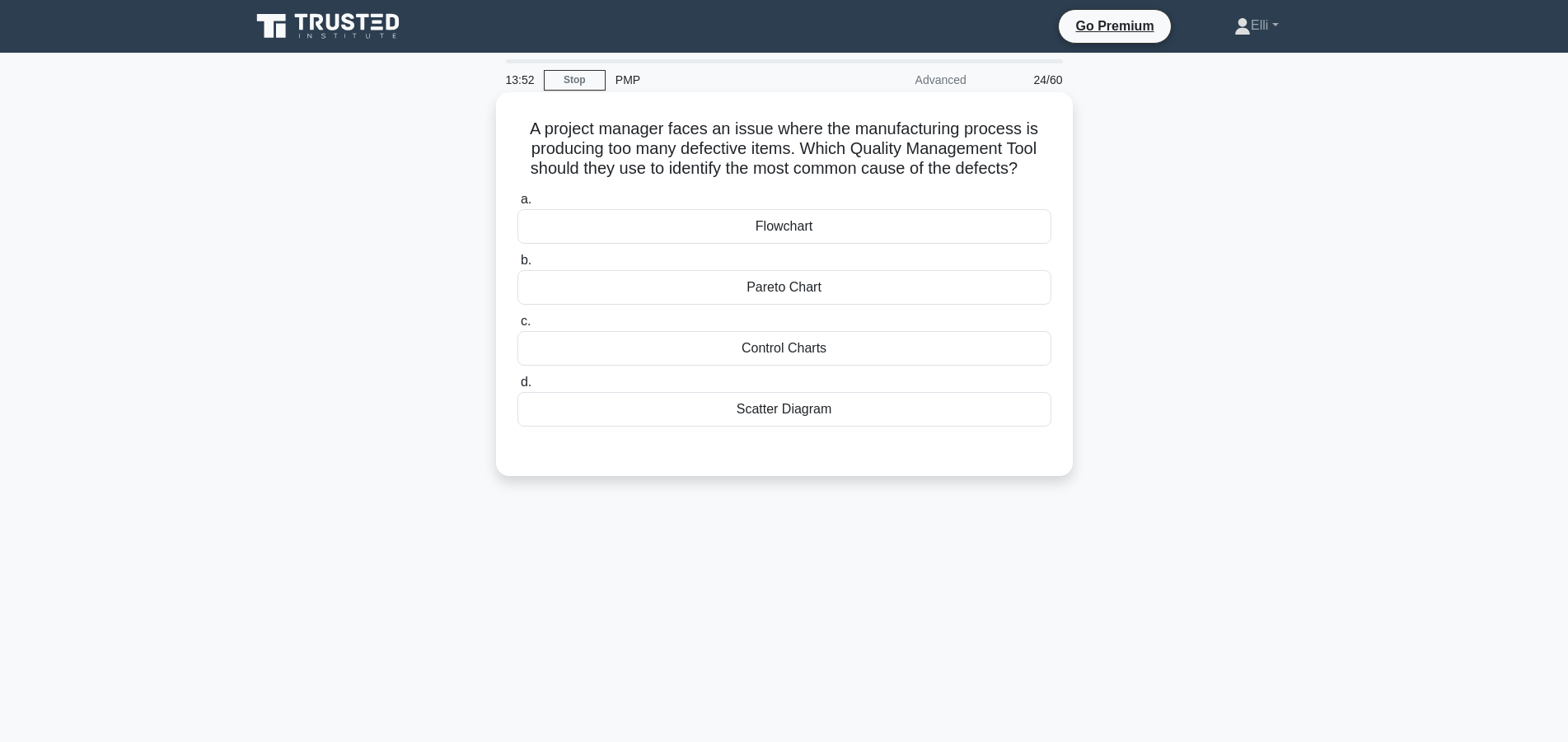
click at [707, 289] on div "Pareto Chart" at bounding box center [784, 288] width 534 height 35
click at [517, 266] on input "b. Pareto Chart" at bounding box center [517, 261] width 0 height 11
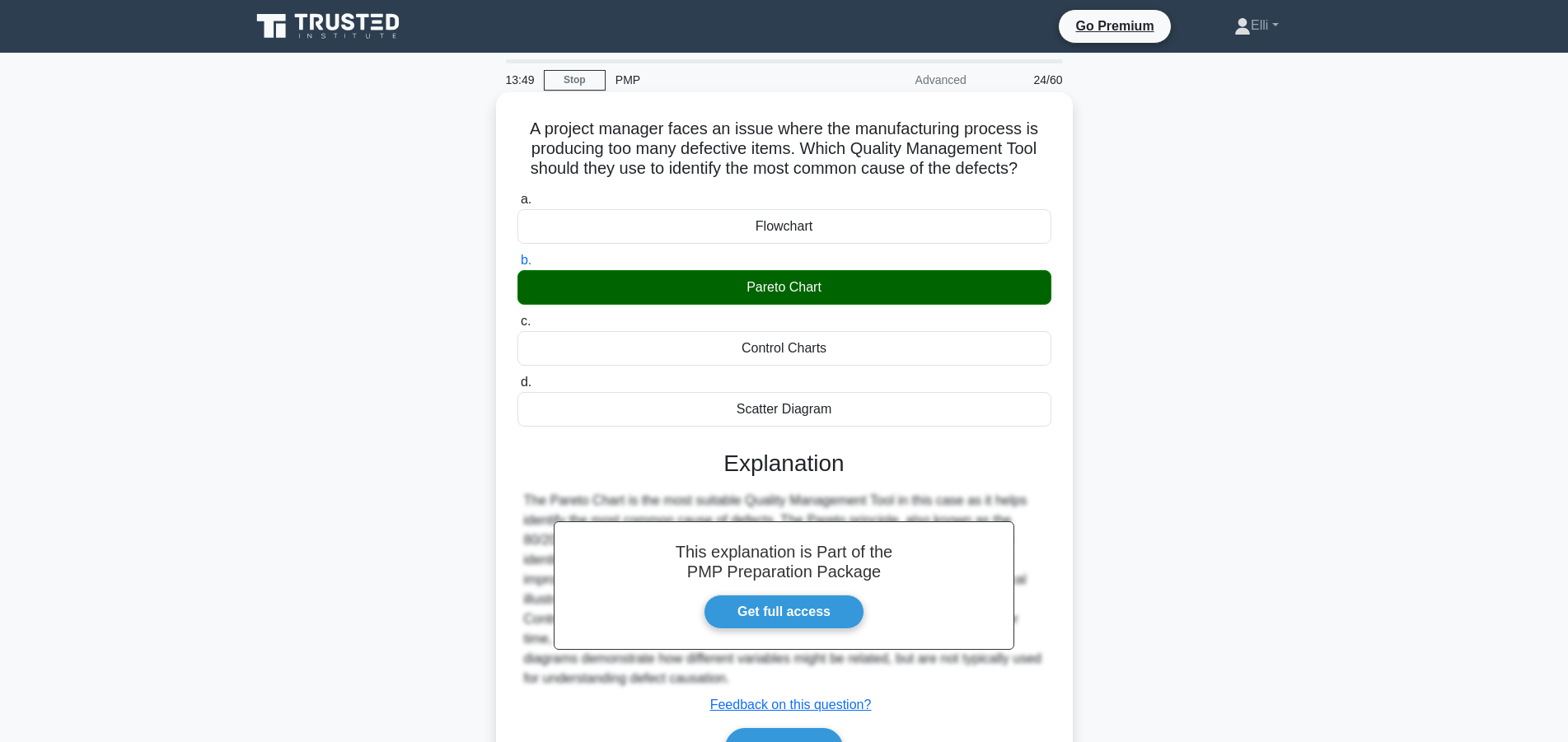
scroll to position [148, 0]
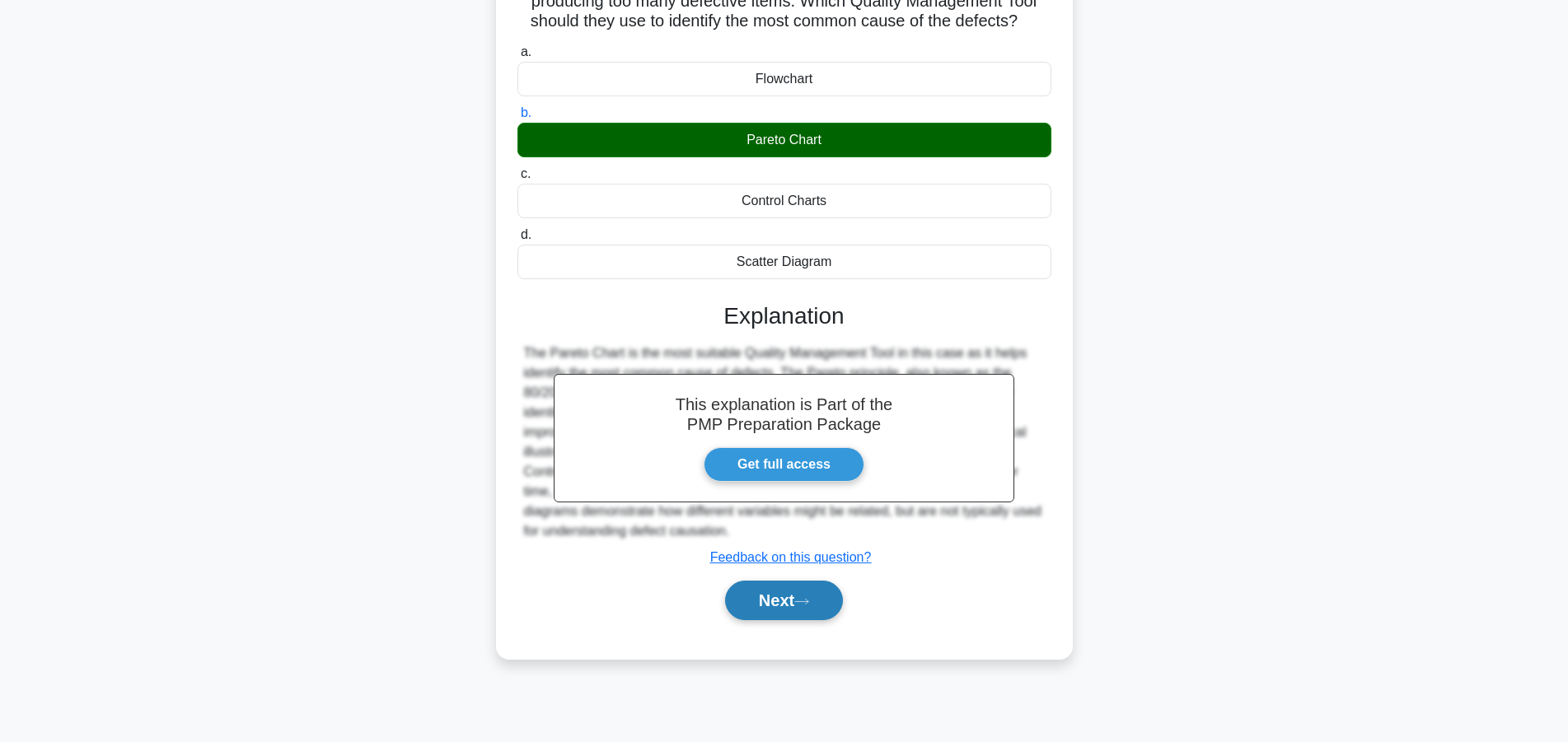
click at [782, 592] on button "Next" at bounding box center [784, 601] width 118 height 40
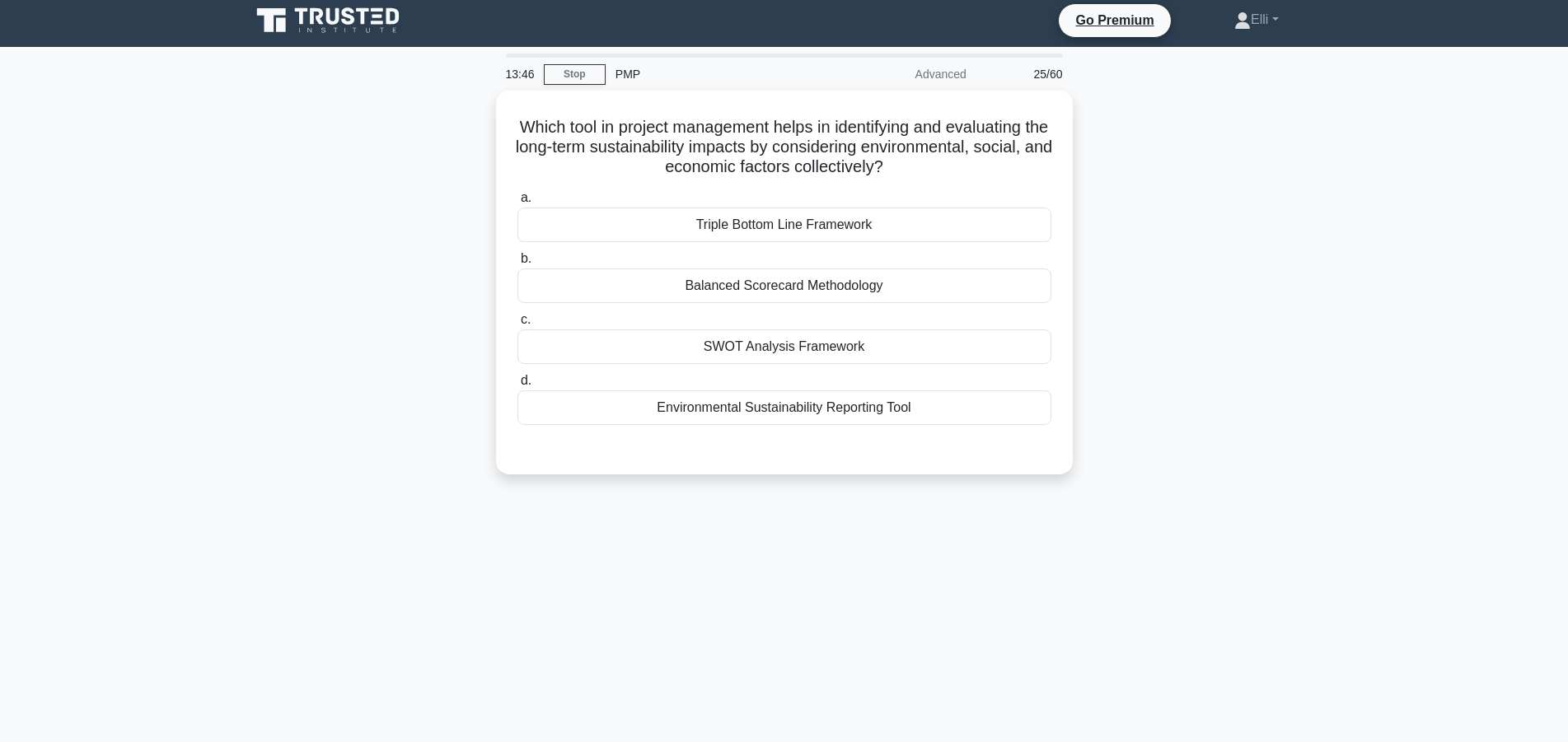
scroll to position [0, 0]
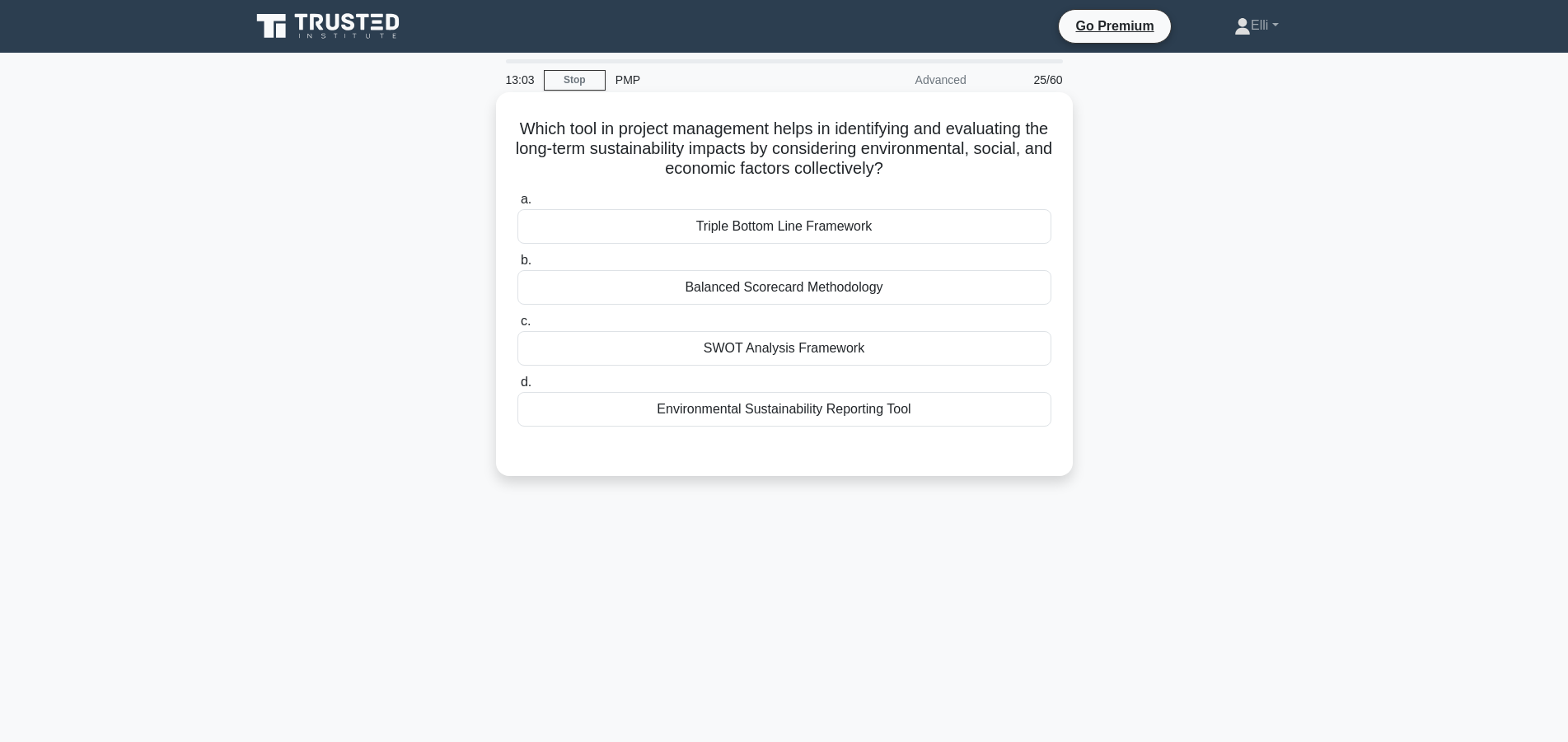
click at [724, 352] on div "SWOT Analysis Framework" at bounding box center [784, 349] width 534 height 35
click at [517, 327] on input "c. SWOT Analysis Framework" at bounding box center [517, 321] width 0 height 11
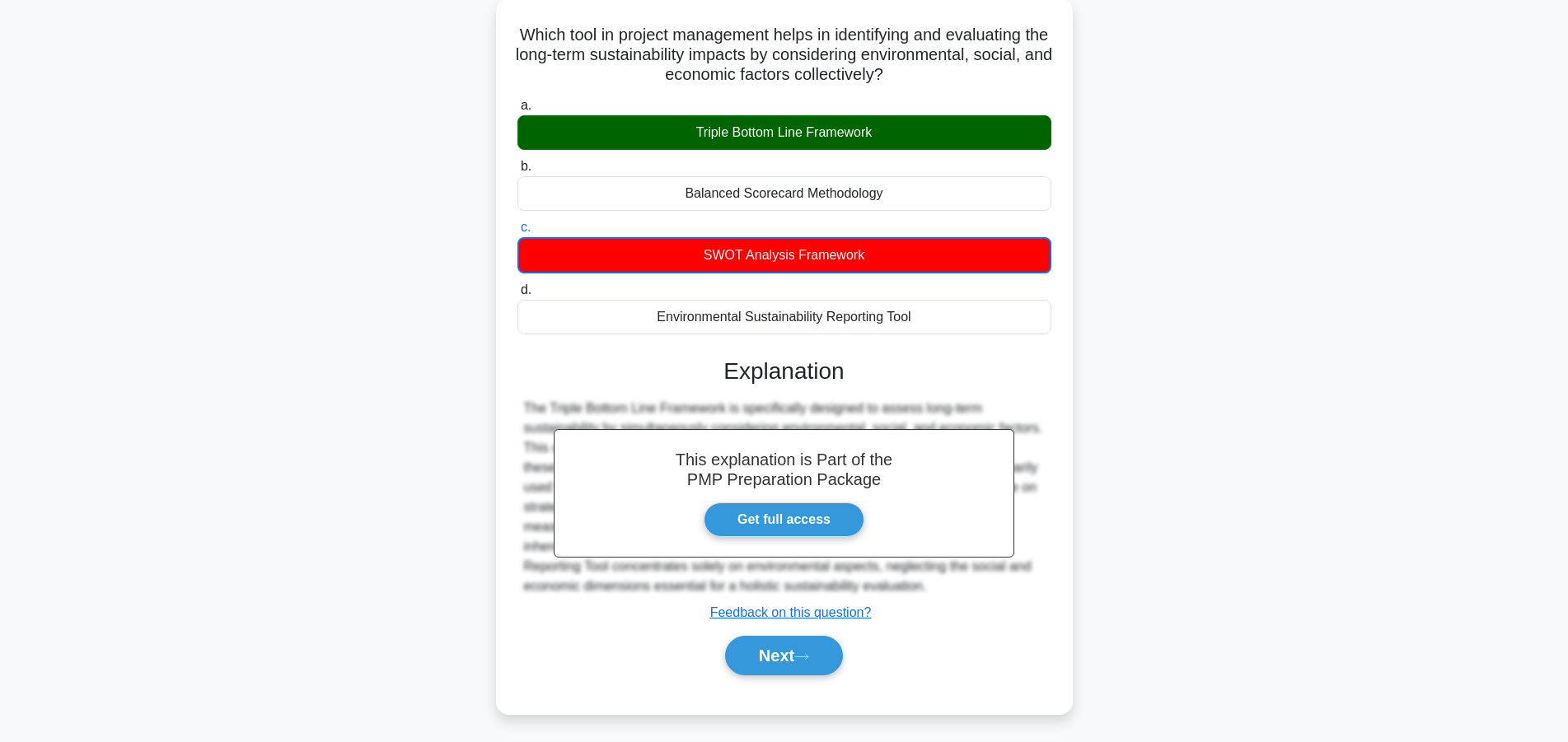
scroll to position [148, 0]
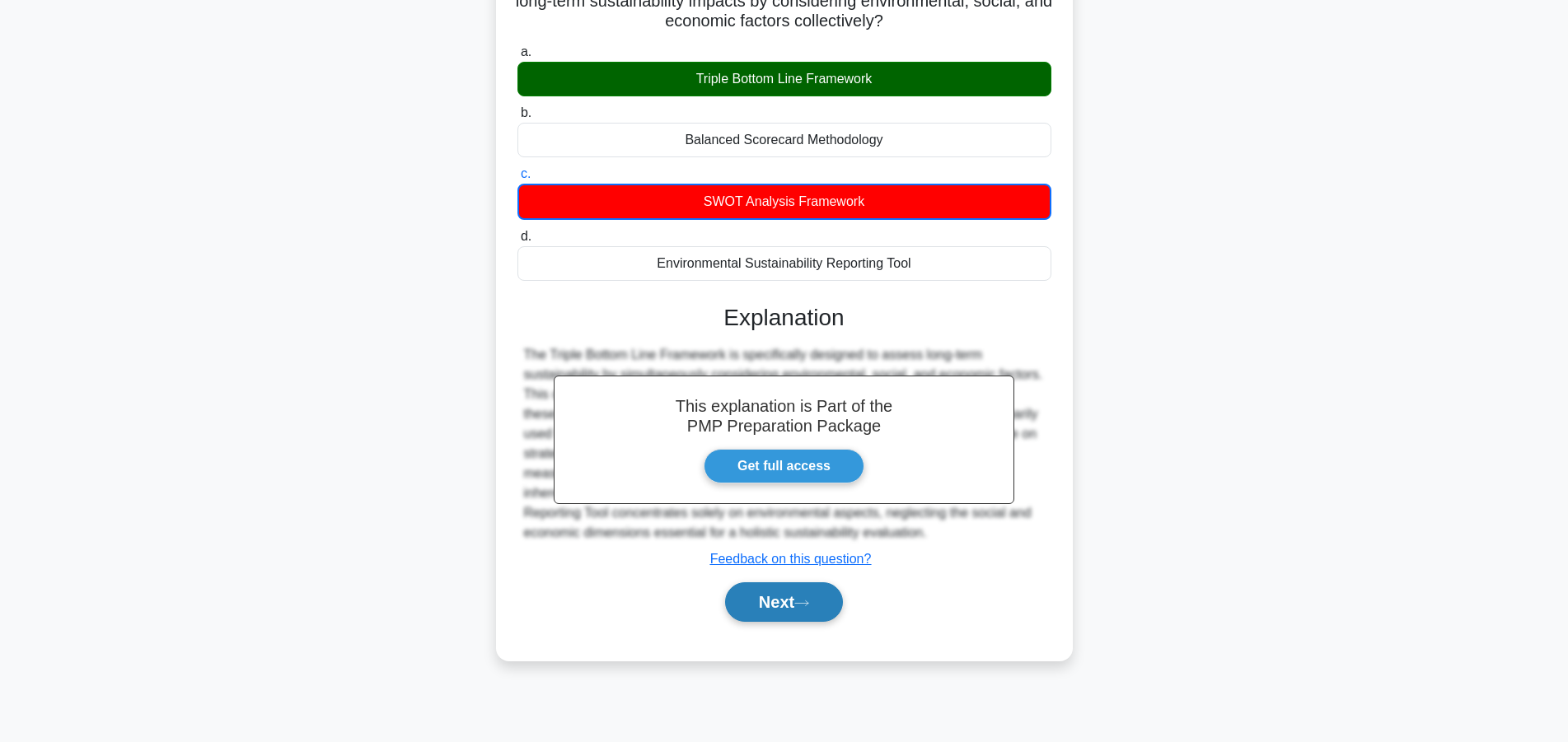
click at [785, 609] on button "Next" at bounding box center [784, 603] width 118 height 40
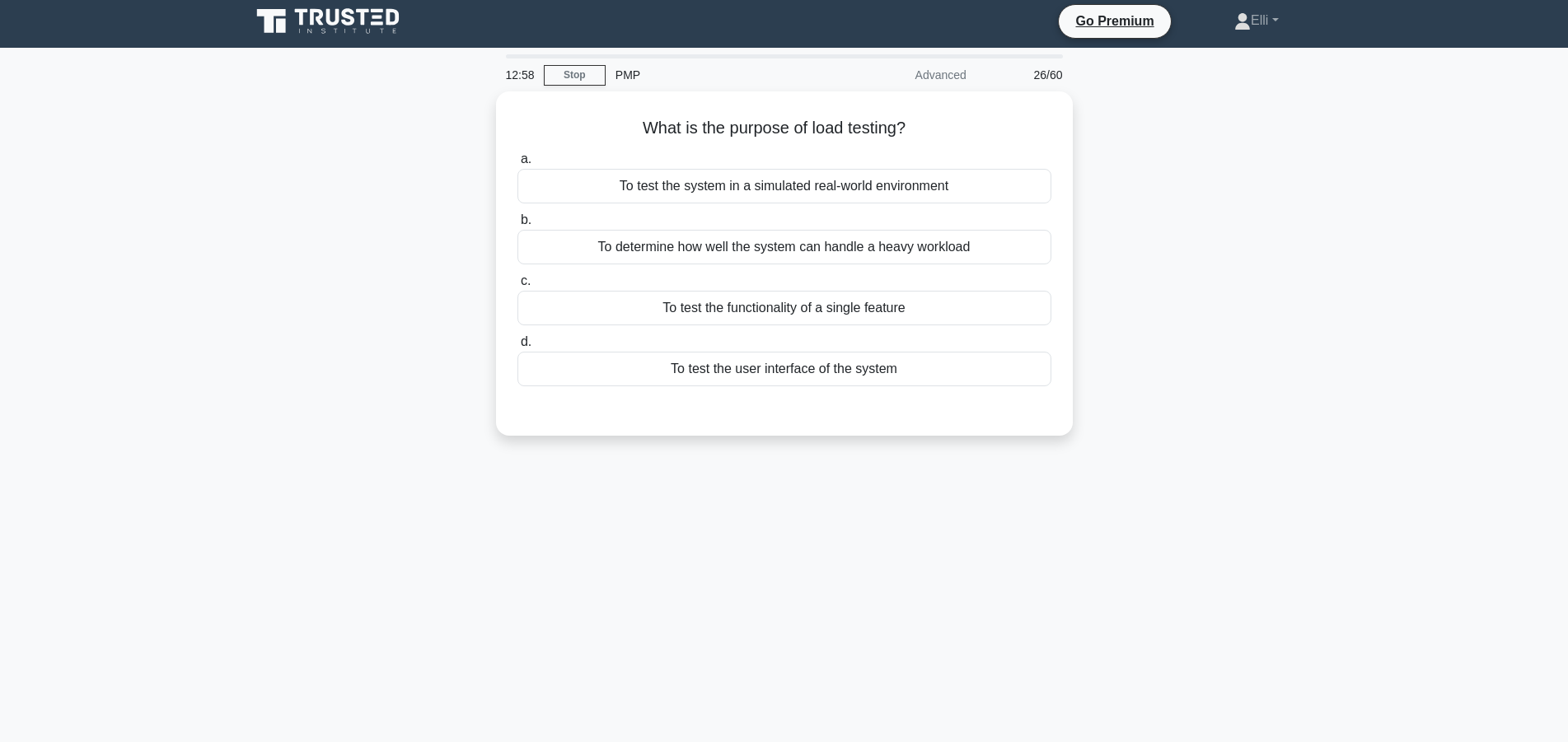
scroll to position [0, 0]
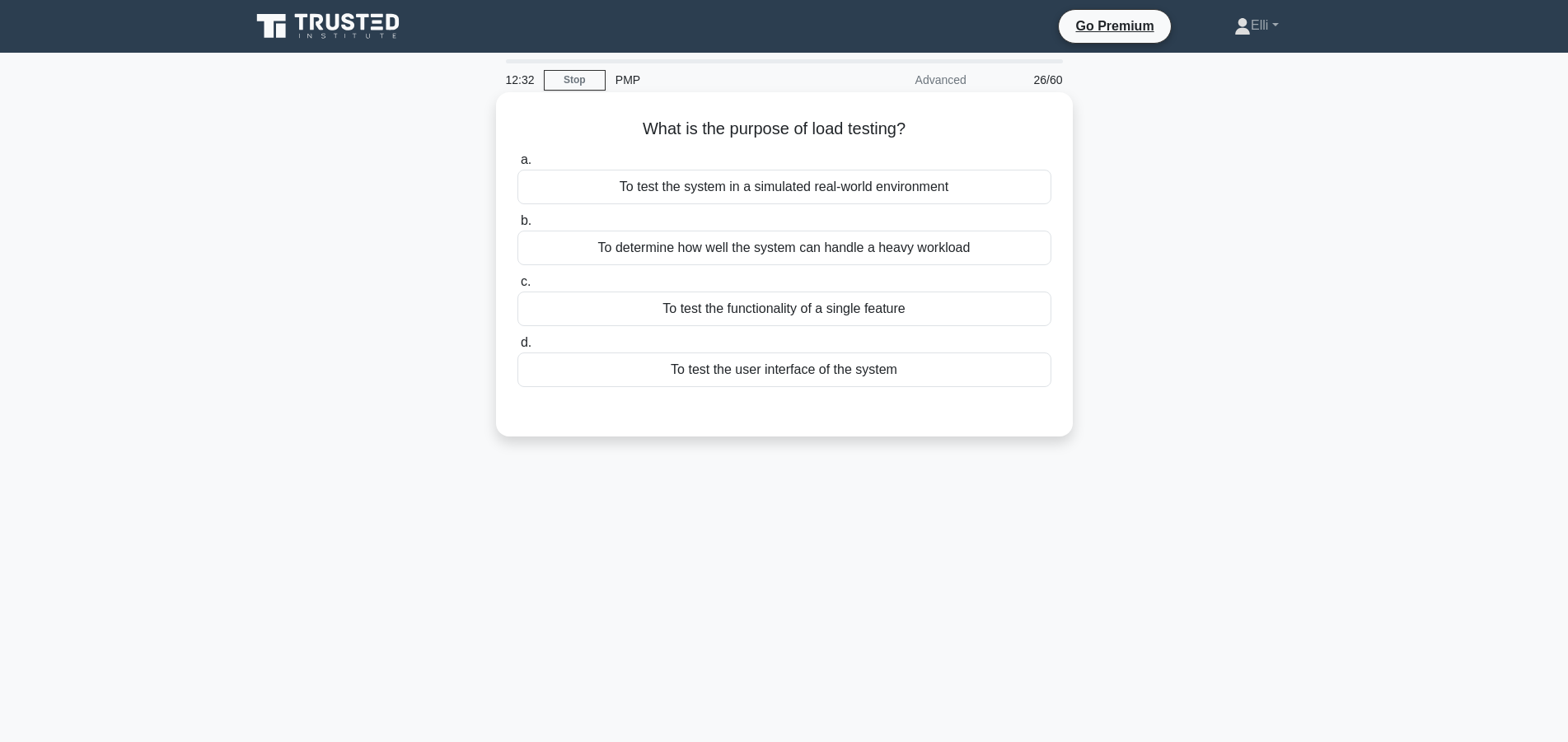
click at [858, 249] on div "To determine how well the system can handle a heavy workload" at bounding box center [784, 248] width 534 height 35
click at [517, 227] on input "b. To determine how well the system can handle a heavy workload" at bounding box center [517, 221] width 0 height 11
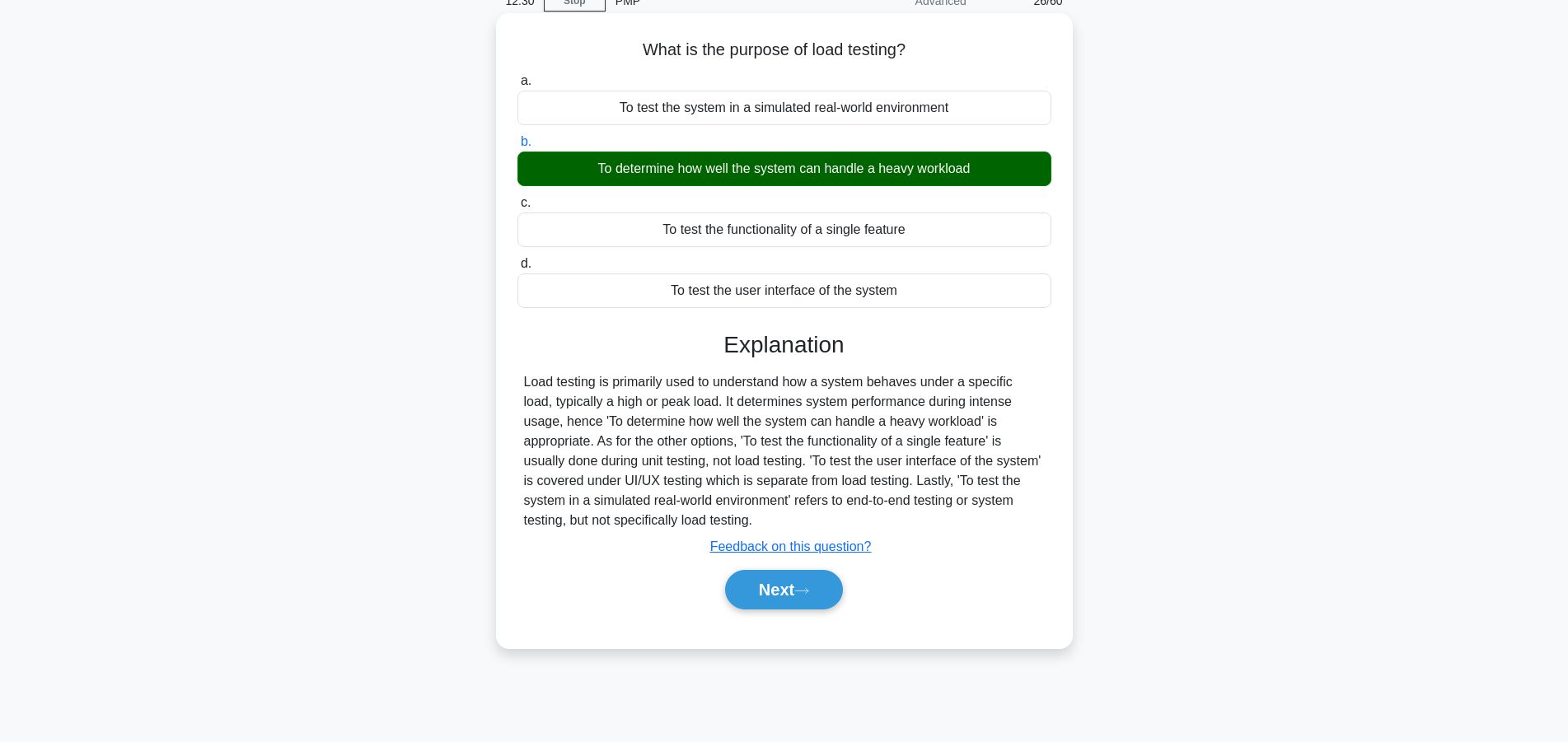
scroll to position [148, 0]
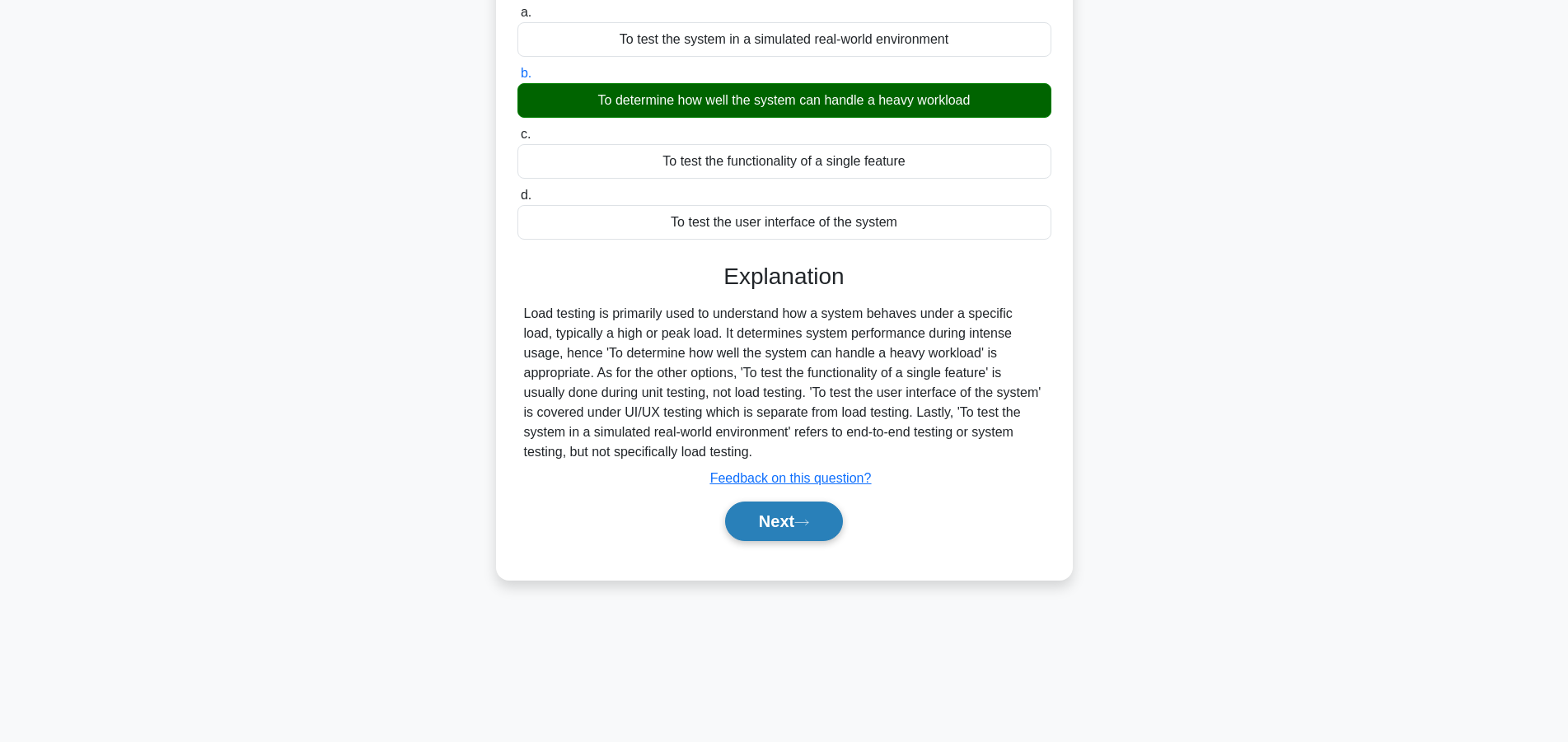
click at [788, 510] on button "Next" at bounding box center [784, 521] width 118 height 40
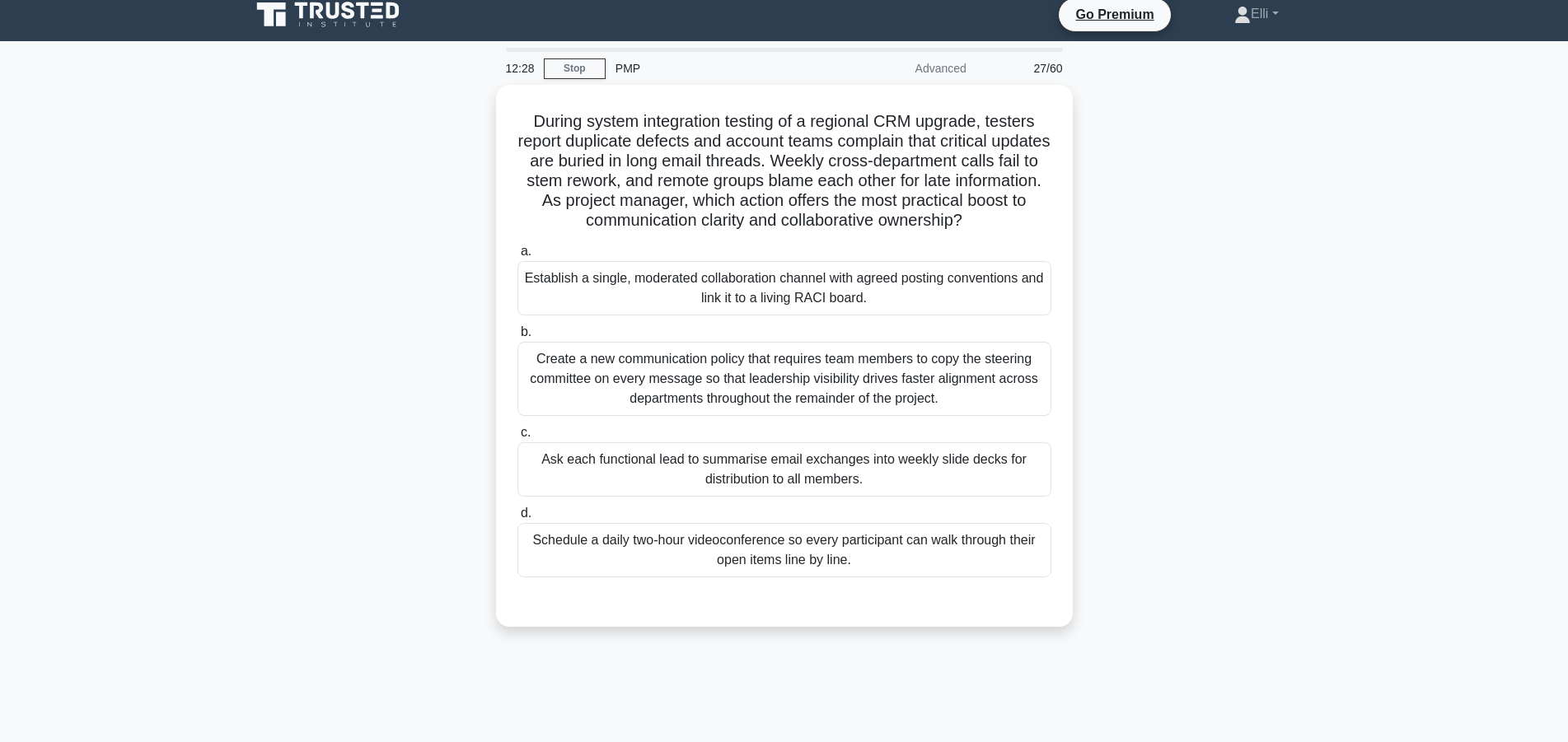
scroll to position [0, 0]
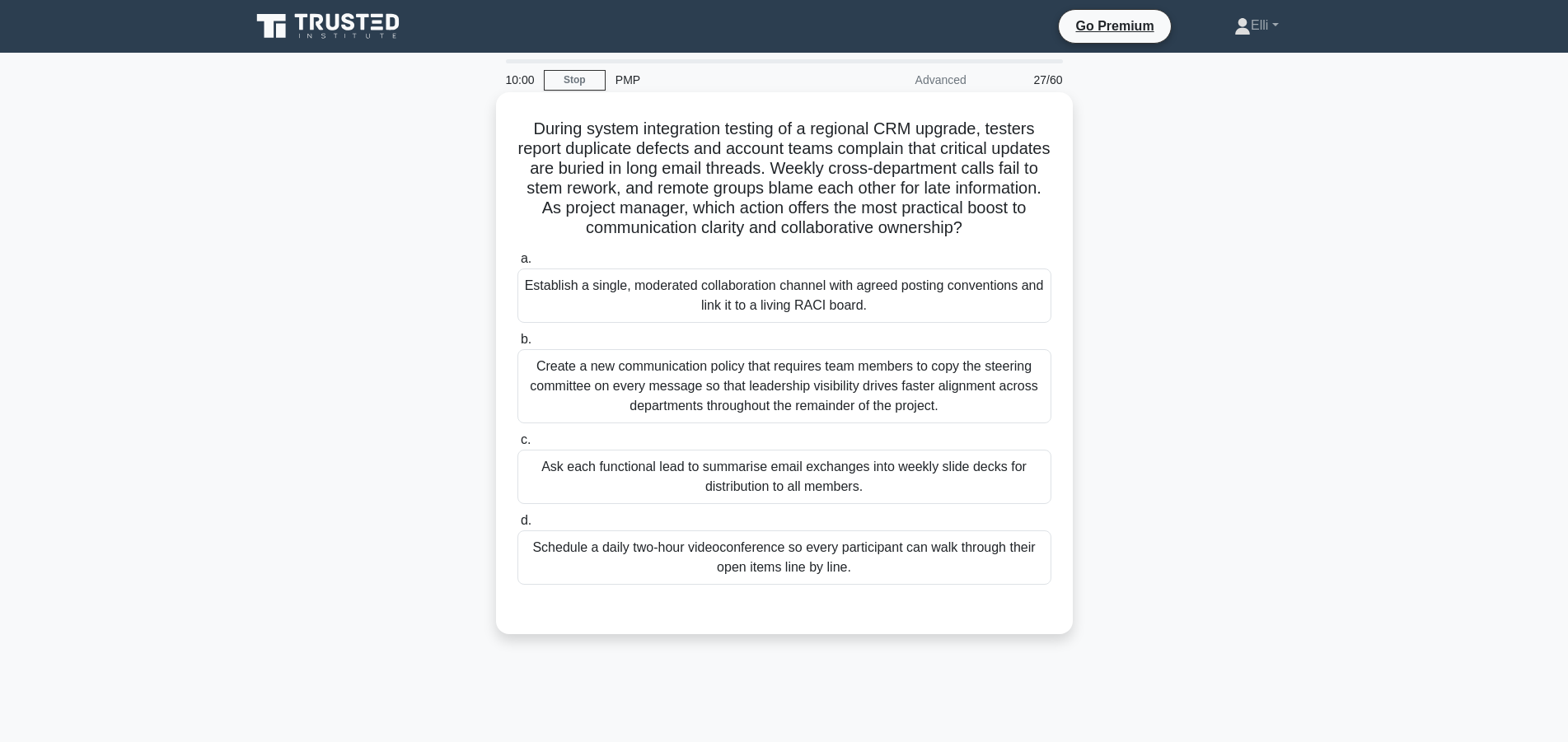
click at [989, 310] on div "Establish a single, moderated collaboration channel with agreed posting convent…" at bounding box center [784, 296] width 534 height 55
click at [517, 265] on input "a. Establish a single, moderated collaboration channel with agreed posting conv…" at bounding box center [517, 259] width 0 height 11
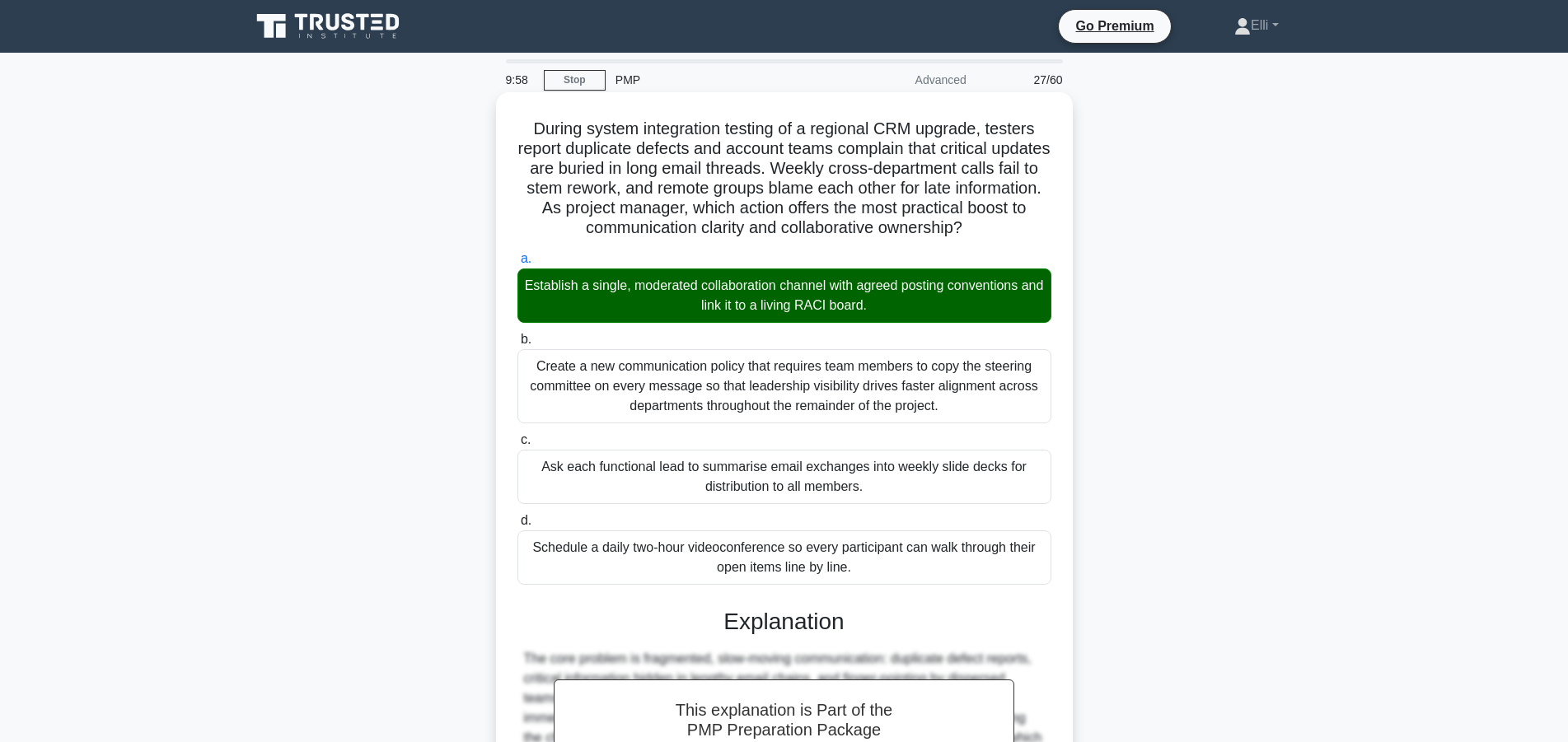
scroll to position [334, 0]
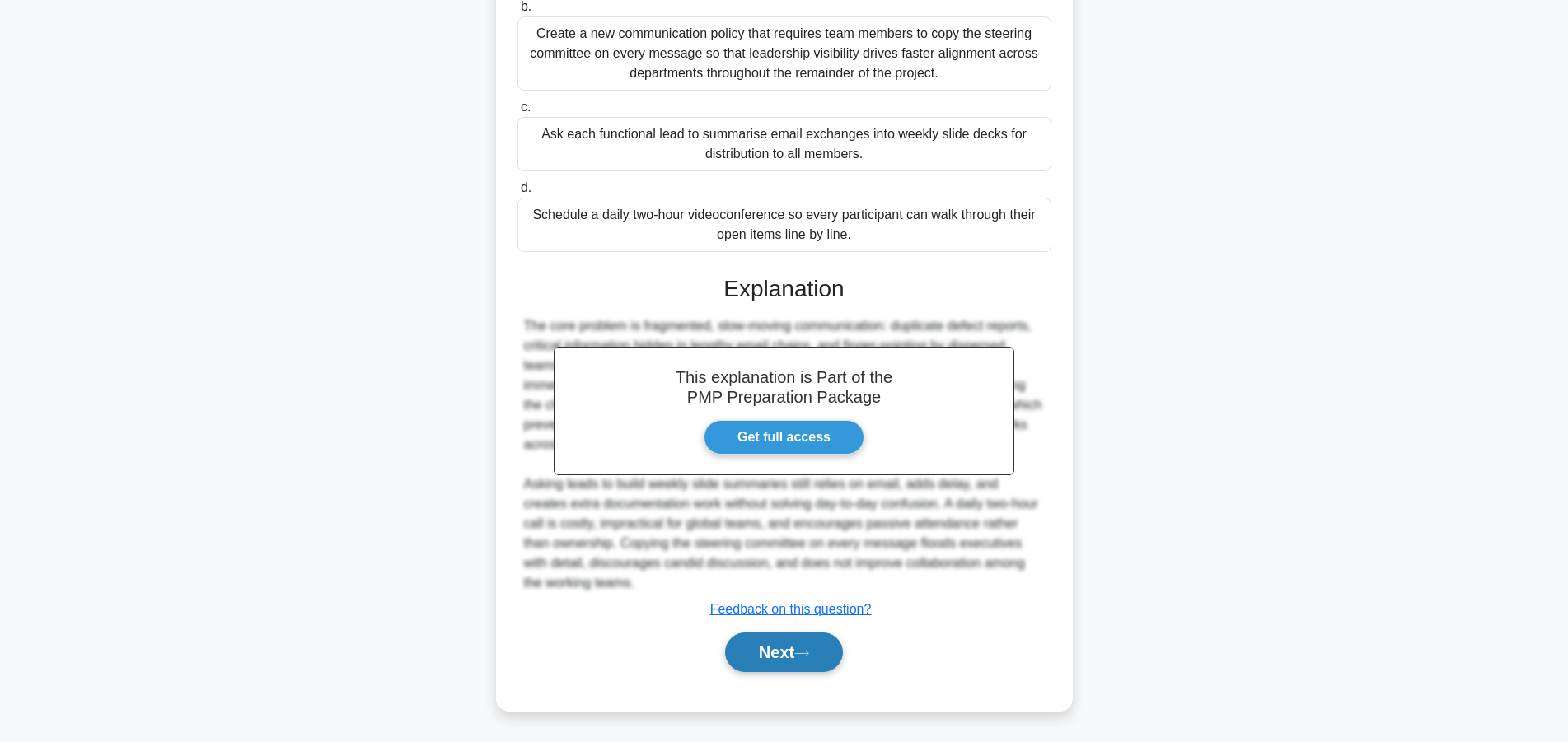
click at [791, 647] on button "Next" at bounding box center [784, 652] width 118 height 40
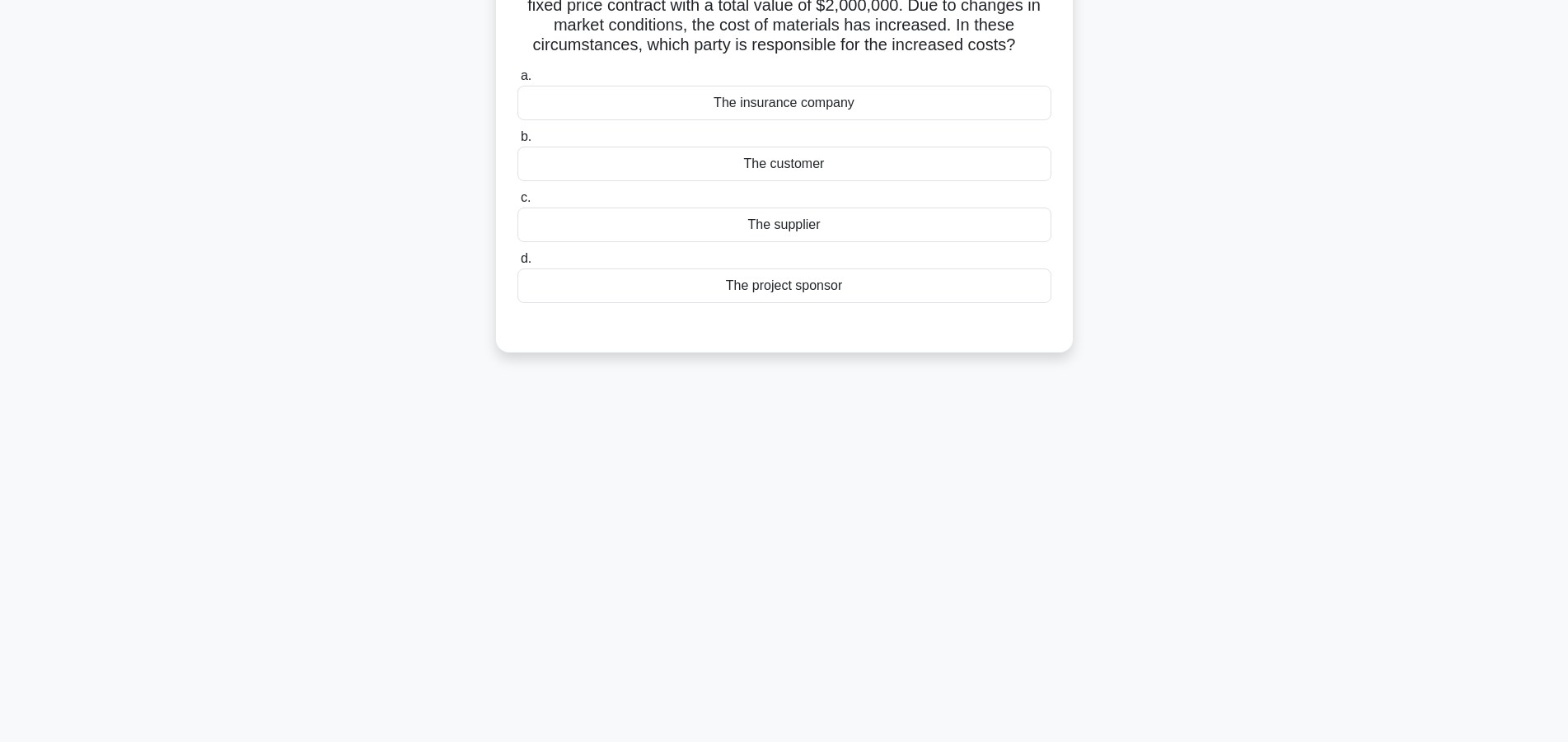
scroll to position [0, 0]
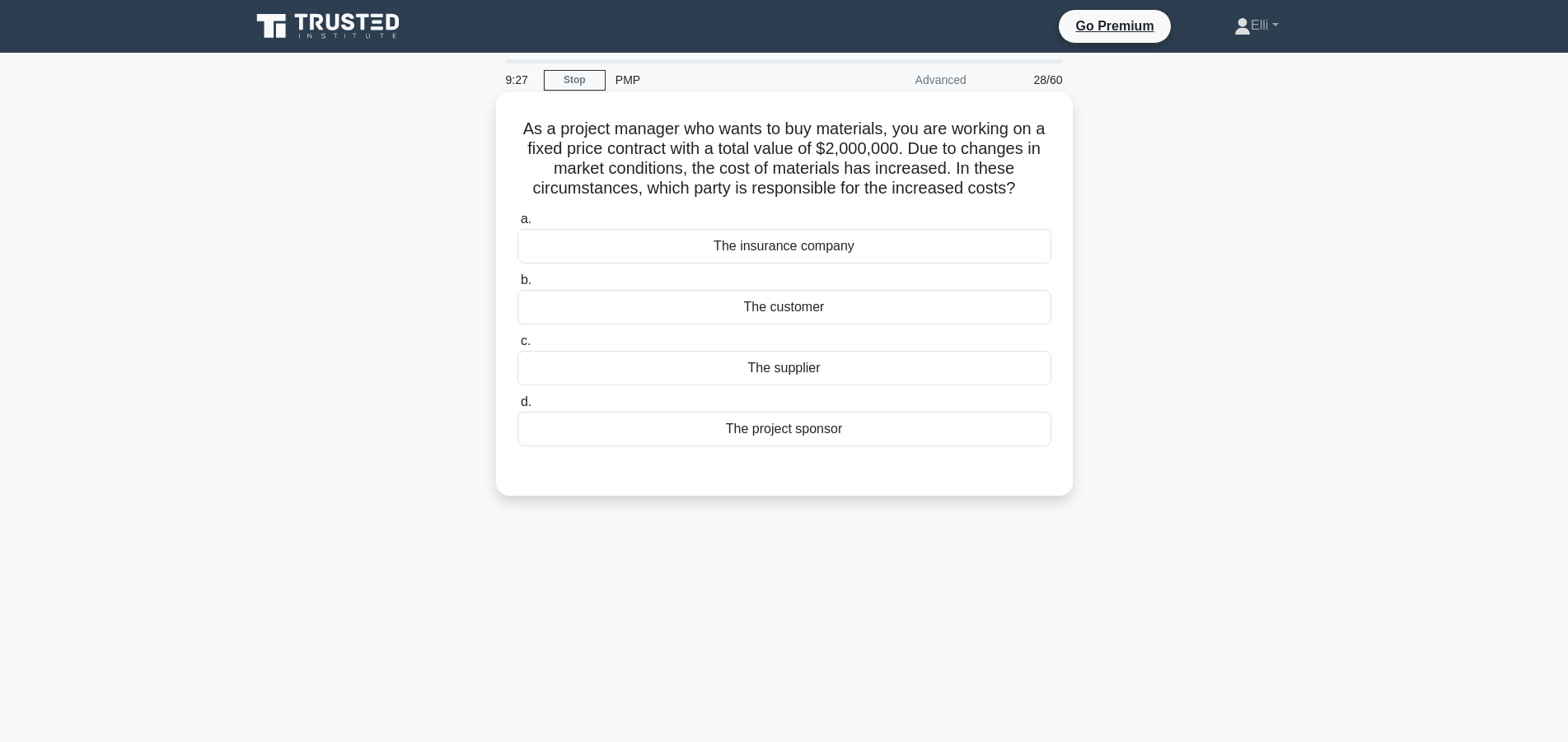
click at [861, 375] on div "The supplier" at bounding box center [784, 369] width 534 height 35
click at [517, 347] on input "c. The supplier" at bounding box center [517, 341] width 0 height 11
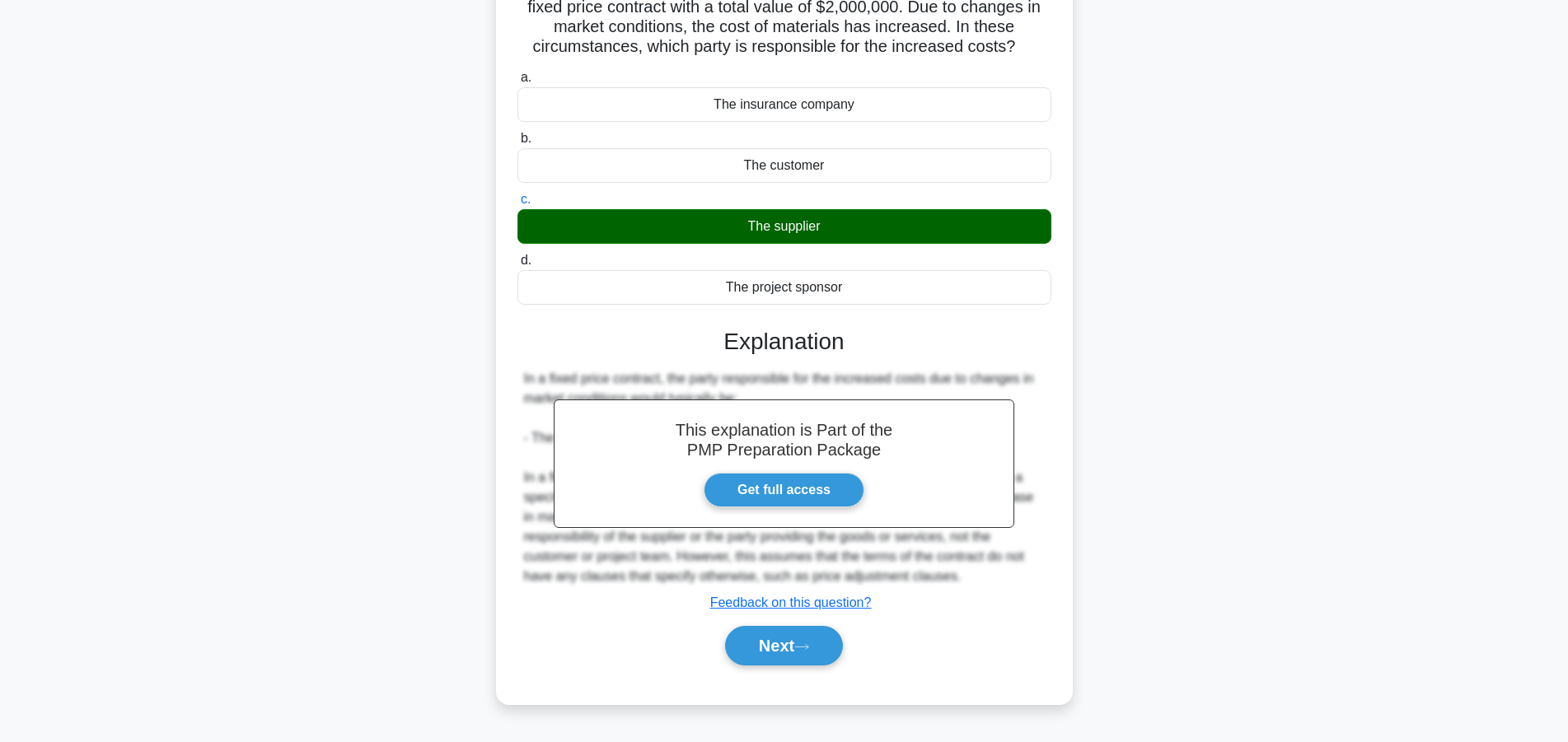
scroll to position [148, 0]
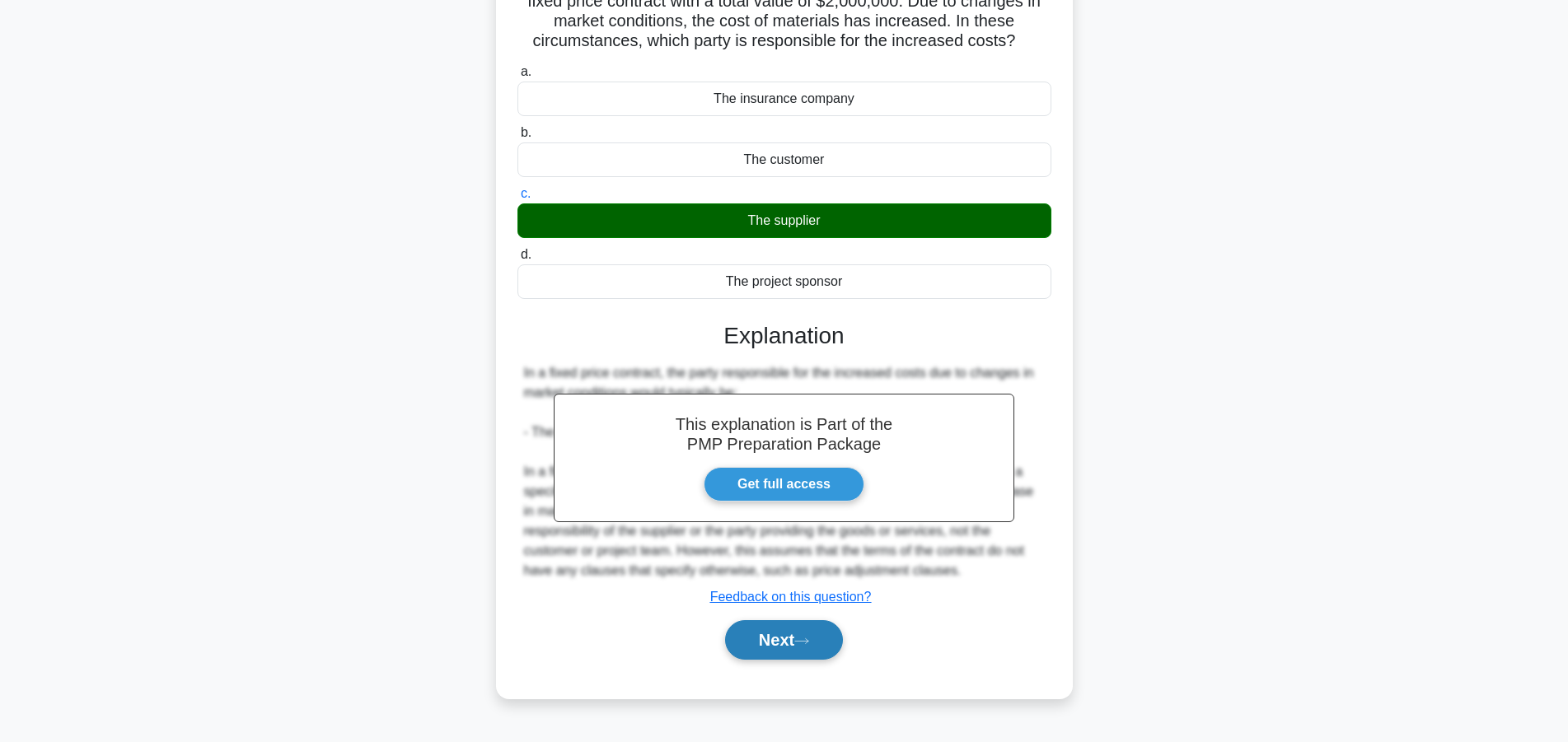
click at [798, 631] on button "Next" at bounding box center [784, 640] width 118 height 40
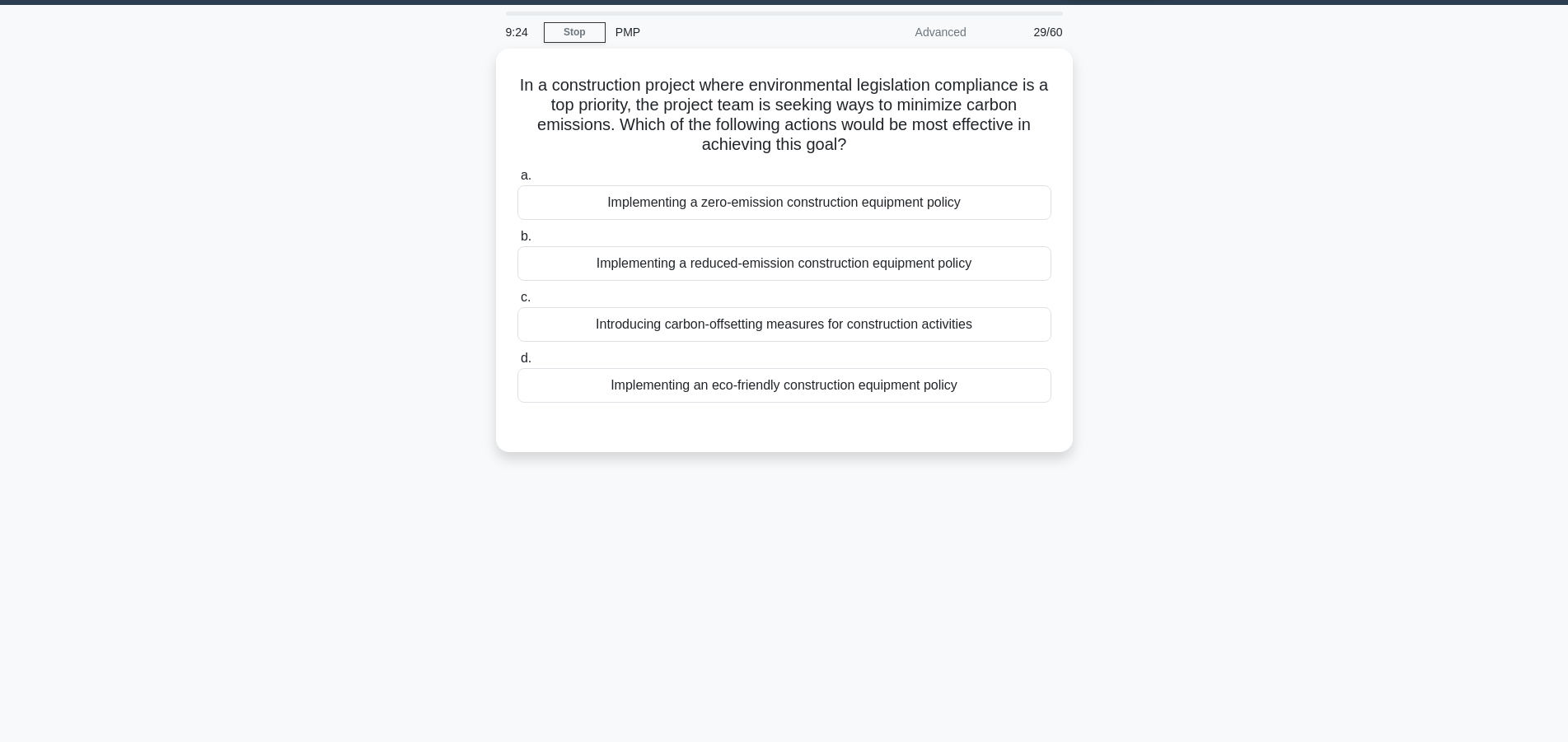
scroll to position [0, 0]
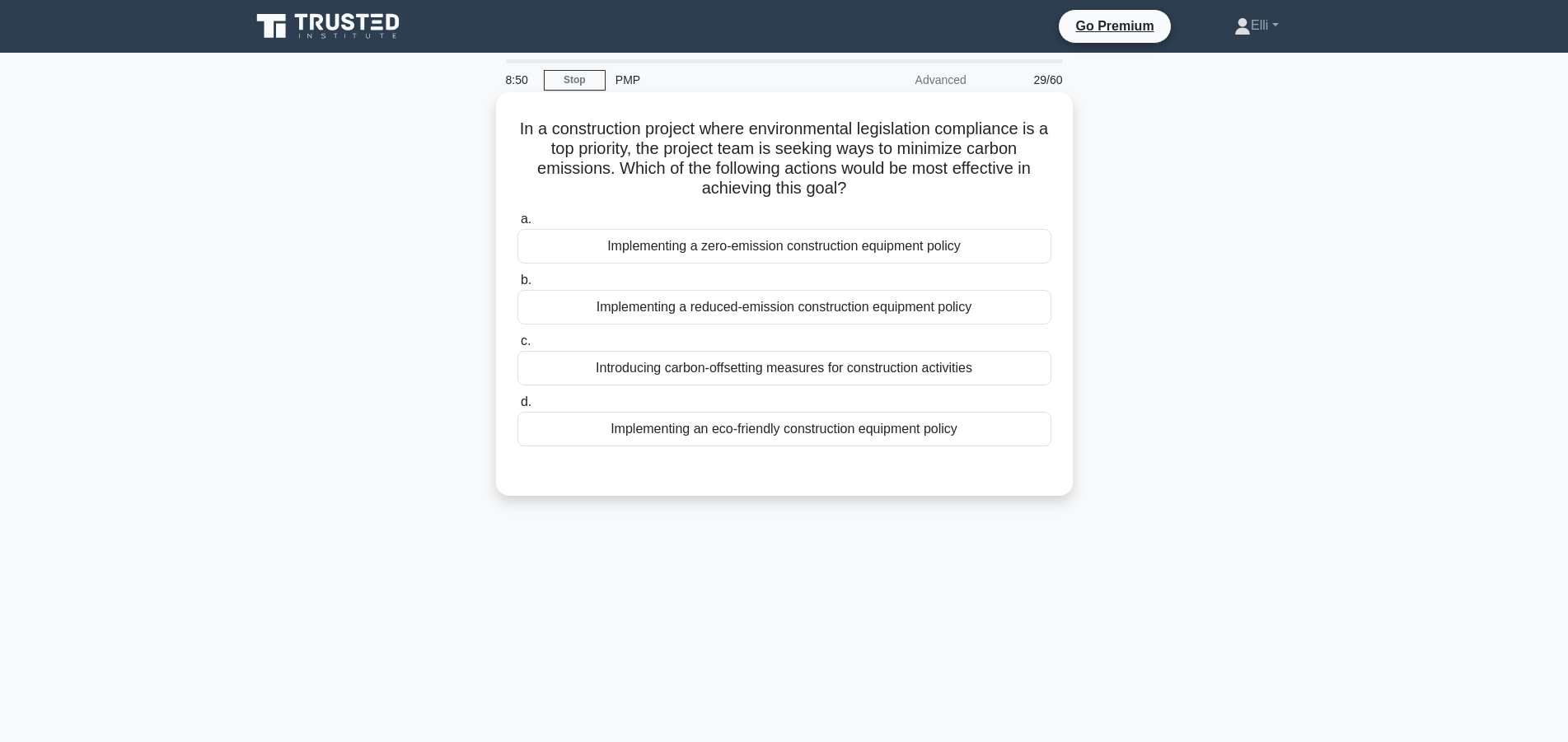
click at [796, 431] on div "Implementing an eco-friendly construction equipment policy" at bounding box center [784, 429] width 534 height 35
click at [517, 408] on input "d. Implementing an eco-friendly construction equipment policy" at bounding box center [517, 402] width 0 height 11
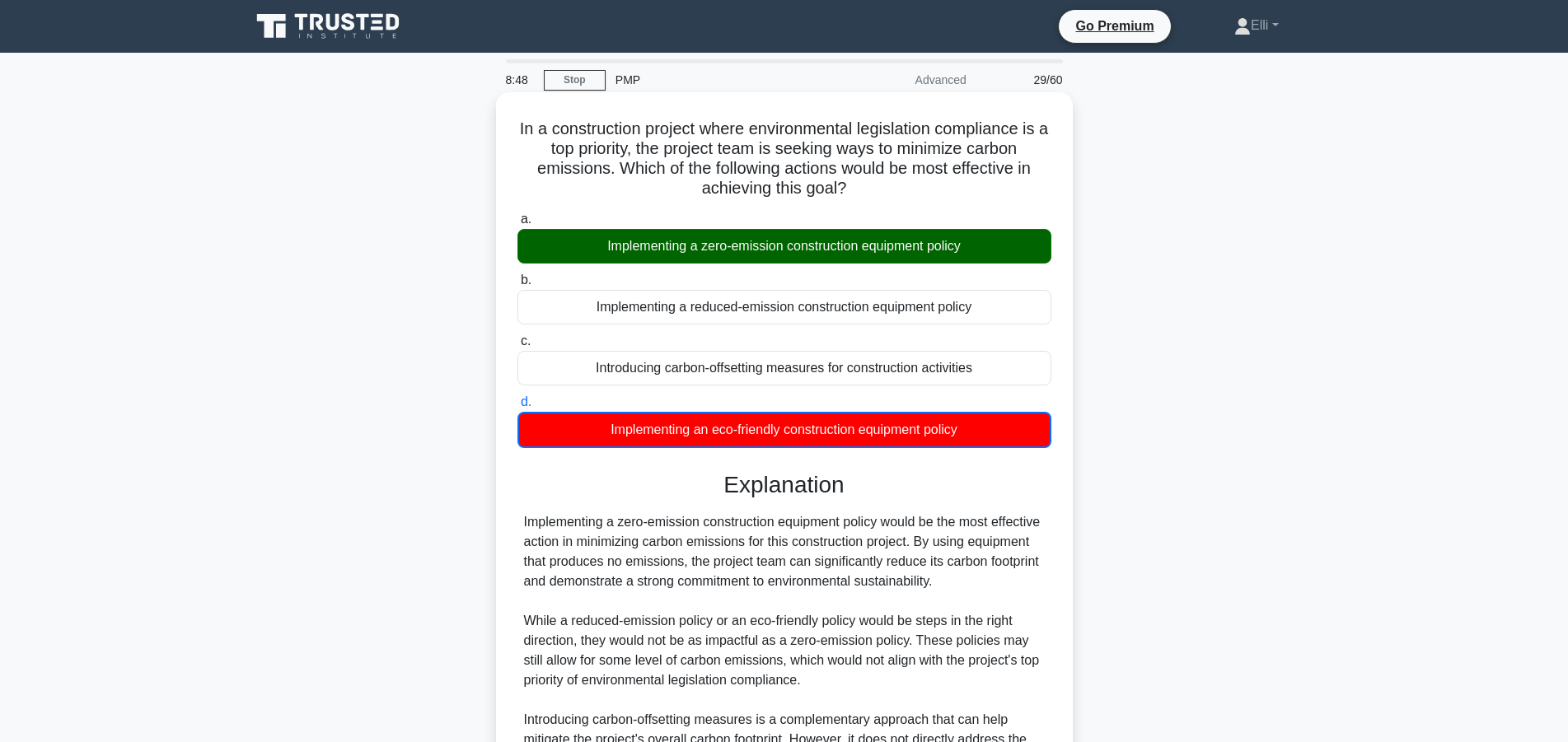
scroll to position [198, 0]
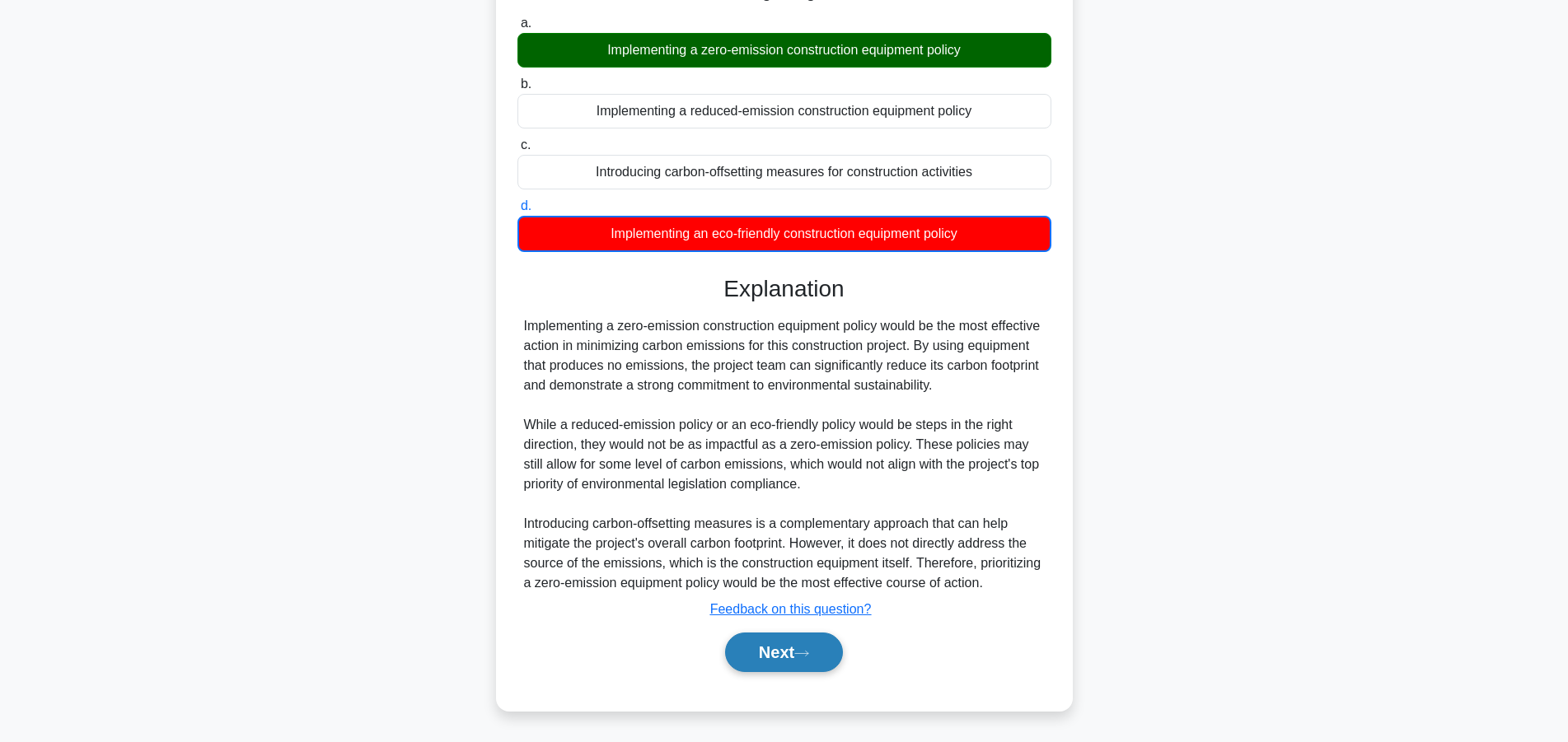
click at [797, 660] on button "Next" at bounding box center [784, 652] width 118 height 40
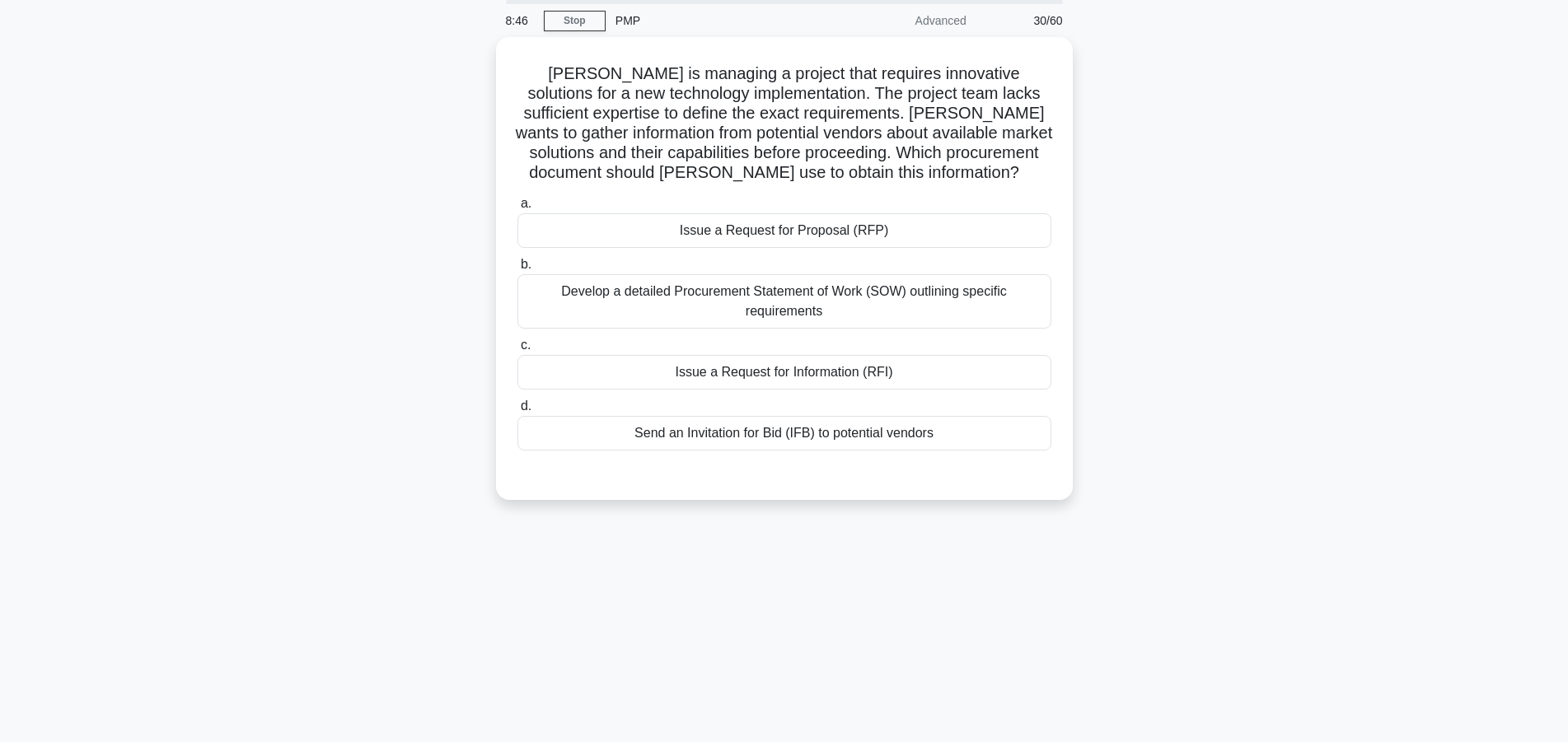
scroll to position [0, 0]
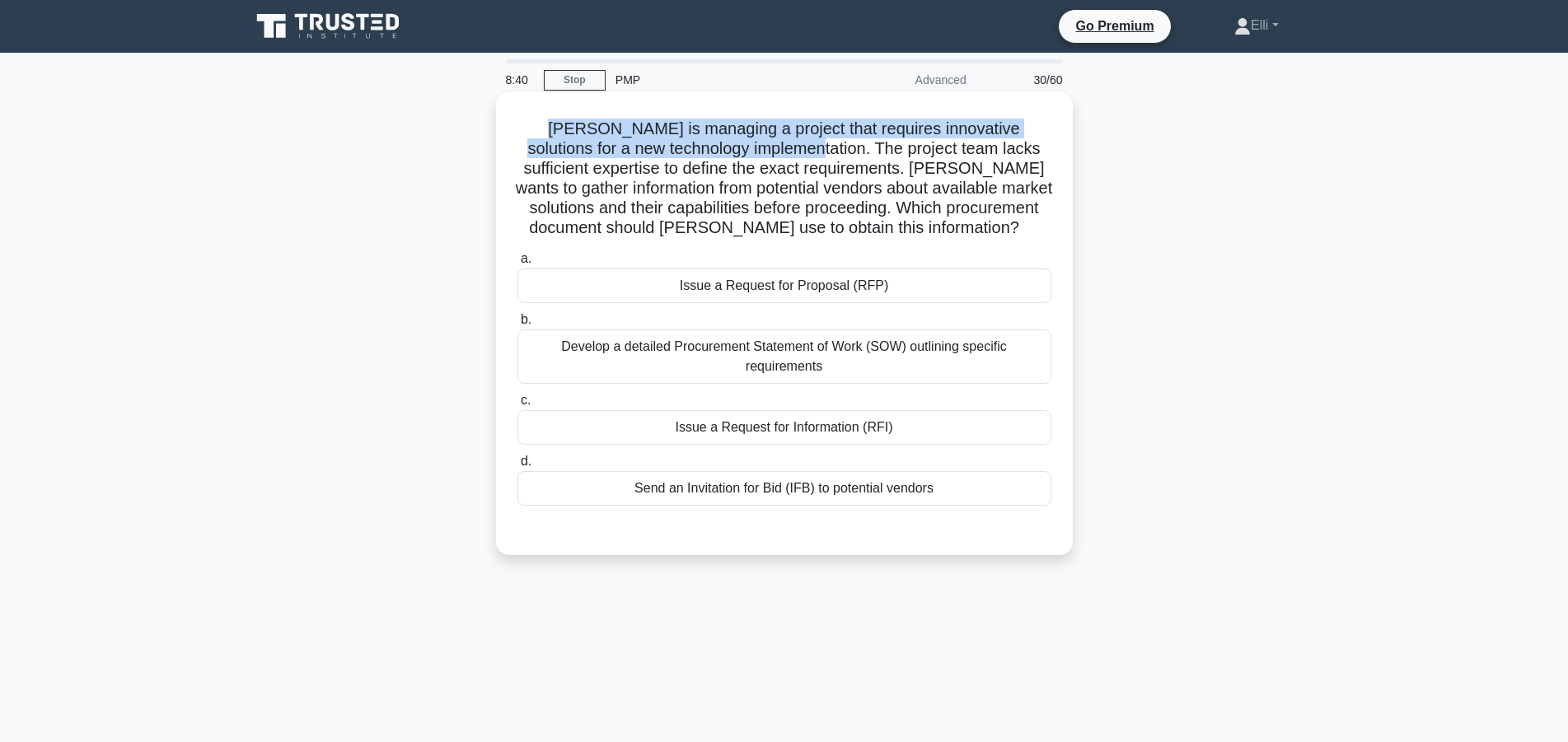
drag, startPoint x: 719, startPoint y: 151, endPoint x: 510, endPoint y: 133, distance: 209.8
click at [510, 133] on div "Michael is managing a project that requires innovative solutions for a new tech…" at bounding box center [784, 324] width 564 height 450
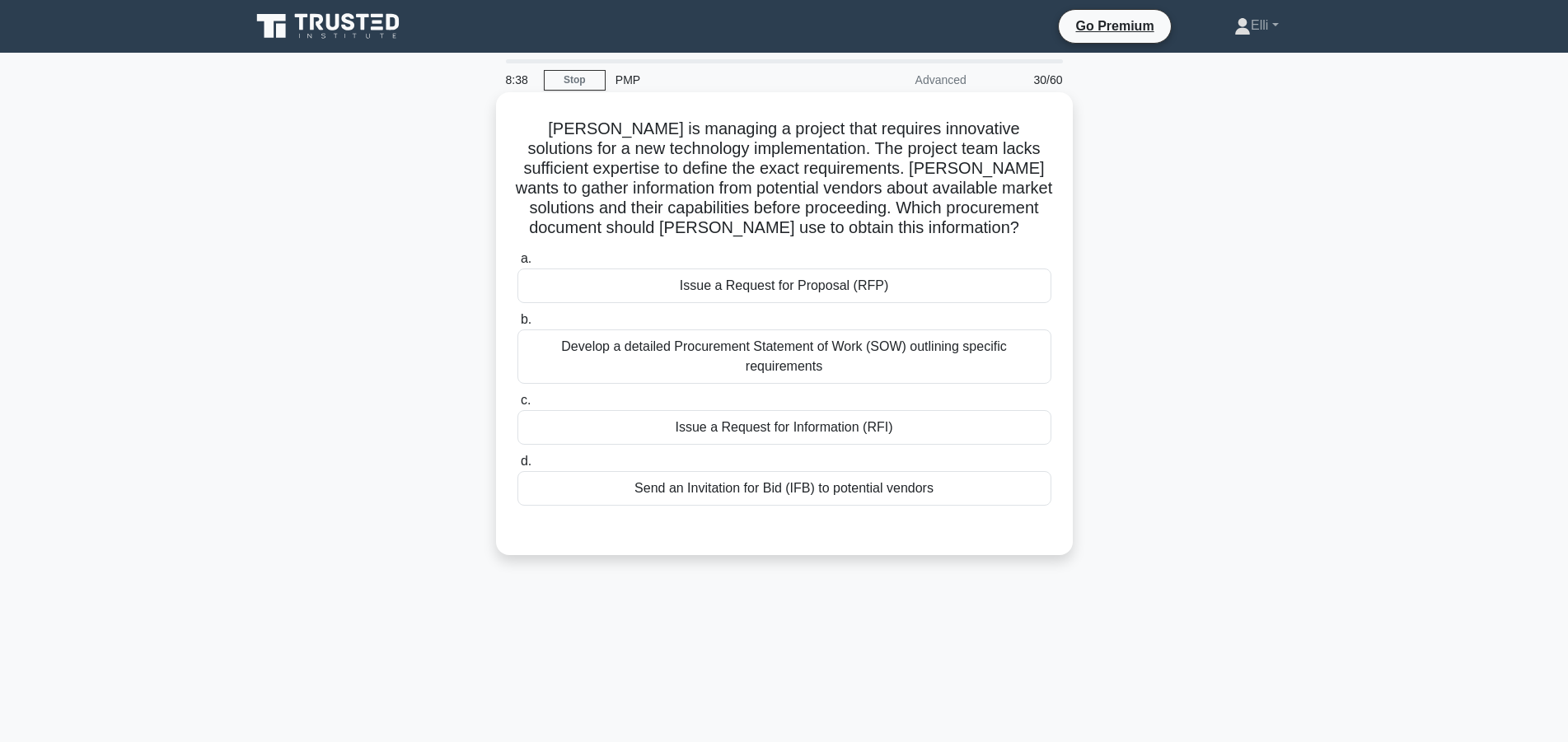
click at [820, 144] on h5 "Michael is managing a project that requires innovative solutions for a new tech…" at bounding box center [784, 178] width 537 height 120
drag, startPoint x: 541, startPoint y: 188, endPoint x: 1032, endPoint y: 183, distance: 491.0
click at [1032, 183] on h5 "Michael is managing a project that requires innovative solutions for a new tech…" at bounding box center [784, 178] width 537 height 120
click at [802, 427] on div "Issue a Request for Information (RFI)" at bounding box center [784, 427] width 534 height 35
click at [517, 406] on input "c. Issue a Request for Information (RFI)" at bounding box center [517, 400] width 0 height 11
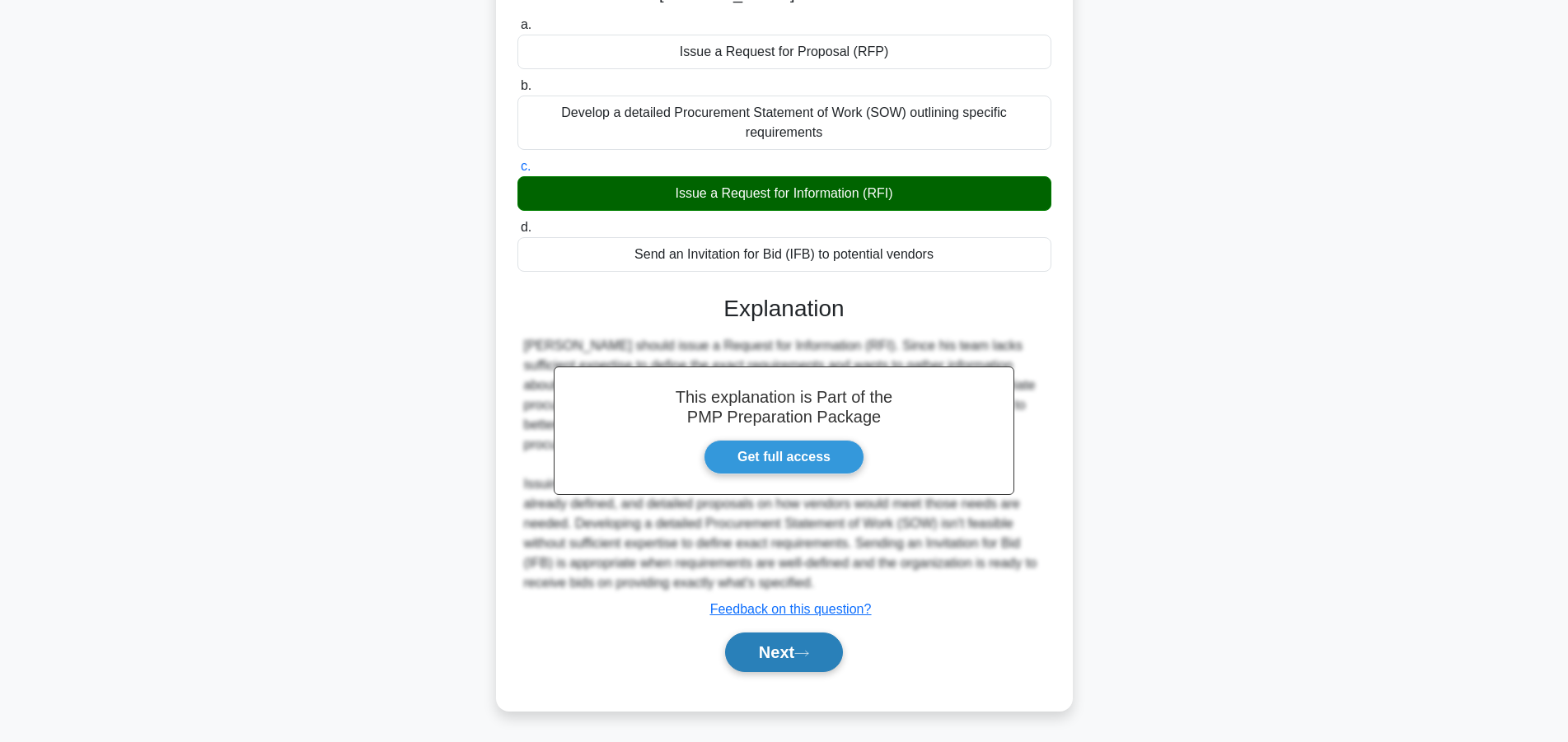
click at [760, 652] on button "Next" at bounding box center [784, 652] width 118 height 40
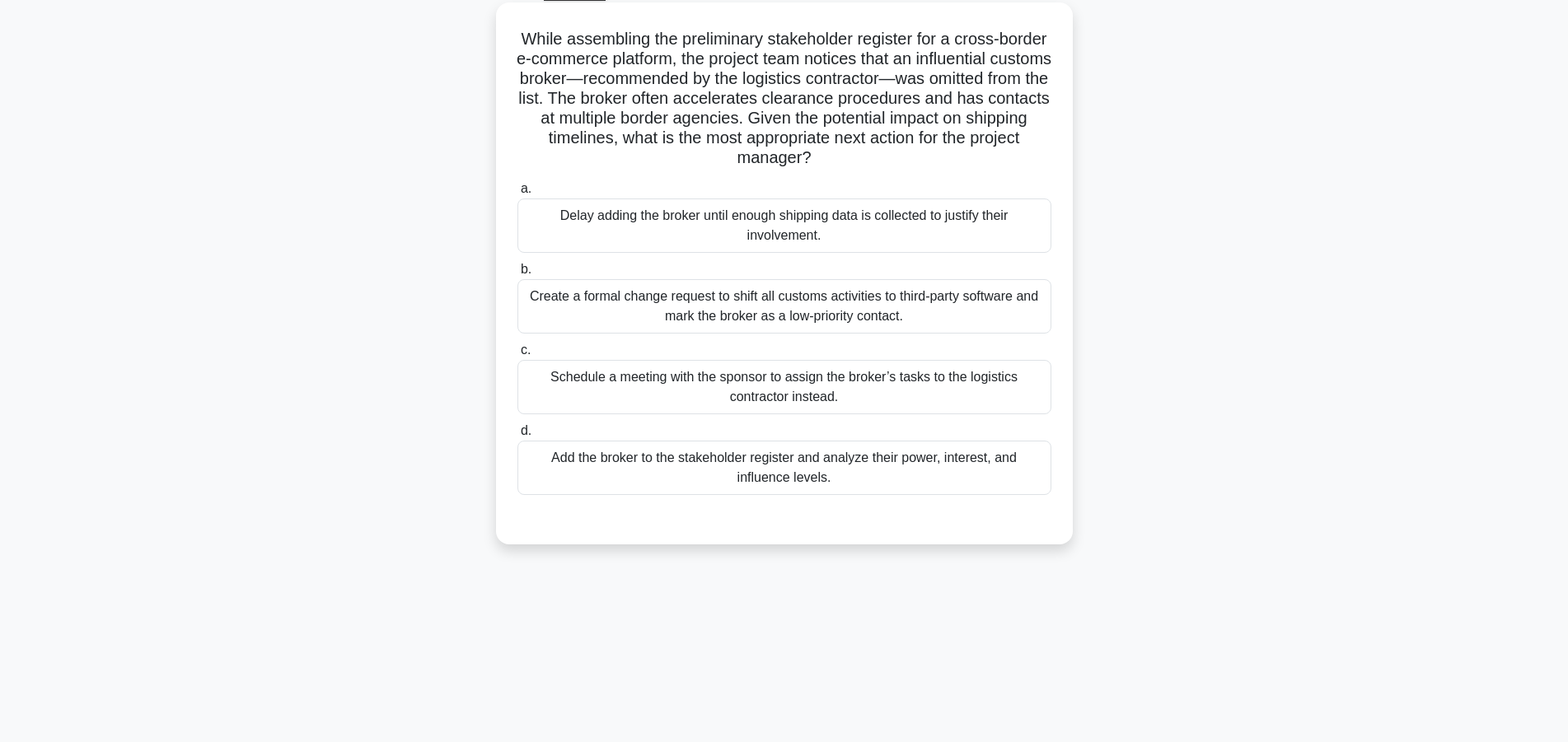
scroll to position [63, 0]
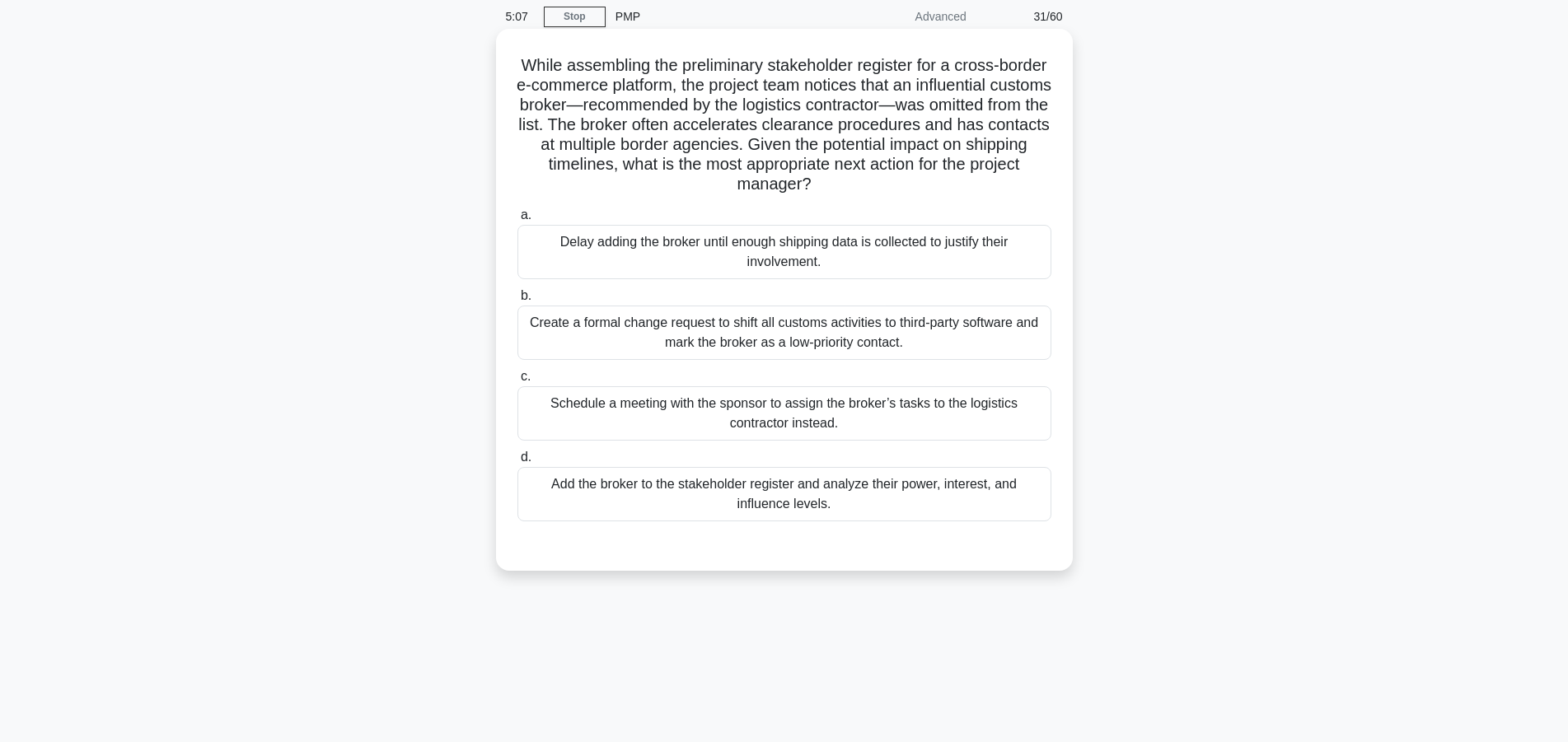
click at [861, 493] on div "Add the broker to the stakeholder register and analyze their power, interest, a…" at bounding box center [784, 495] width 534 height 55
click at [517, 463] on input "d. Add the broker to the stakeholder register and analyze their power, interest…" at bounding box center [517, 457] width 0 height 11
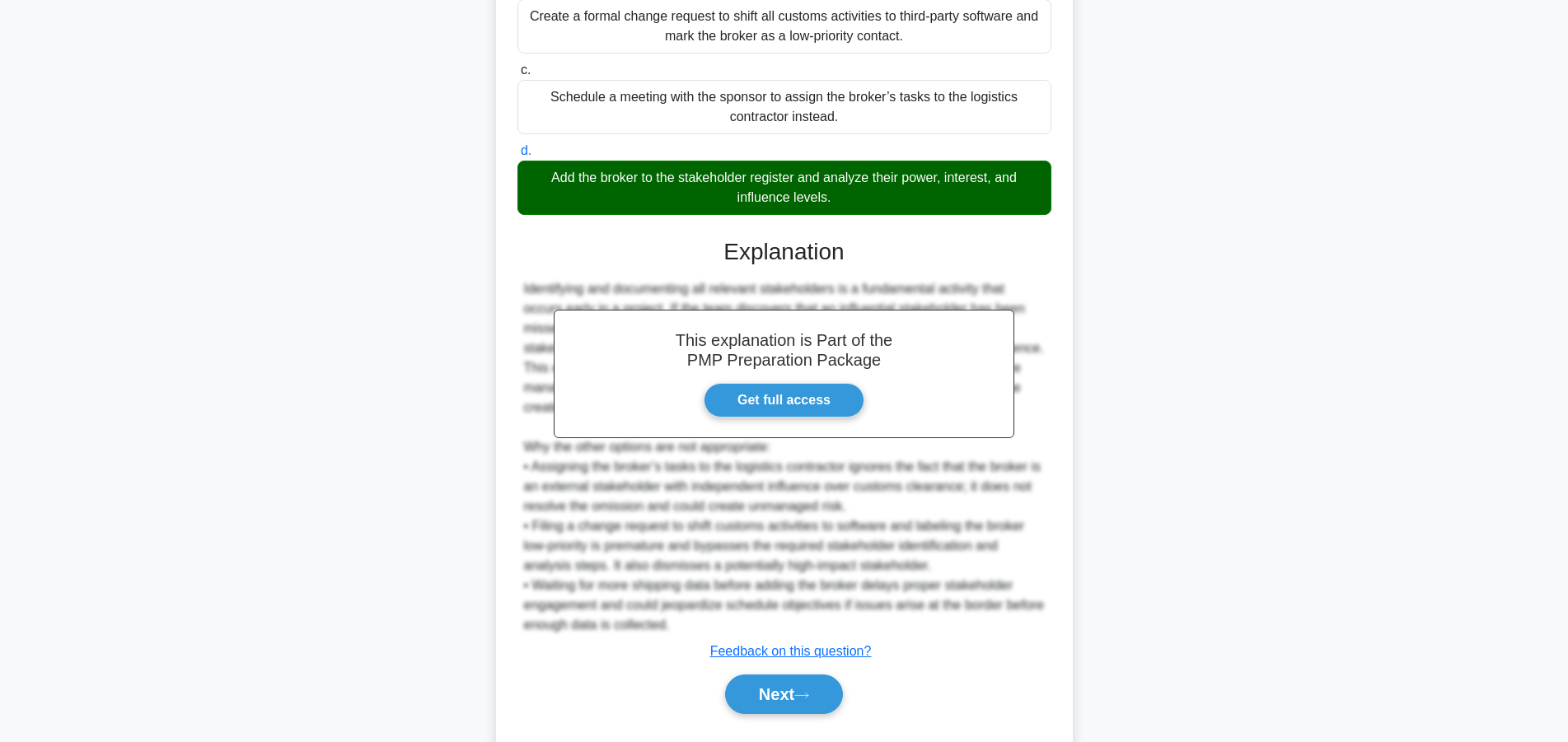
scroll to position [413, 0]
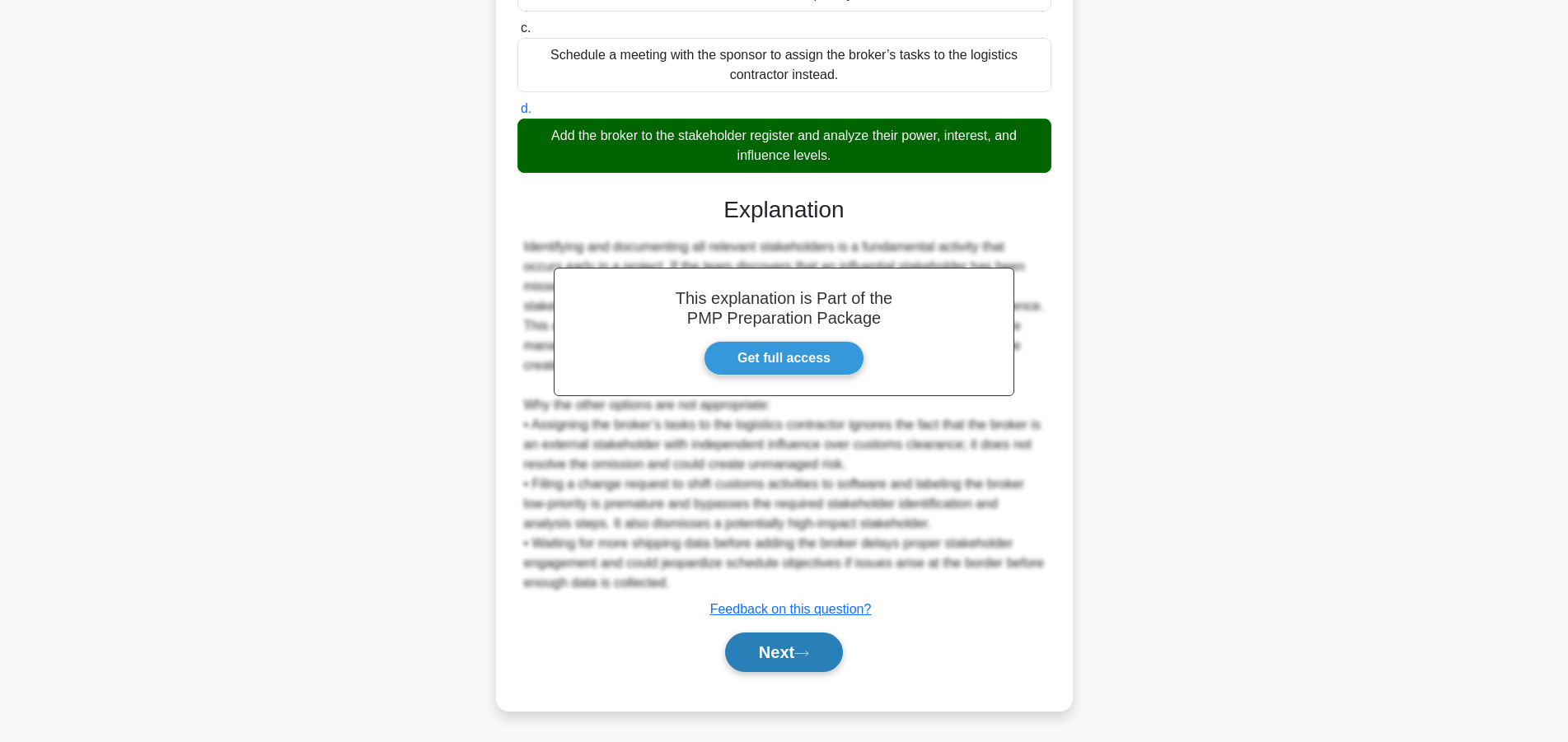
click at [803, 654] on icon at bounding box center [802, 653] width 15 height 9
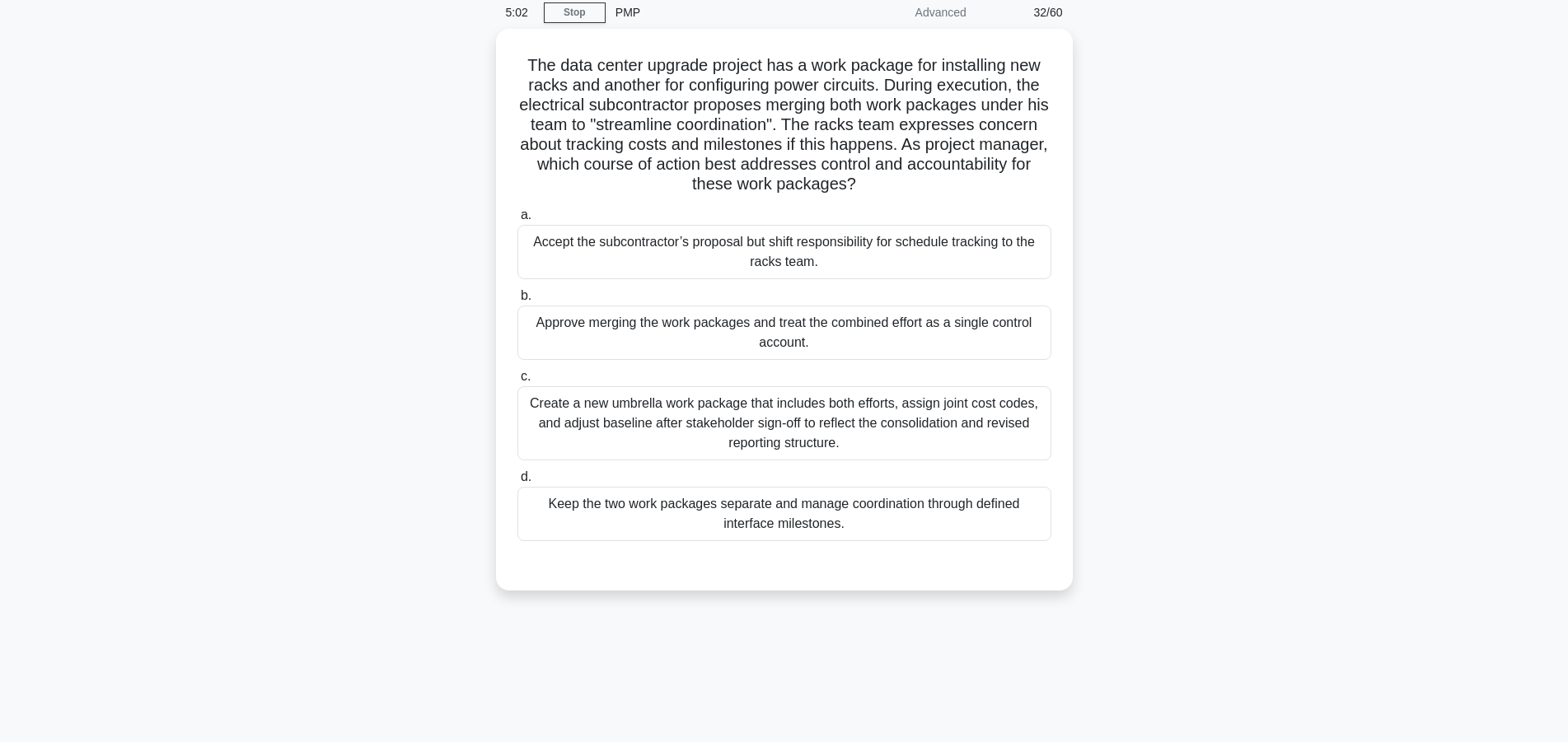
scroll to position [0, 0]
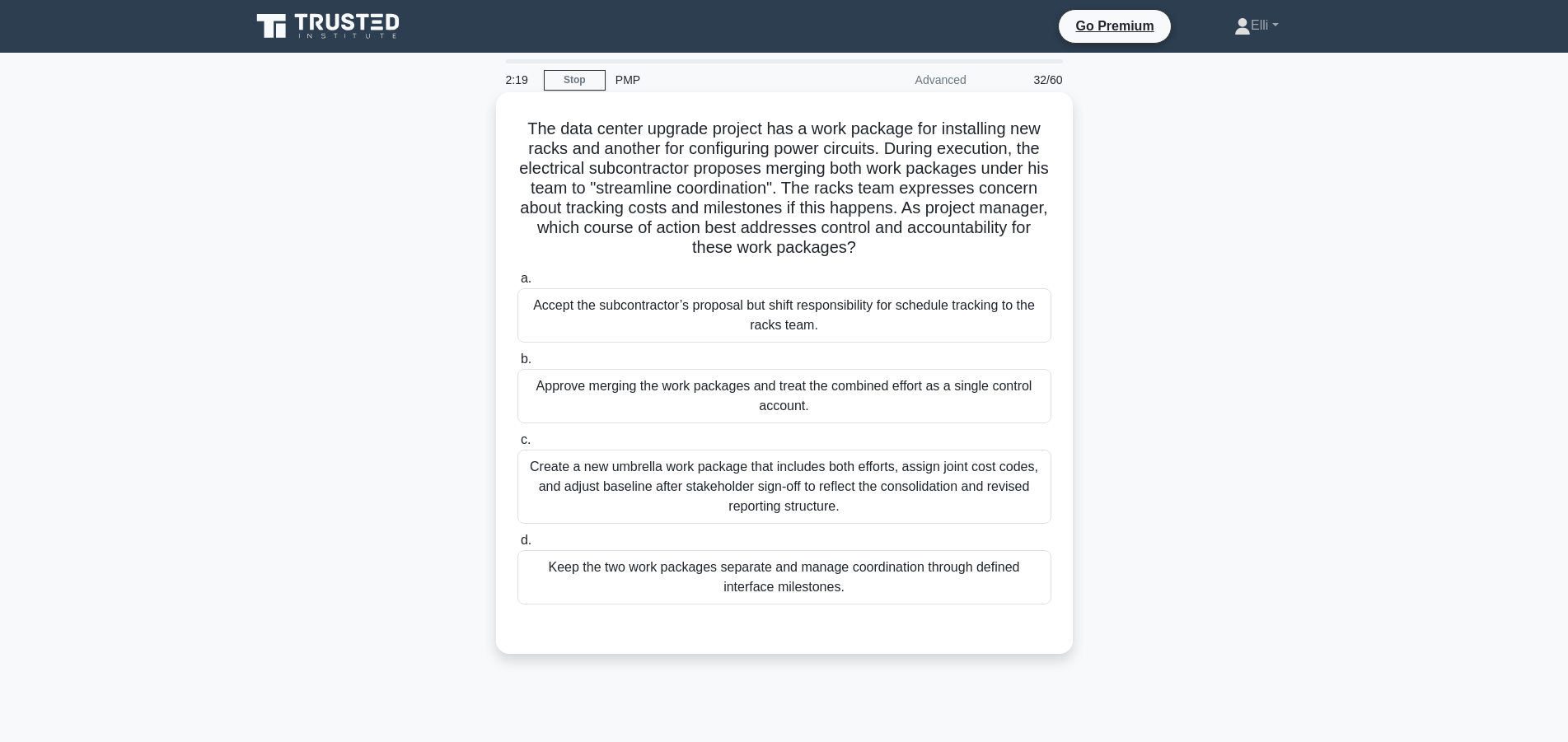
click at [890, 492] on div "Create a new umbrella work package that includes both efforts, assign joint cos…" at bounding box center [784, 486] width 534 height 74
click at [517, 446] on input "c. Create a new umbrella work package that includes both efforts, assign joint …" at bounding box center [517, 440] width 0 height 11
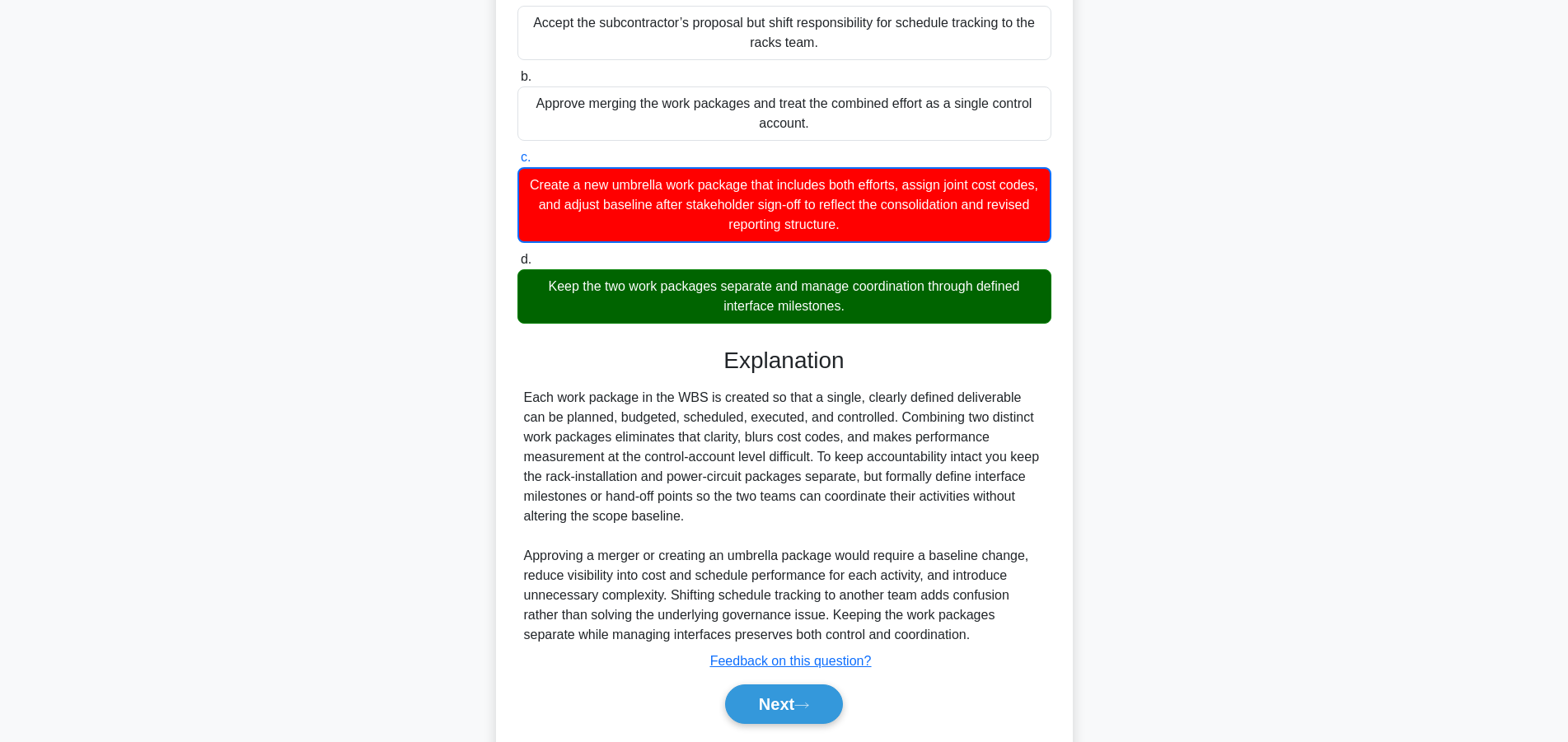
scroll to position [336, 0]
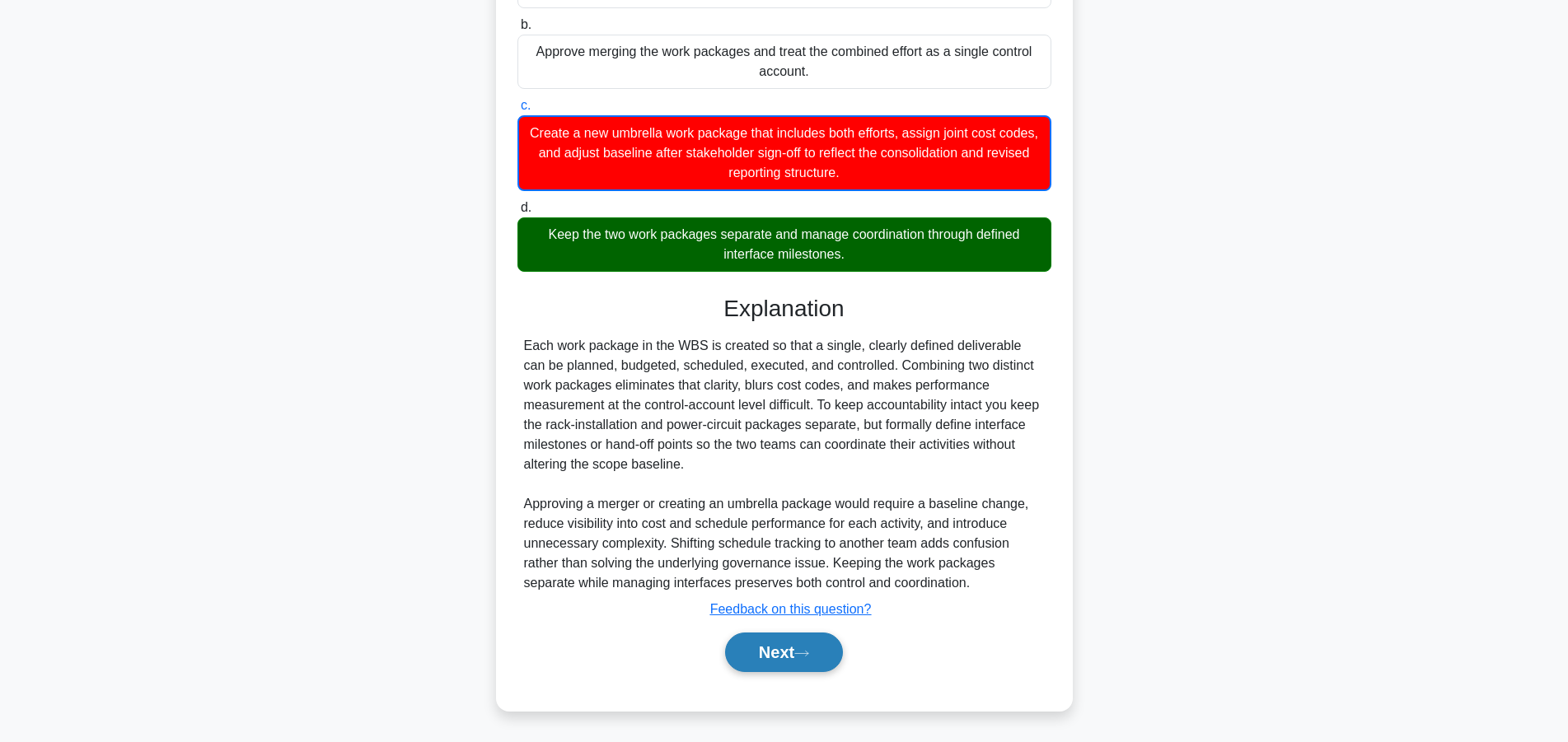
click at [789, 638] on button "Next" at bounding box center [784, 652] width 118 height 40
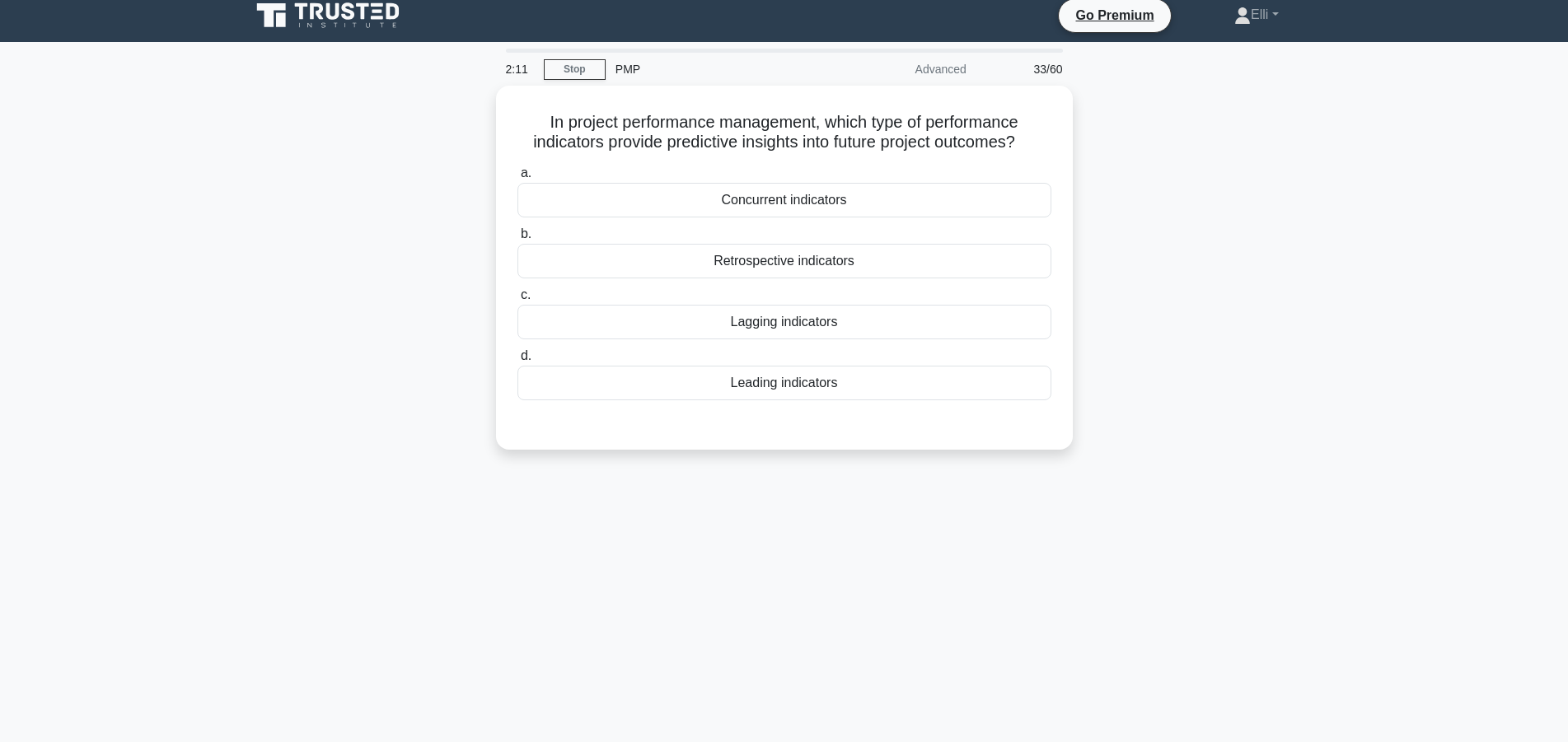
scroll to position [0, 0]
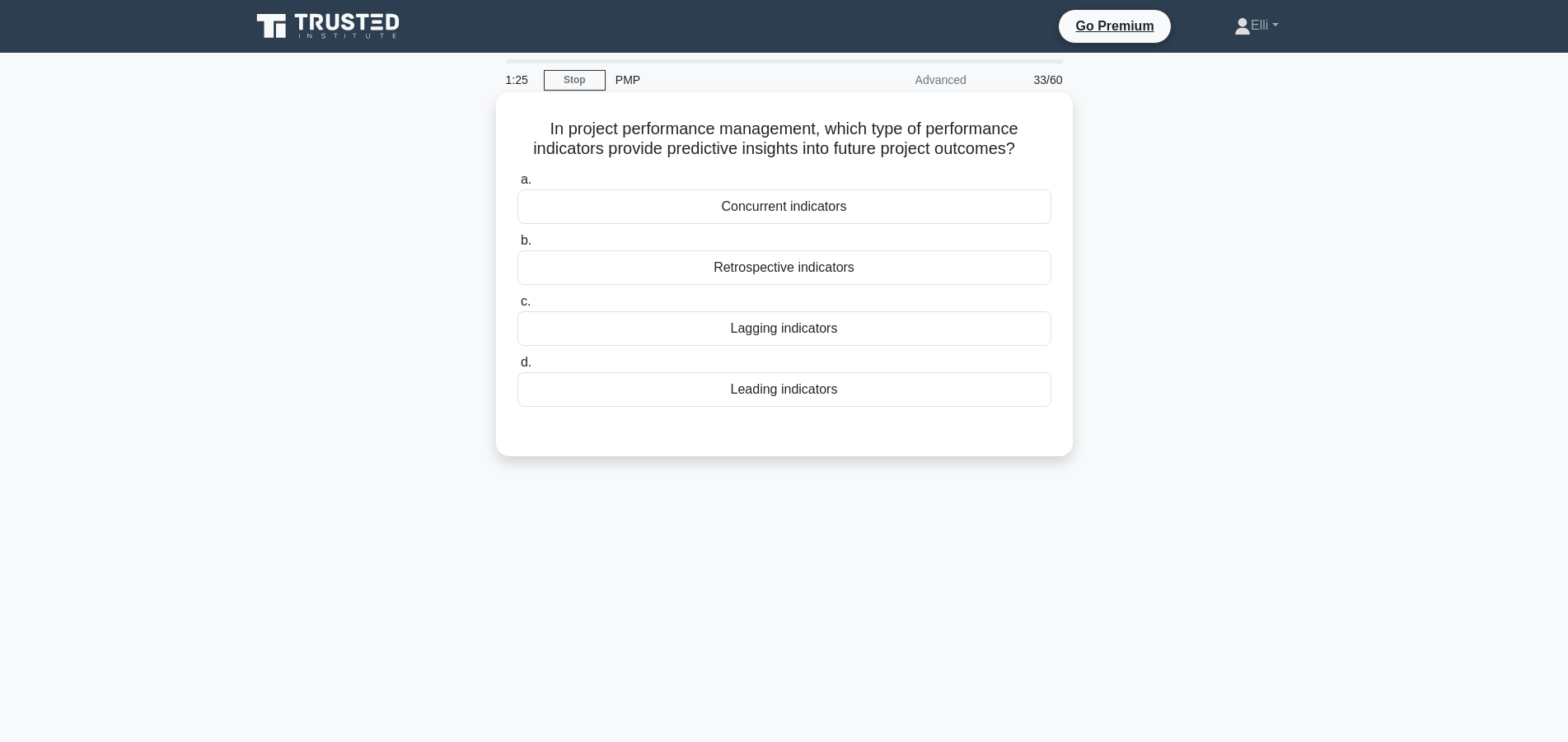
click at [824, 391] on div "Leading indicators" at bounding box center [784, 390] width 534 height 35
click at [517, 369] on input "d. Leading indicators" at bounding box center [517, 363] width 0 height 11
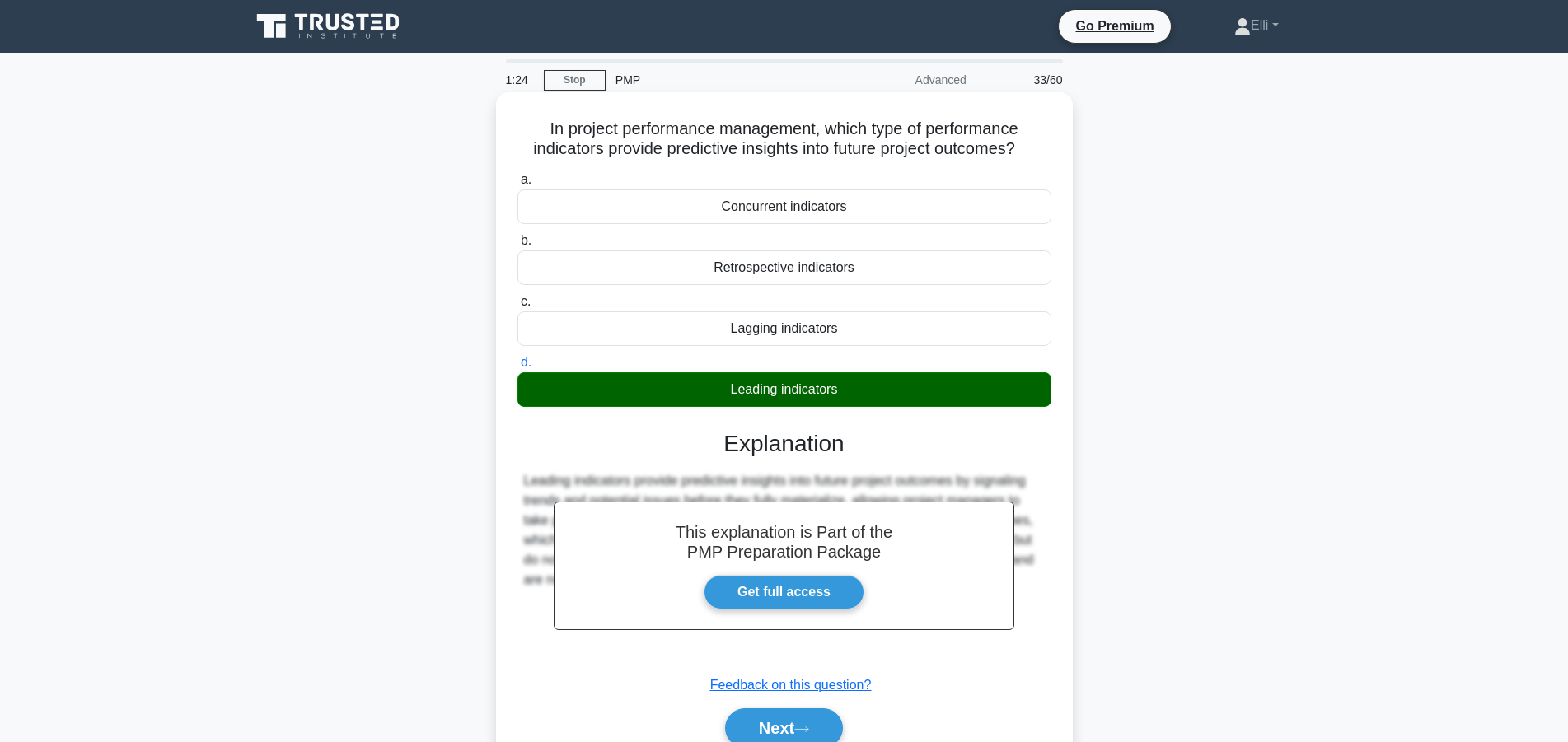
scroll to position [148, 0]
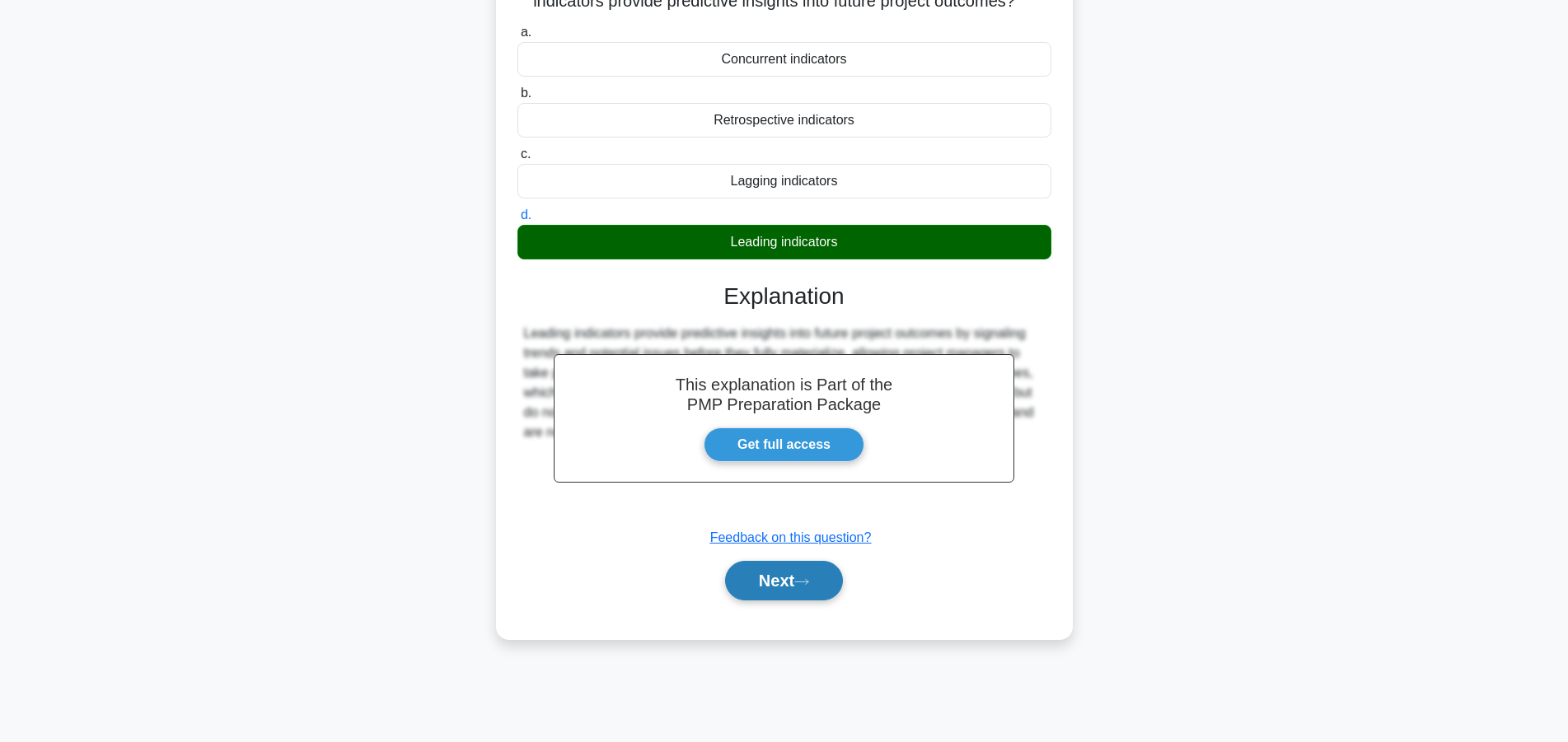
drag, startPoint x: 820, startPoint y: 579, endPoint x: 813, endPoint y: 572, distance: 9.9
click at [819, 579] on button "Next" at bounding box center [784, 581] width 118 height 40
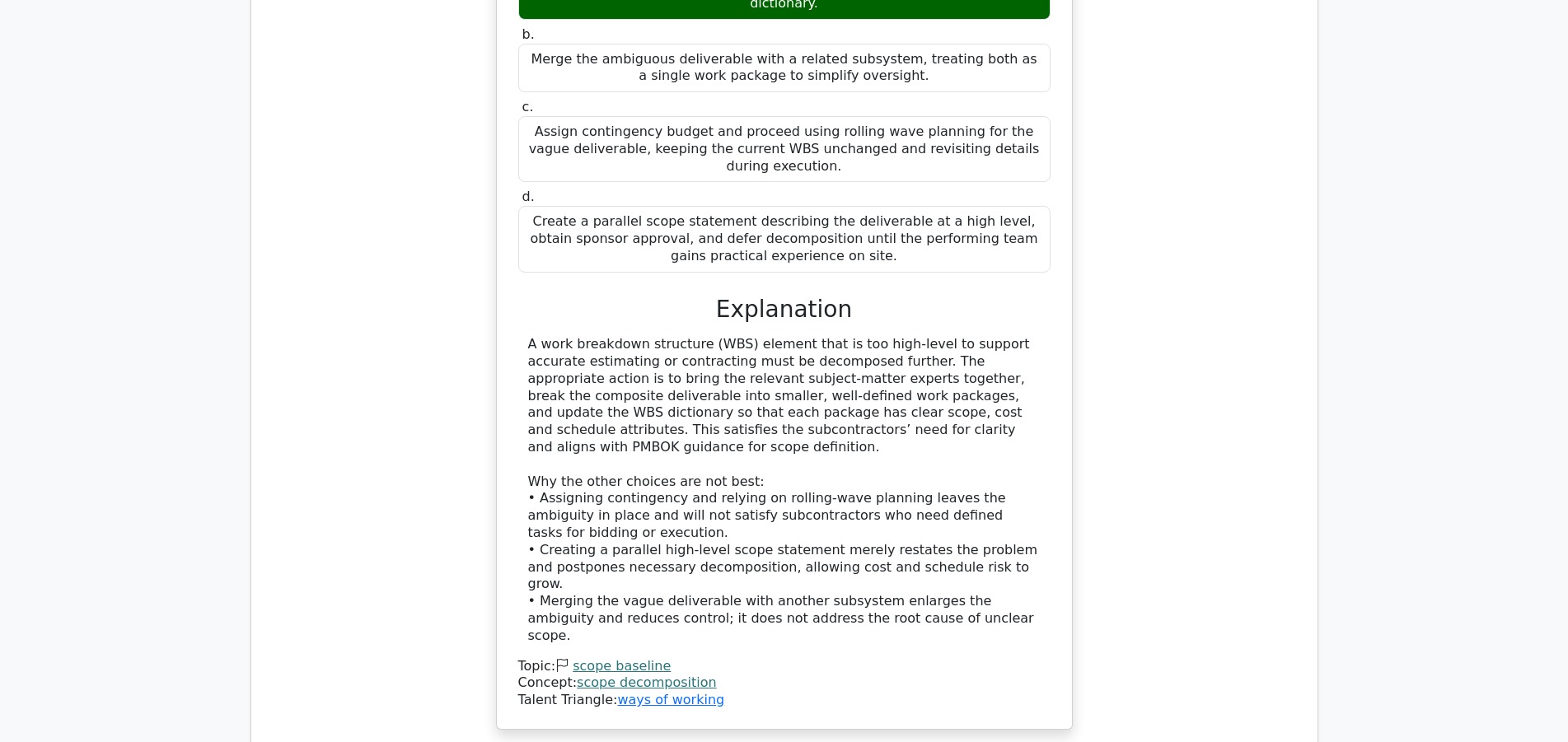
scroll to position [2437, 0]
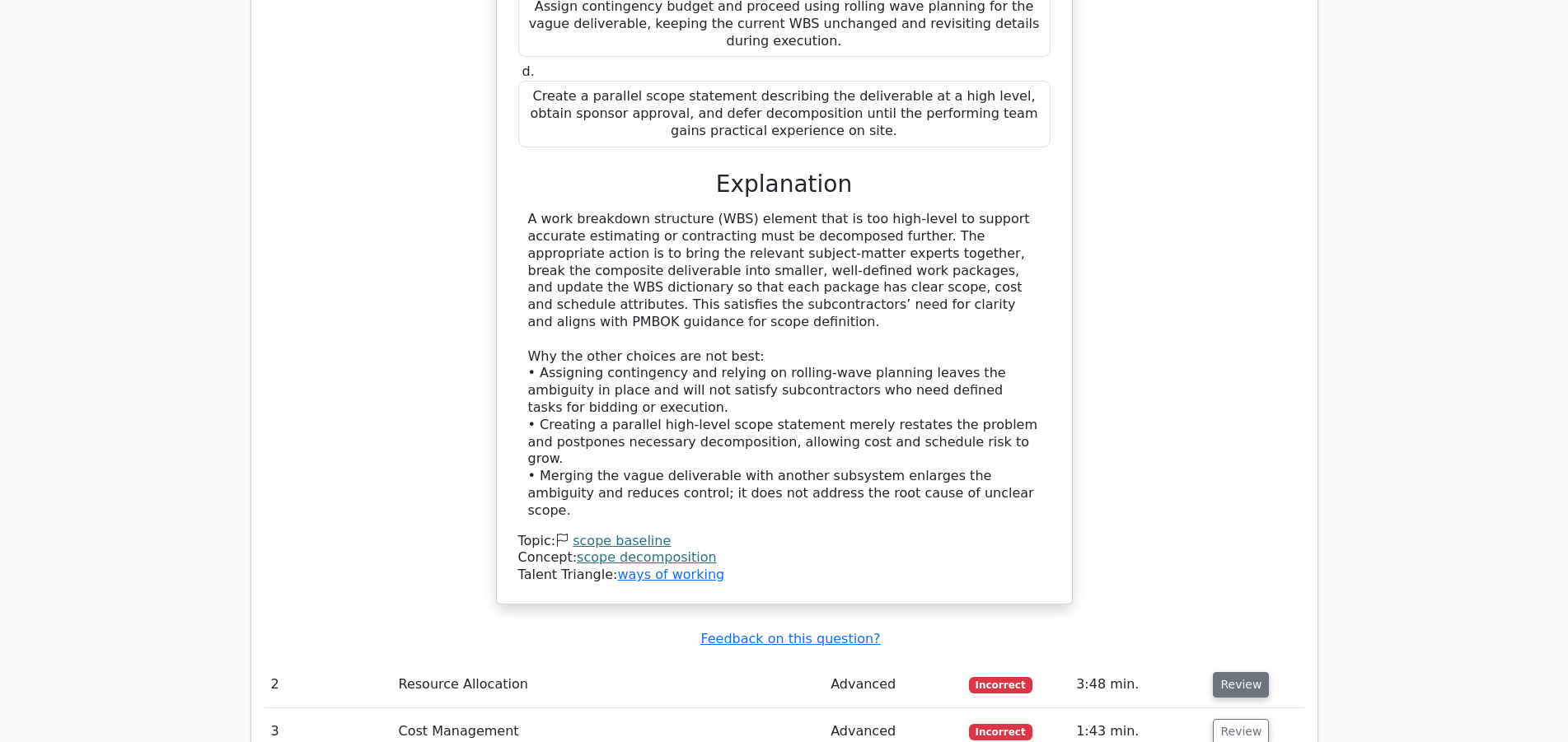
click at [1228, 672] on button "Review" at bounding box center [1240, 685] width 56 height 26
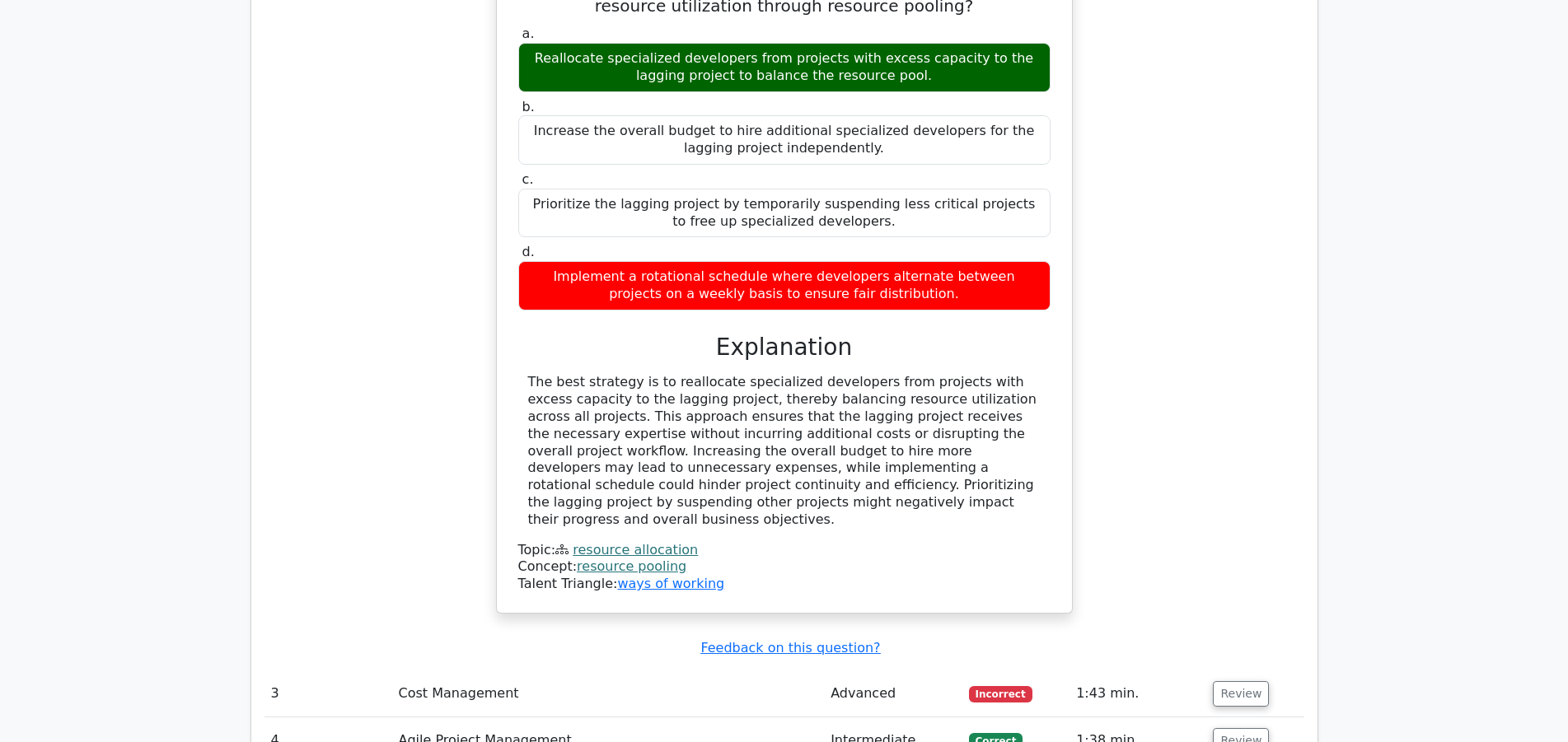
scroll to position [3277, 0]
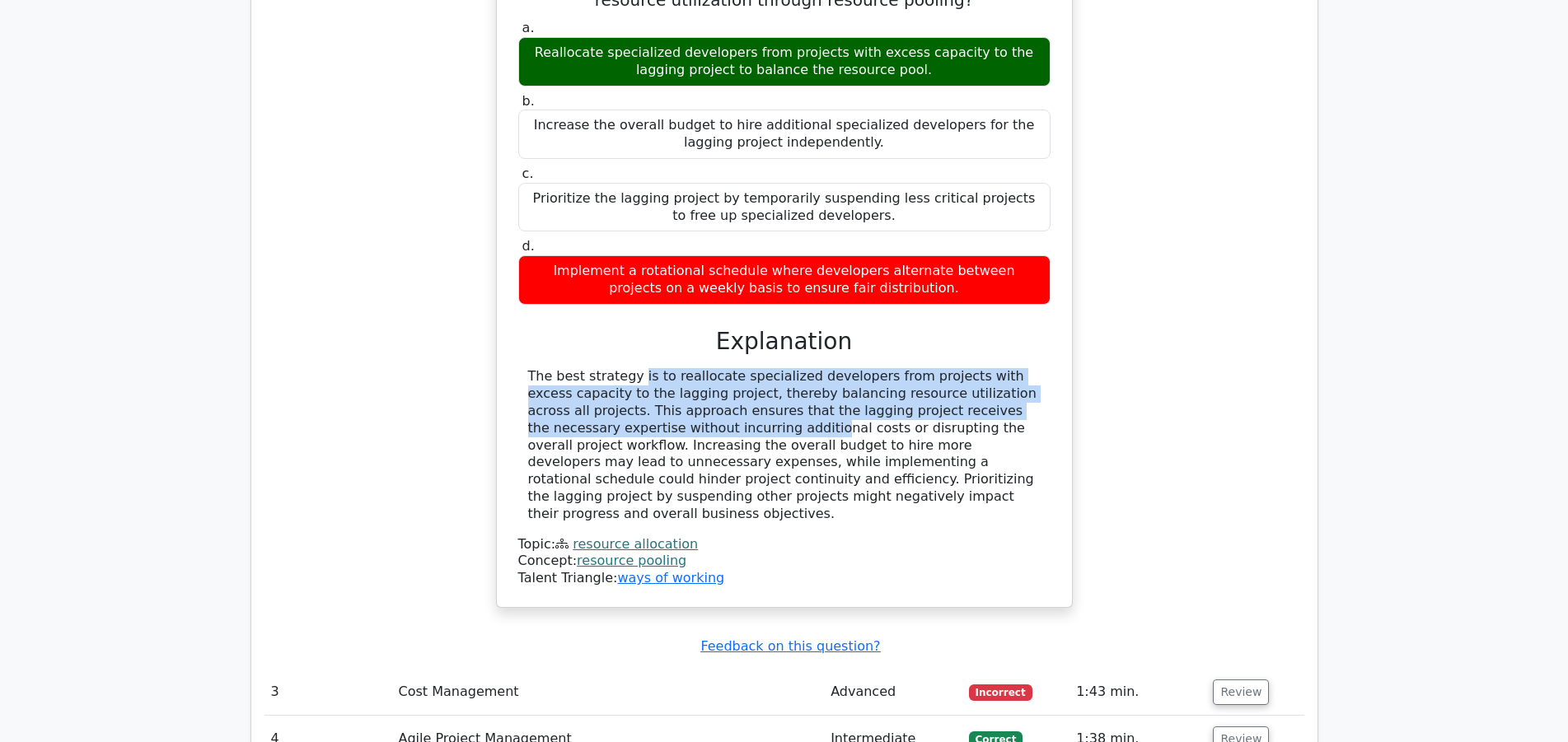
drag, startPoint x: 532, startPoint y: 188, endPoint x: 1051, endPoint y: 227, distance: 520.5
click at [1051, 227] on div "a. Reallocate specialized developers from projects with excess capacity to the …" at bounding box center [784, 302] width 535 height 571
click at [551, 369] on div "The best strategy is to reallocate specialized developers from projects with ex…" at bounding box center [784, 446] width 512 height 154
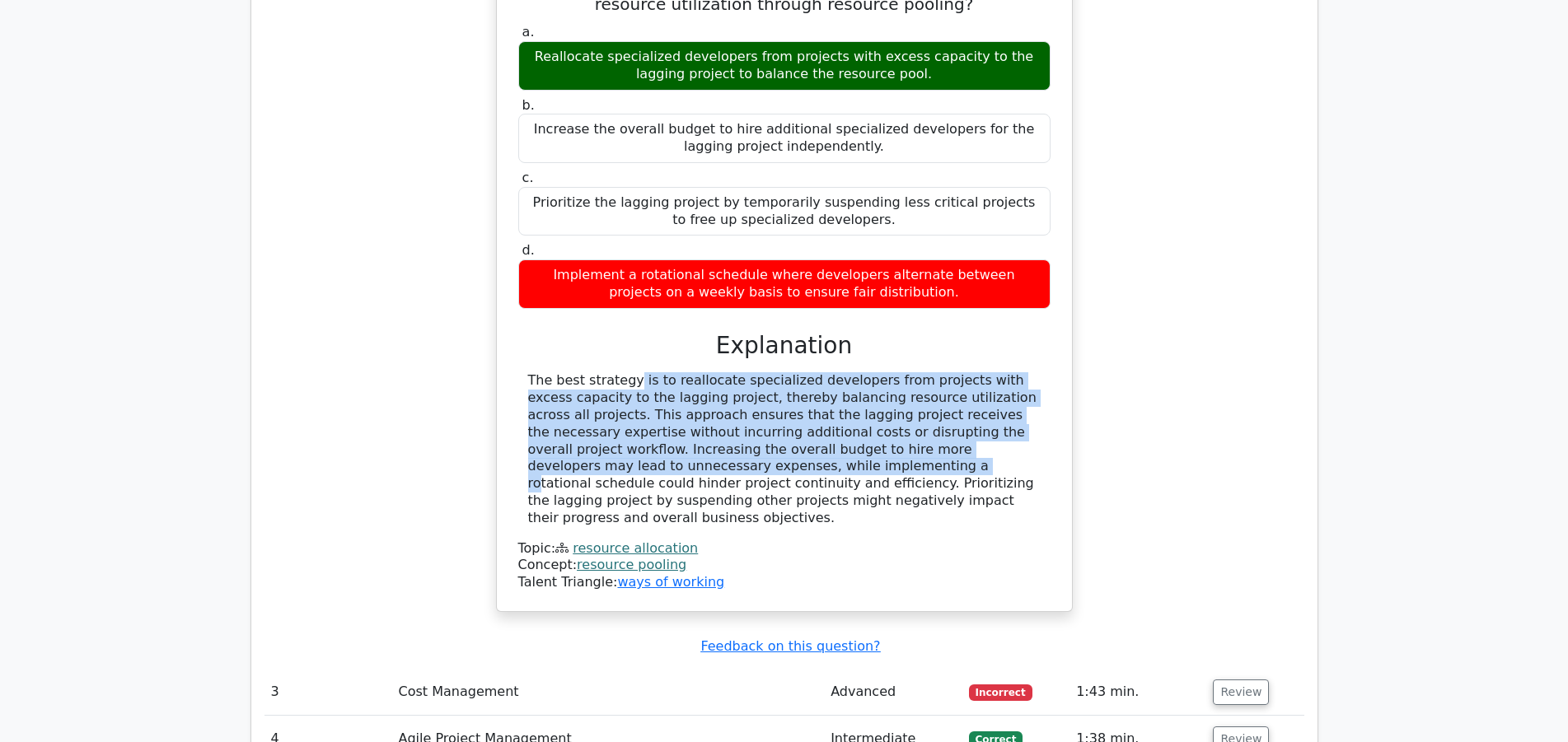
drag, startPoint x: 529, startPoint y: 191, endPoint x: 1073, endPoint y: 263, distance: 548.7
click at [1073, 263] on div "A technology firm is executing several software development projects simultaneo…" at bounding box center [784, 250] width 1039 height 764
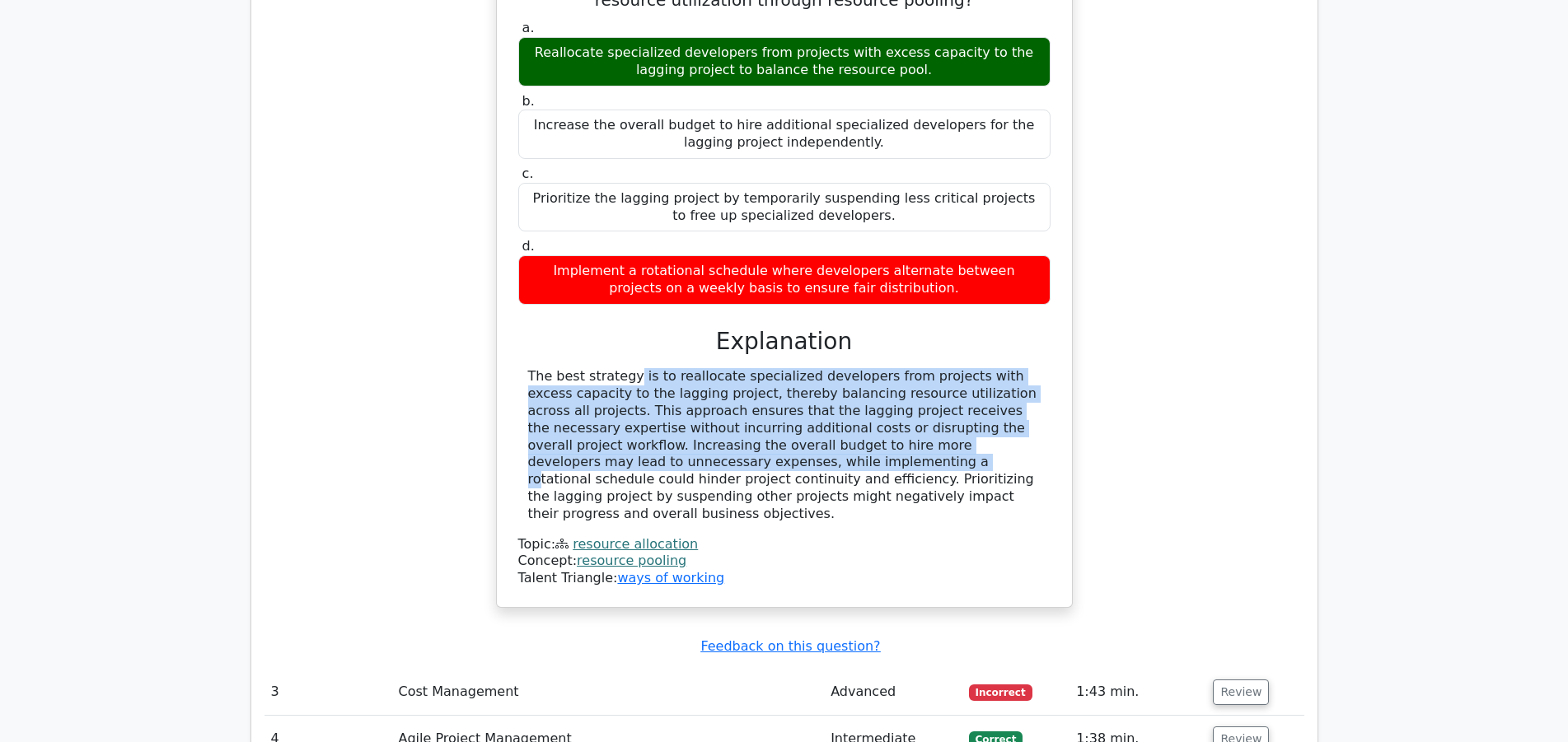
click at [901, 369] on div "The best strategy is to reallocate specialized developers from projects with ex…" at bounding box center [784, 446] width 512 height 154
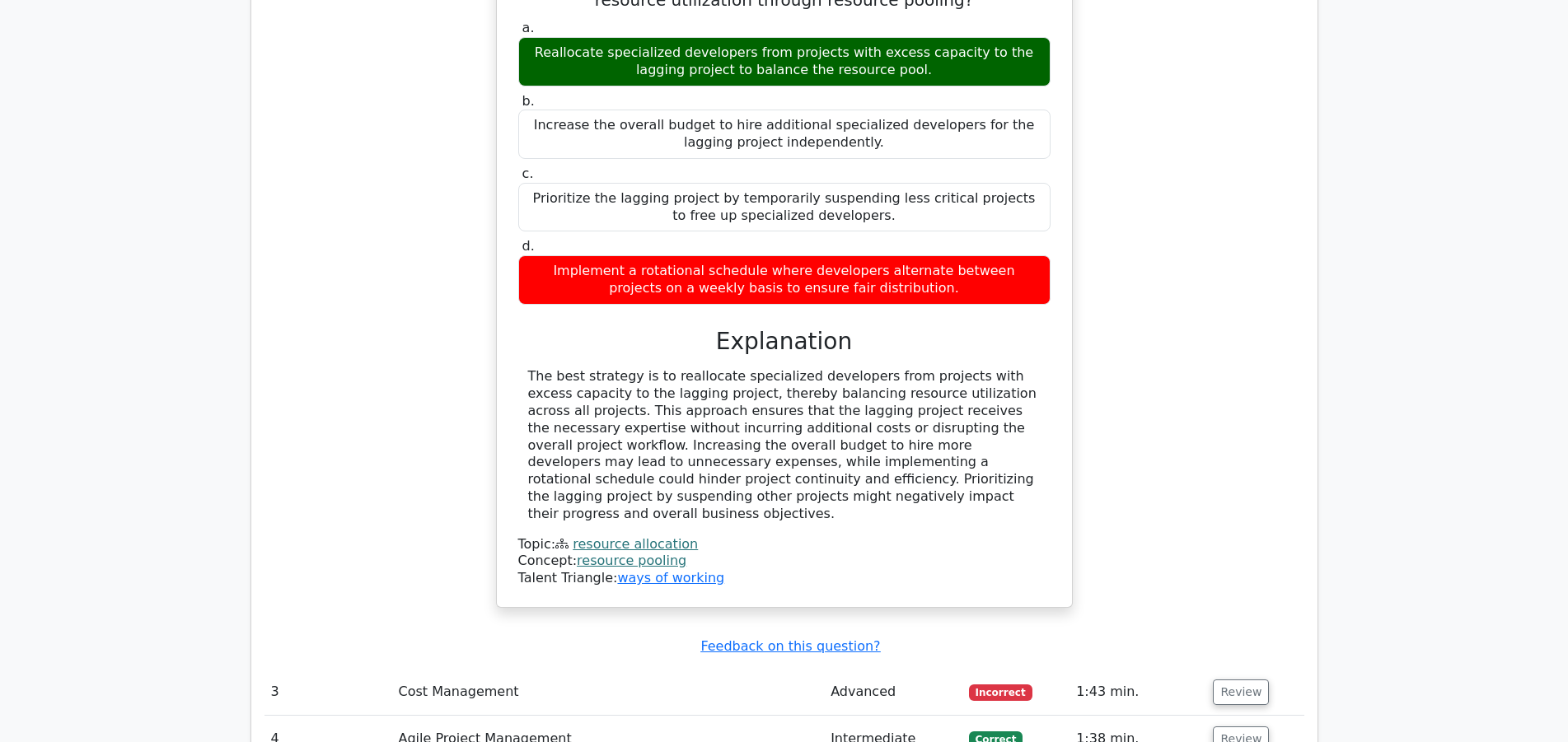
drag, startPoint x: 530, startPoint y: 190, endPoint x: 1038, endPoint y: 320, distance: 524.4
click at [1038, 369] on div "The best strategy is to reallocate specialized developers from projects with ex…" at bounding box center [784, 446] width 512 height 154
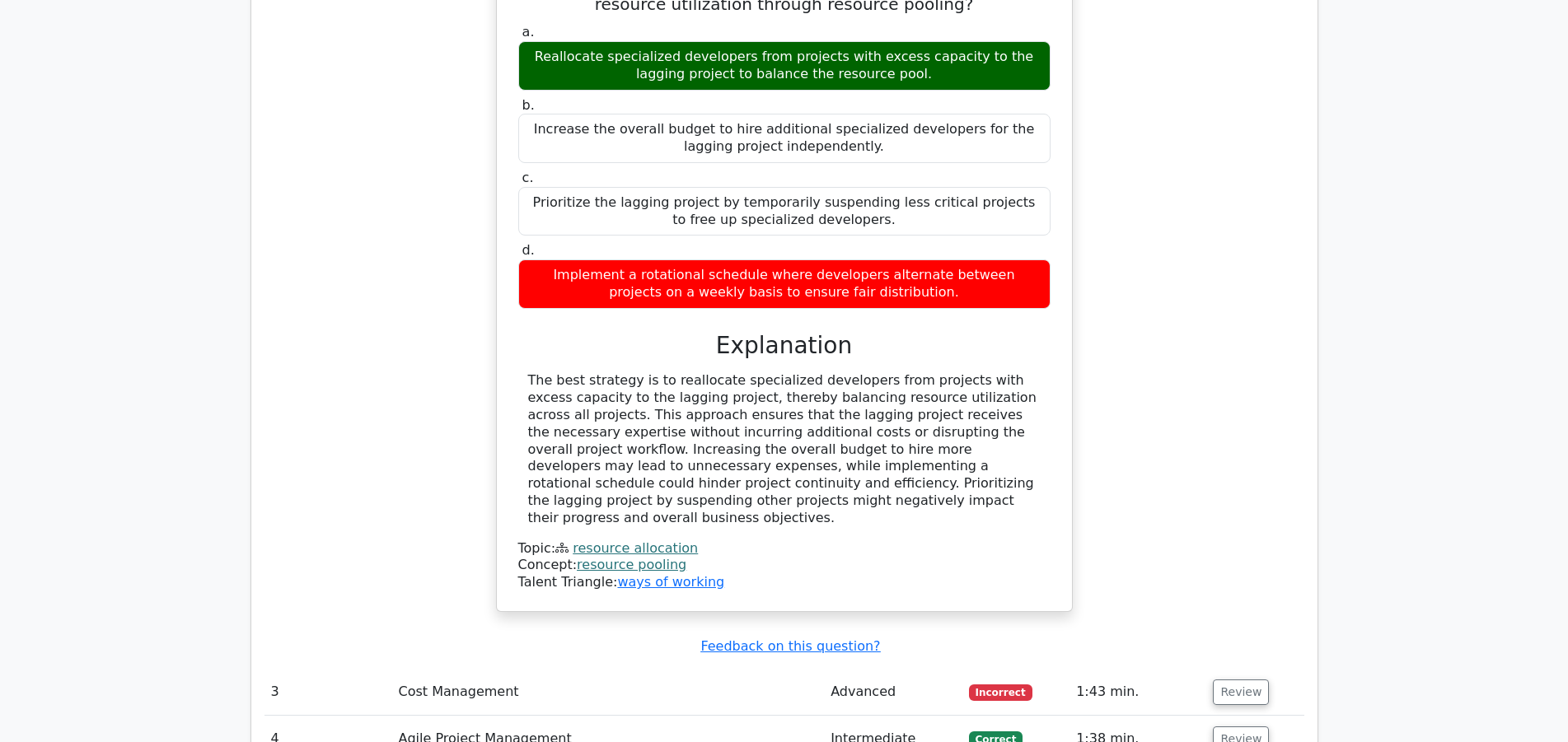
copy div "The best strategy is to reallocate specialized developers from projects with ex…"
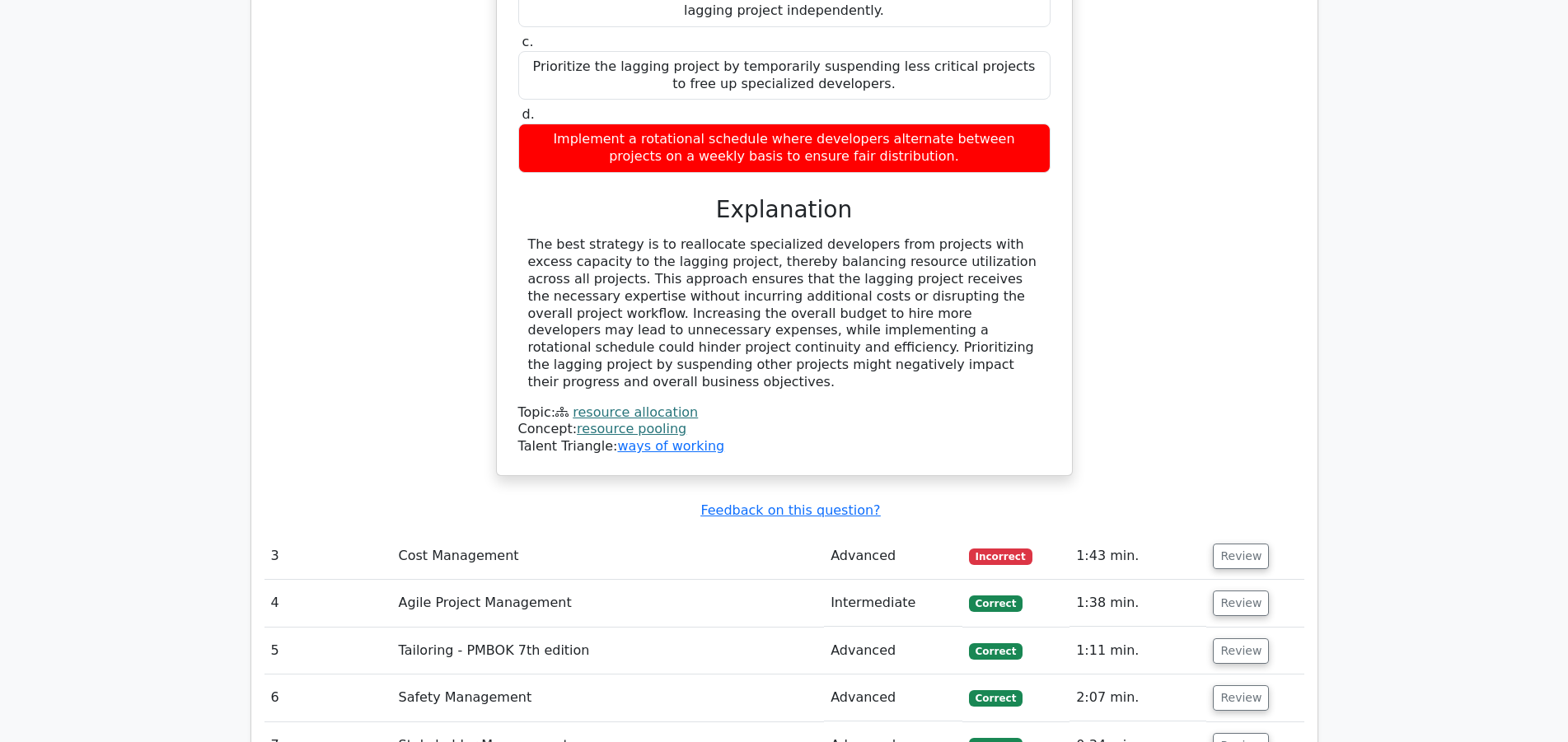
scroll to position [3613, 0]
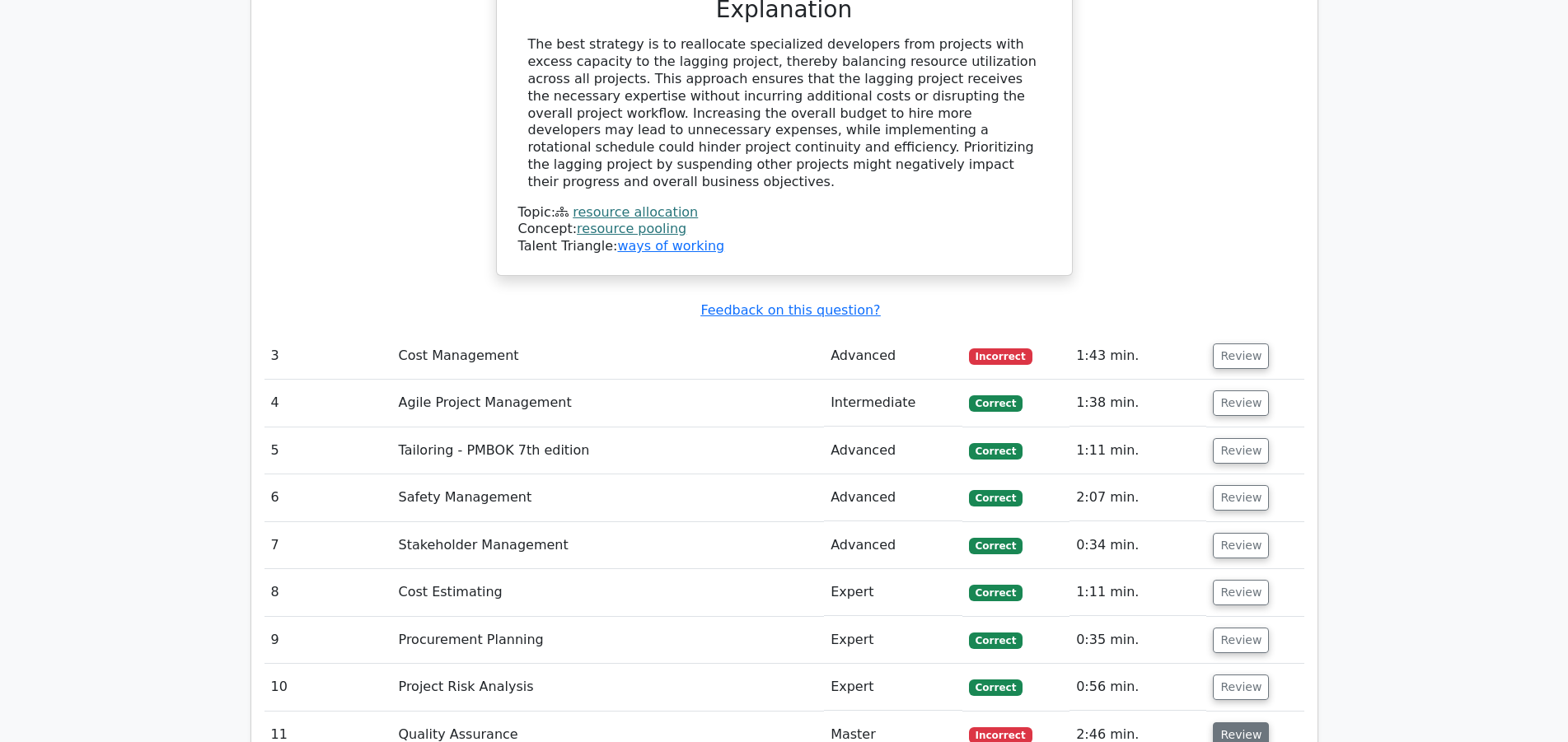
click at [1222, 722] on button "Review" at bounding box center [1240, 735] width 56 height 26
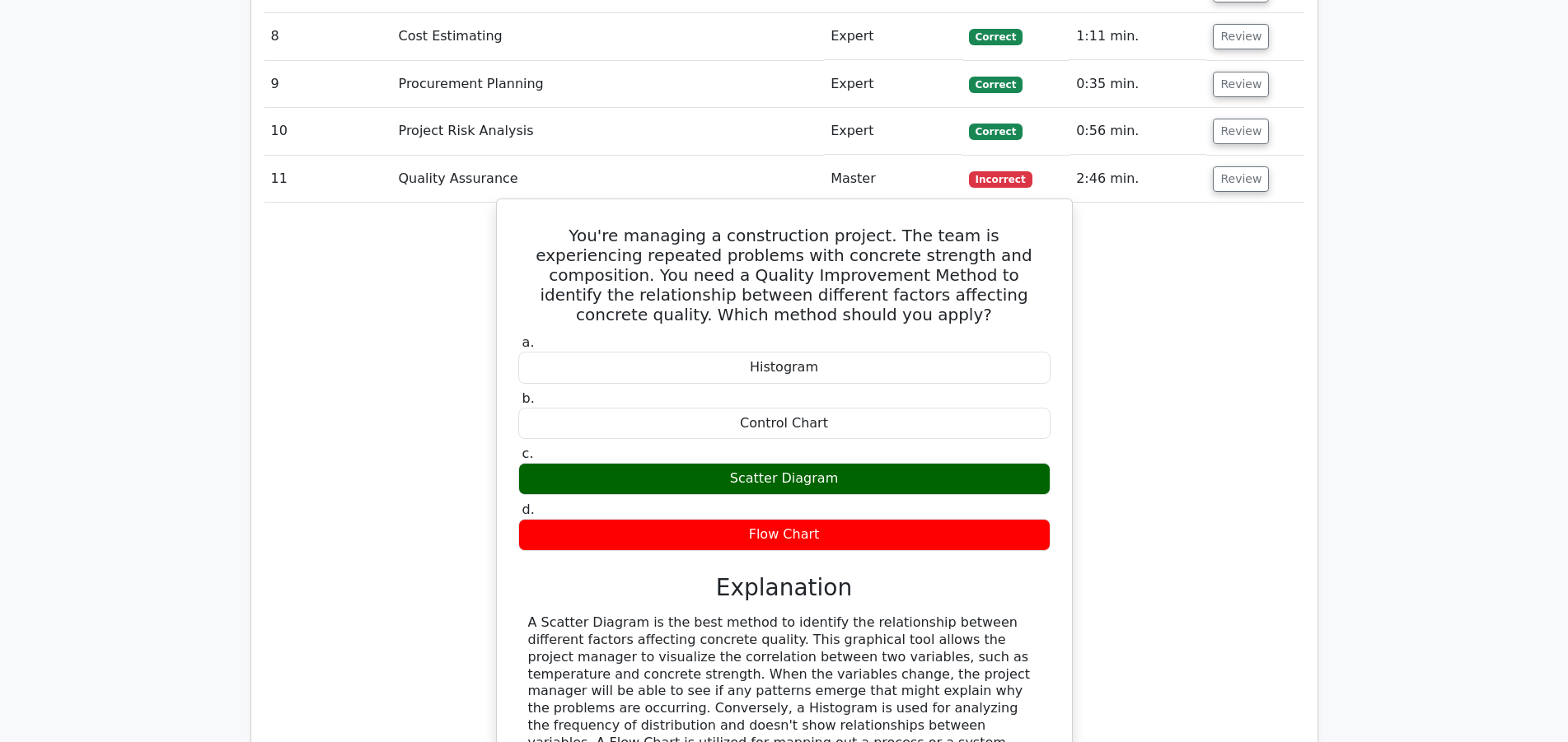
scroll to position [4201, 0]
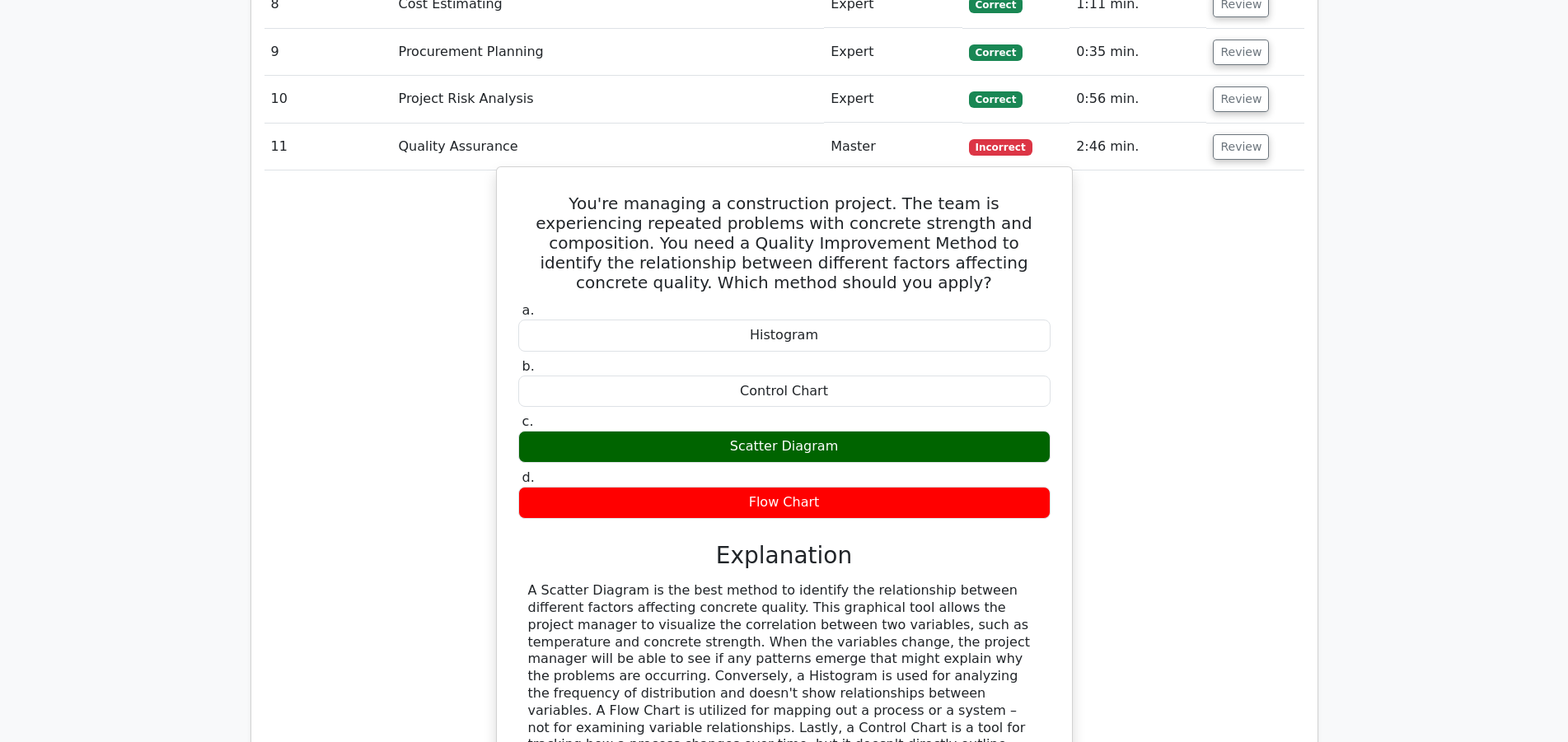
drag, startPoint x: 527, startPoint y: 387, endPoint x: 1023, endPoint y: 516, distance: 512.5
click at [1023, 583] on div "A Scatter Diagram is the best method to identify the relationship between diffe…" at bounding box center [784, 676] width 532 height 188
copy div "A Scatter Diagram is the best method to identify the relationship between diffe…"
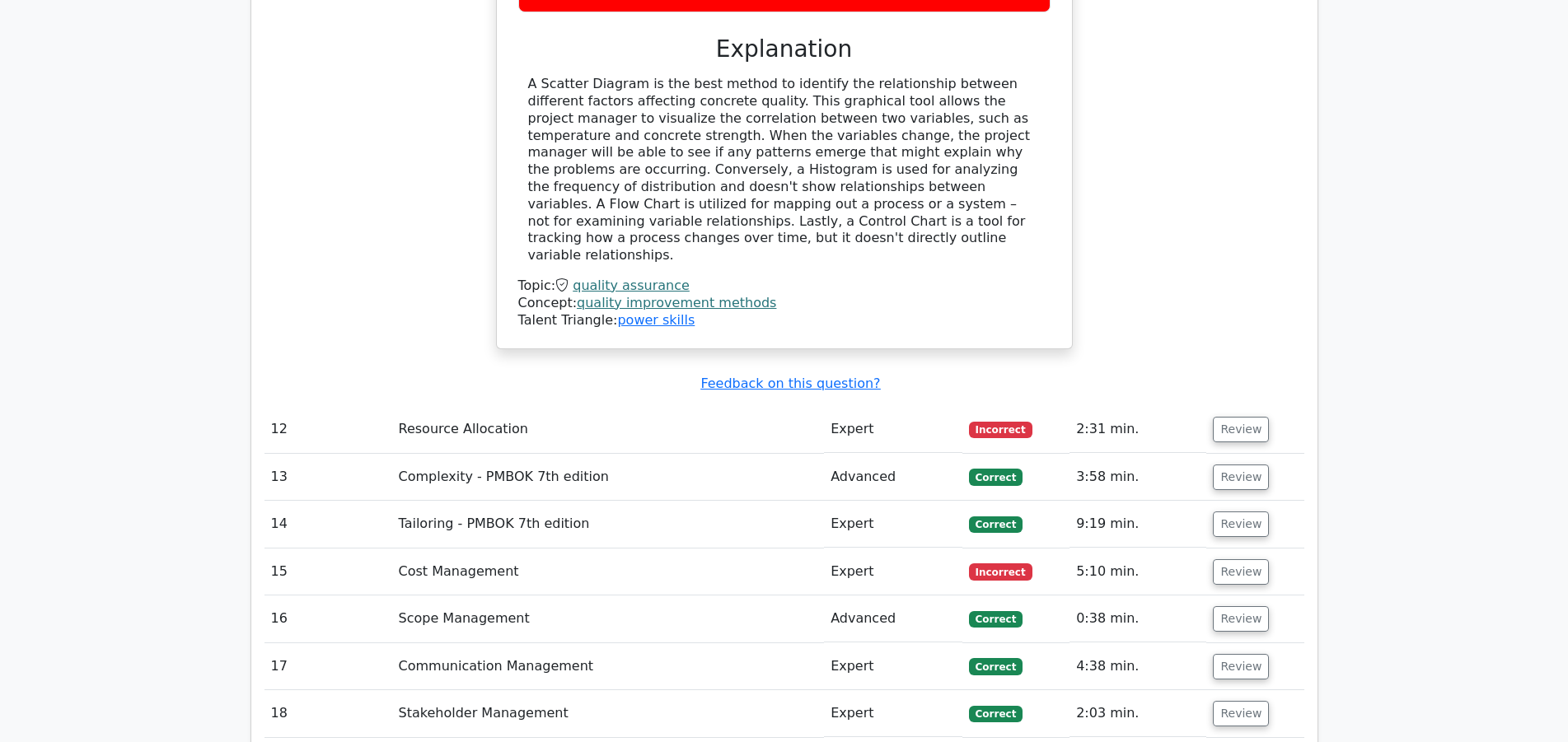
scroll to position [4705, 0]
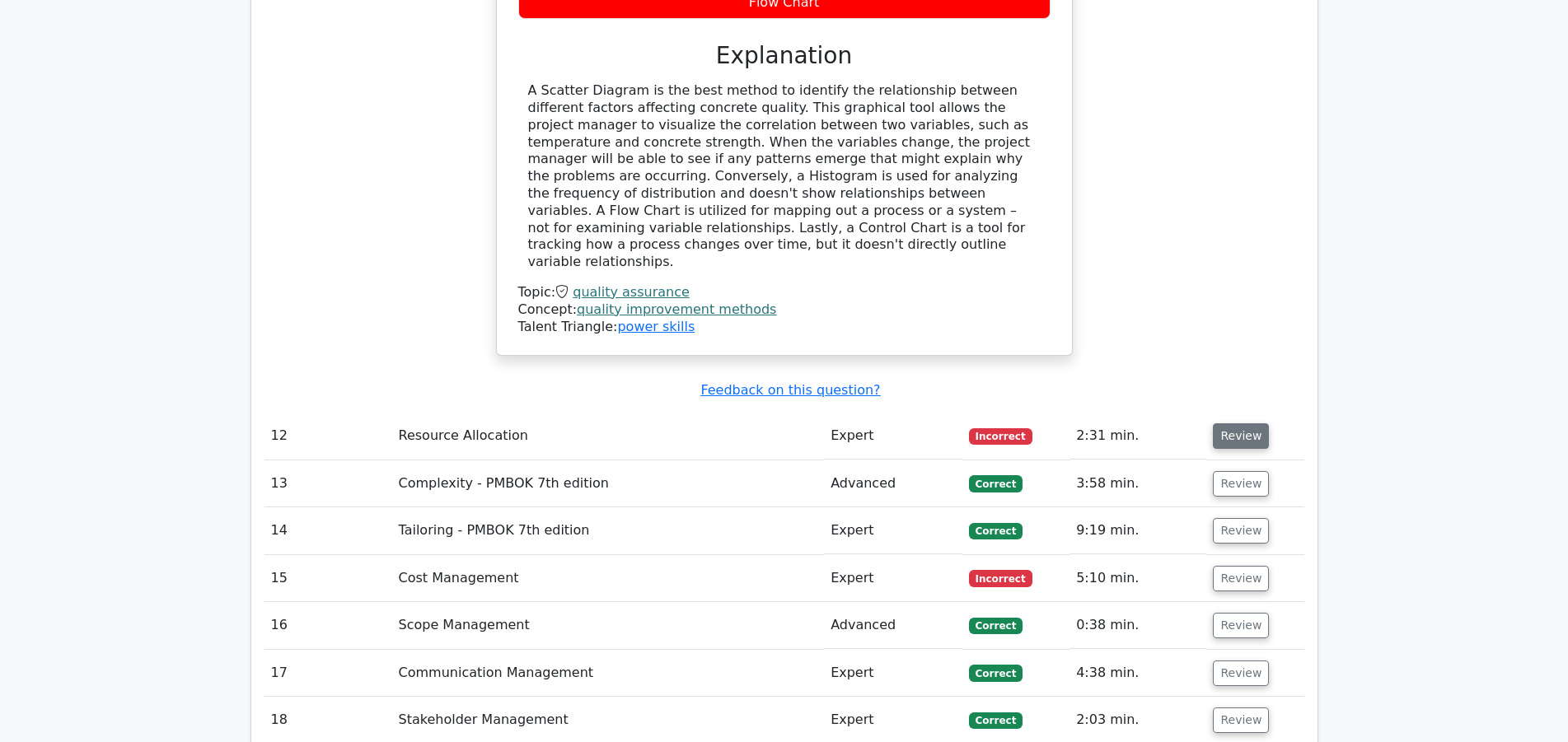
click at [1235, 423] on button "Review" at bounding box center [1240, 436] width 56 height 26
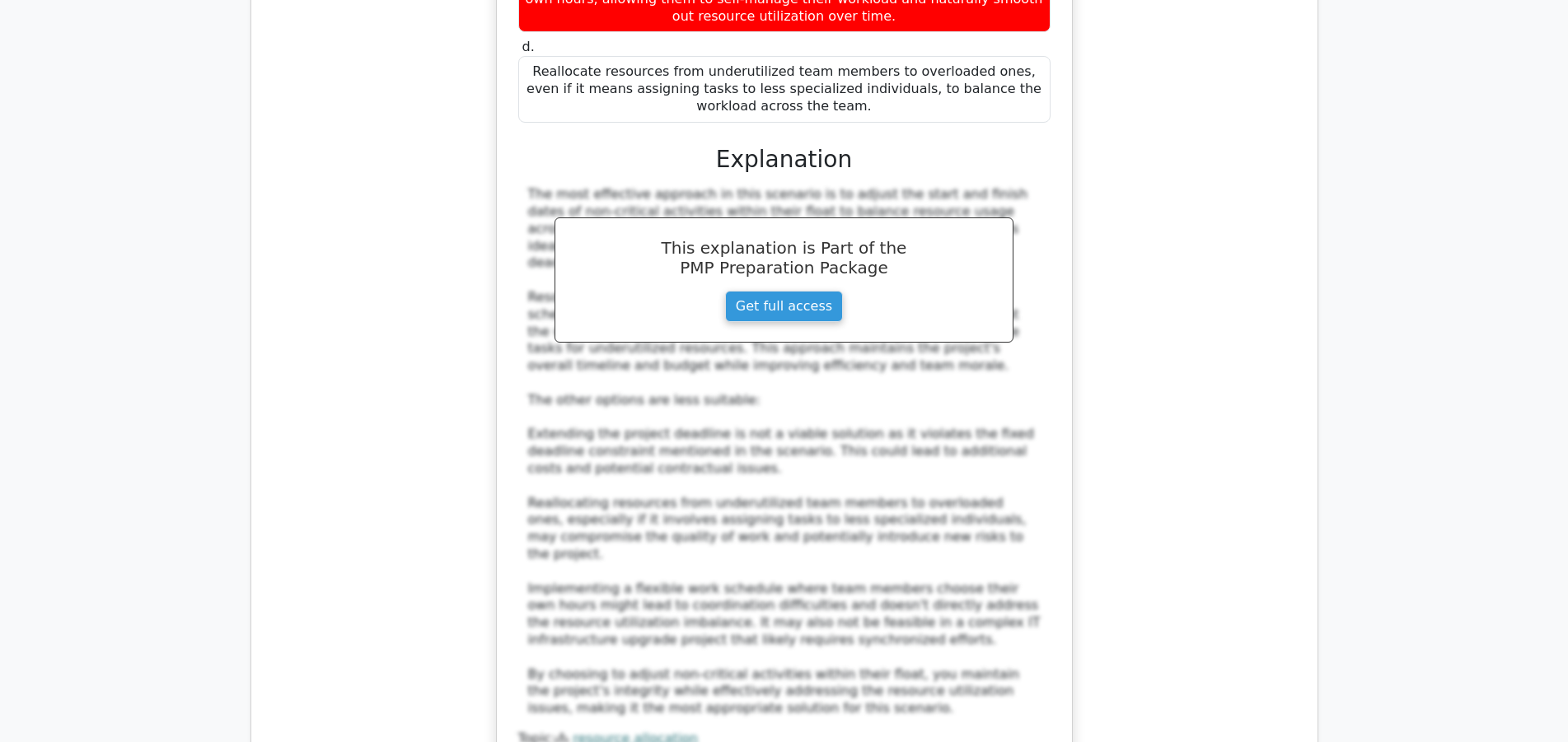
scroll to position [5797, 0]
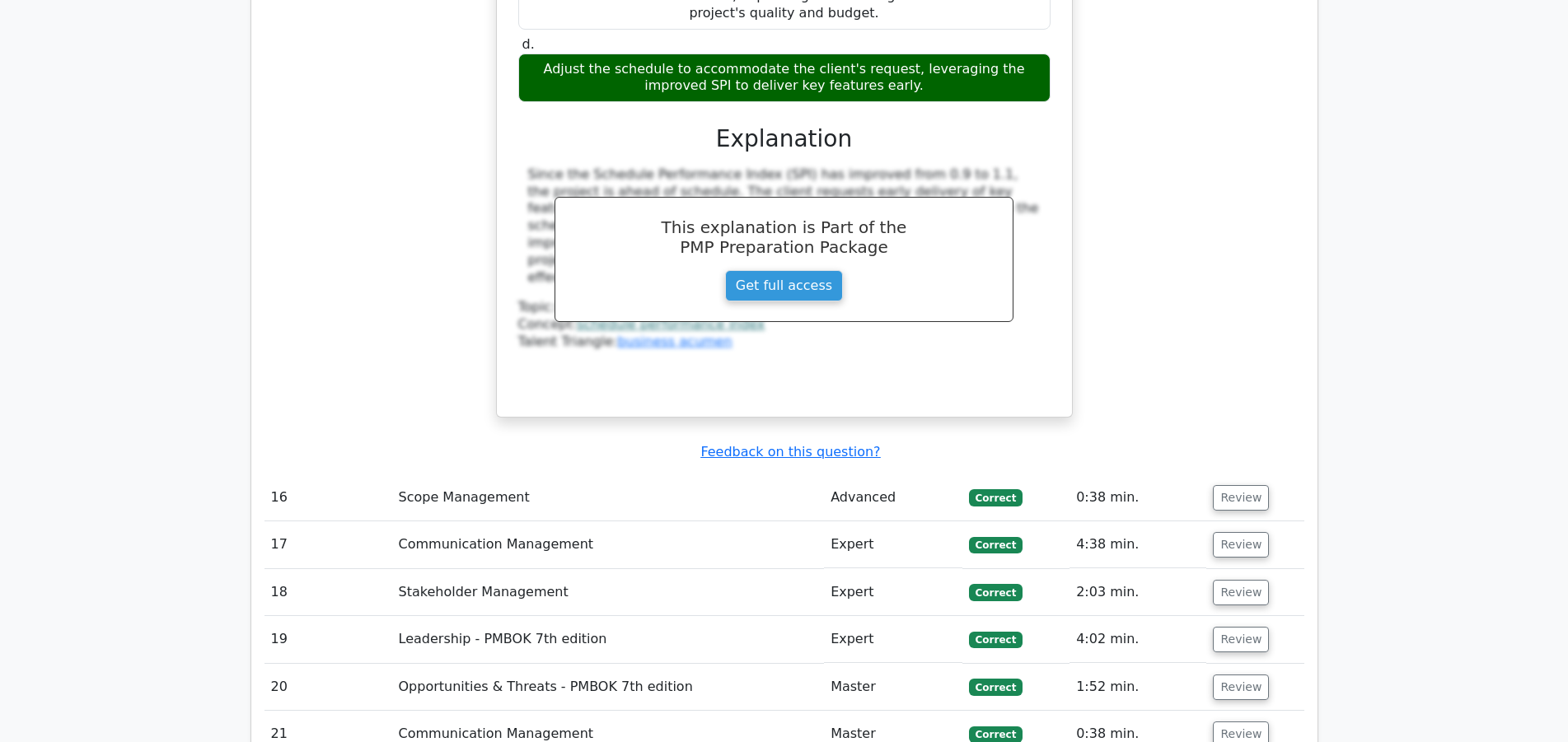
scroll to position [6973, 0]
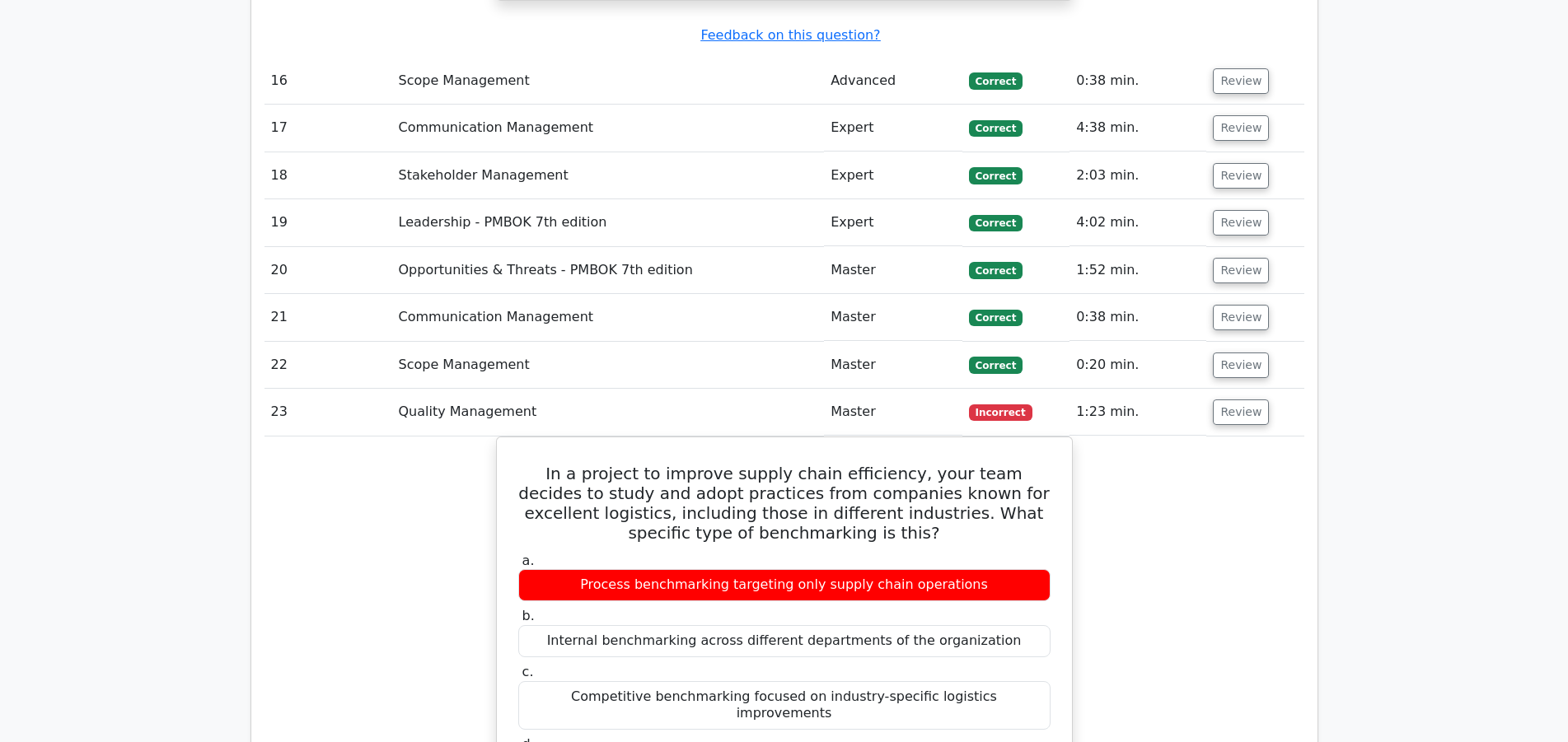
scroll to position [7562, 0]
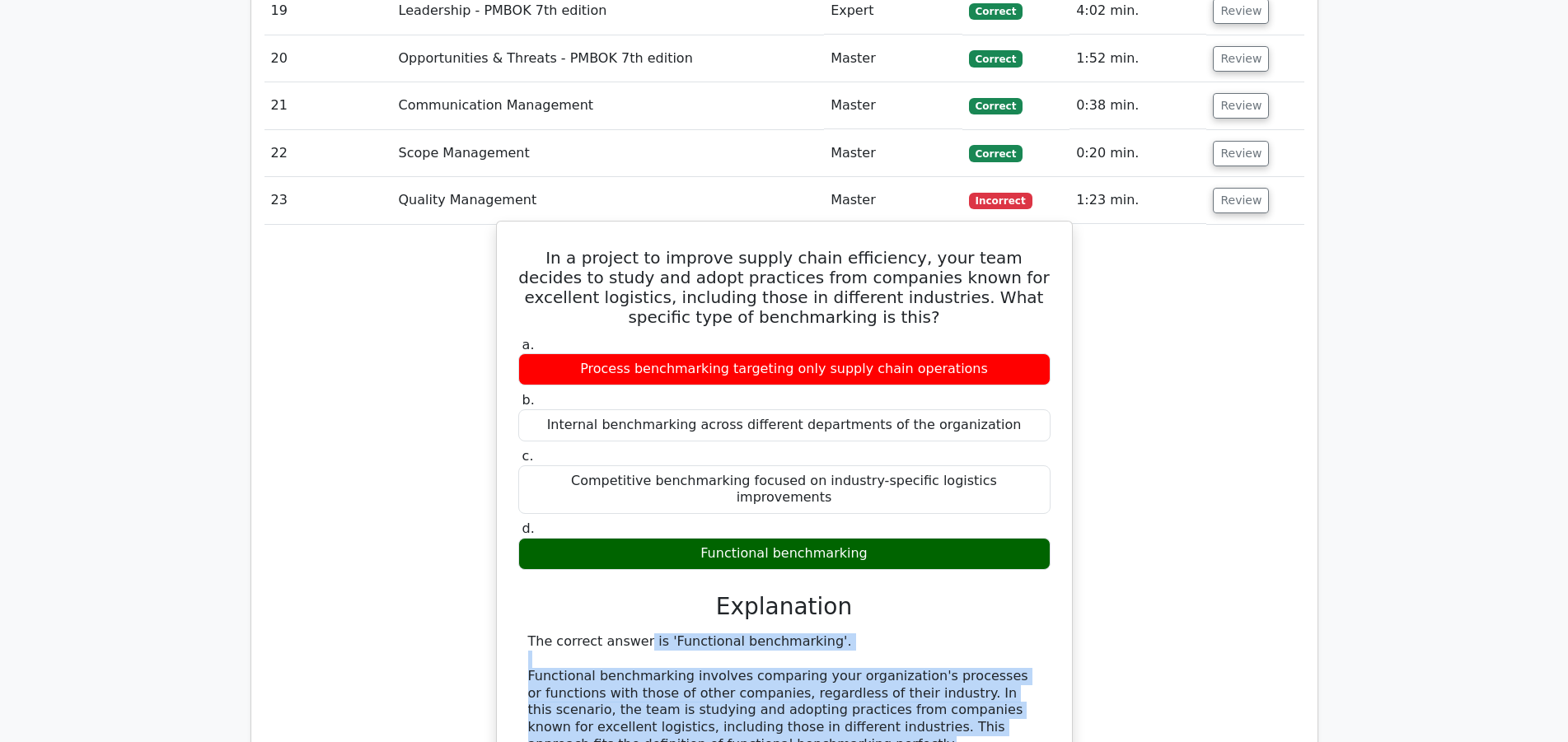
drag, startPoint x: 533, startPoint y: 340, endPoint x: 684, endPoint y: 440, distance: 181.1
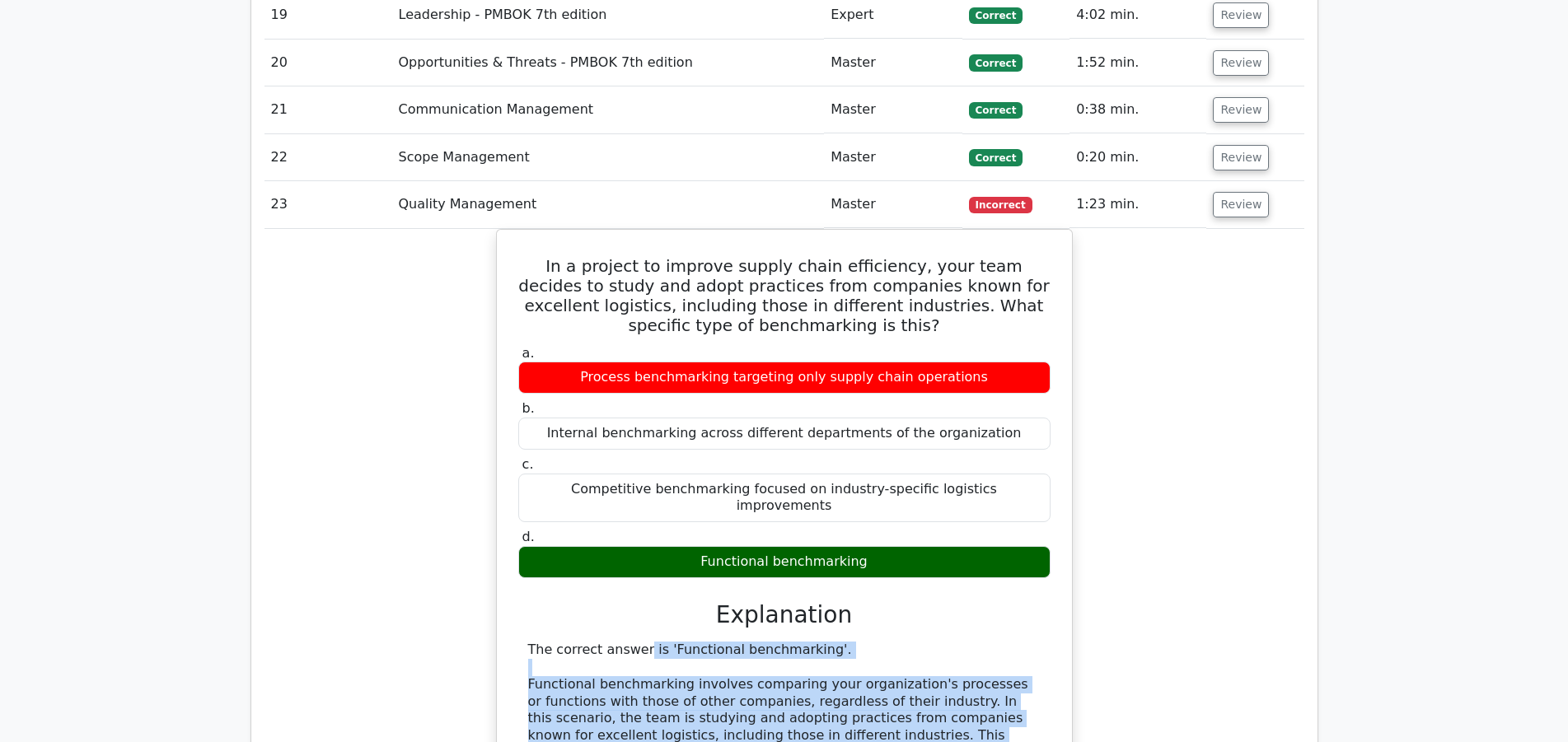
copy div "he correct answer is 'Functional benchmarking'. Functional benchmarking involve…"
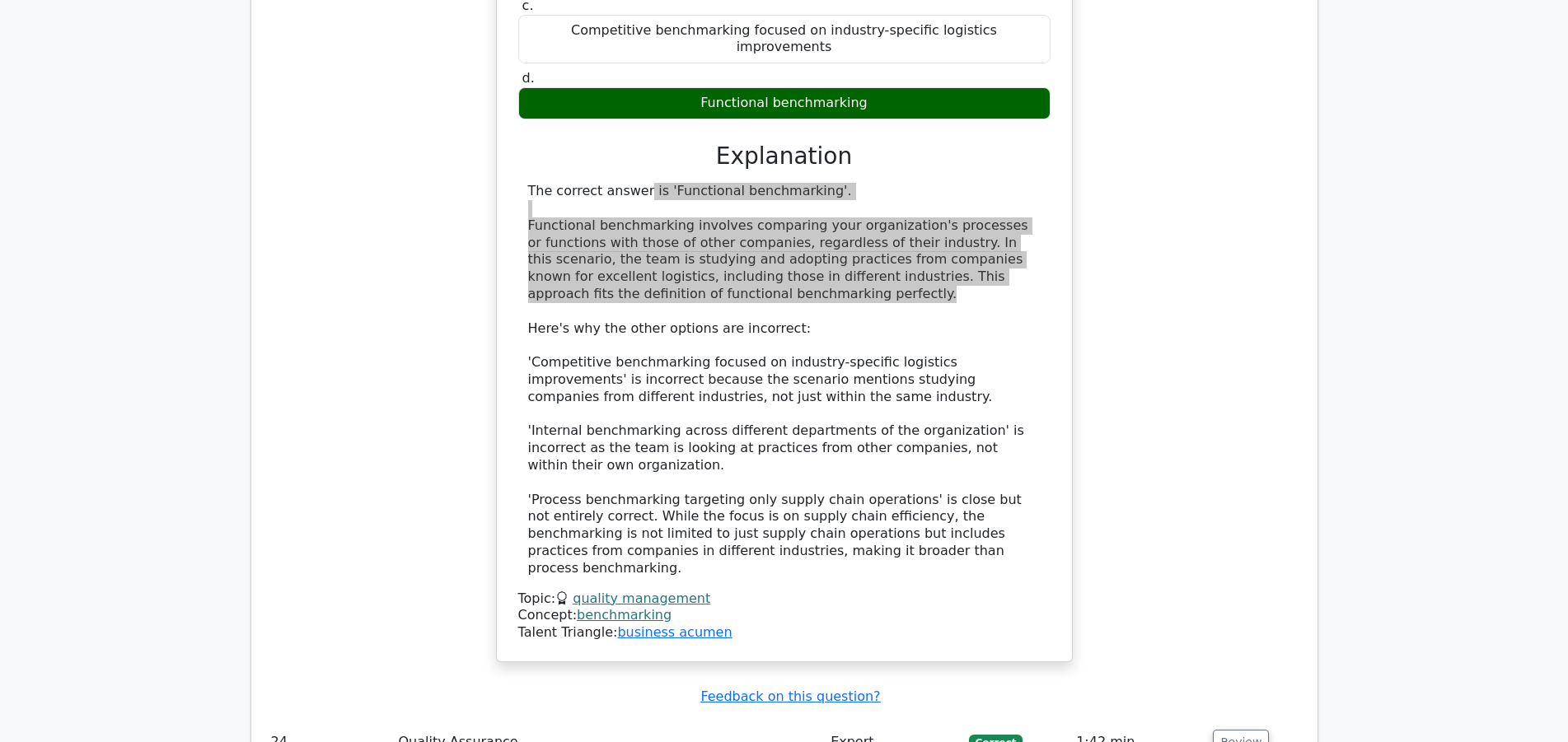
scroll to position [8150, 0]
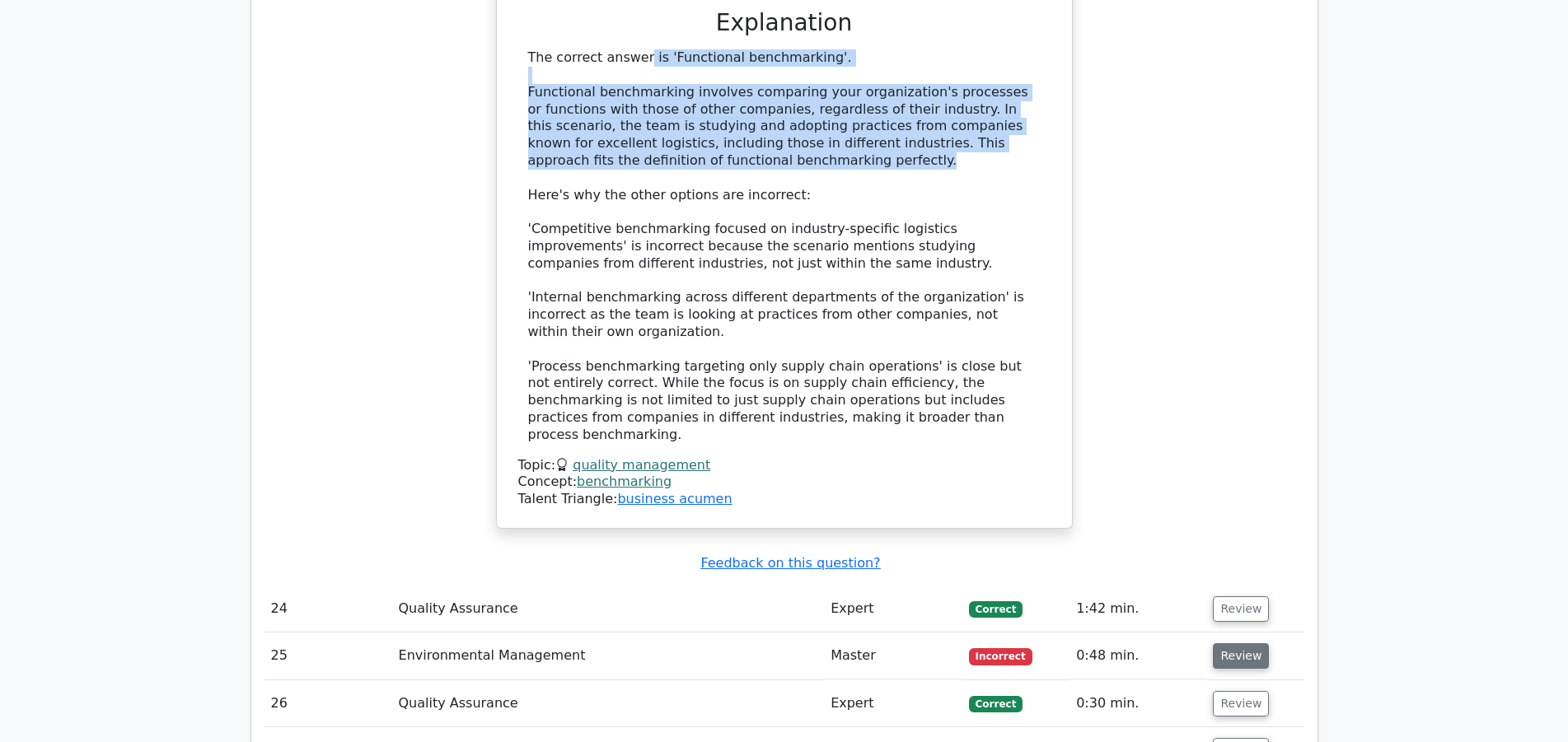
click at [1233, 643] on button "Review" at bounding box center [1240, 656] width 56 height 26
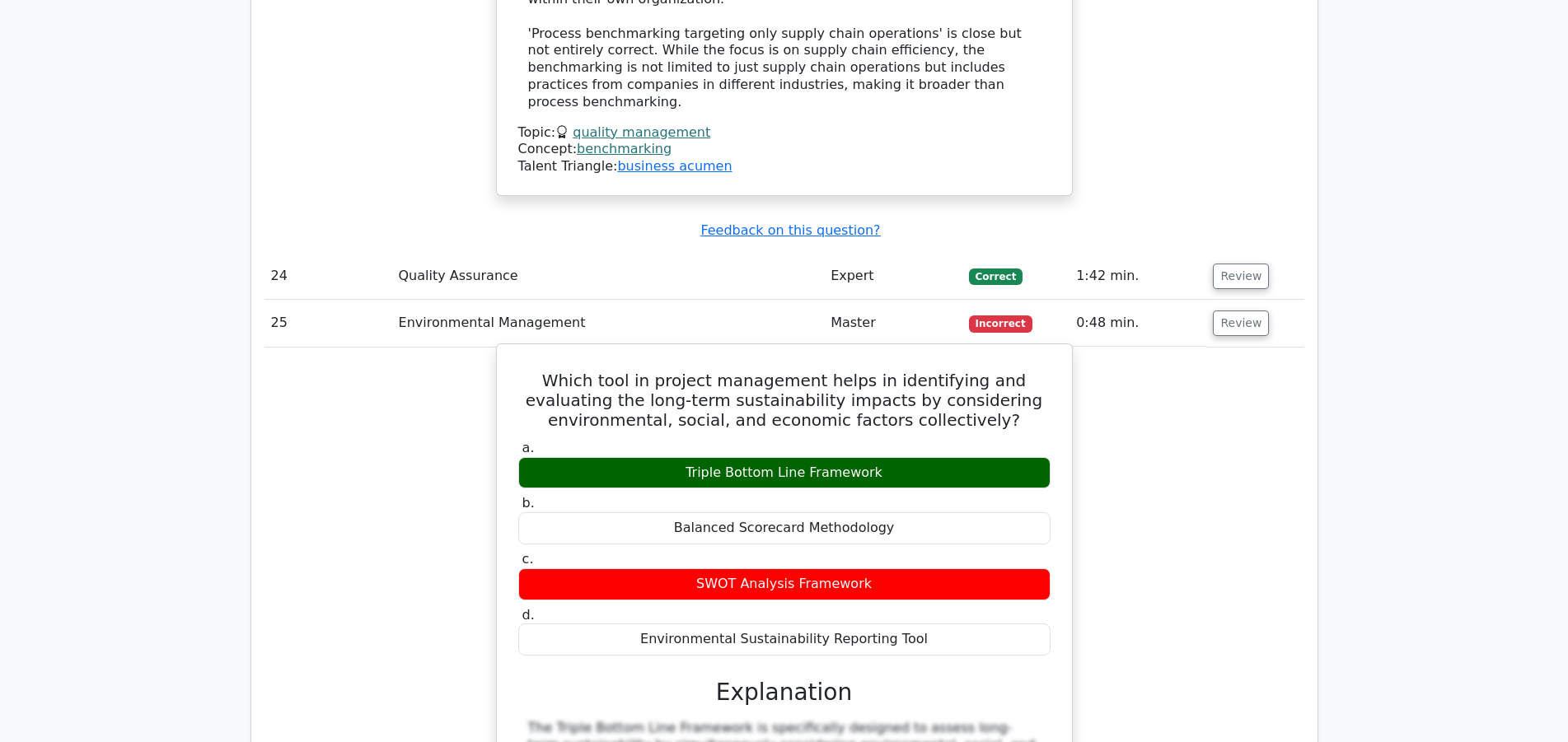
scroll to position [8486, 0]
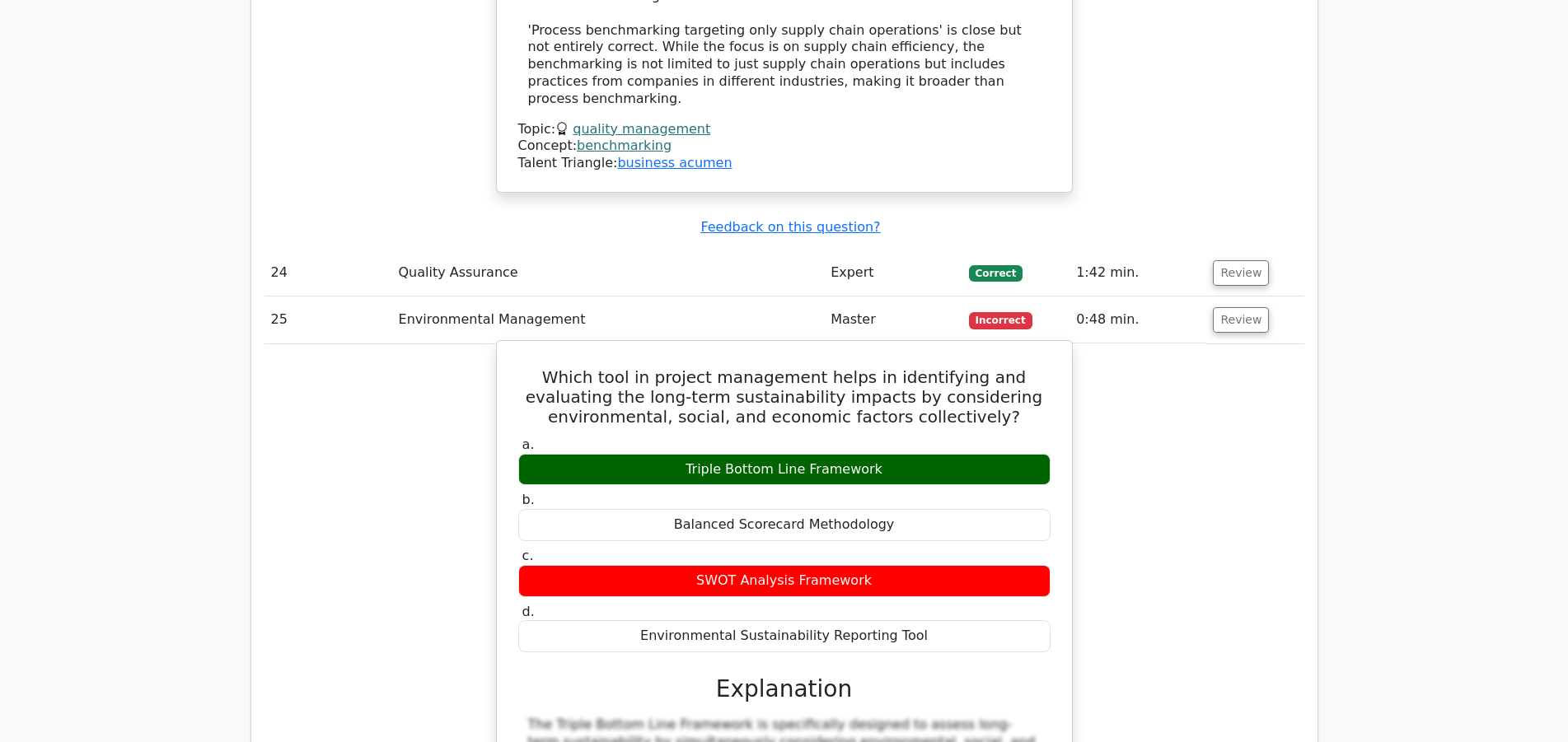
drag, startPoint x: 692, startPoint y: 149, endPoint x: 882, endPoint y: 153, distance: 190.0
click at [882, 454] on div "Triple Bottom Line Framework" at bounding box center [784, 470] width 532 height 32
copy div "Triple Bottom Line Framework"
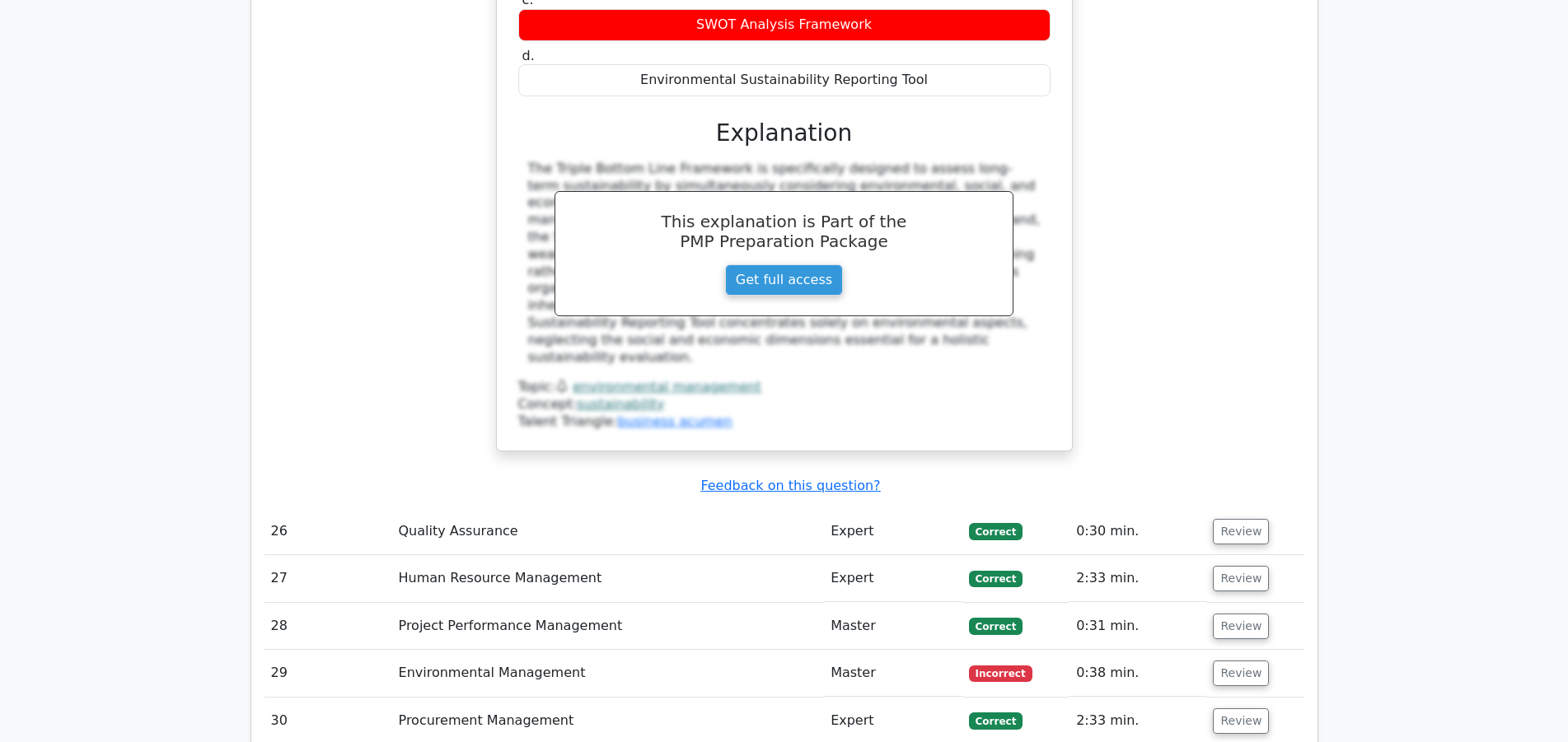
scroll to position [9074, 0]
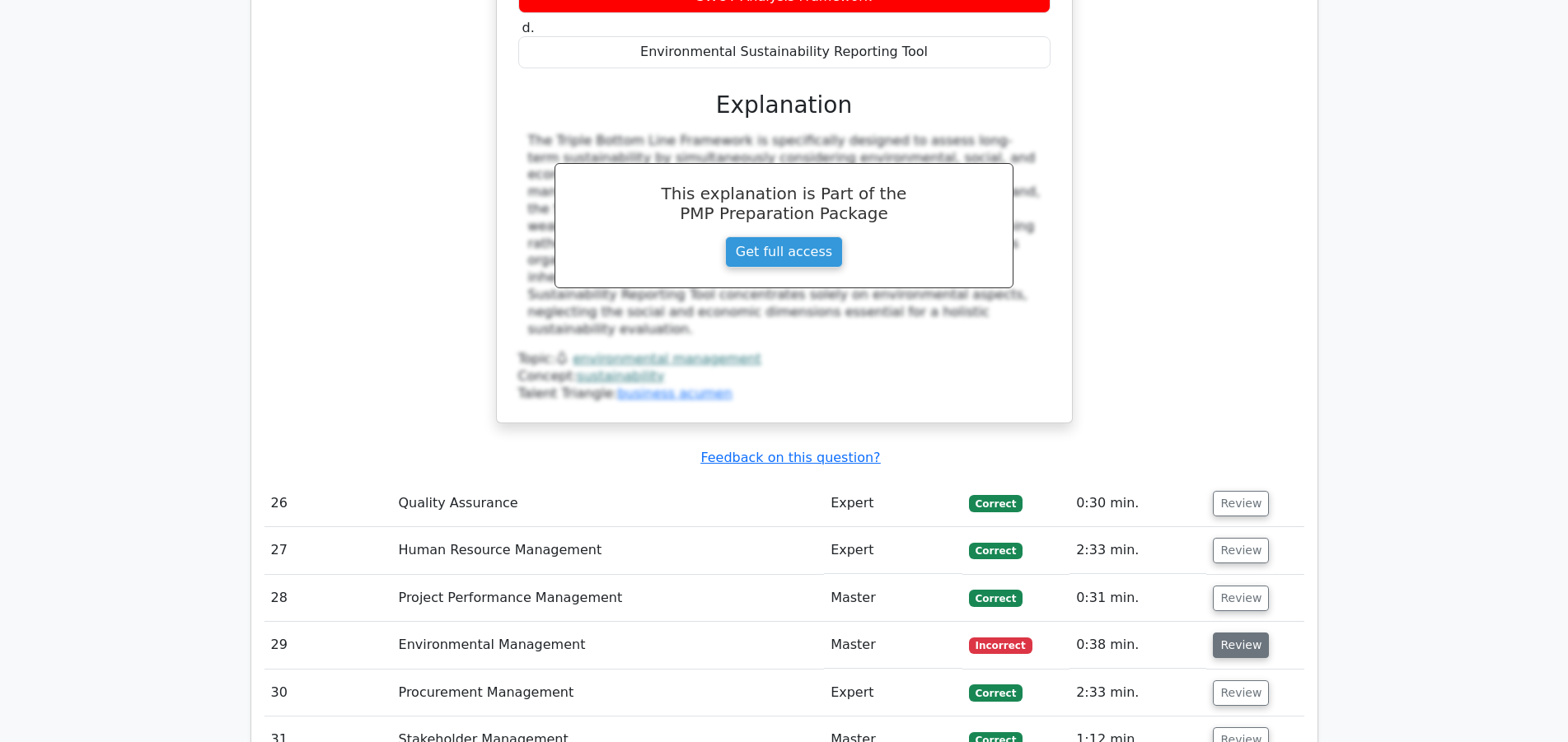
click at [1232, 632] on button "Review" at bounding box center [1240, 645] width 56 height 26
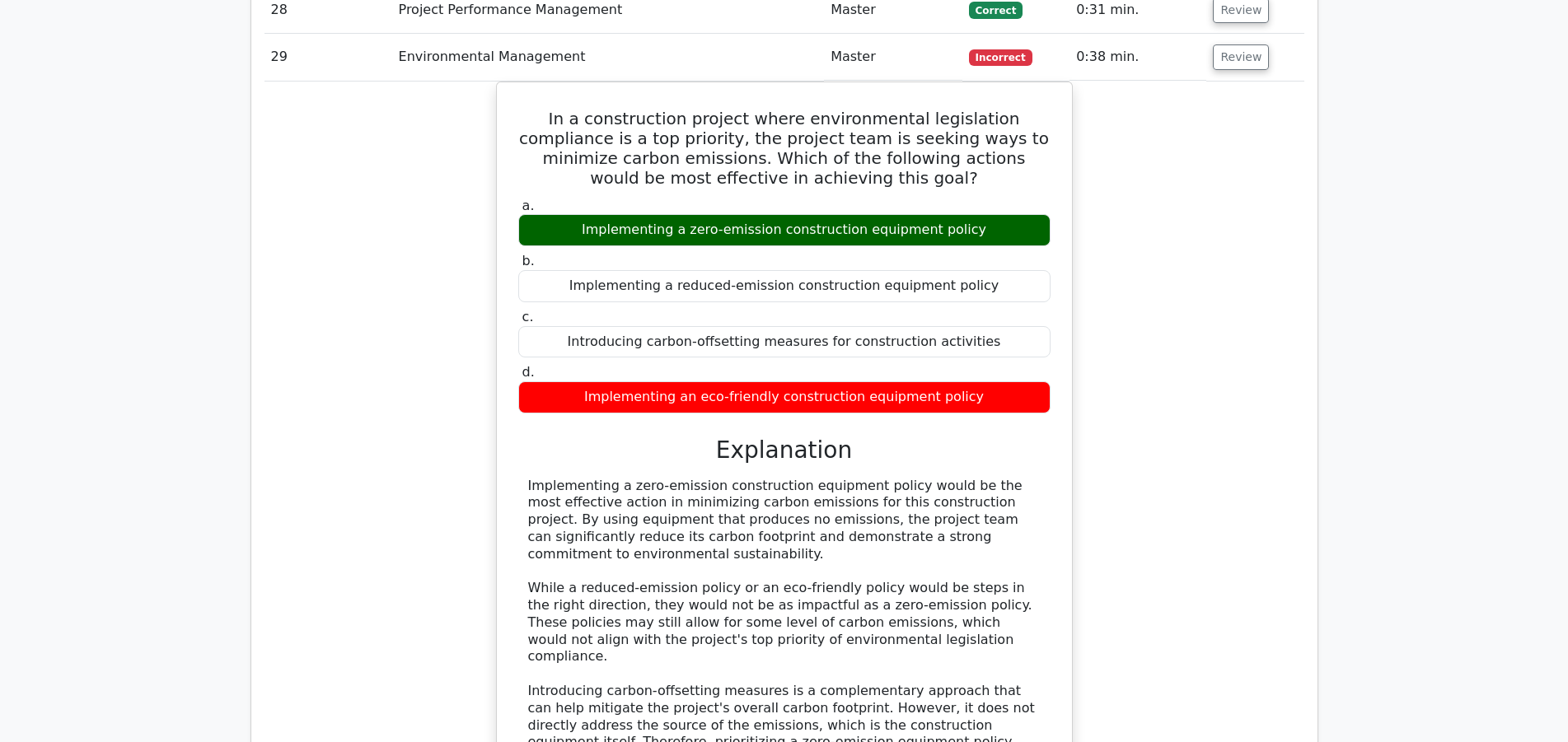
scroll to position [9746, 0]
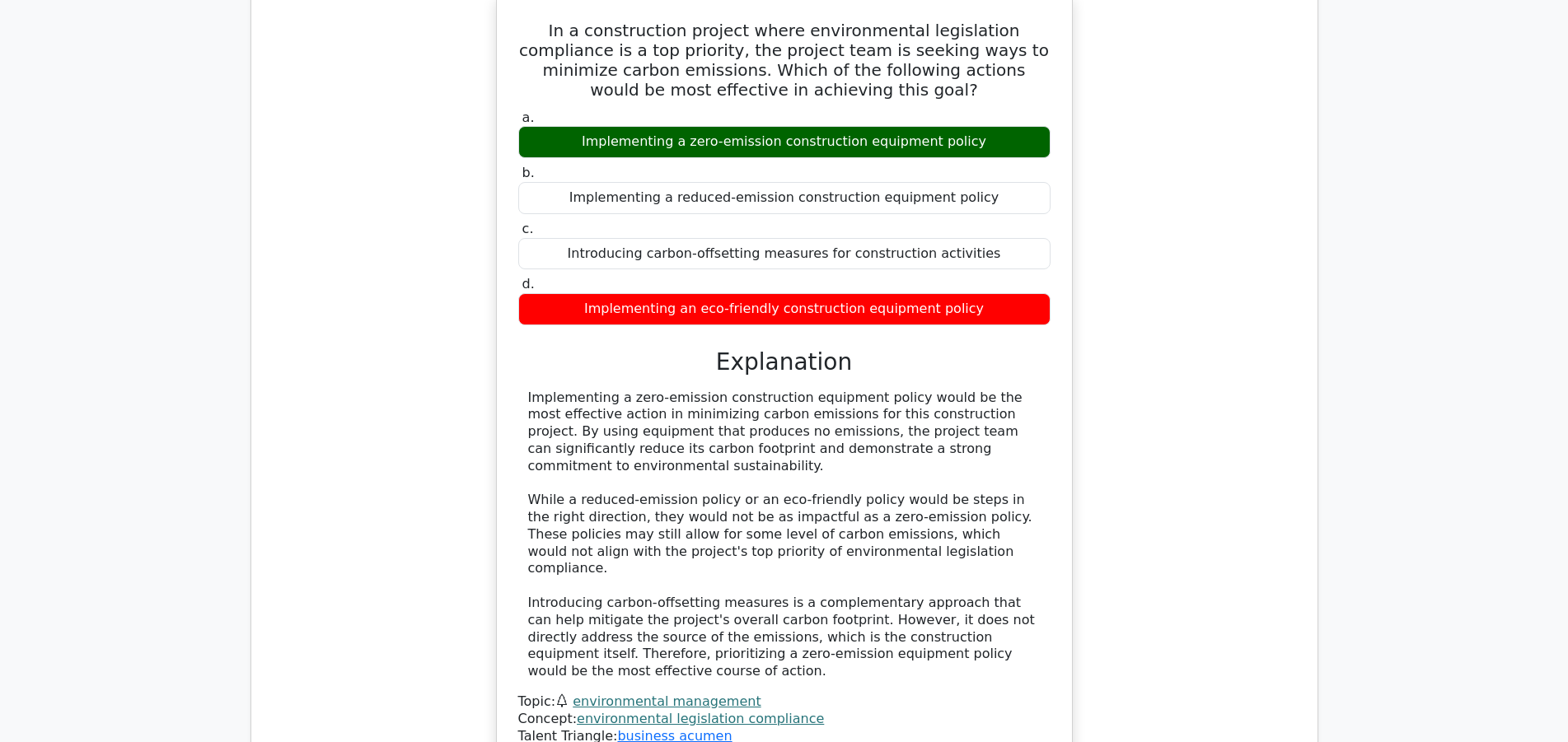
drag, startPoint x: 1252, startPoint y: 572, endPoint x: 935, endPoint y: 305, distance: 414.5
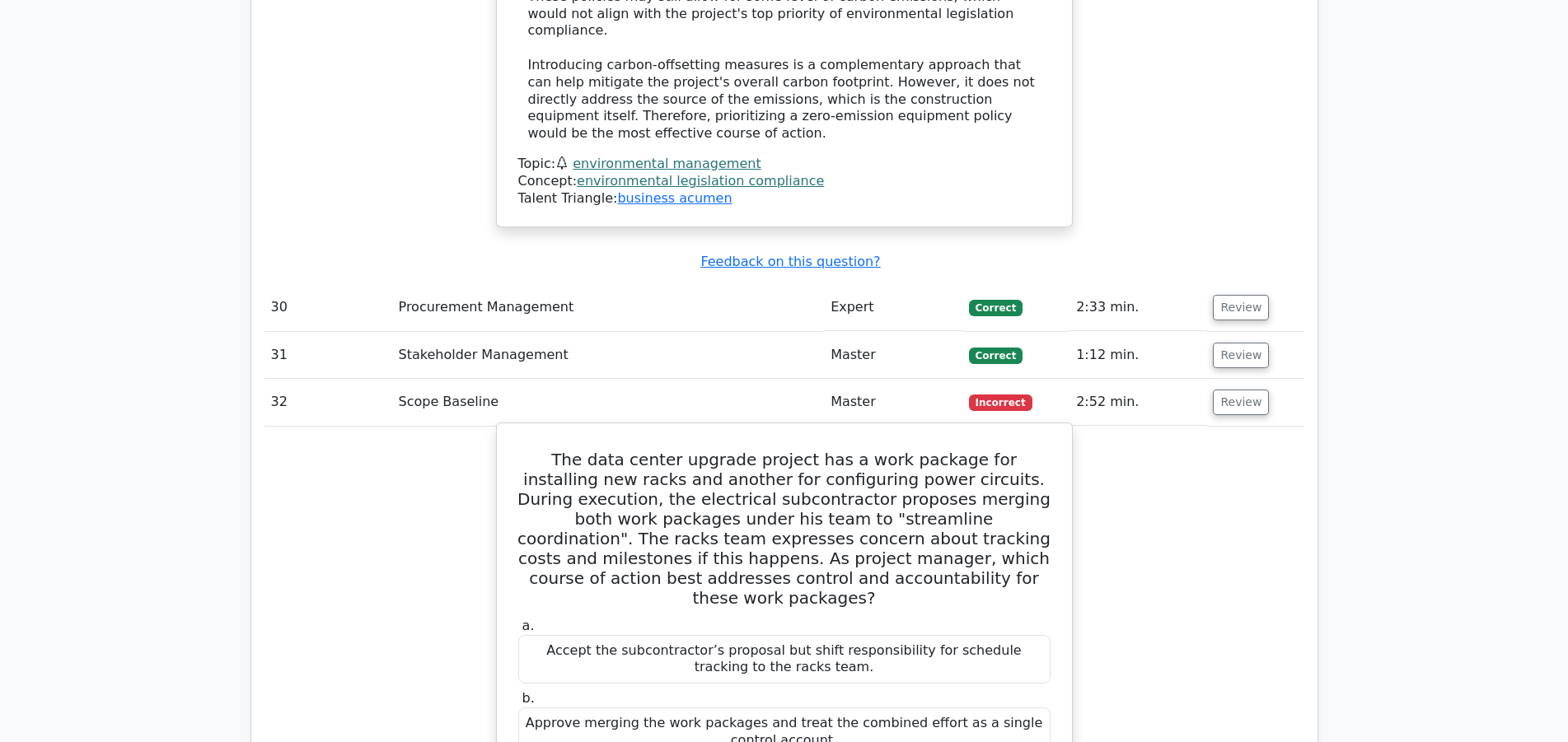
scroll to position [10334, 0]
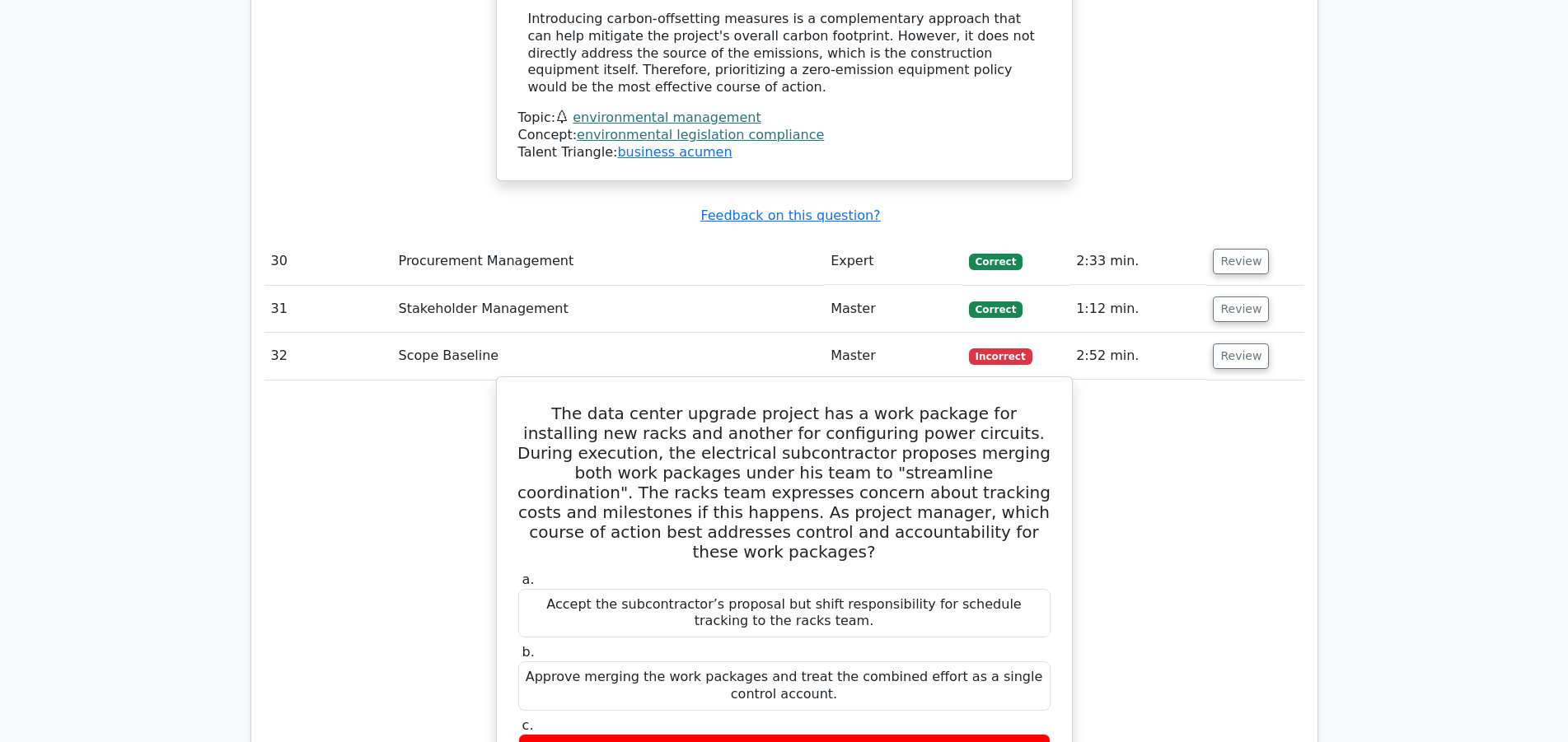
drag, startPoint x: 550, startPoint y: 447, endPoint x: 911, endPoint y: 496, distance: 364.3
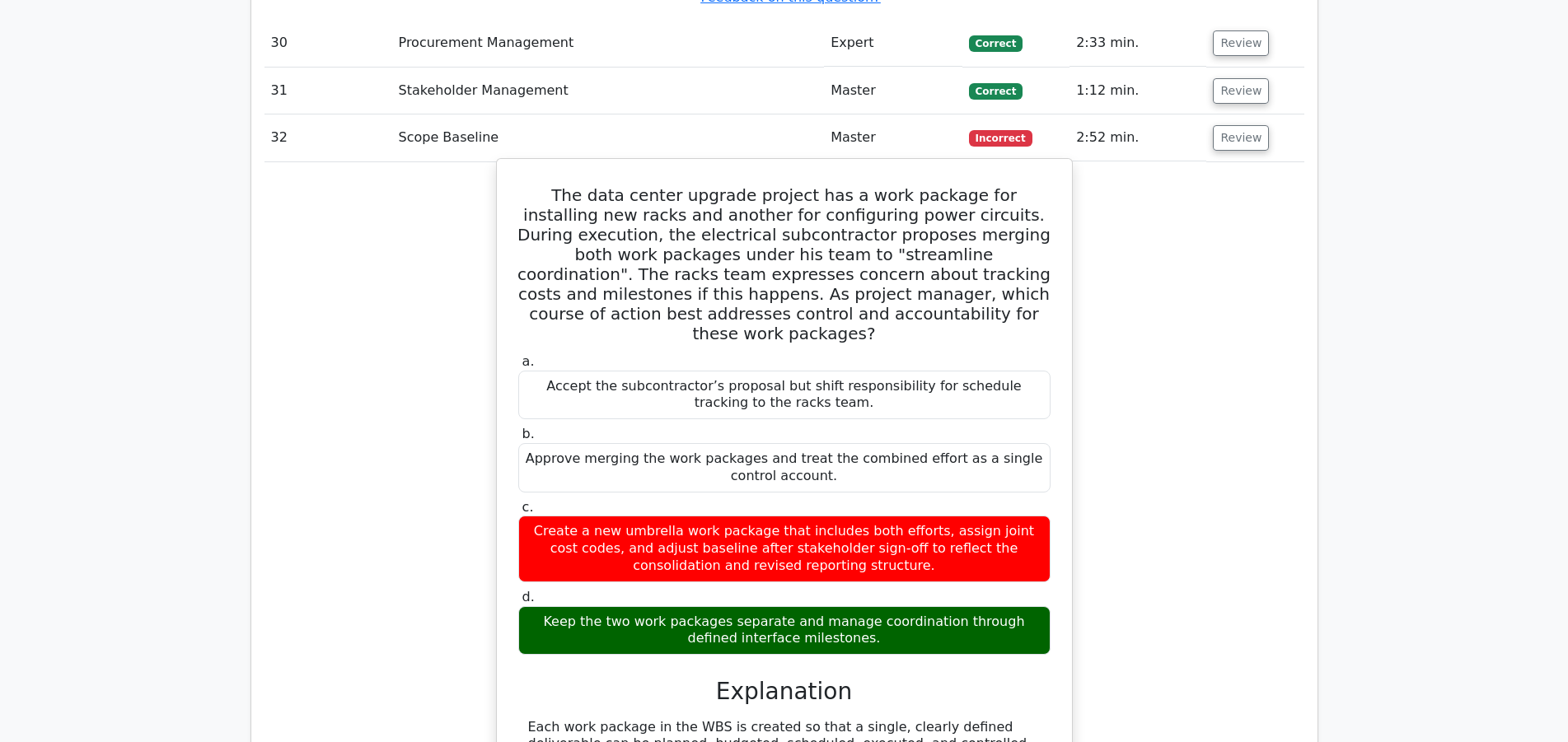
scroll to position [10586, 0]
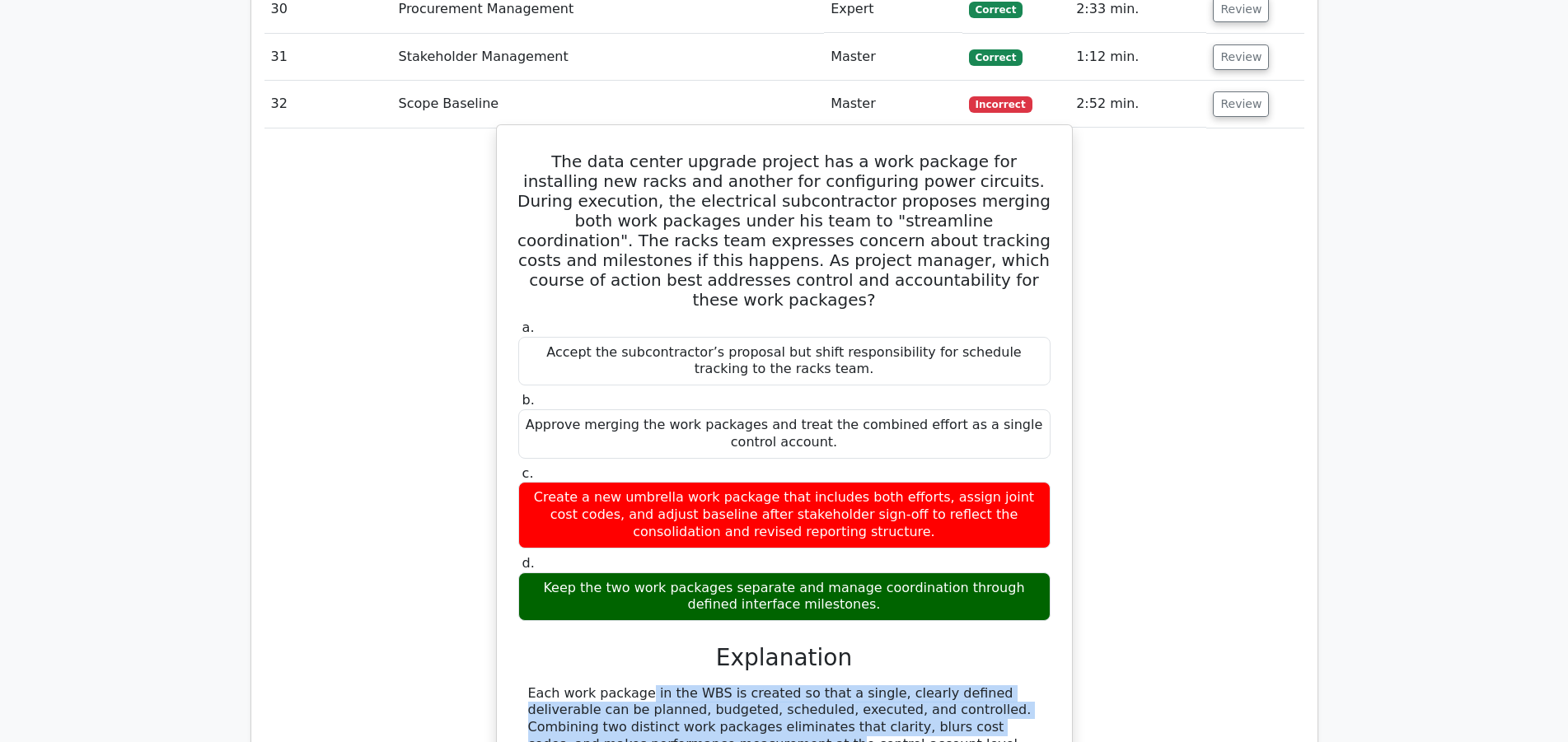
drag, startPoint x: 525, startPoint y: 300, endPoint x: 1058, endPoint y: 341, distance: 534.6
click at [1058, 341] on div "The data center upgrade project has a work package for installing new racks and…" at bounding box center [784, 576] width 562 height 888
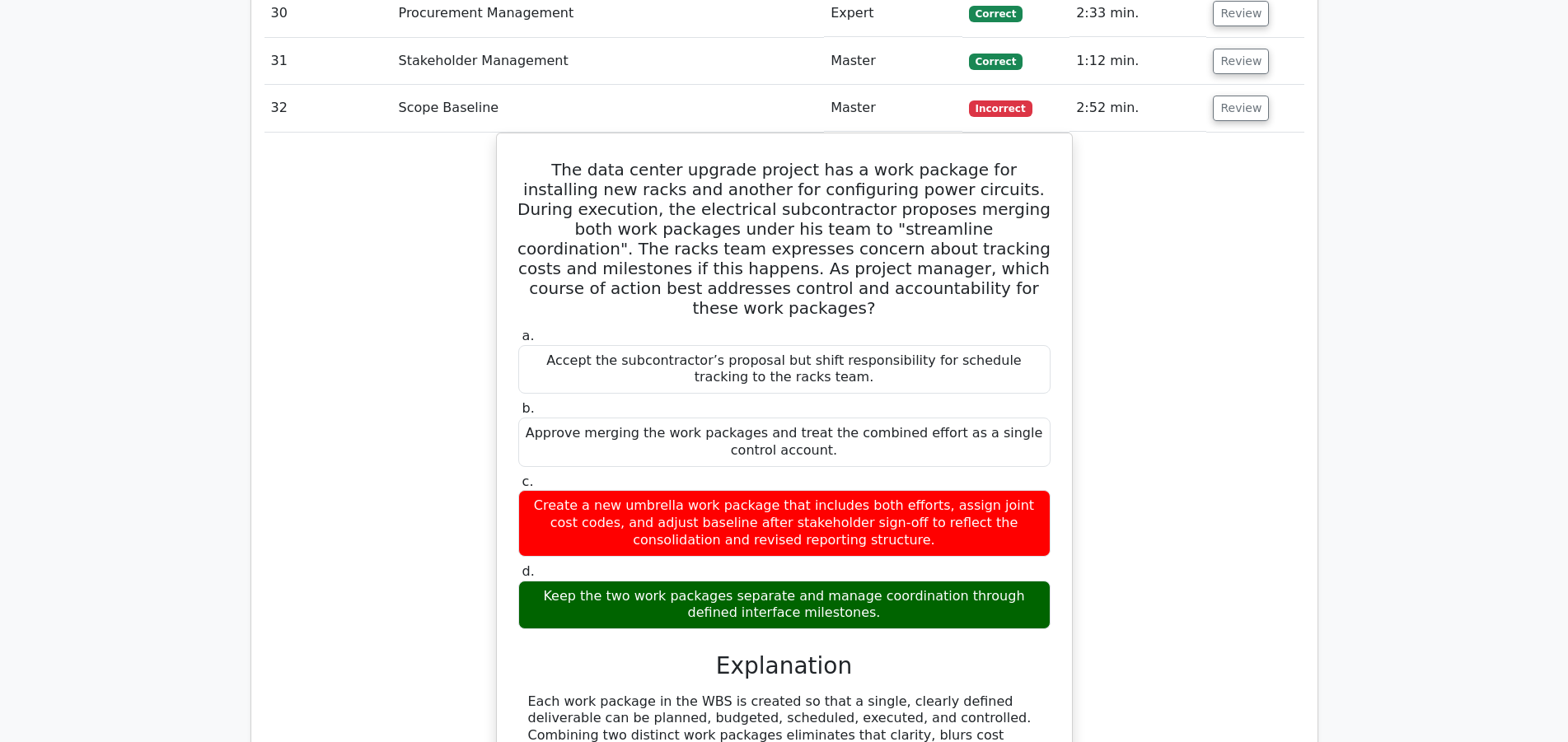
drag, startPoint x: 1183, startPoint y: 300, endPoint x: 1351, endPoint y: 3, distance: 341.2
click at [1183, 285] on div "The data center upgrade project has a work package for installing new racks and…" at bounding box center [784, 594] width 1039 height 923
